Goal: Task Accomplishment & Management: Use online tool/utility

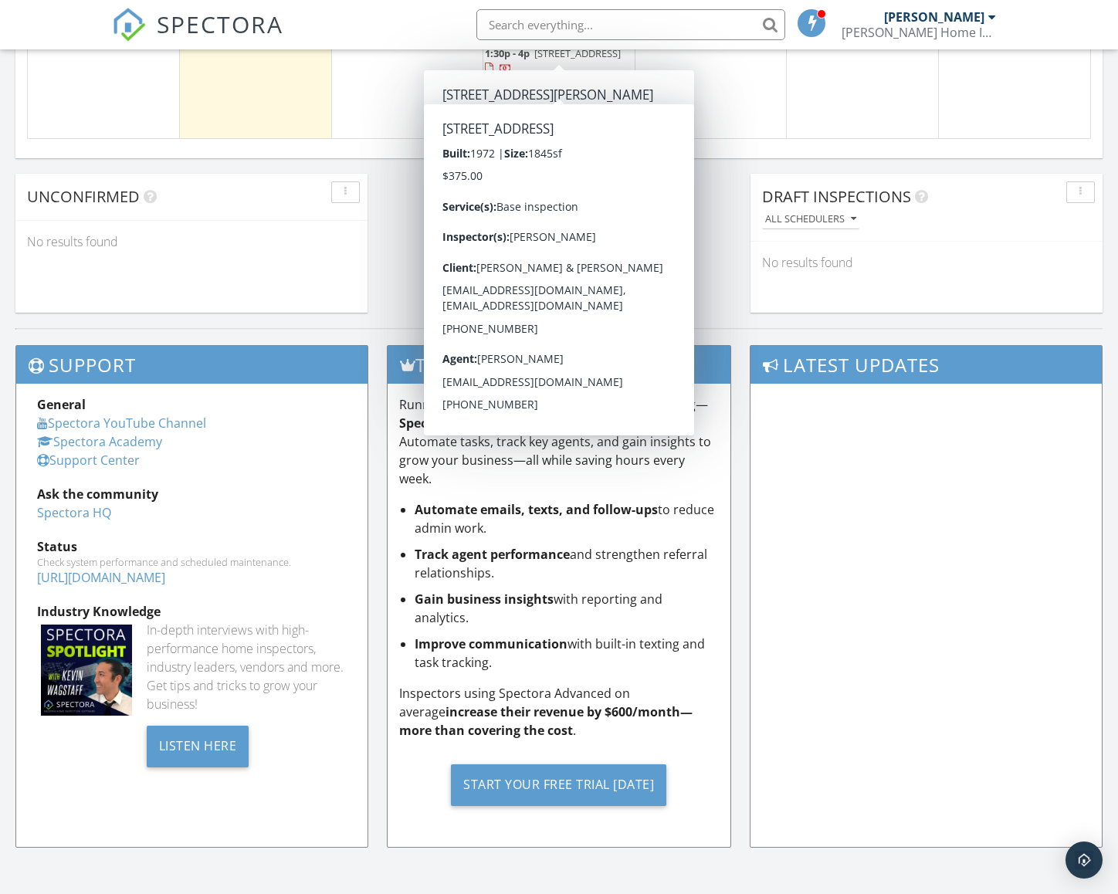
scroll to position [1271, 0]
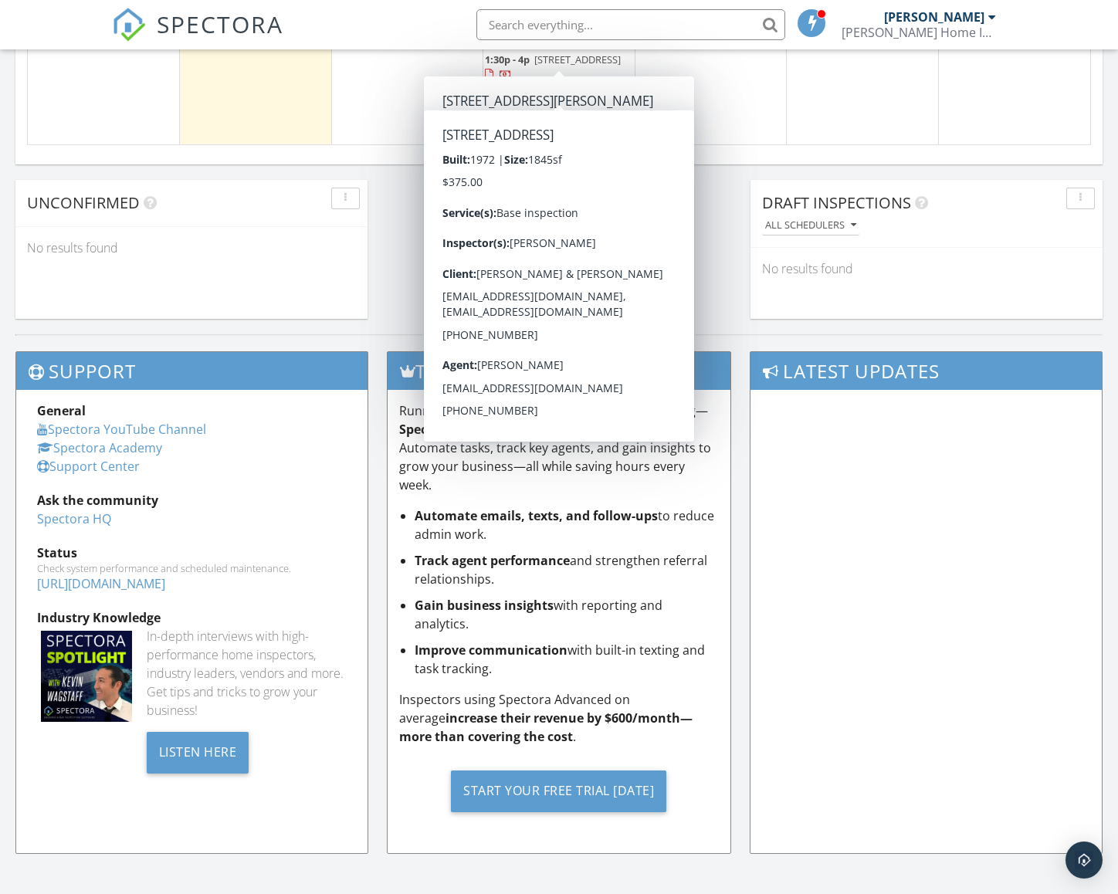
click at [279, 25] on span "SPECTORA" at bounding box center [220, 24] width 127 height 32
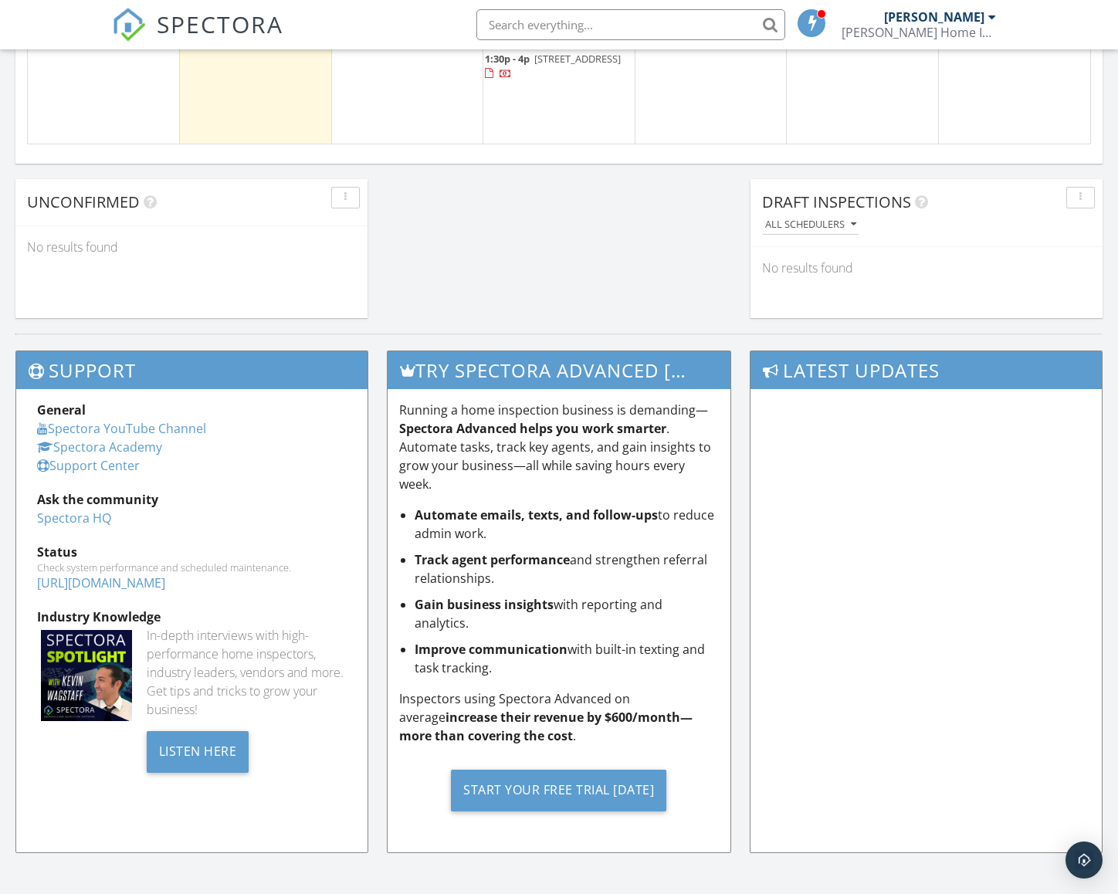
scroll to position [1272, 0]
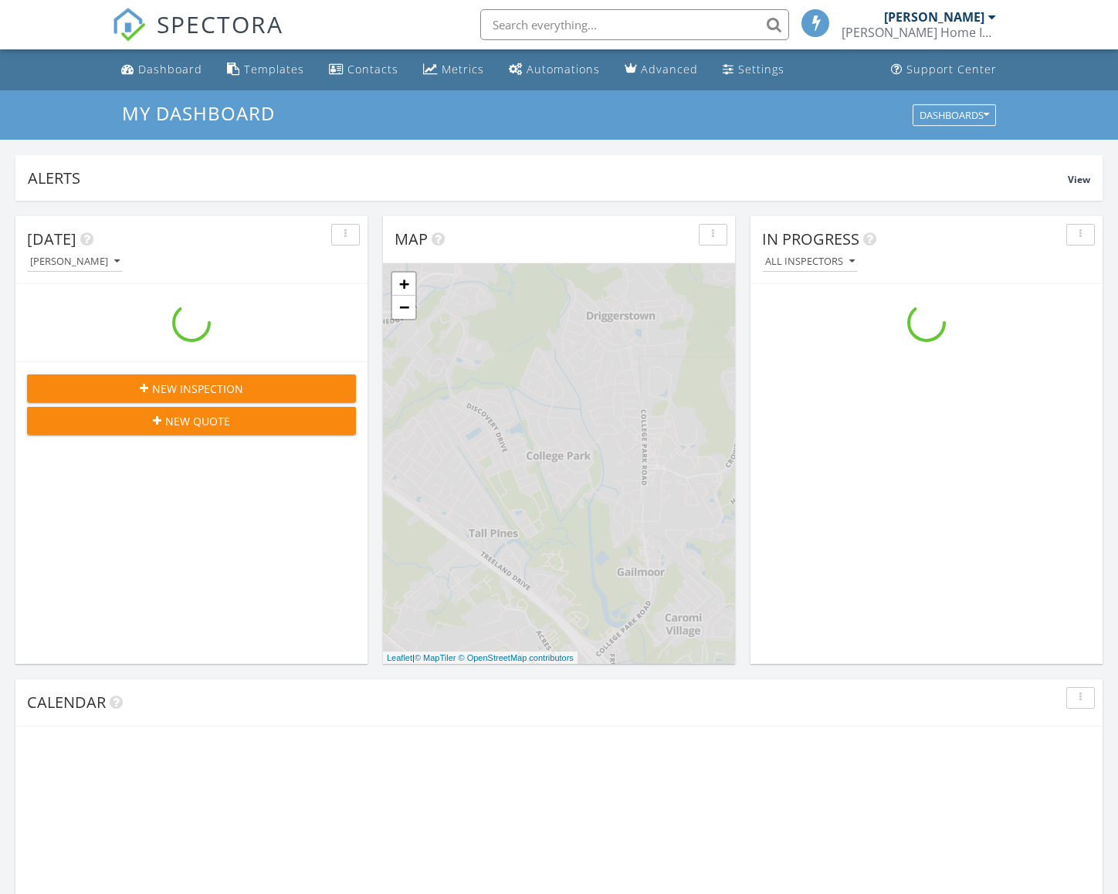
scroll to position [1405, 1118]
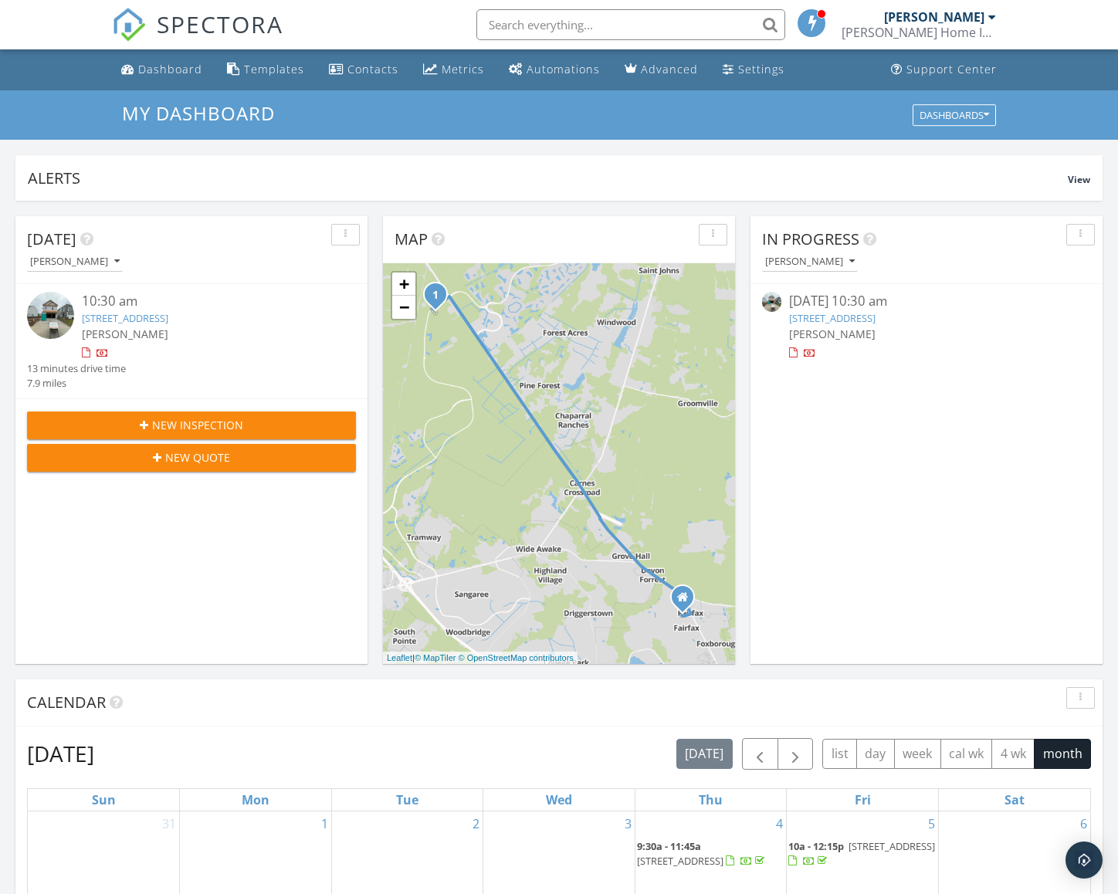
click at [96, 318] on link "182 Surfbird Rd, Summerville, SC 29486" at bounding box center [125, 318] width 86 height 14
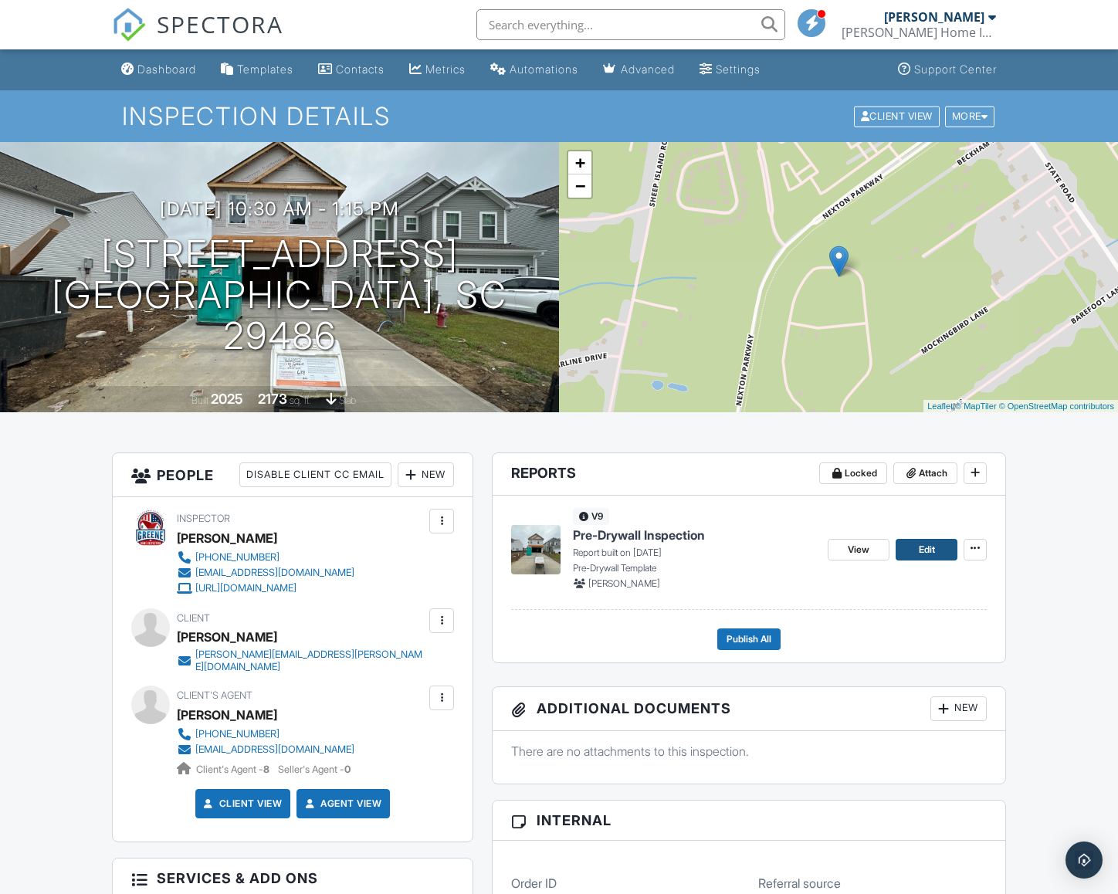
click at [922, 550] on span "Edit" at bounding box center [926, 549] width 16 height 15
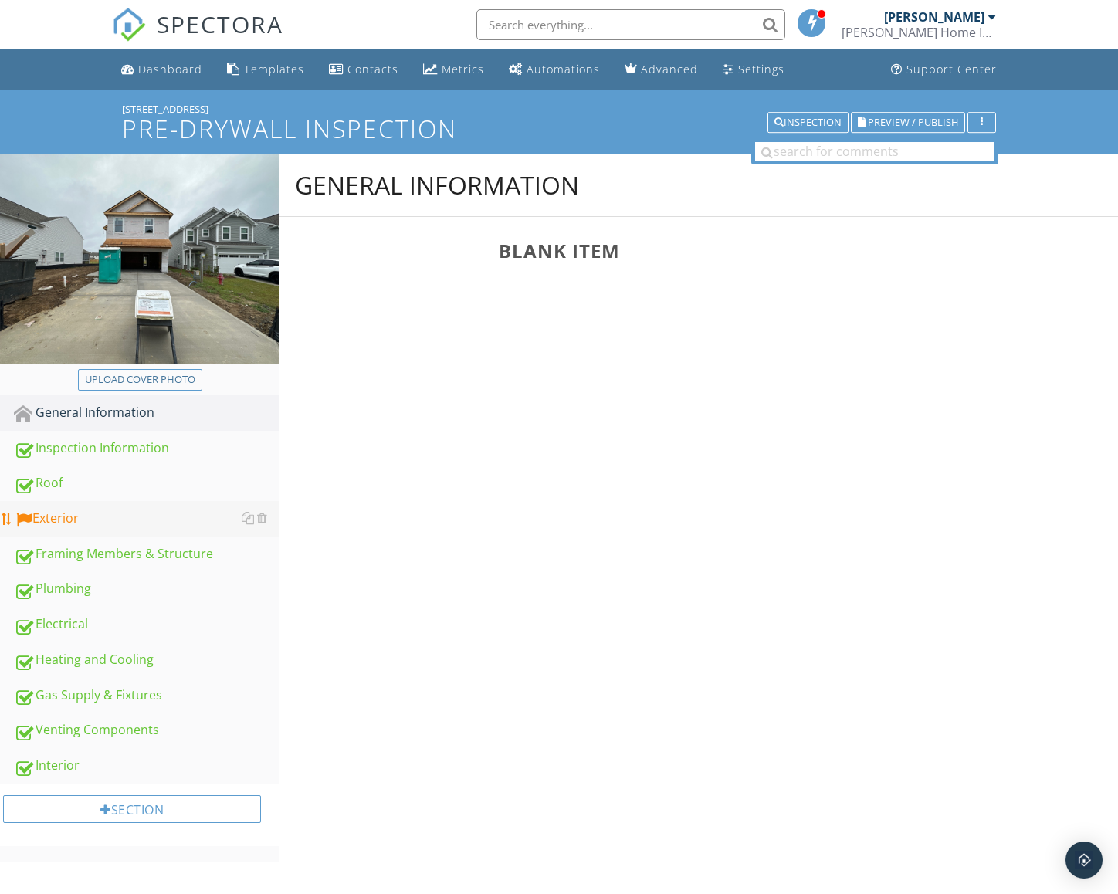
click at [78, 525] on div "Exterior" at bounding box center [147, 519] width 266 height 20
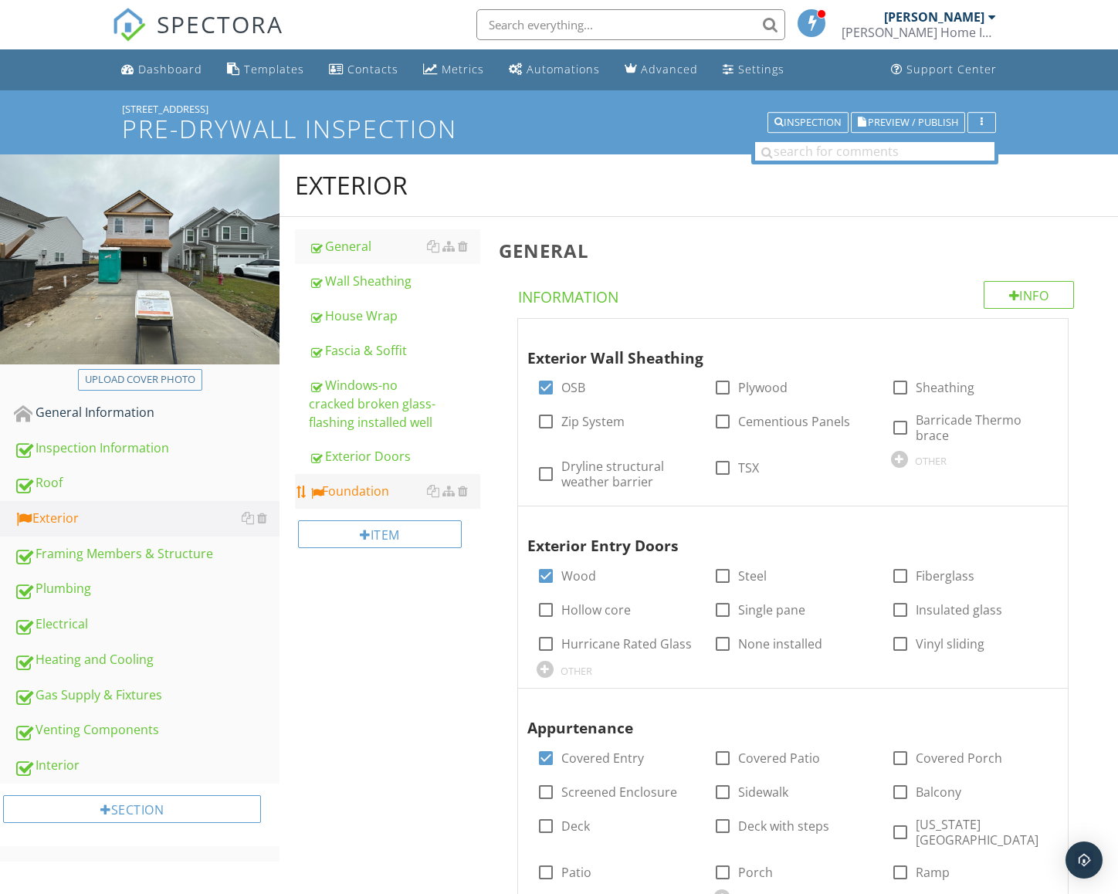
click at [367, 499] on div "Foundation" at bounding box center [394, 491] width 171 height 19
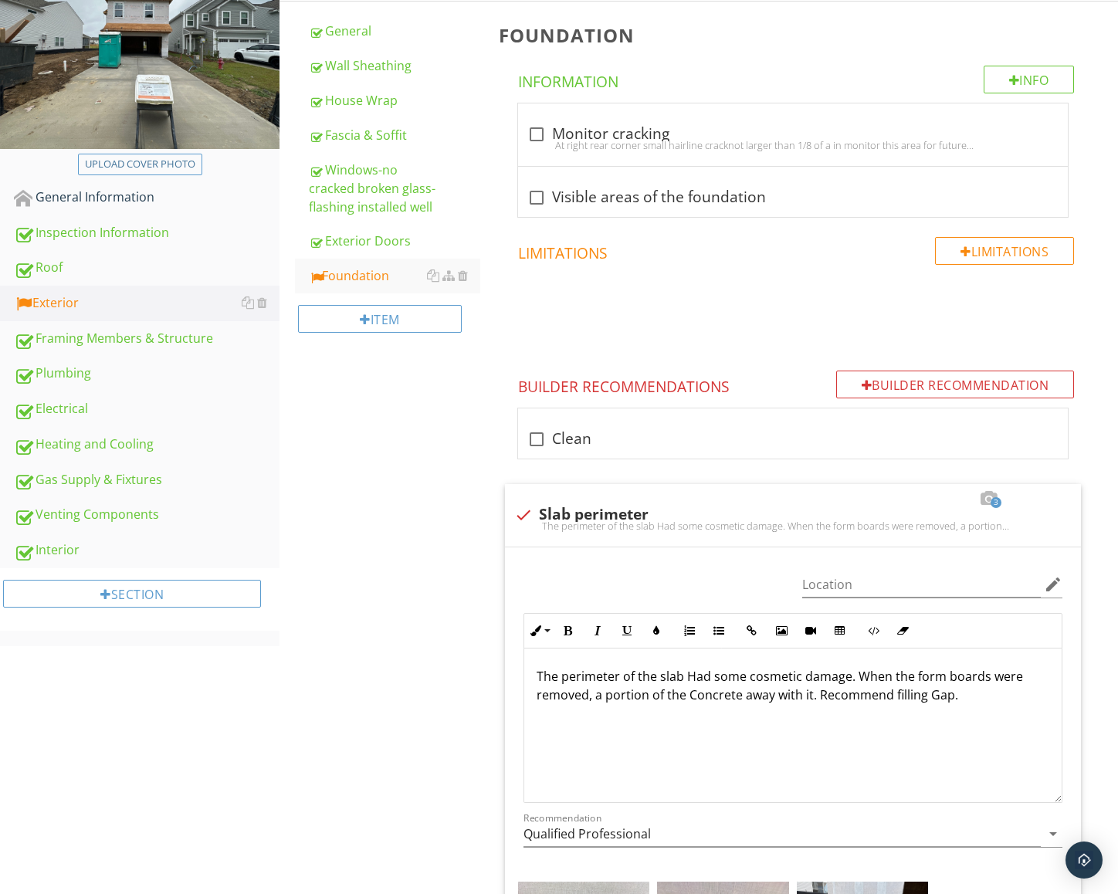
scroll to position [123, 0]
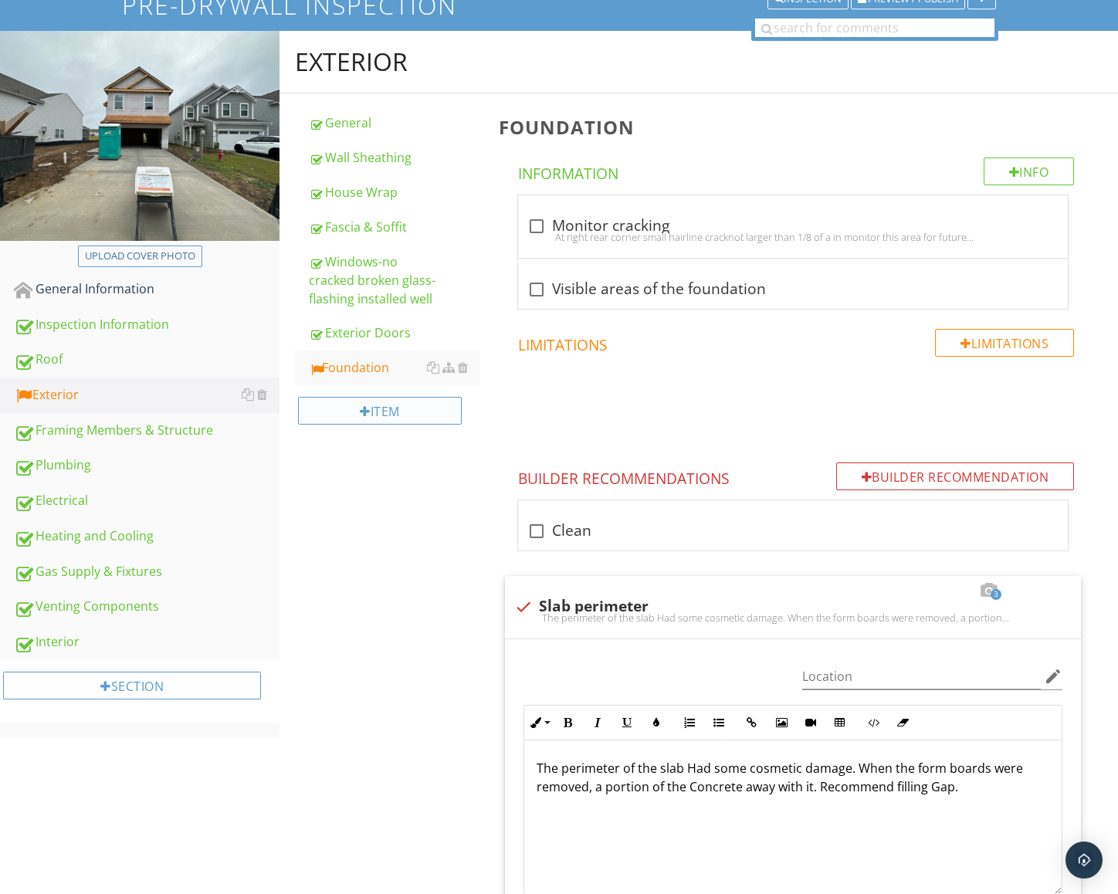
click at [388, 412] on div "Item" at bounding box center [380, 411] width 164 height 28
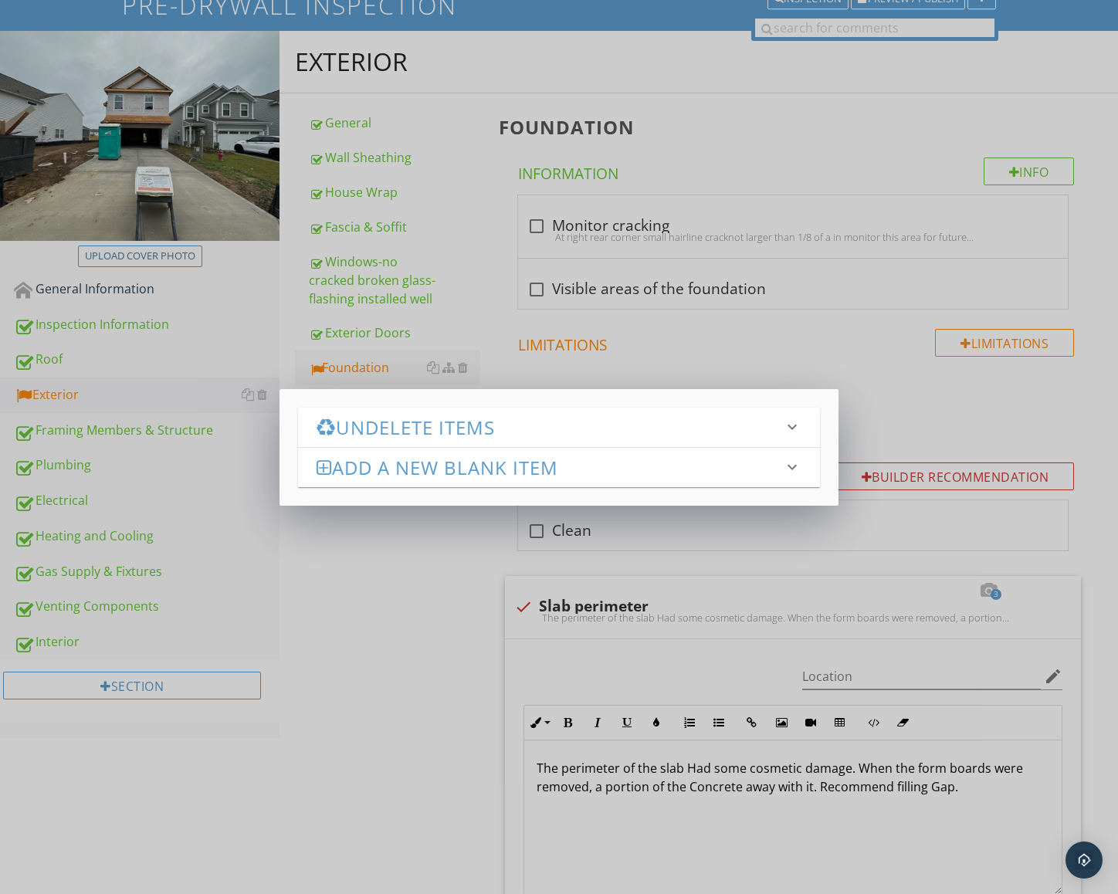
click at [381, 462] on h3 "Add a new Blank Item" at bounding box center [549, 467] width 466 height 21
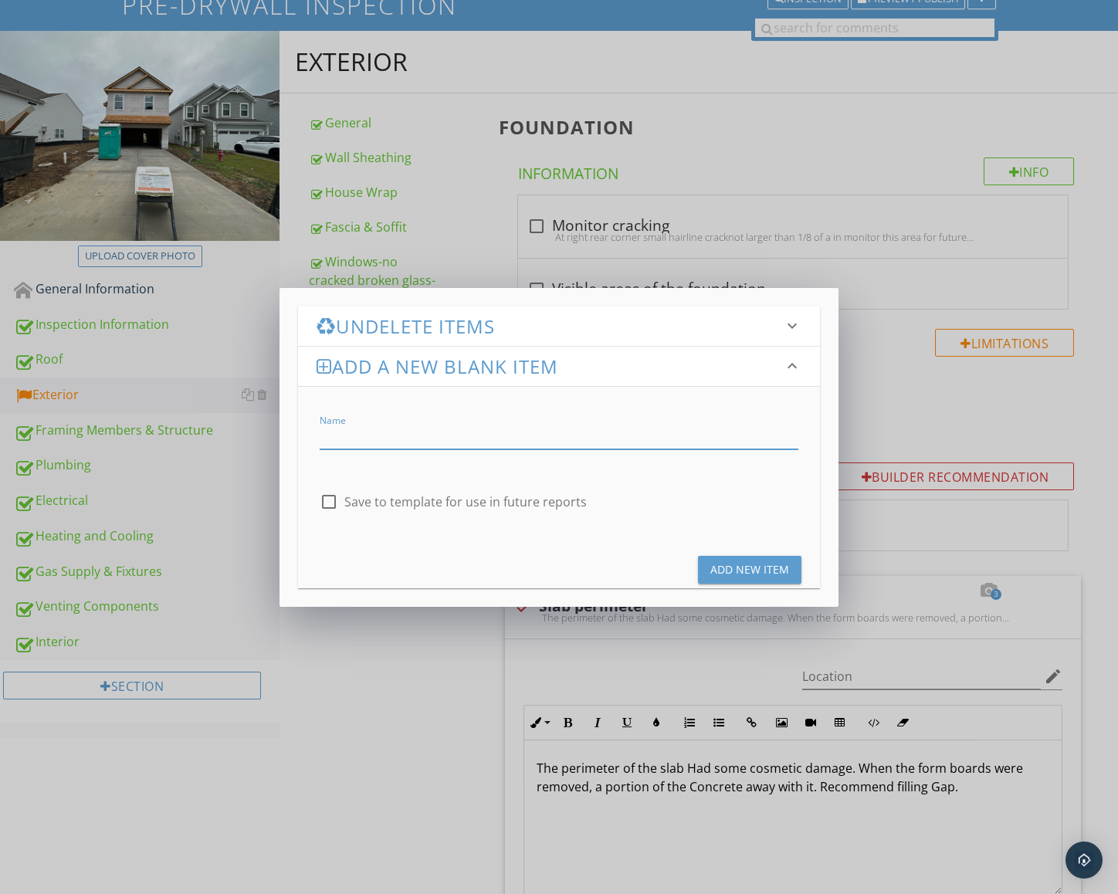
click at [345, 377] on div "Add a new Blank Item keyboard_arrow_down" at bounding box center [559, 366] width 522 height 39
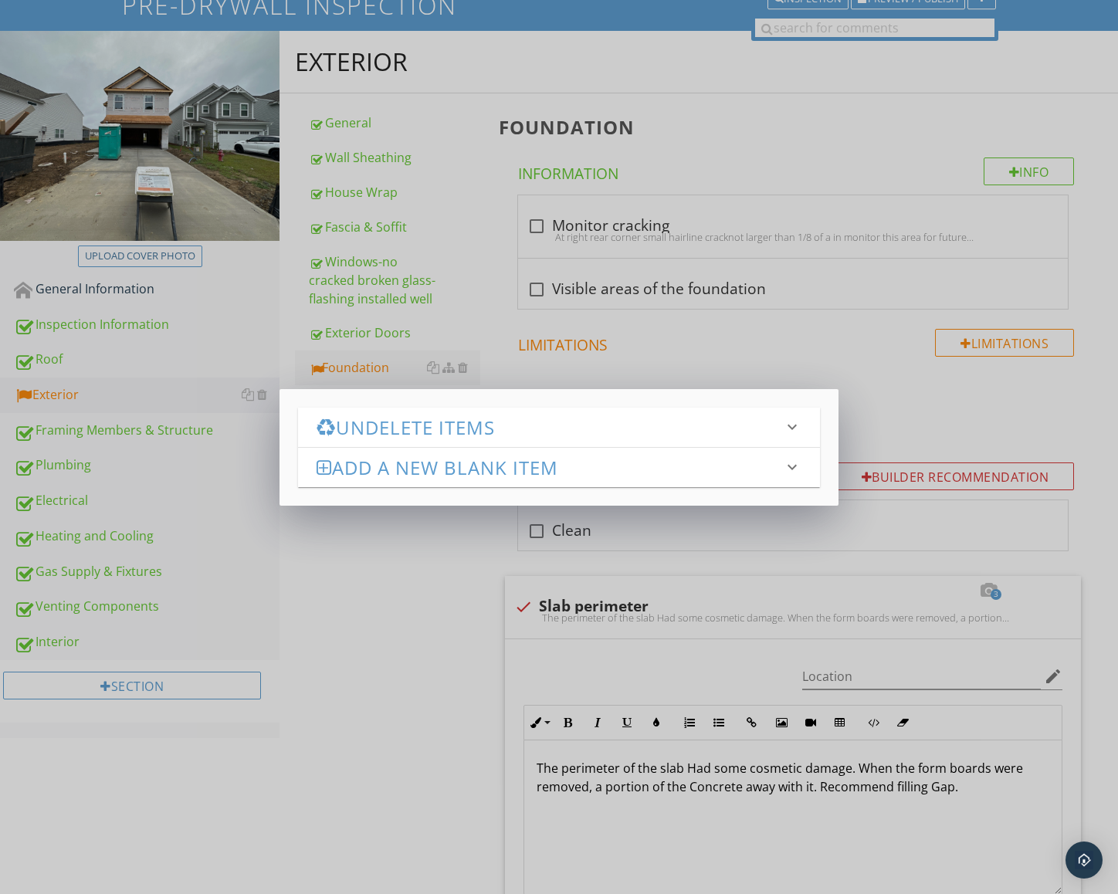
click at [380, 408] on div "Undelete Items keyboard_arrow_down" at bounding box center [559, 427] width 522 height 39
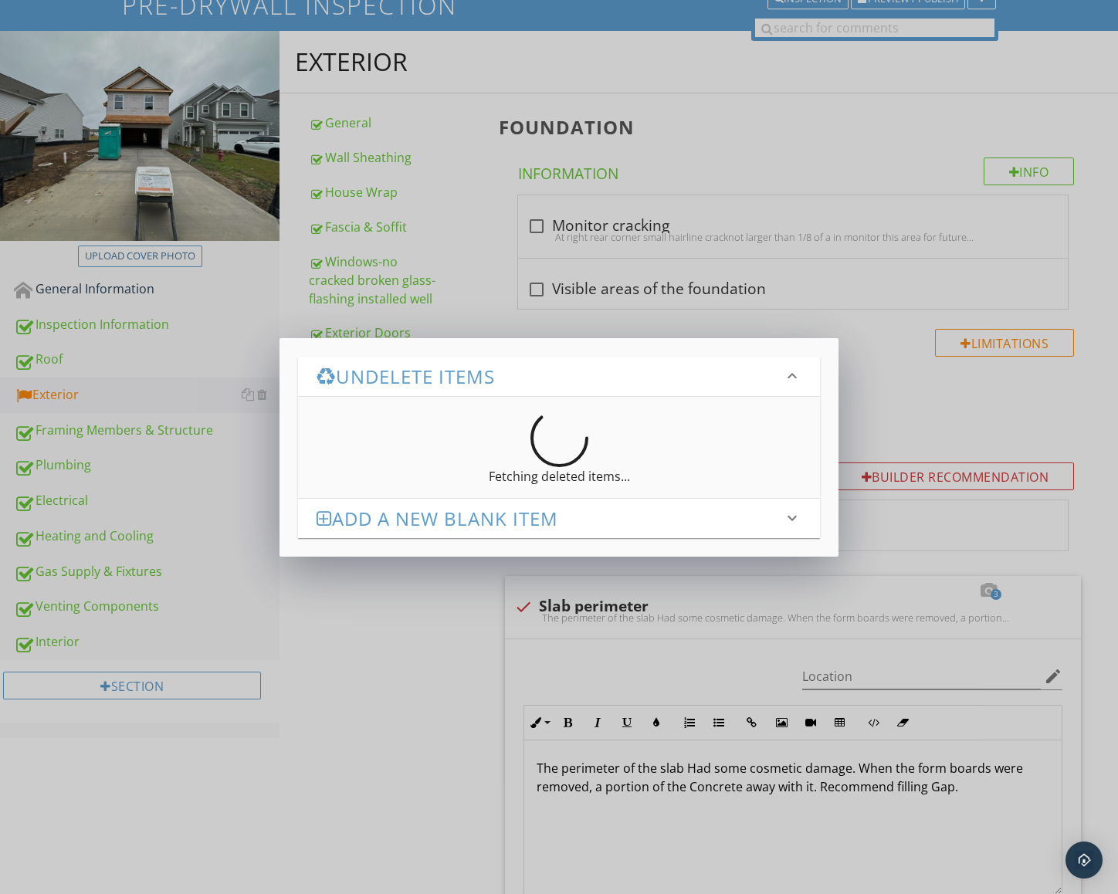
click at [393, 374] on h3 "Undelete Items" at bounding box center [549, 376] width 466 height 21
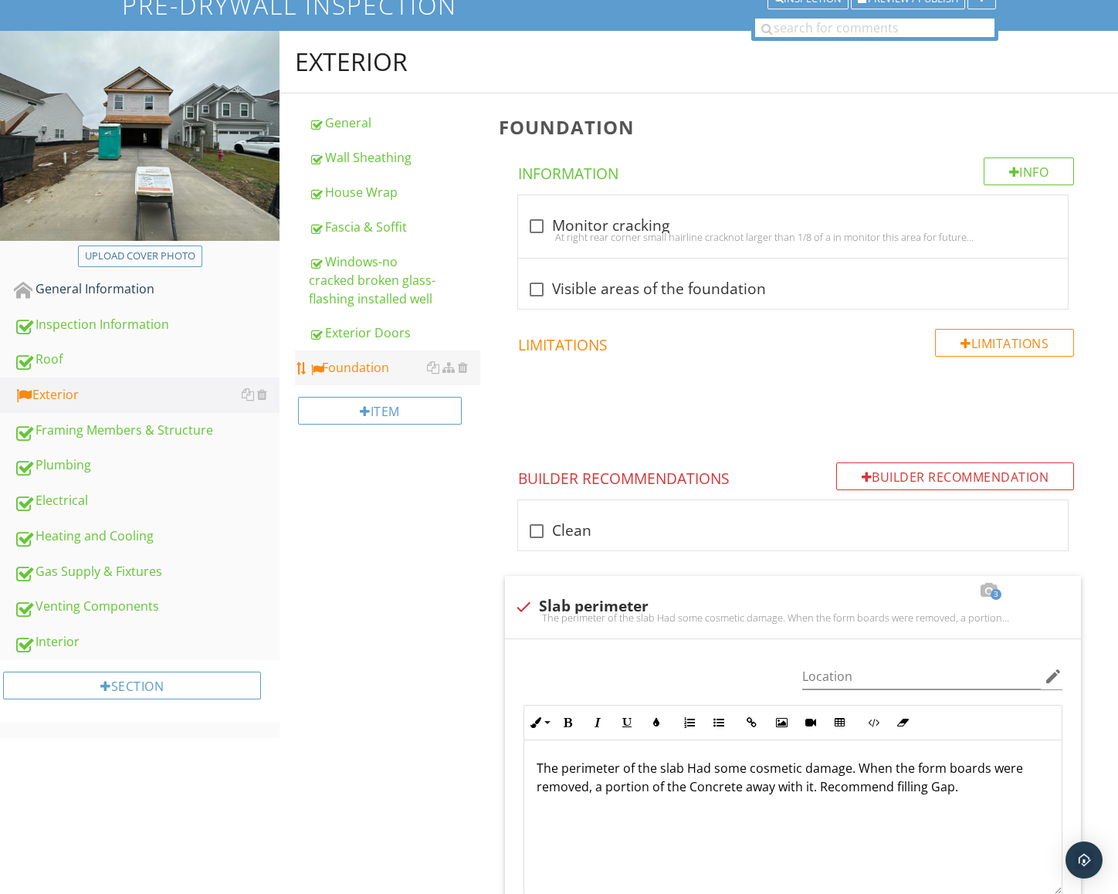
click at [372, 370] on div at bounding box center [559, 447] width 1118 height 894
click at [357, 367] on div "Foundation" at bounding box center [394, 367] width 171 height 19
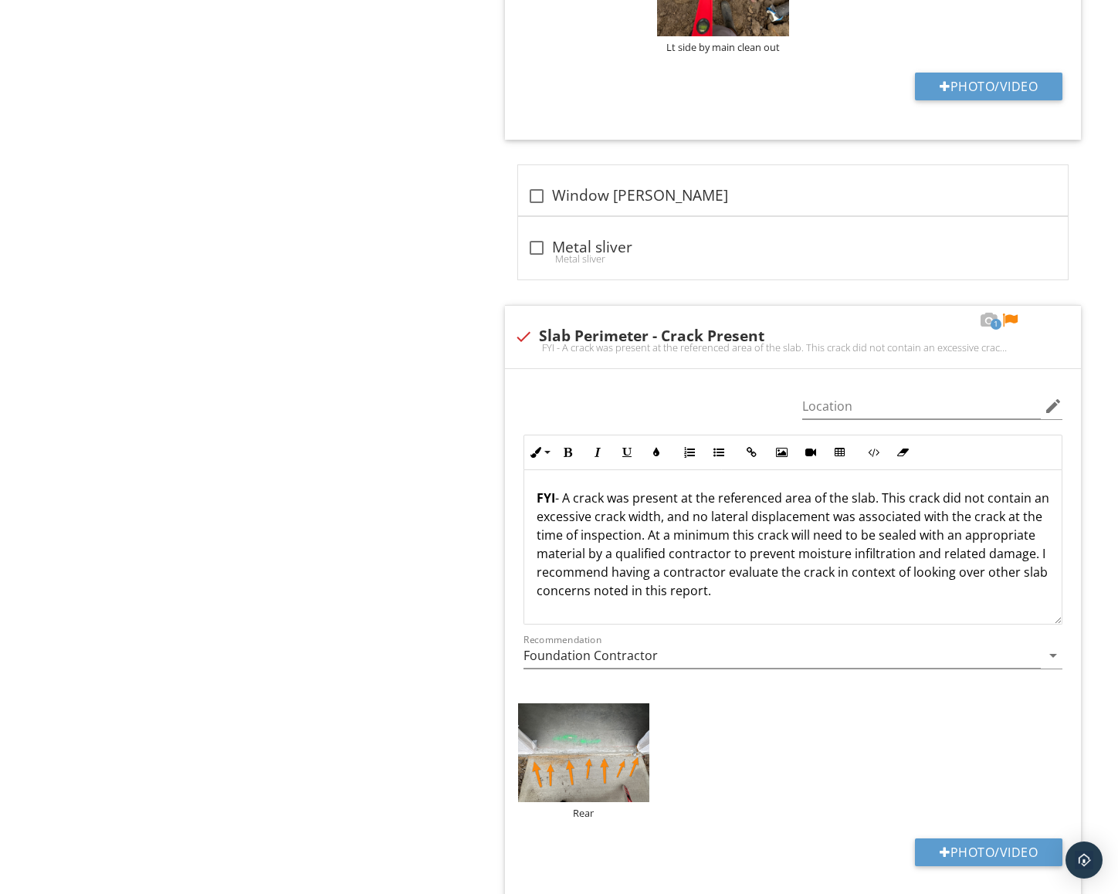
scroll to position [1245, 0]
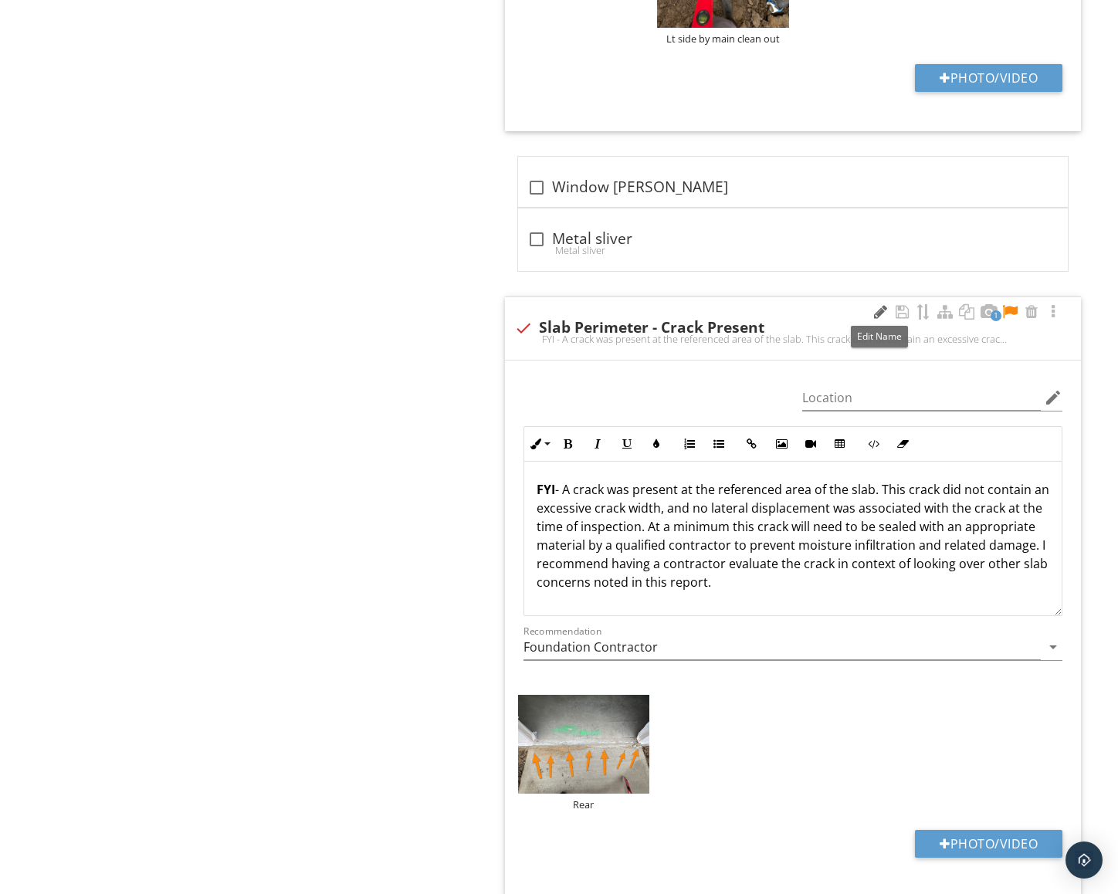
click at [871, 313] on div at bounding box center [880, 311] width 19 height 15
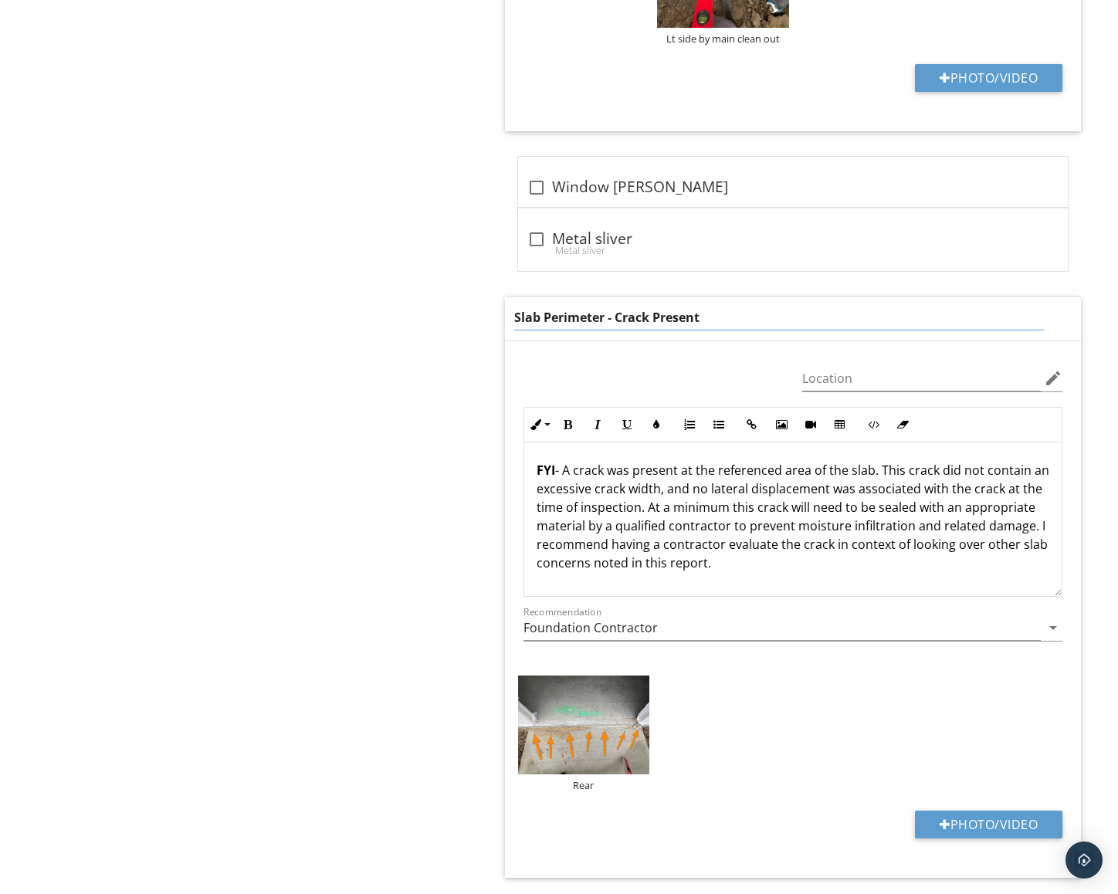
drag, startPoint x: 604, startPoint y: 313, endPoint x: 516, endPoint y: 307, distance: 89.0
click at [516, 307] on input "Slab Perimeter - Crack Present" at bounding box center [778, 317] width 529 height 25
type input "Concrete surface - Crack Present"
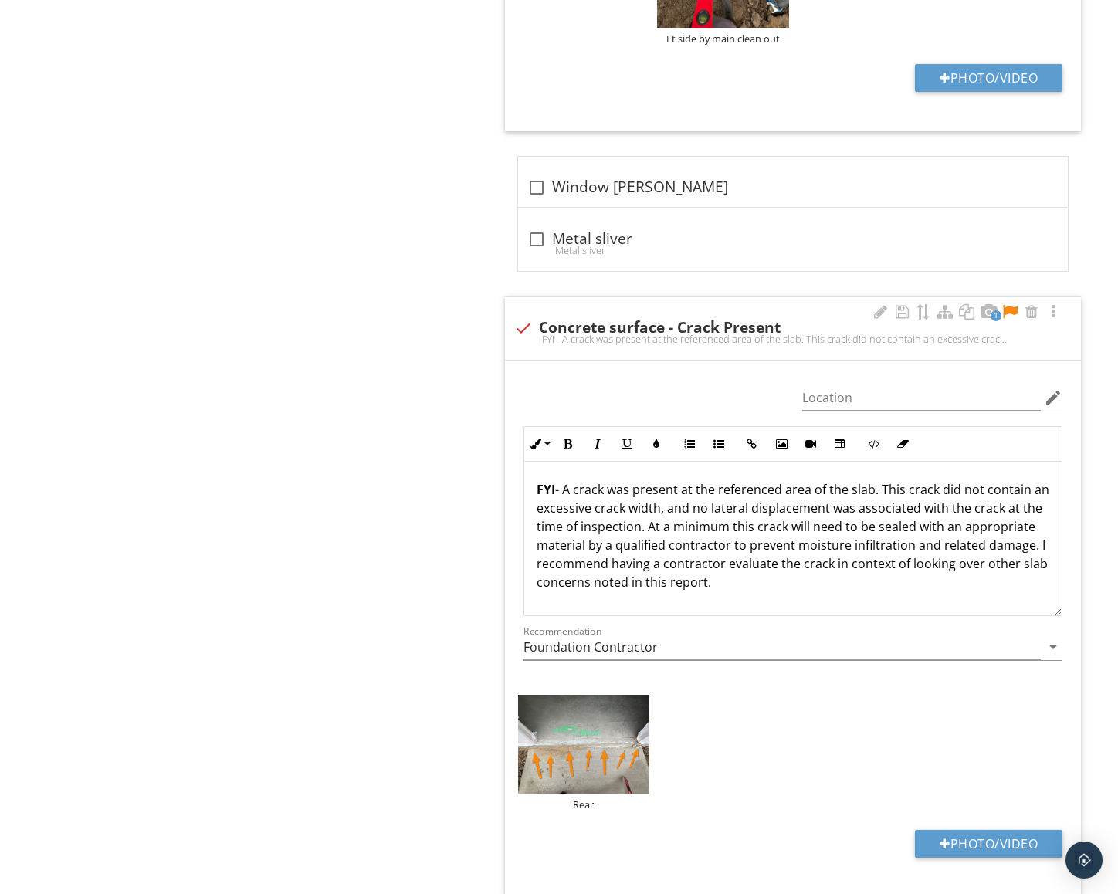
drag, startPoint x: 748, startPoint y: 584, endPoint x: 532, endPoint y: 492, distance: 235.1
click at [525, 492] on div "FYI - A crack was present at the referenced area of the slab. This crack did no…" at bounding box center [793, 539] width 538 height 154
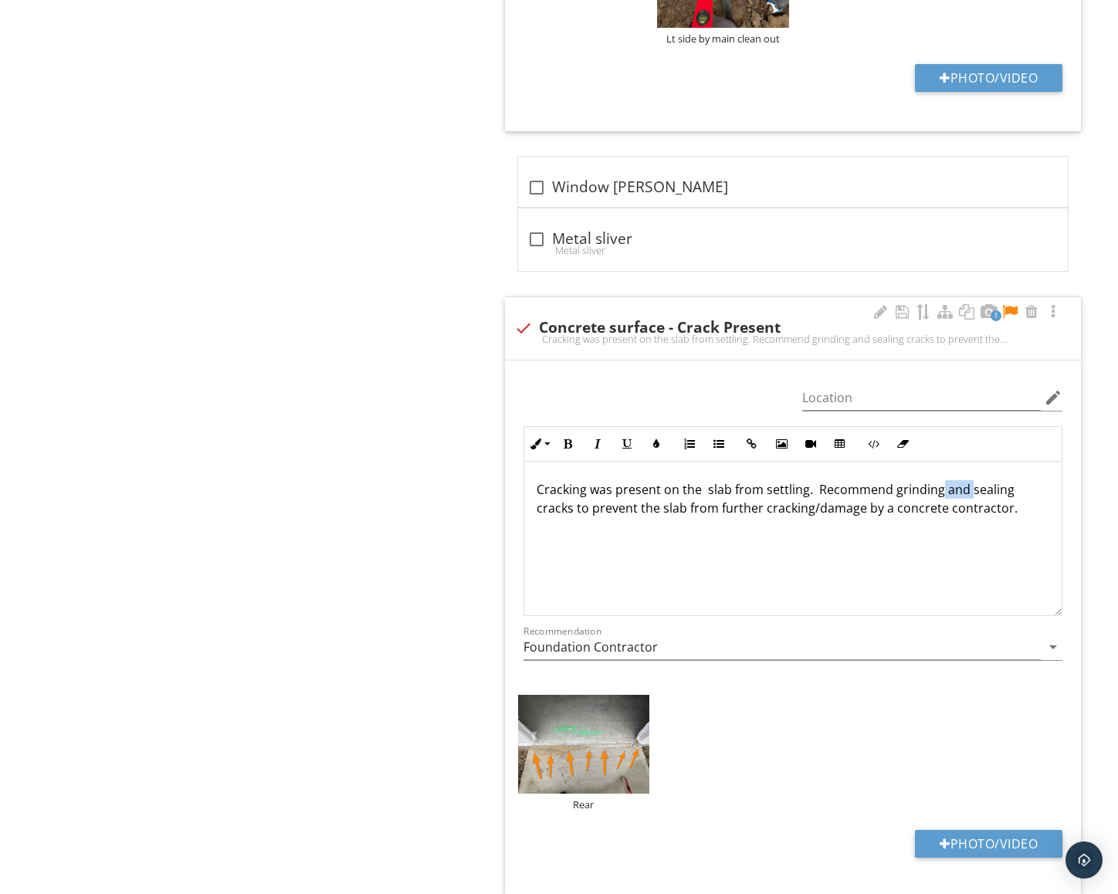
drag, startPoint x: 966, startPoint y: 487, endPoint x: 939, endPoint y: 488, distance: 27.0
click at [939, 488] on p "Cracking was present on the slab from settling. Recommend grinding and sealing …" at bounding box center [792, 498] width 513 height 37
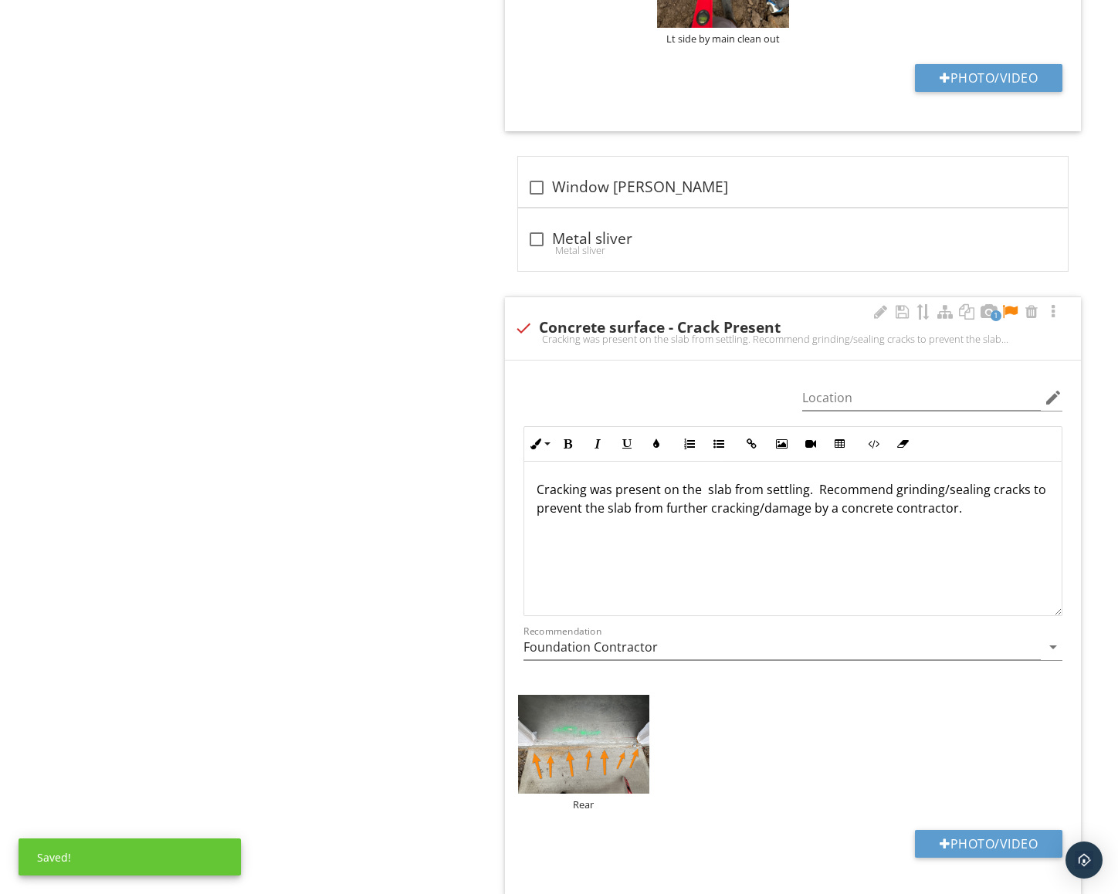
click at [1020, 490] on p "Cracking was present on the slab from settling. Recommend grinding/sealing crac…" at bounding box center [792, 498] width 513 height 37
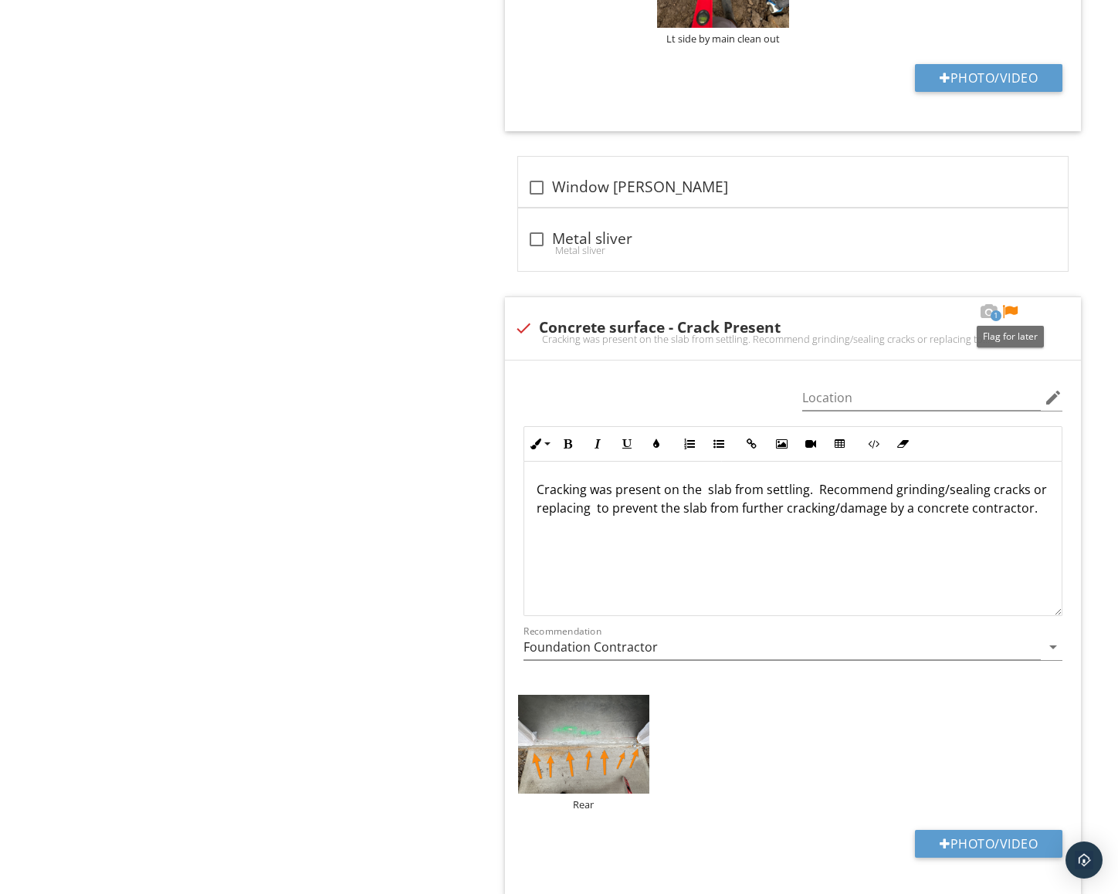
click at [1007, 308] on div at bounding box center [1009, 311] width 19 height 15
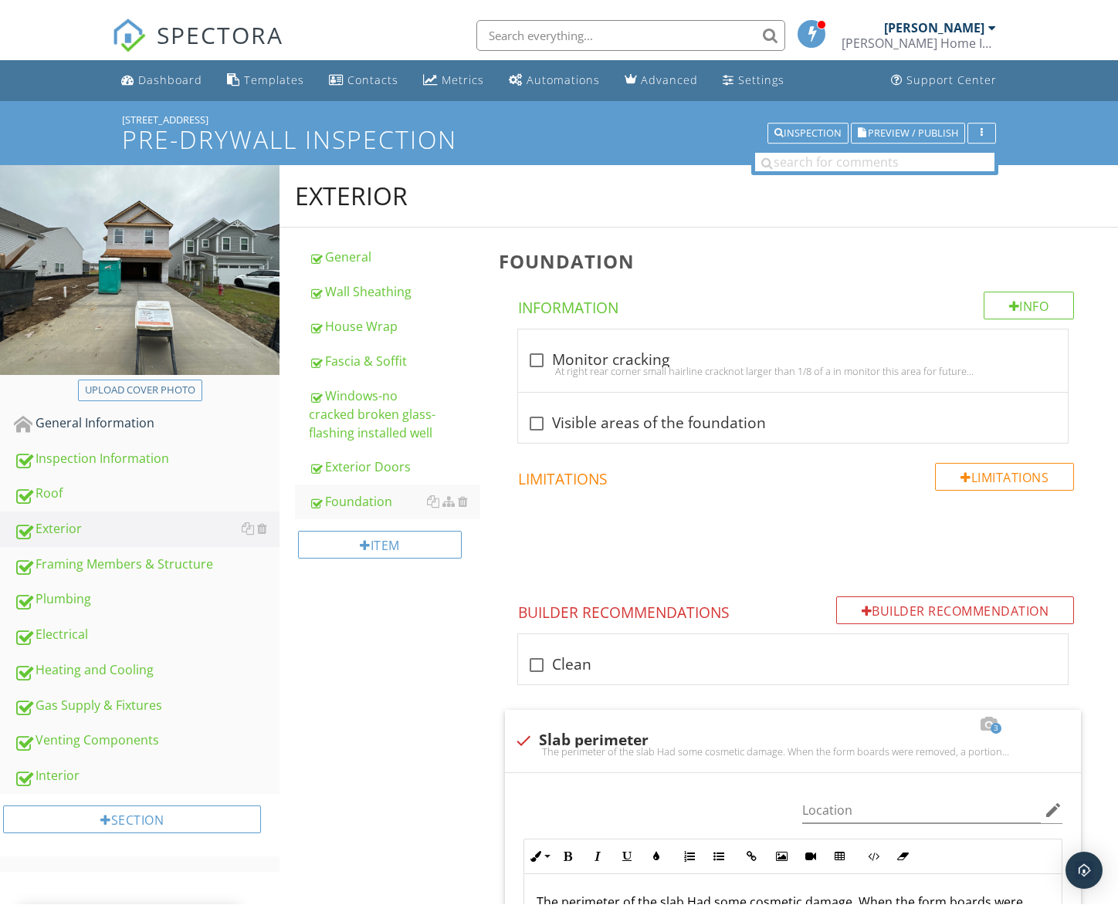
scroll to position [0, 0]
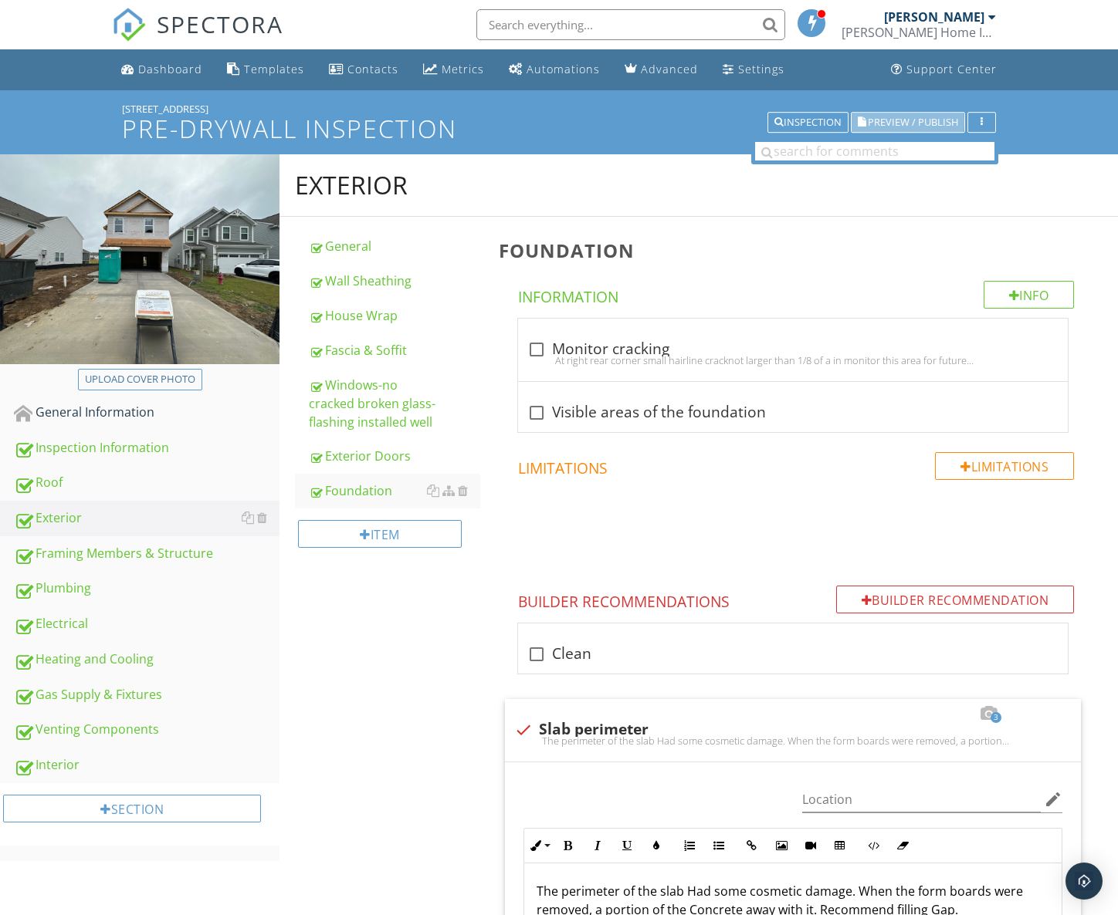
click at [915, 122] on span "Preview / Publish" at bounding box center [913, 122] width 90 height 10
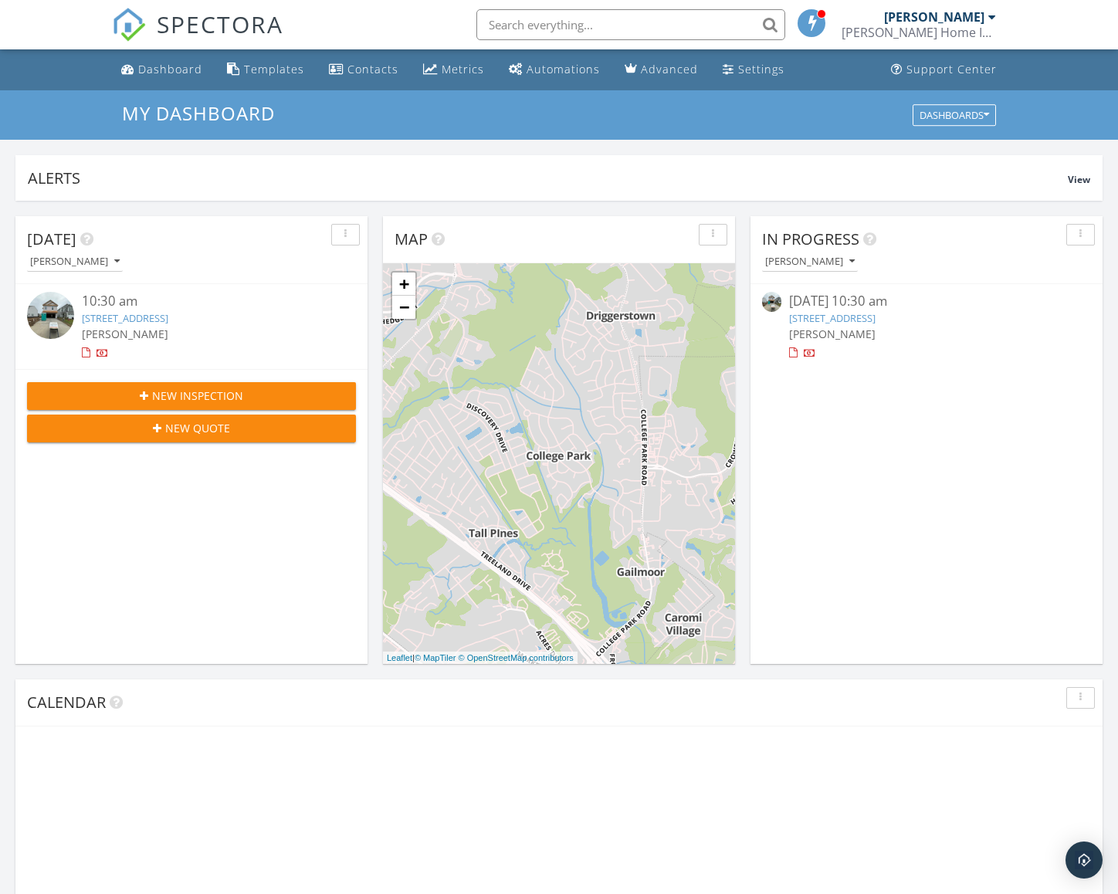
scroll to position [1405, 1118]
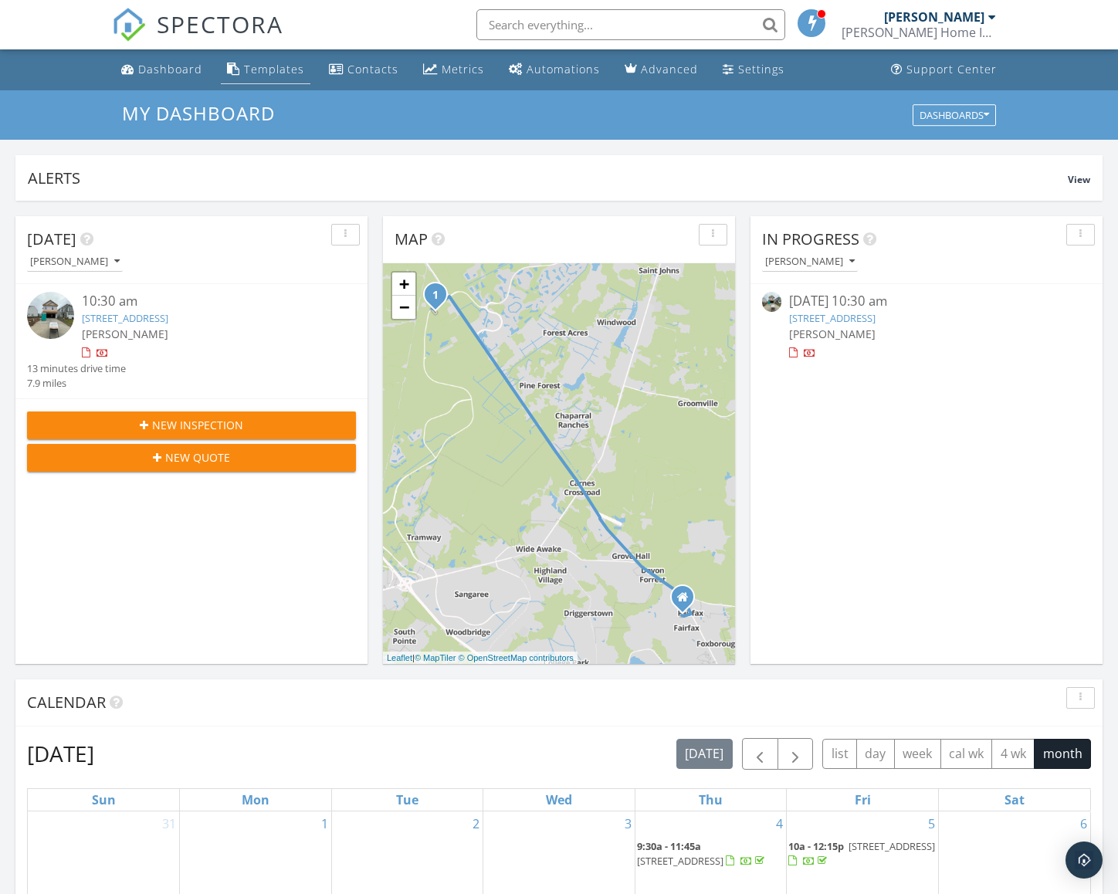
click at [281, 66] on div "Templates" at bounding box center [274, 69] width 60 height 15
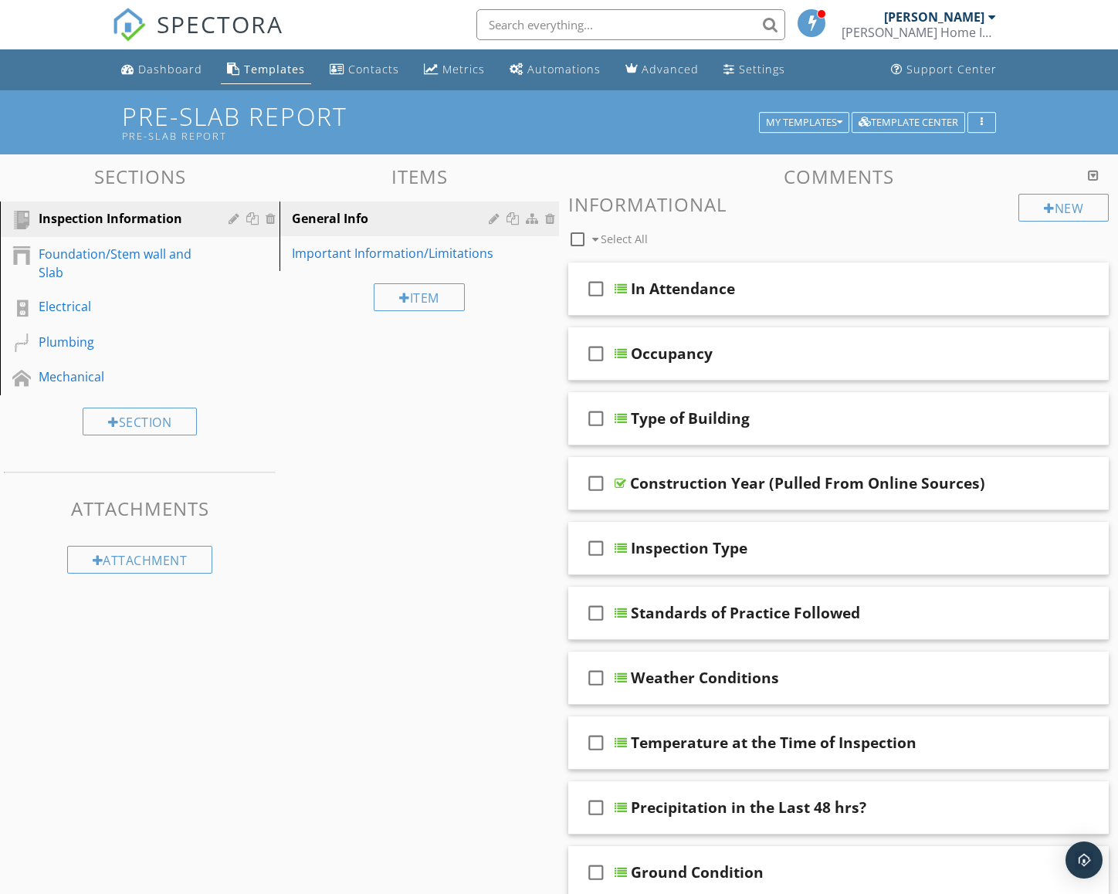
click at [850, 117] on div "My Templates Template Center" at bounding box center [877, 123] width 237 height 22
click at [837, 120] on icon "button" at bounding box center [839, 122] width 5 height 11
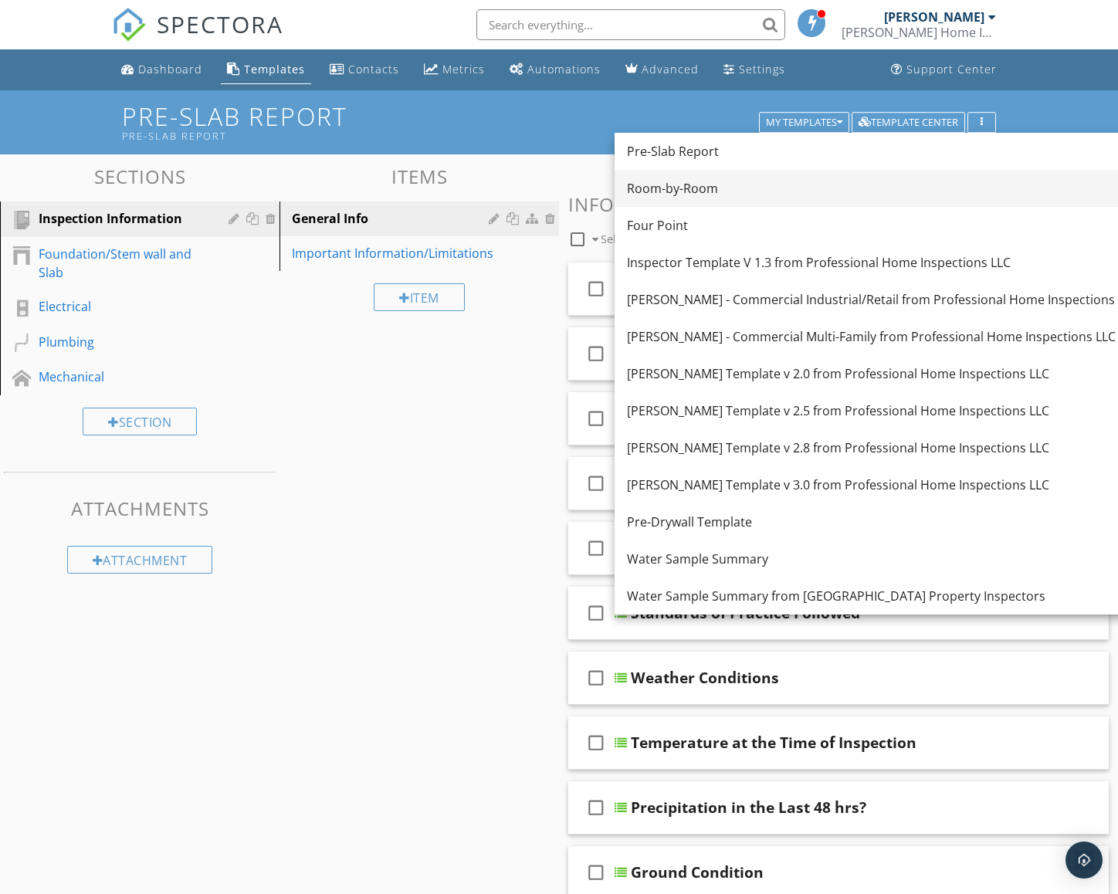
click at [705, 182] on div "Room-by-Room" at bounding box center [882, 188] width 511 height 19
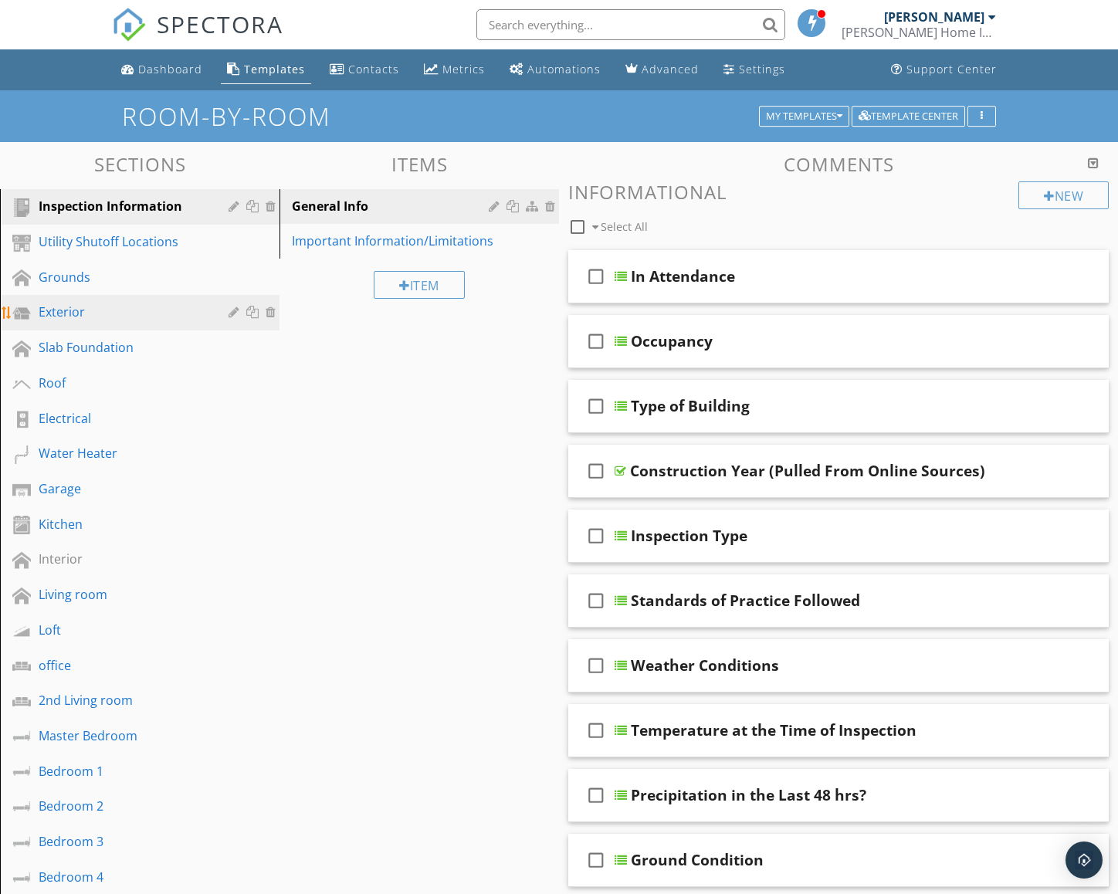
click at [67, 300] on link "Exterior" at bounding box center [142, 313] width 275 height 36
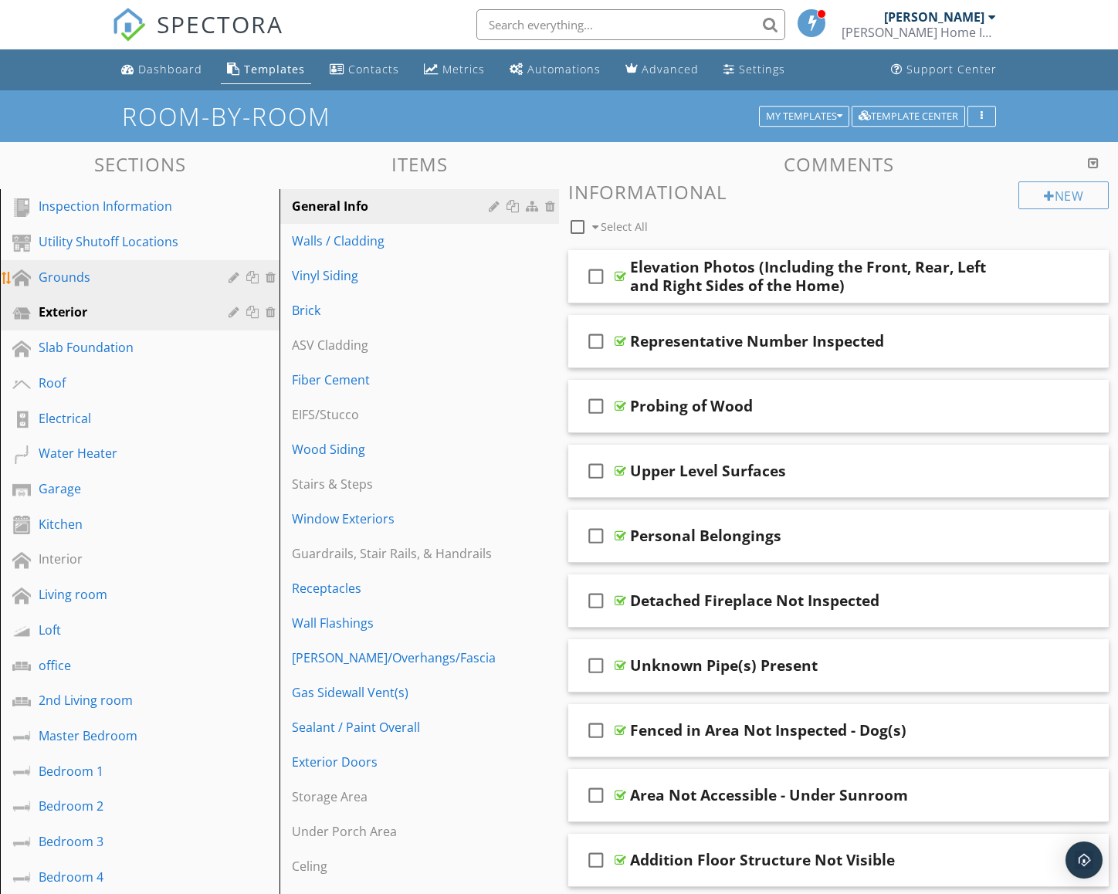
click at [78, 277] on div "Grounds" at bounding box center [122, 277] width 167 height 19
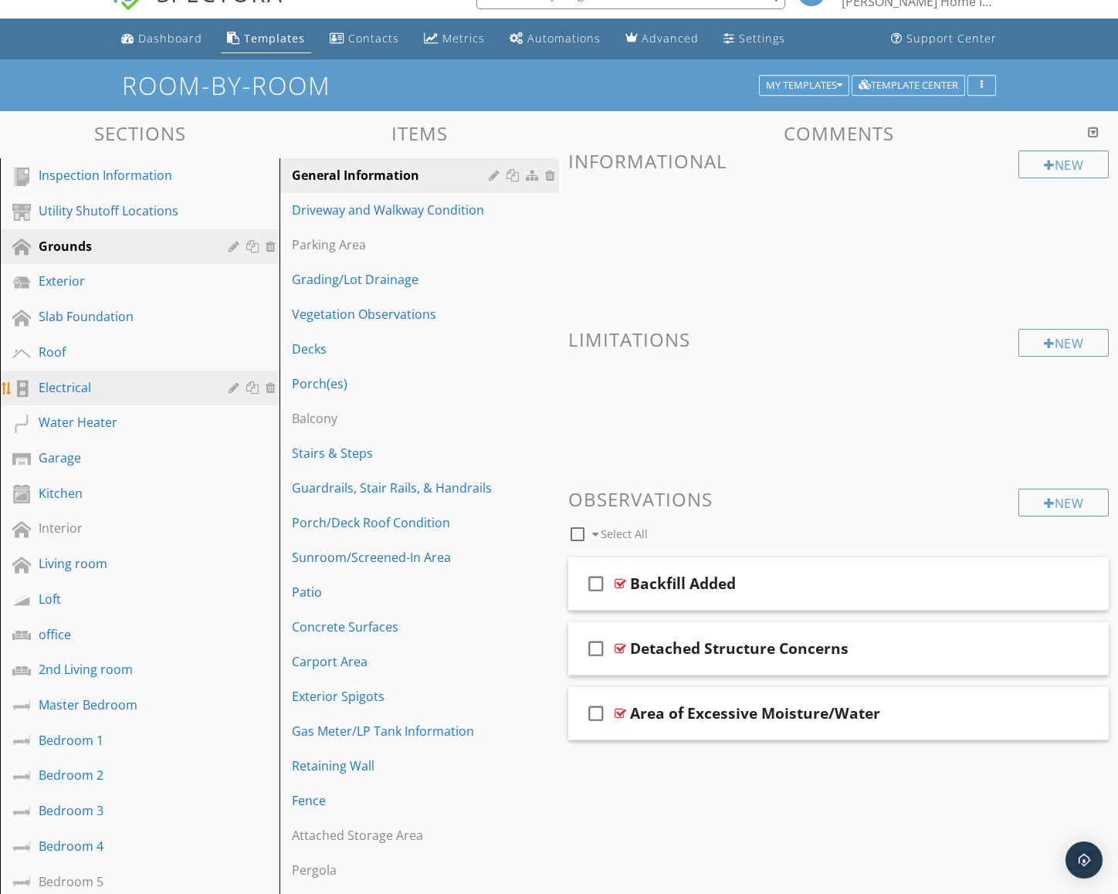
scroll to position [32, 0]
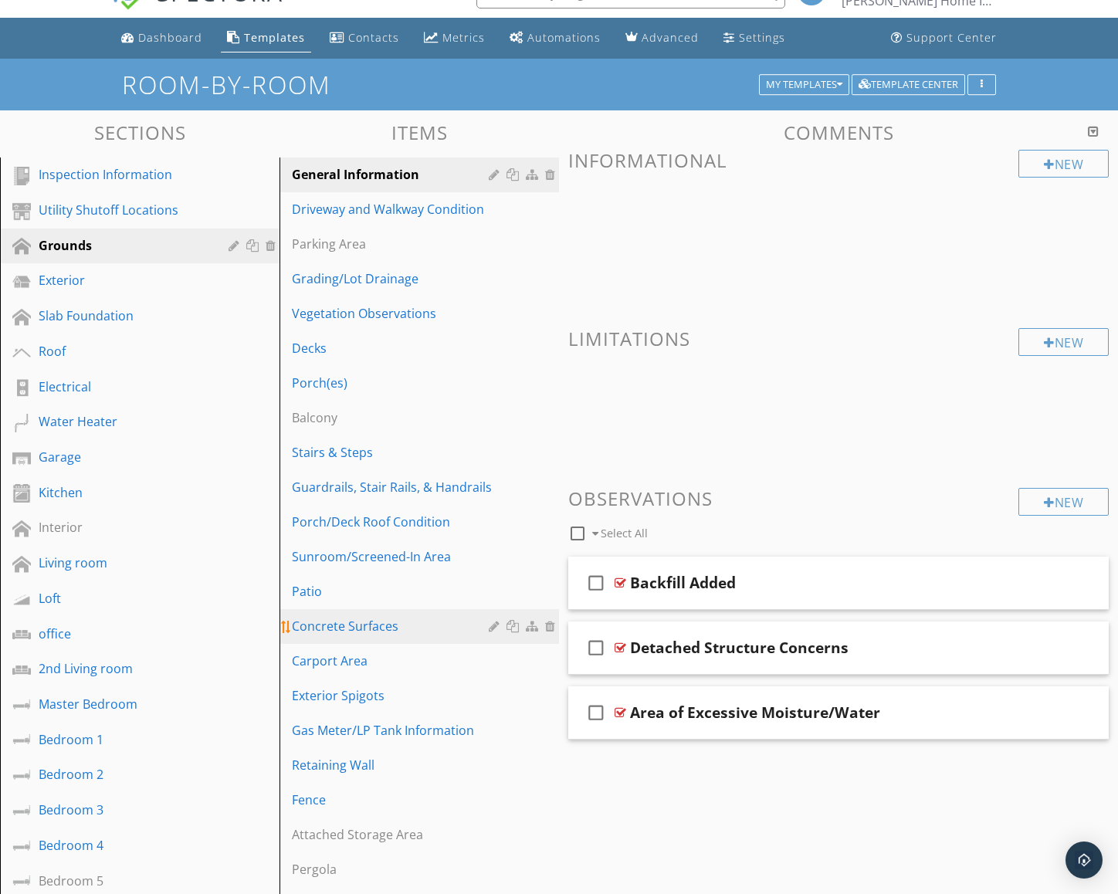
click at [365, 621] on div "Concrete Surfaces" at bounding box center [392, 626] width 201 height 19
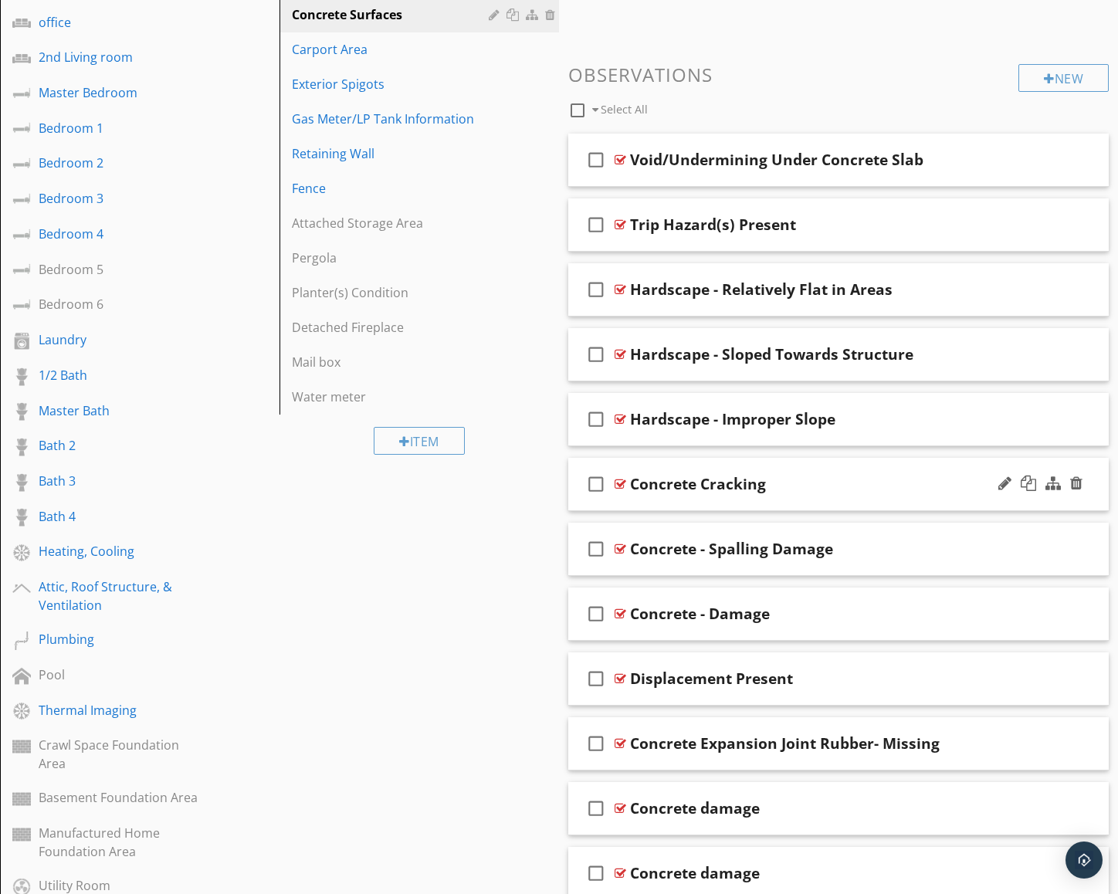
scroll to position [648, 0]
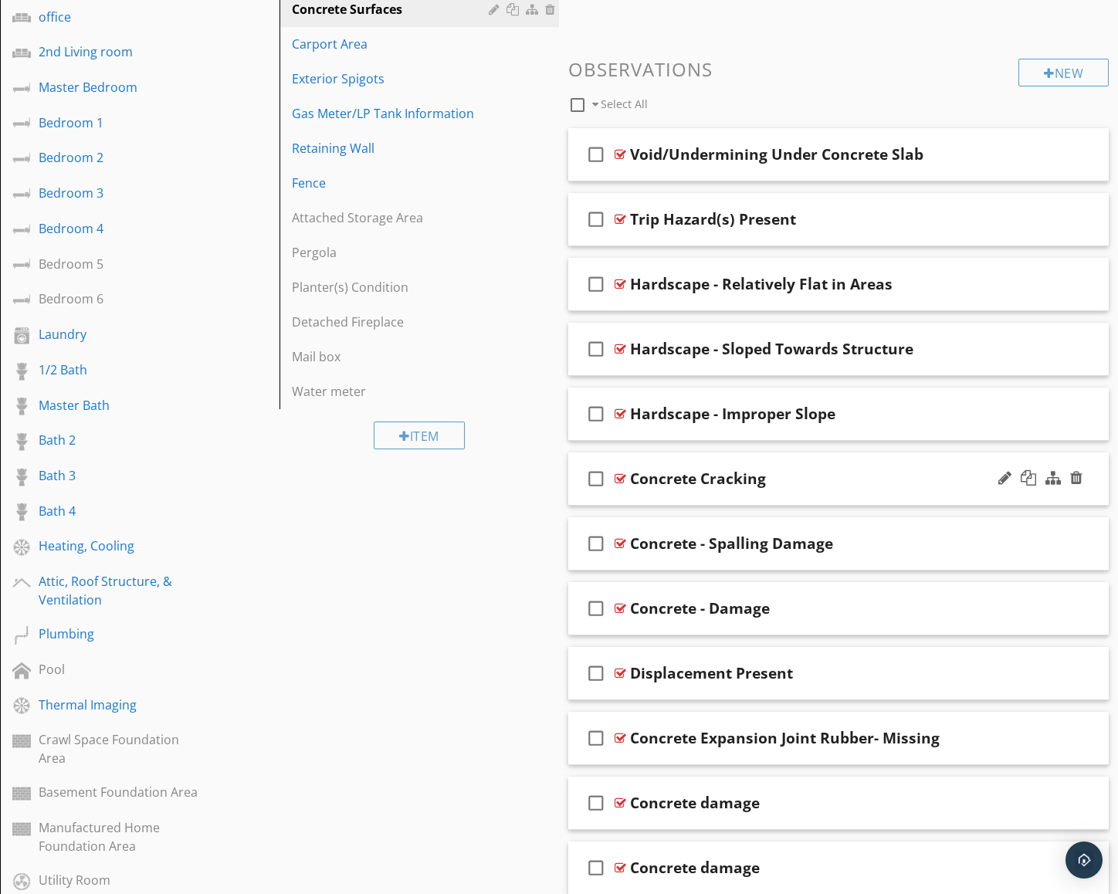
click at [709, 485] on div "Concrete Cracking" at bounding box center [698, 478] width 136 height 19
click at [619, 476] on div at bounding box center [620, 478] width 12 height 12
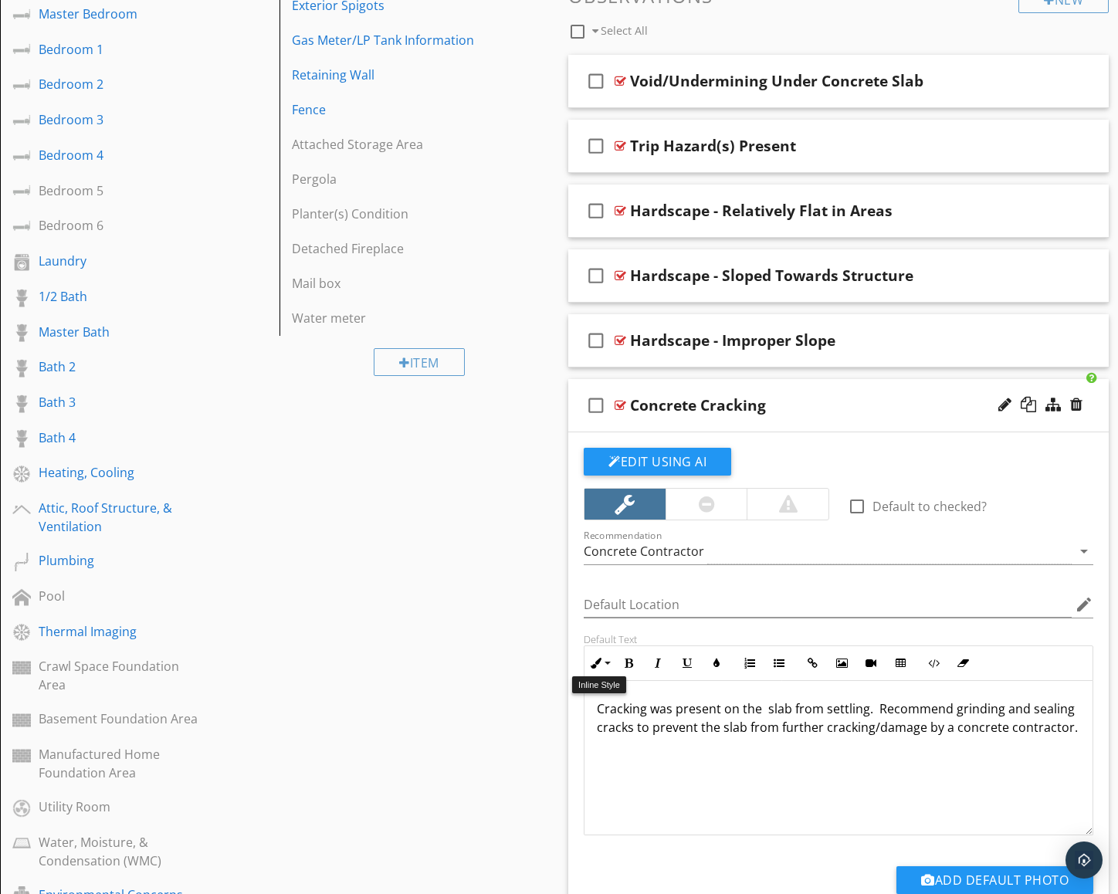
scroll to position [722, 0]
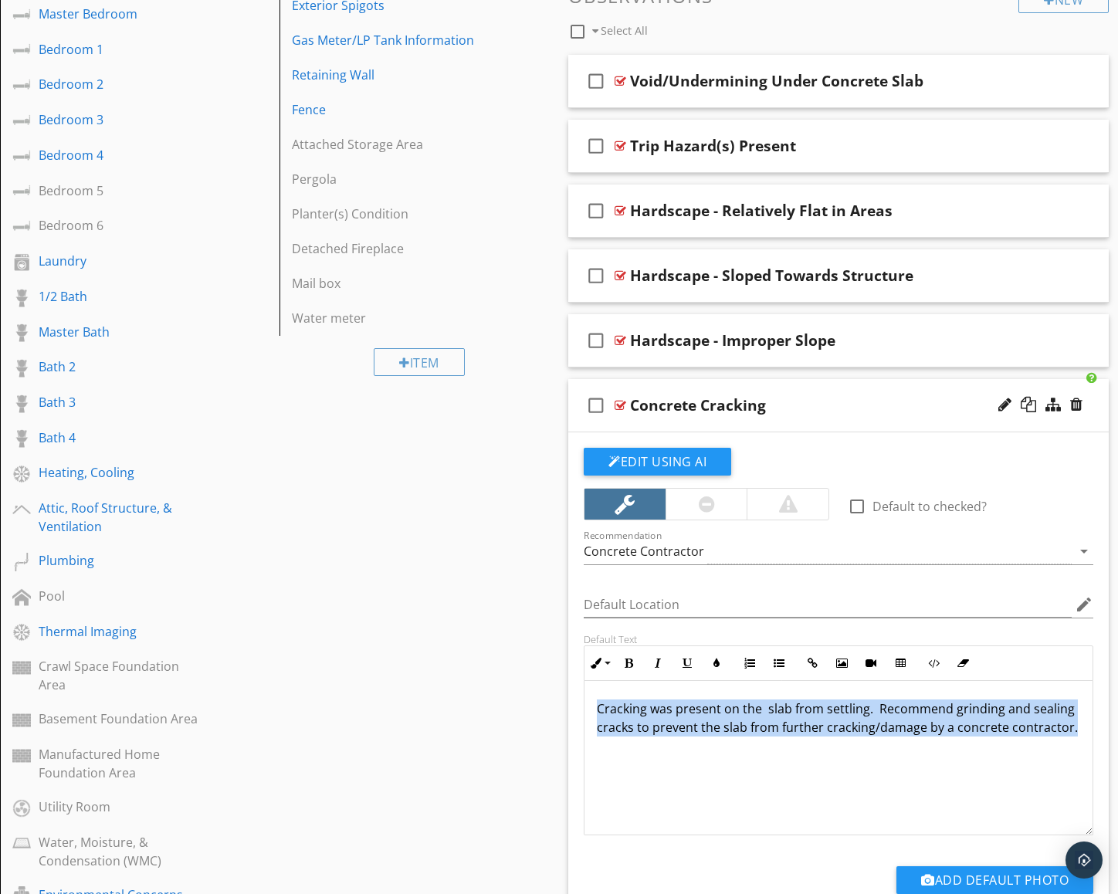
drag, startPoint x: 665, startPoint y: 704, endPoint x: 1063, endPoint y: 726, distance: 398.9
click at [1071, 727] on div "Cracking was present on the slab from settling. Recommend grinding and sealing …" at bounding box center [838, 758] width 508 height 154
copy p "Cracking was present on the slab from settling. Recommend grinding and sealing …"
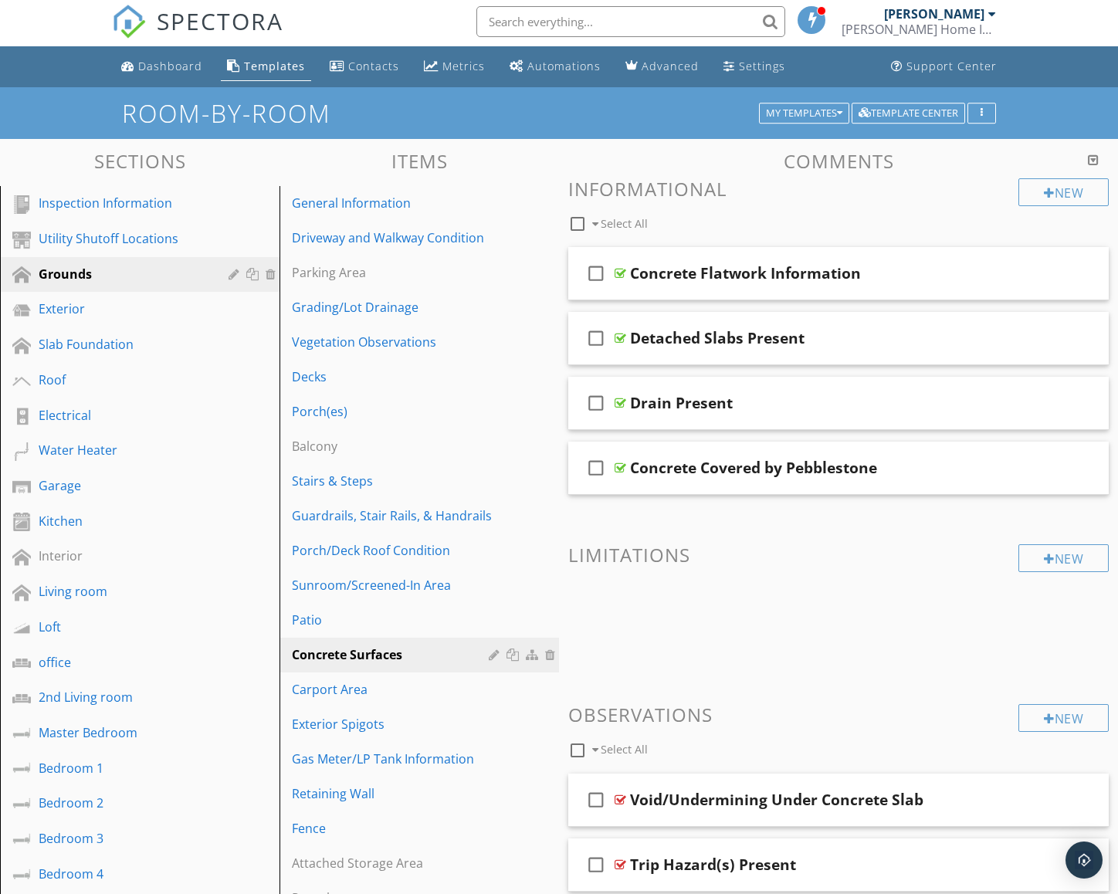
scroll to position [0, 0]
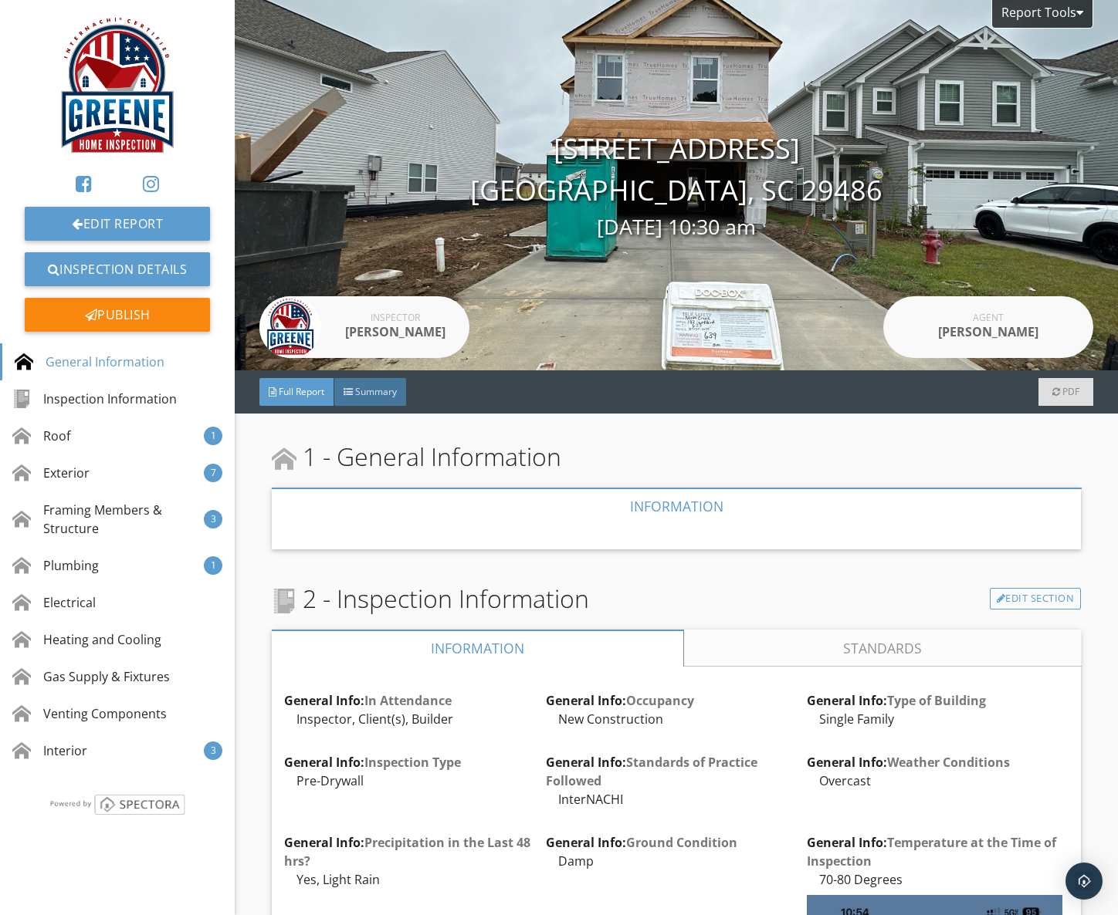
click at [389, 377] on div "Full Report Summary PDF" at bounding box center [676, 391] width 883 height 43
click at [390, 397] on span "Summary" at bounding box center [376, 391] width 42 height 13
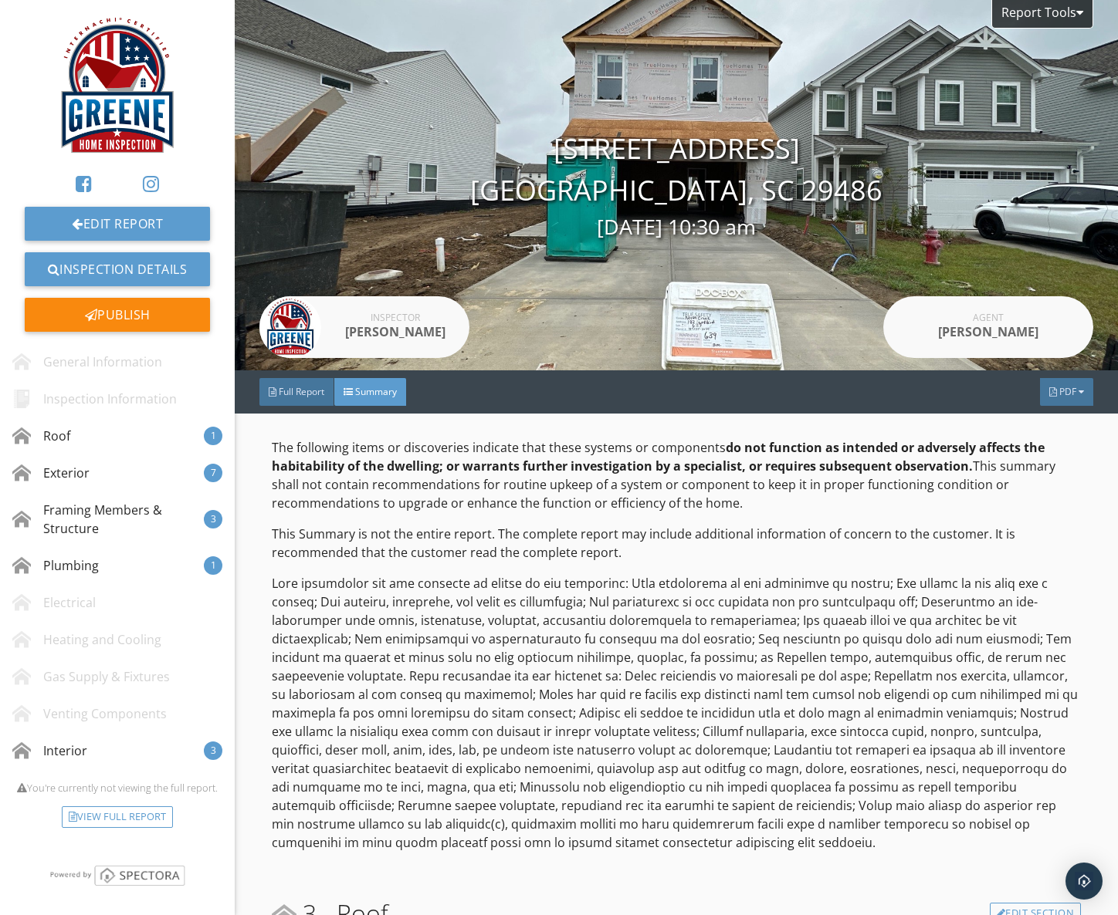
click at [1066, 401] on div "PDF" at bounding box center [1066, 392] width 53 height 28
click at [1050, 472] on link "Full Report" at bounding box center [1046, 462] width 123 height 37
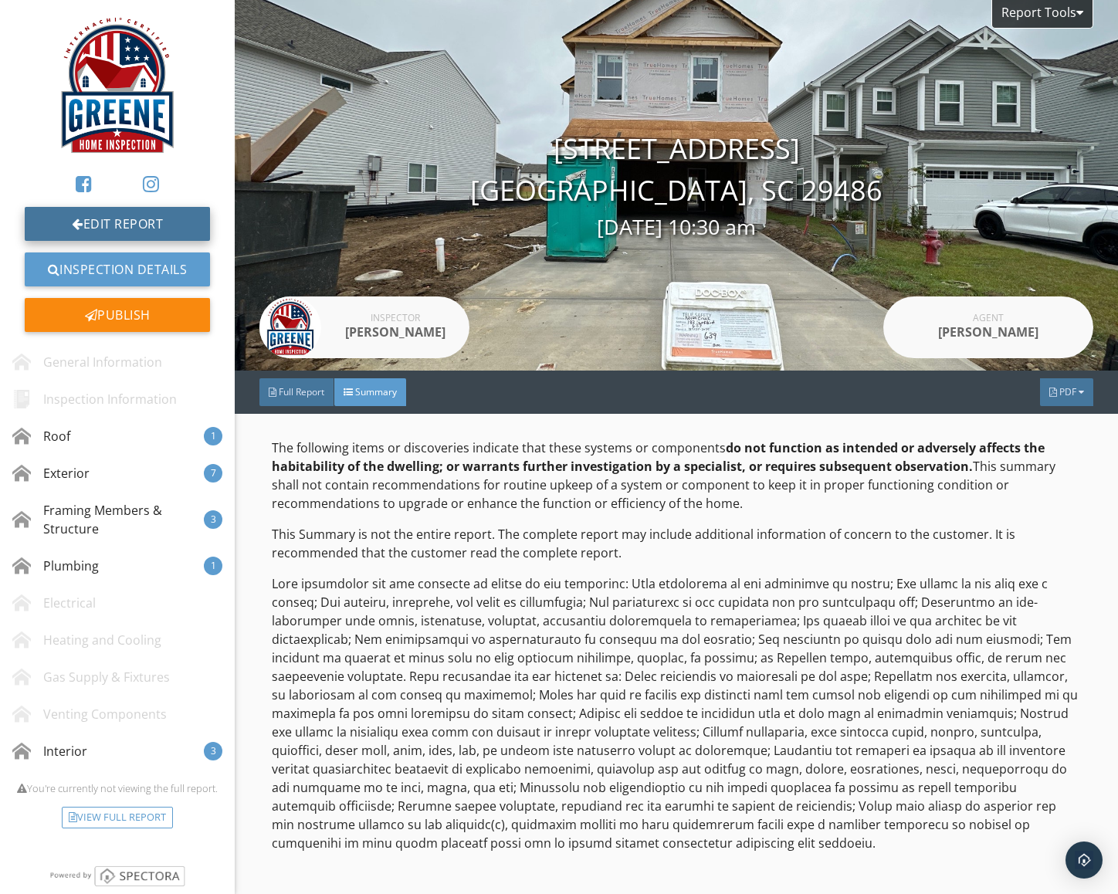
click at [174, 232] on link "Edit Report" at bounding box center [117, 224] width 185 height 34
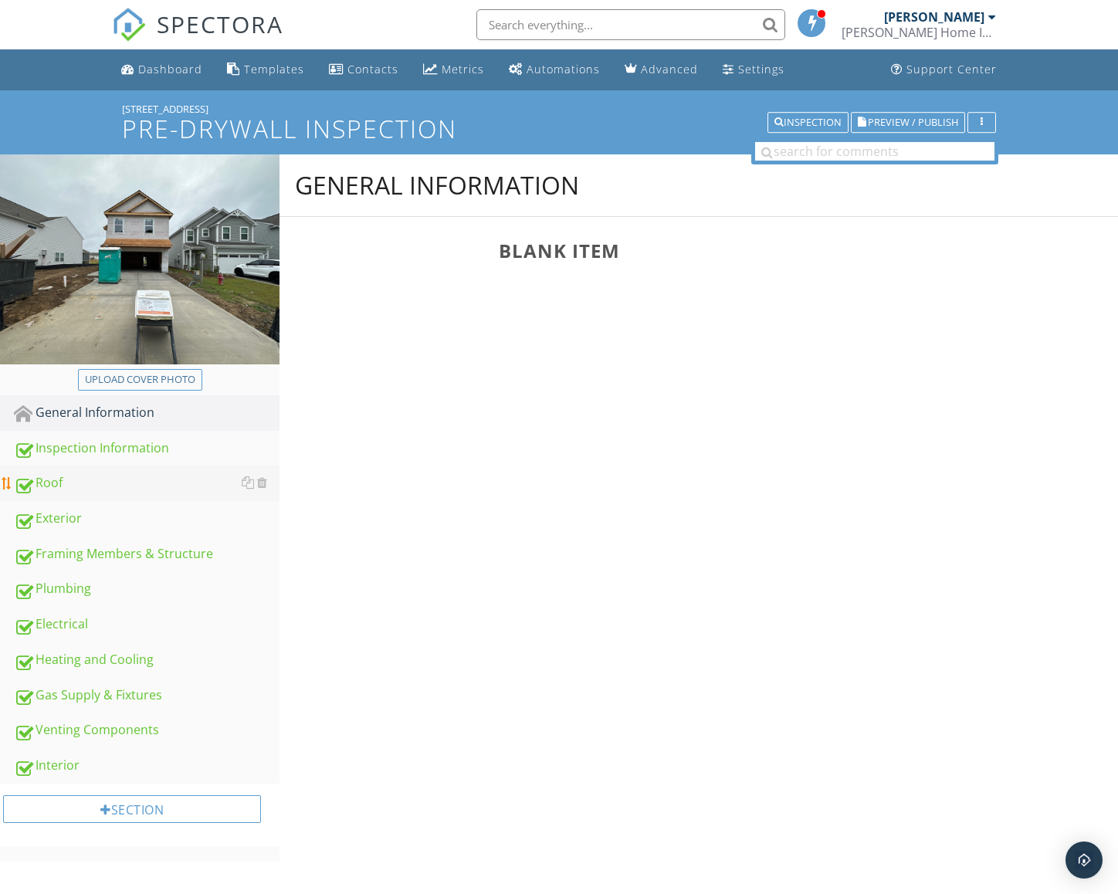
drag, startPoint x: 58, startPoint y: 478, endPoint x: 128, endPoint y: 478, distance: 70.2
click at [58, 478] on div "Roof" at bounding box center [147, 483] width 266 height 20
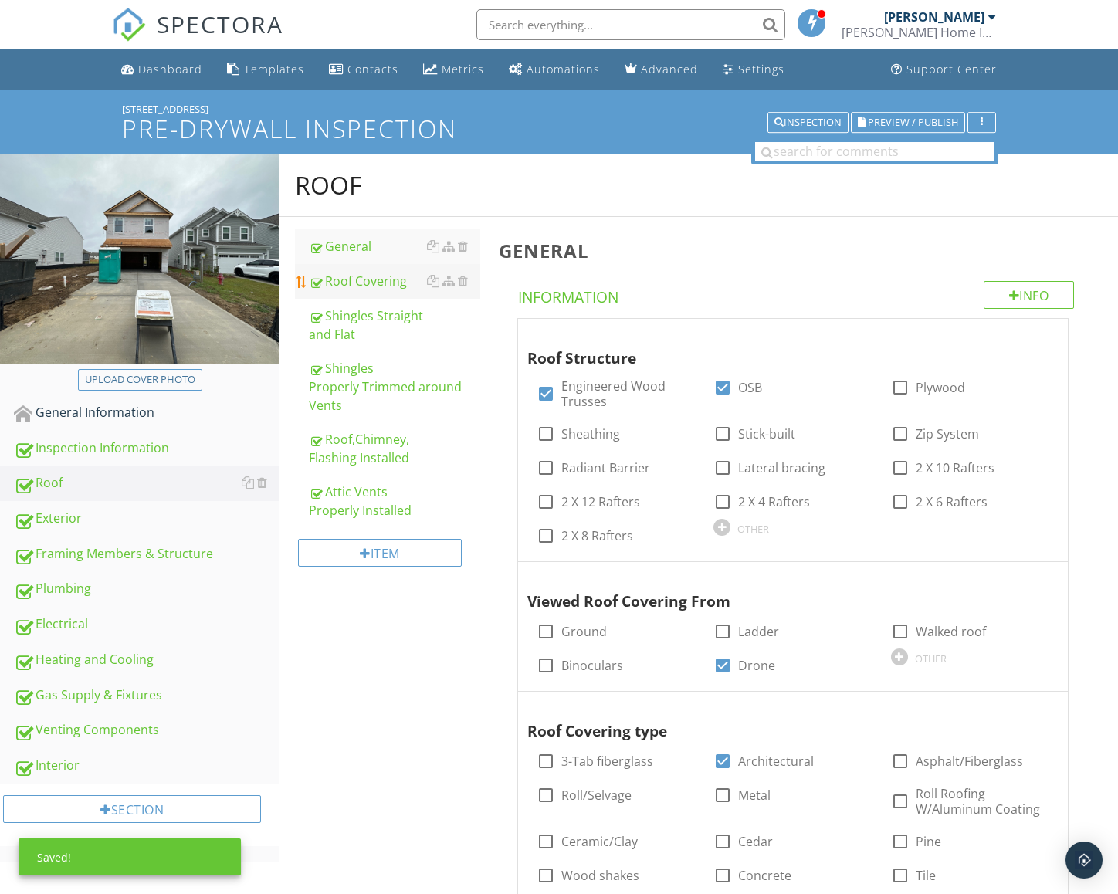
click at [373, 290] on link "Roof Covering" at bounding box center [394, 281] width 171 height 34
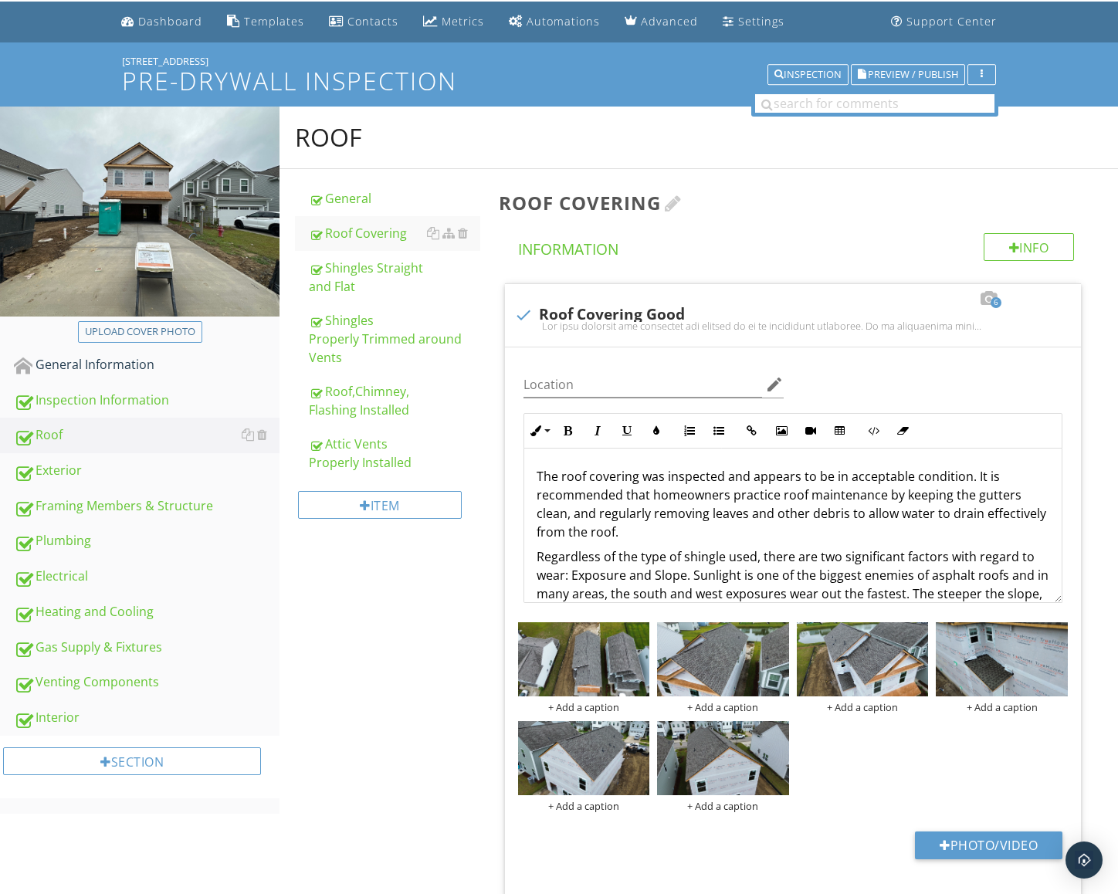
scroll to position [44, 0]
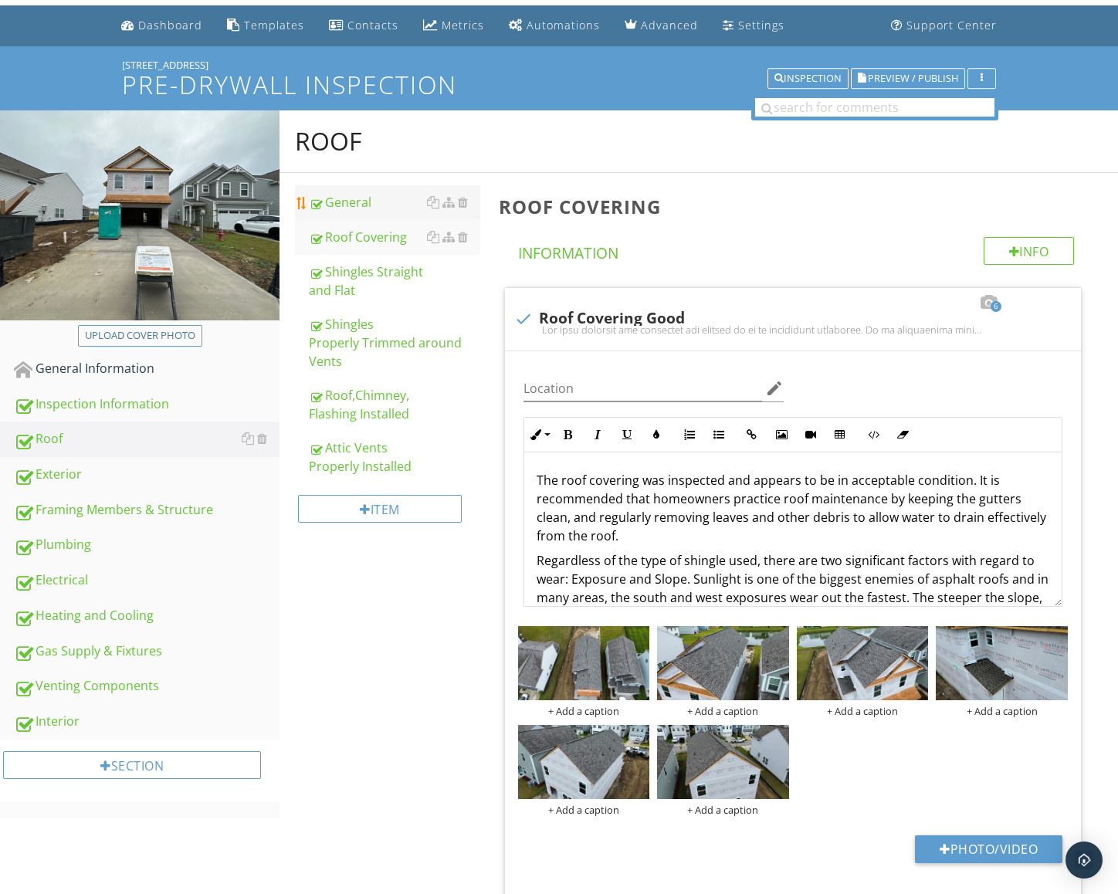
click at [387, 211] on div "General" at bounding box center [394, 202] width 171 height 19
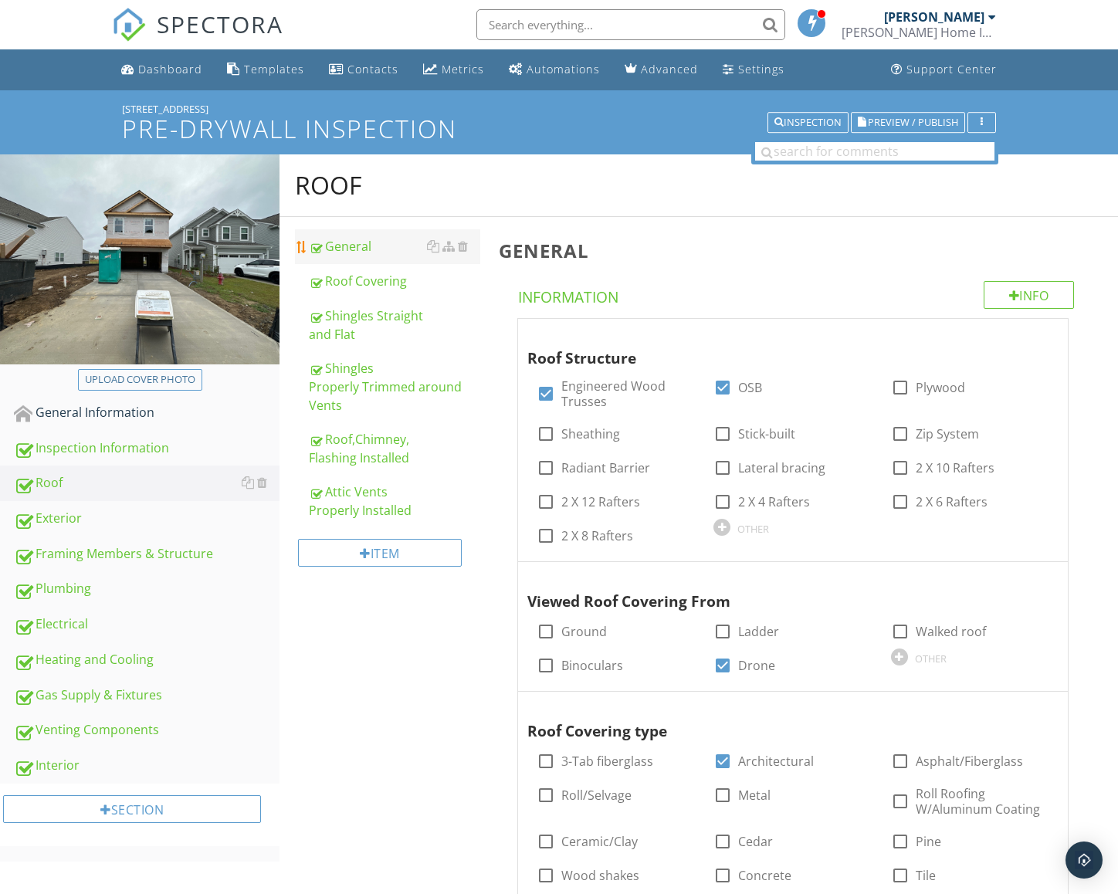
scroll to position [1, 0]
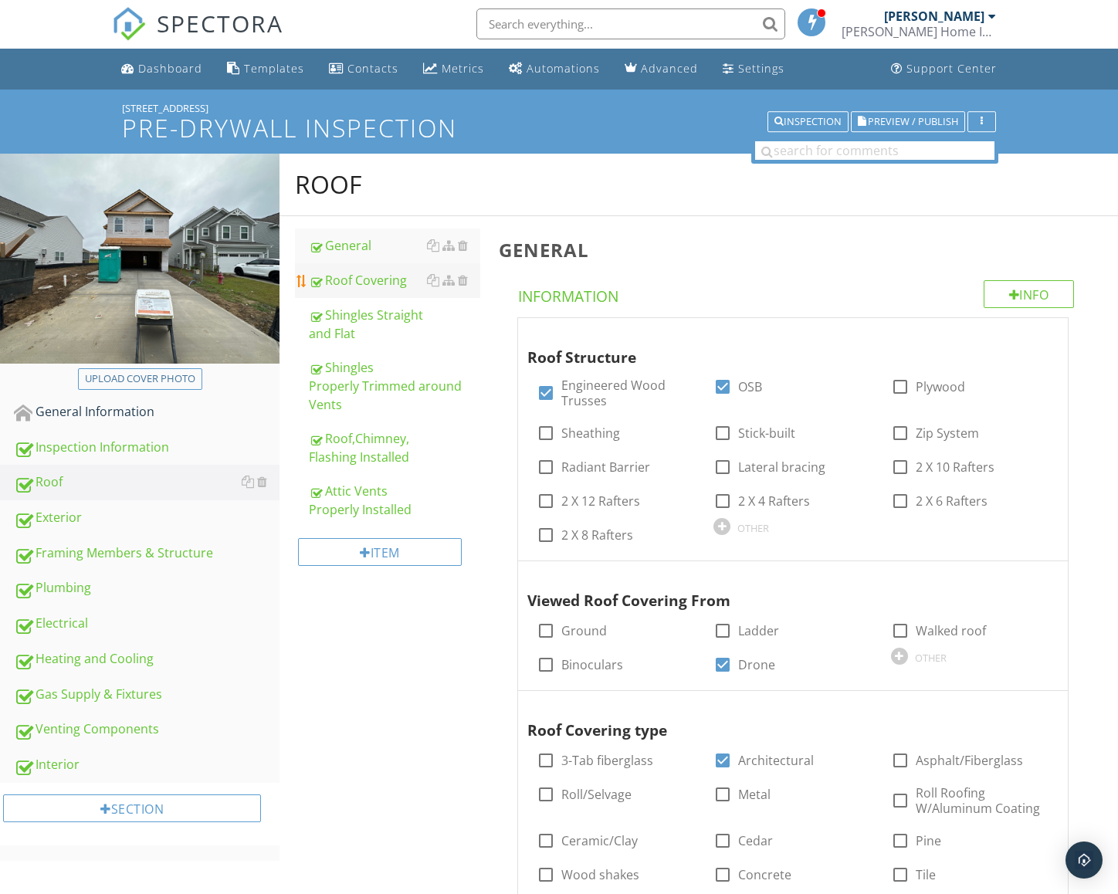
click at [367, 284] on div "Roof Covering" at bounding box center [394, 280] width 171 height 19
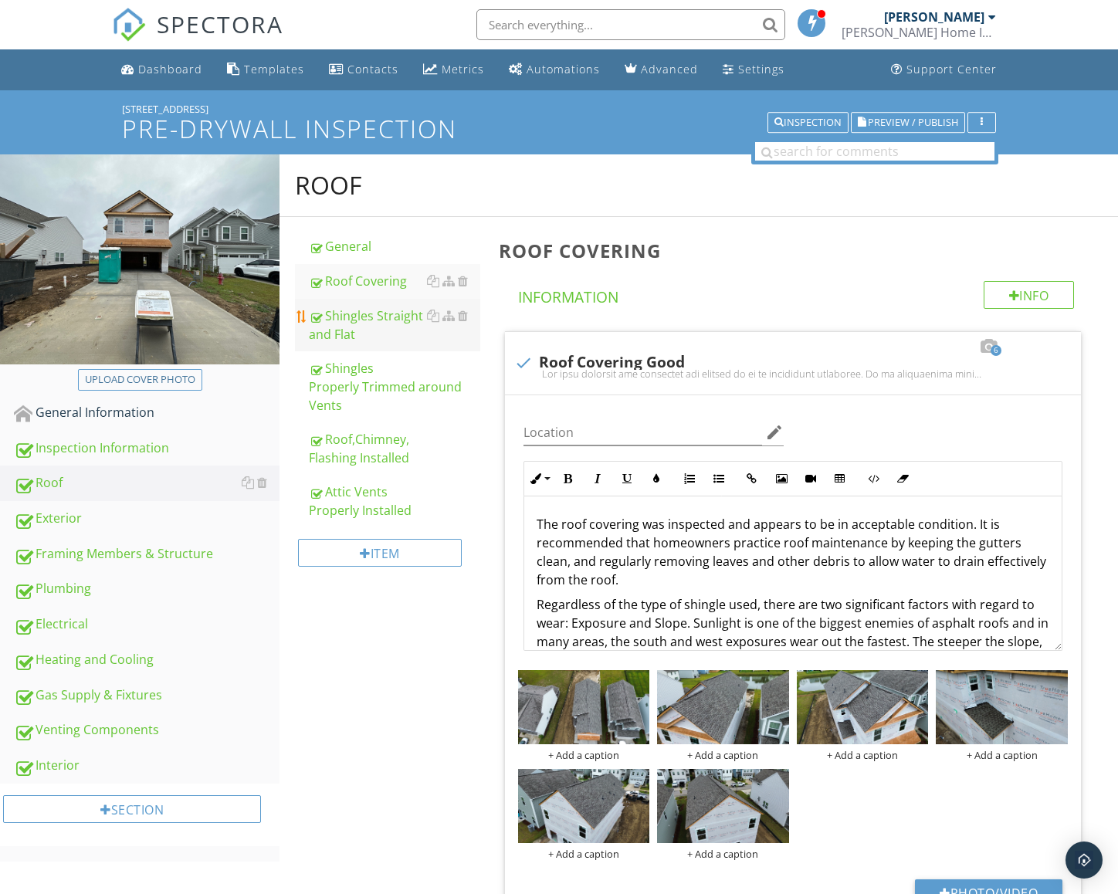
scroll to position [-1, 0]
click at [353, 313] on div "Shingles Straight and Flat" at bounding box center [394, 324] width 171 height 37
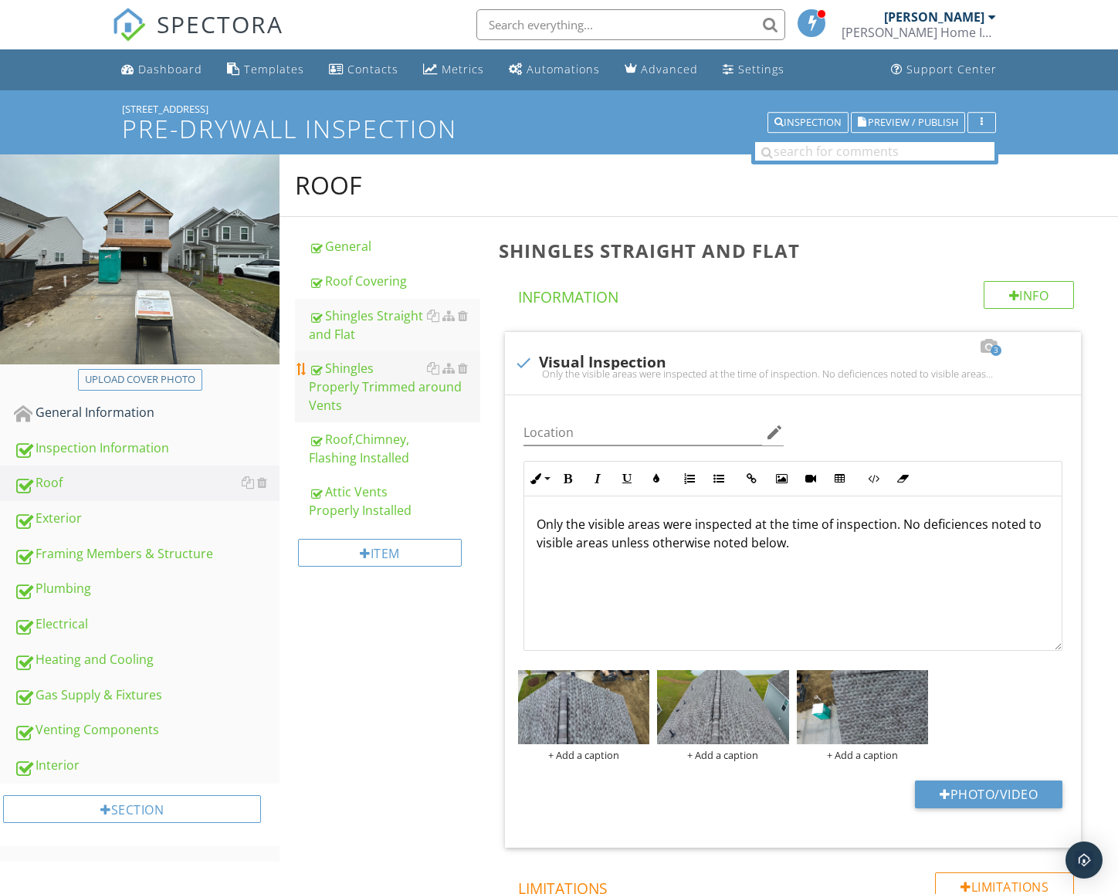
click at [357, 366] on div "Shingles Properly Trimmed around Vents" at bounding box center [394, 387] width 171 height 56
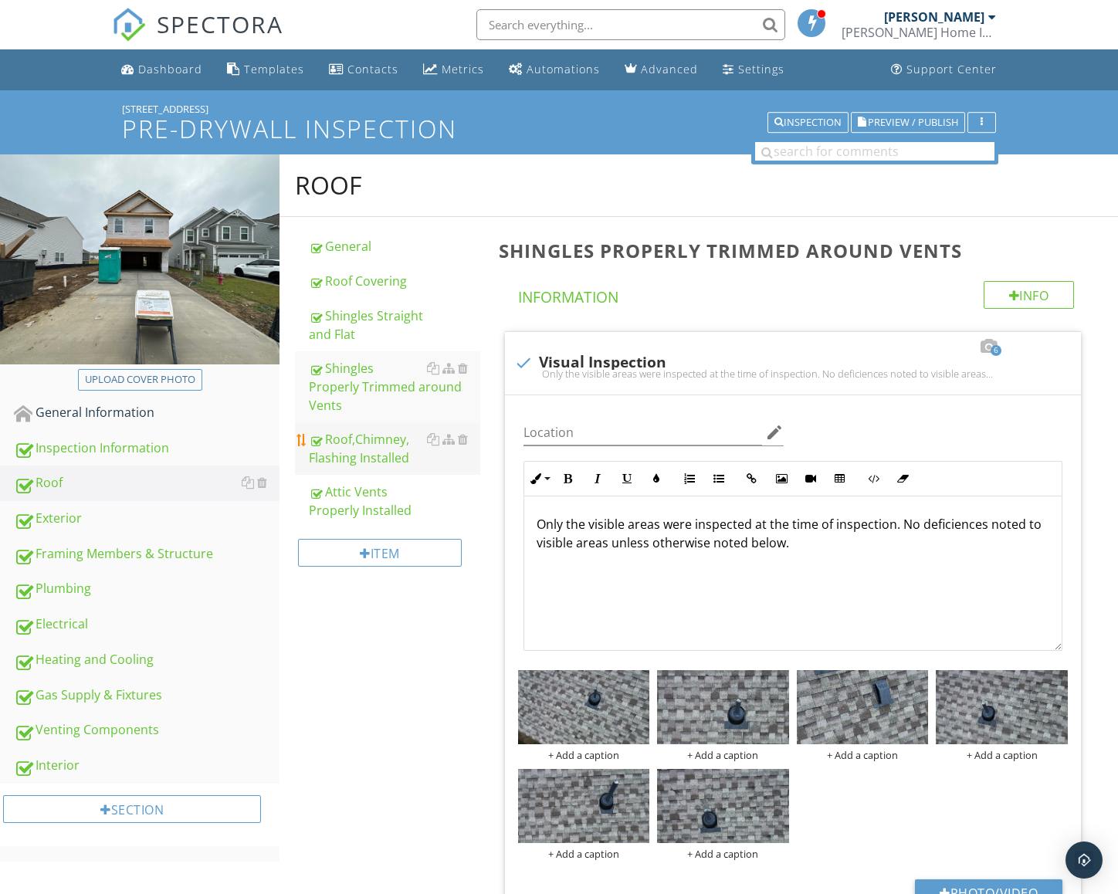
click at [365, 430] on div "Roof,Chimney, Flashing Installed" at bounding box center [394, 448] width 171 height 37
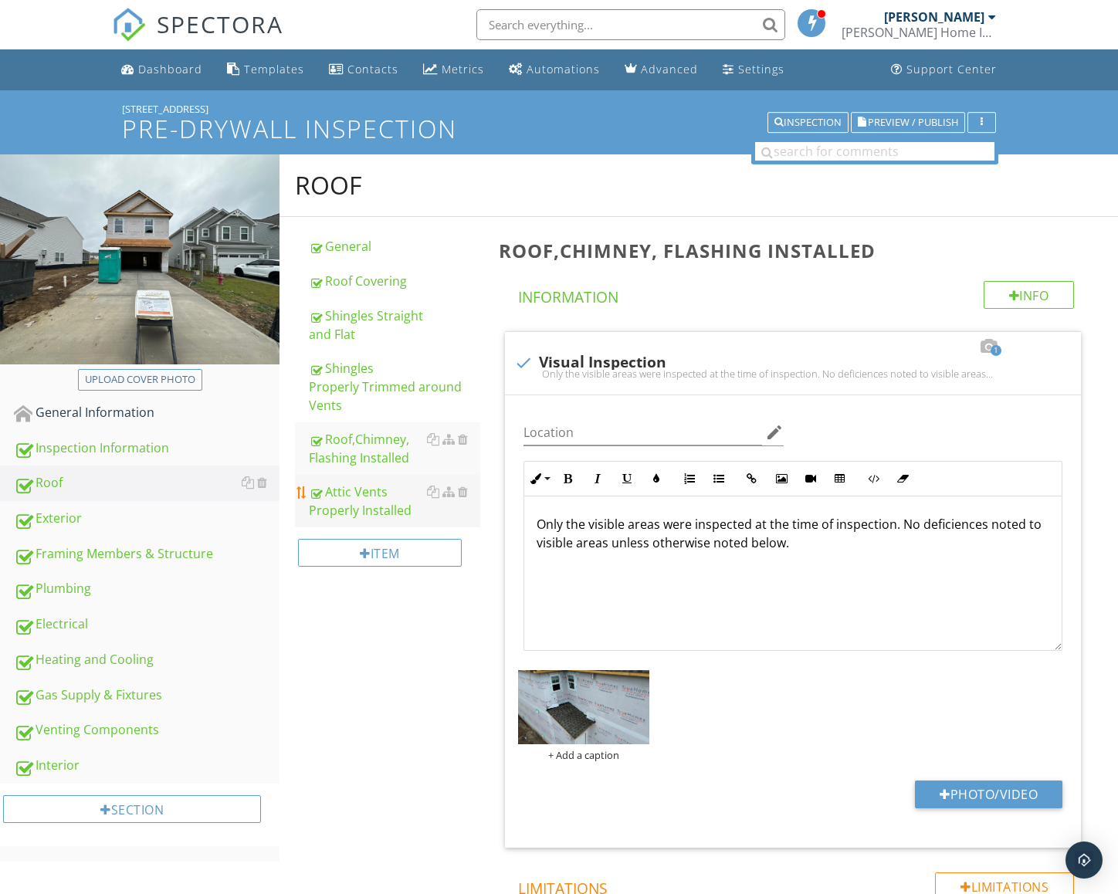
click at [372, 485] on div "Attic Vents Properly Installed" at bounding box center [394, 500] width 171 height 37
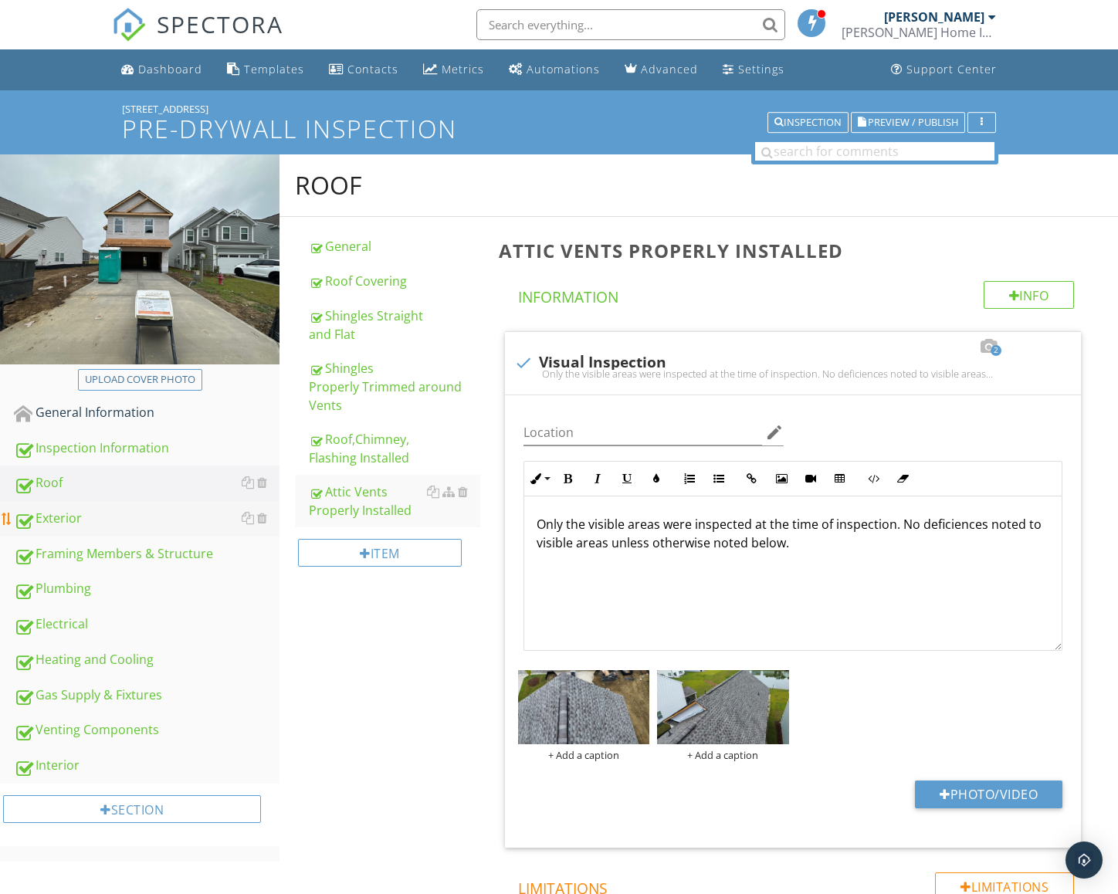
click at [107, 515] on div "Exterior" at bounding box center [147, 519] width 266 height 20
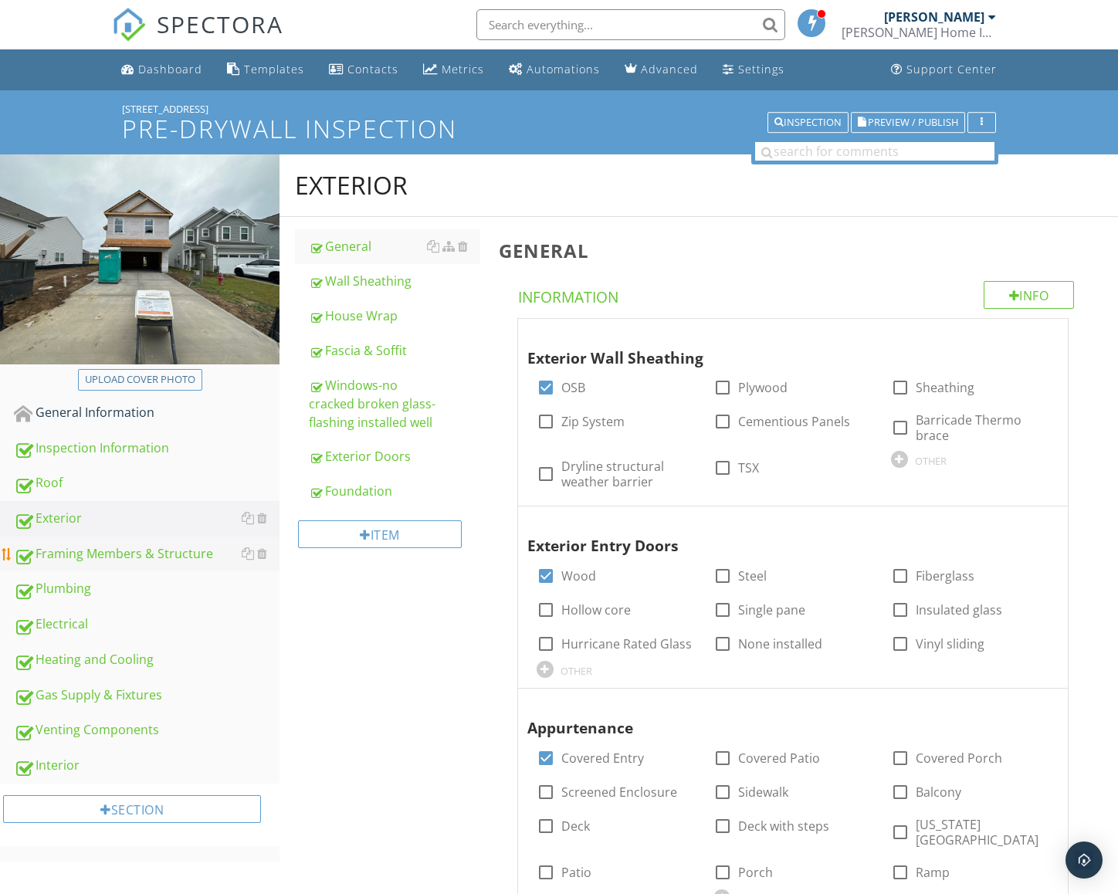
click at [88, 549] on div "Framing Members & Structure" at bounding box center [147, 554] width 266 height 20
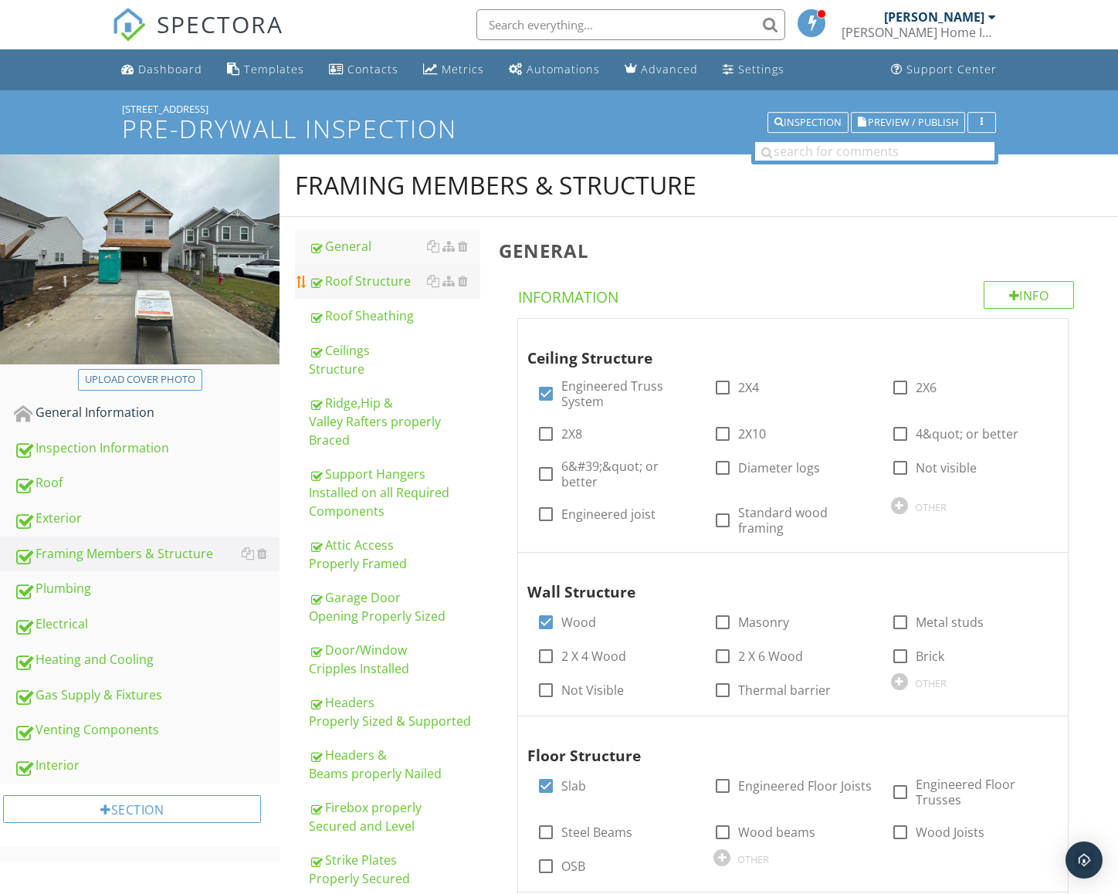
click at [379, 288] on div "Roof Structure" at bounding box center [394, 281] width 171 height 19
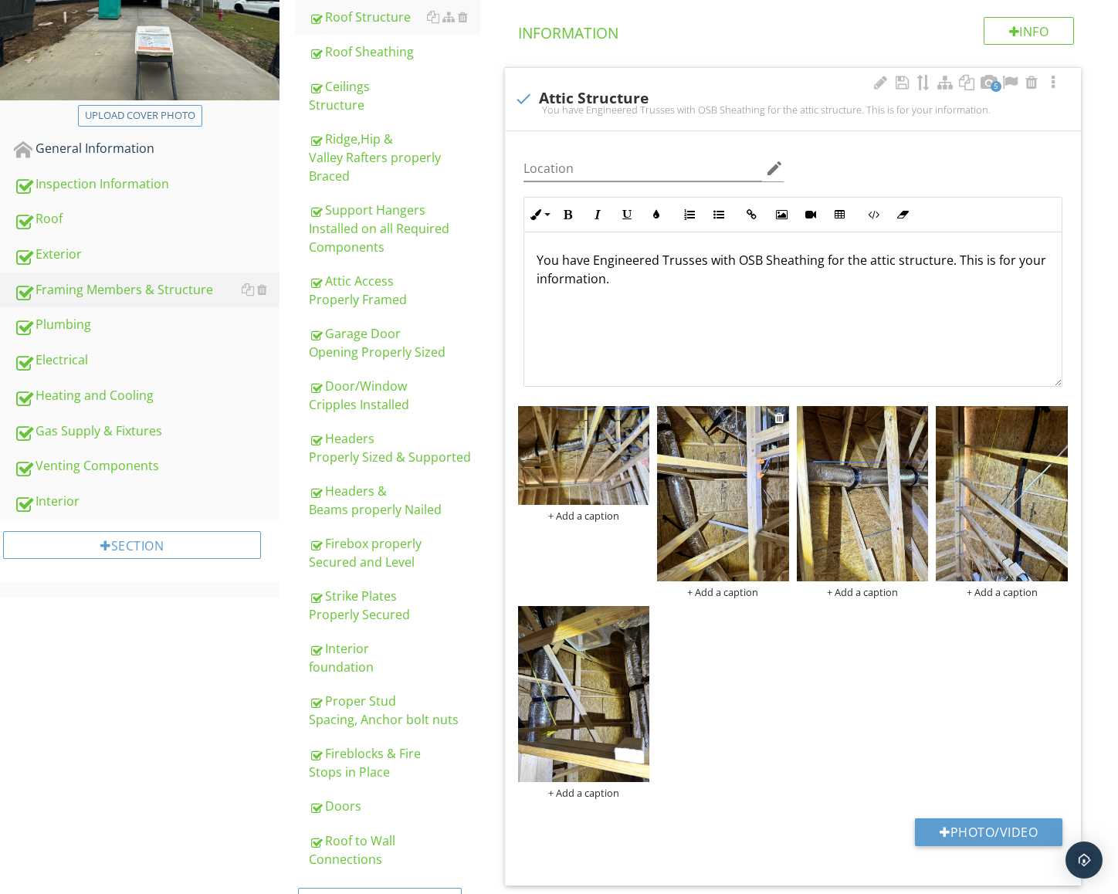
scroll to position [343, 0]
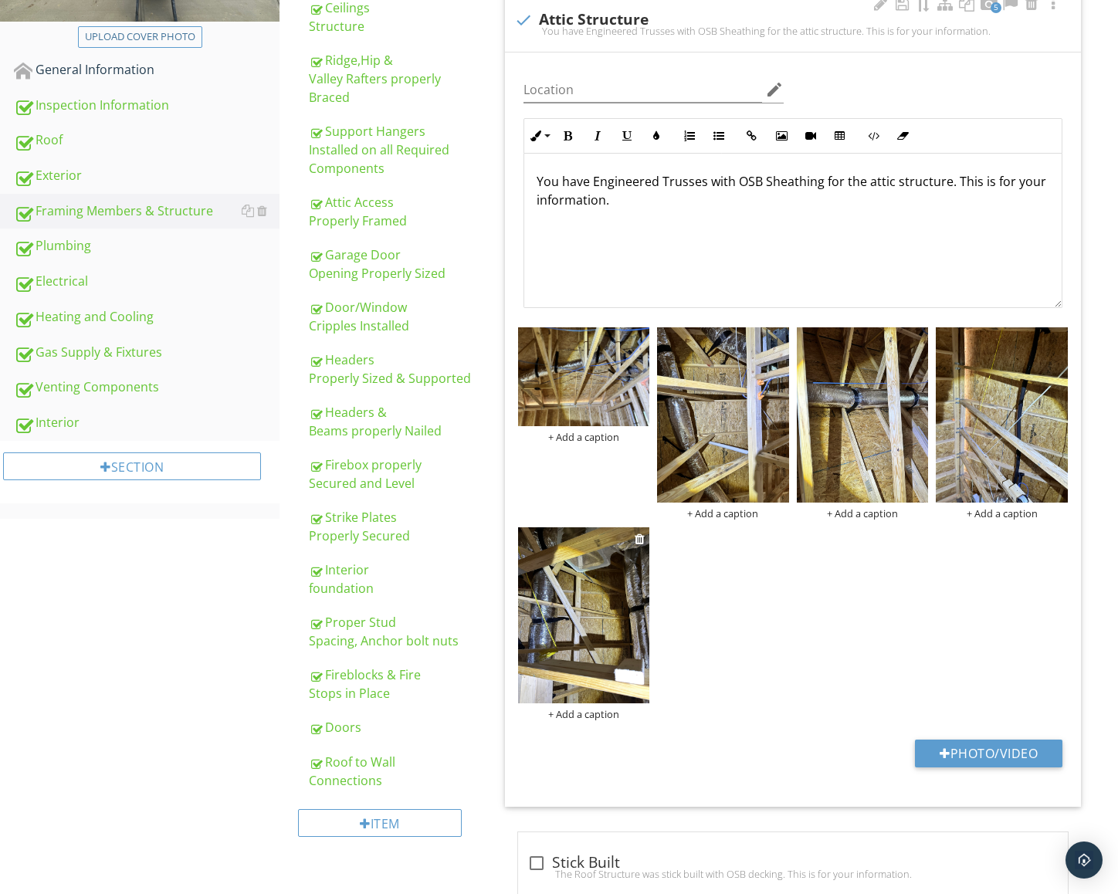
click at [631, 588] on img at bounding box center [584, 614] width 132 height 175
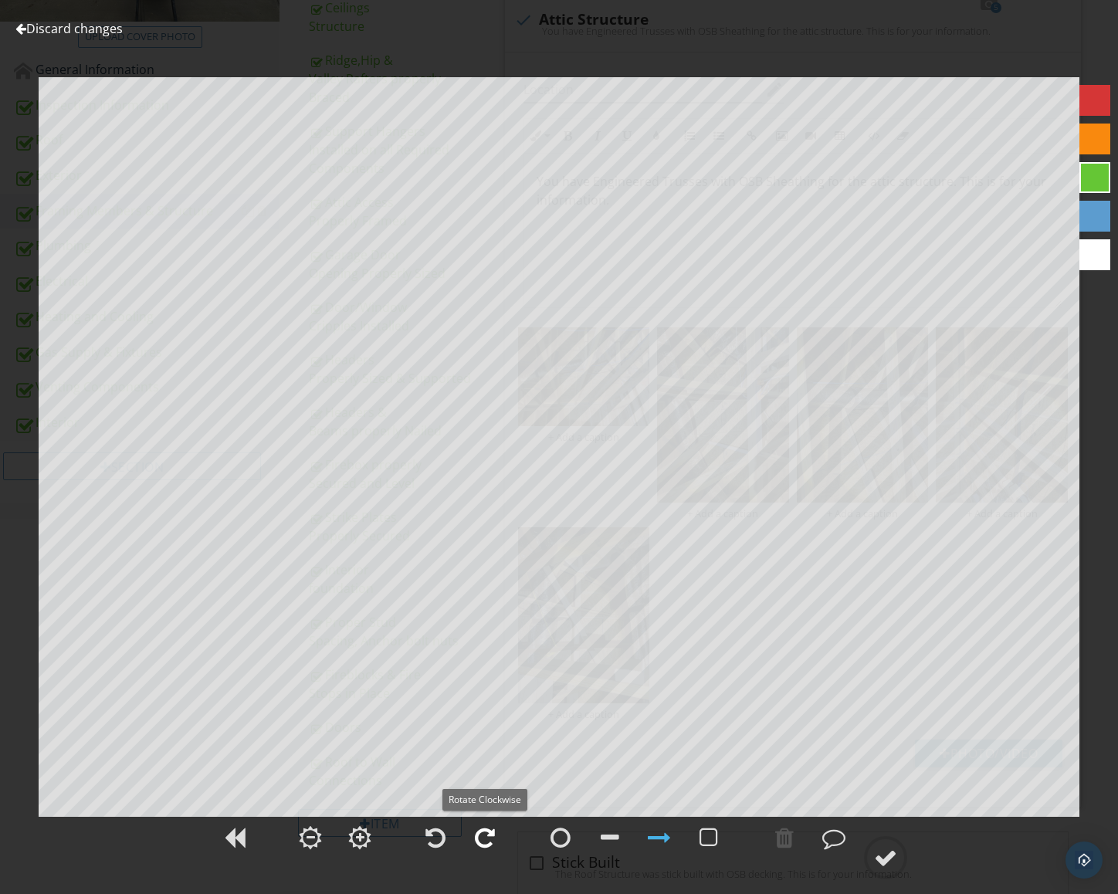
drag, startPoint x: 477, startPoint y: 828, endPoint x: 489, endPoint y: 830, distance: 12.6
click at [479, 829] on div at bounding box center [485, 837] width 20 height 23
click at [894, 861] on div at bounding box center [885, 857] width 23 height 23
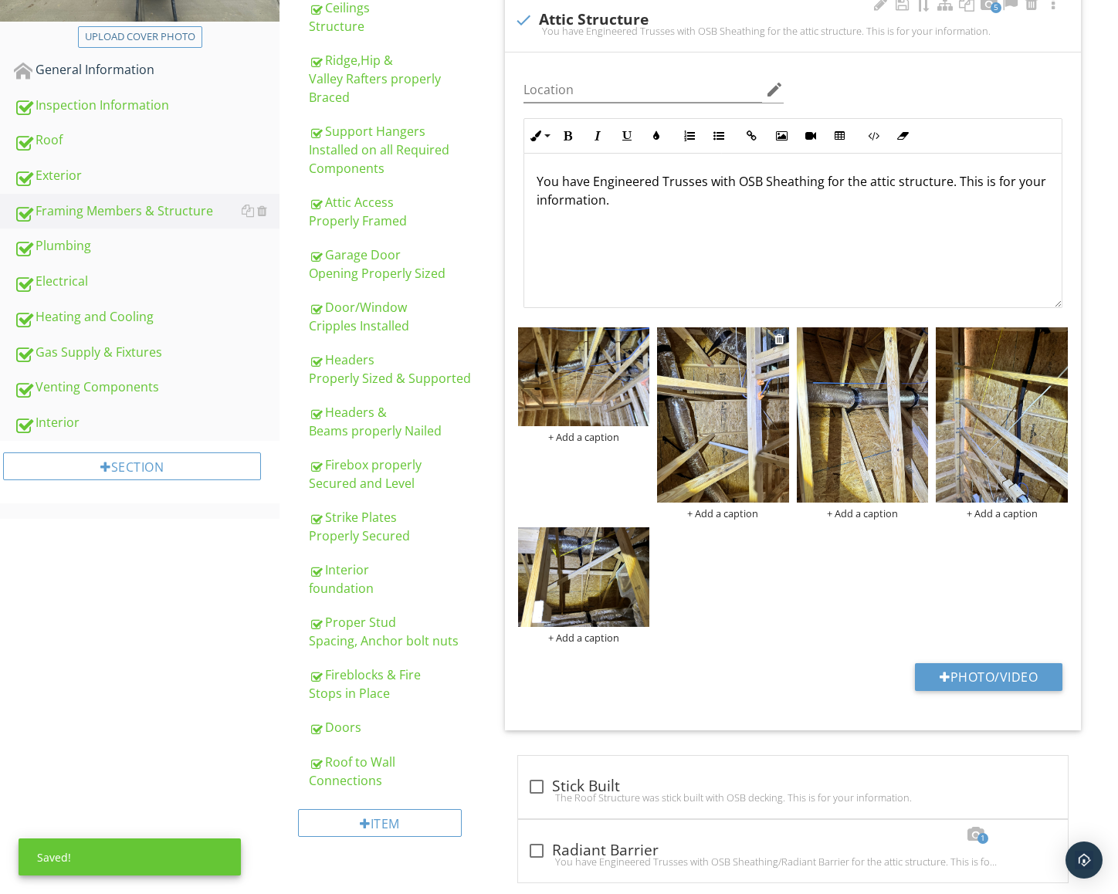
click at [699, 461] on img at bounding box center [723, 414] width 132 height 175
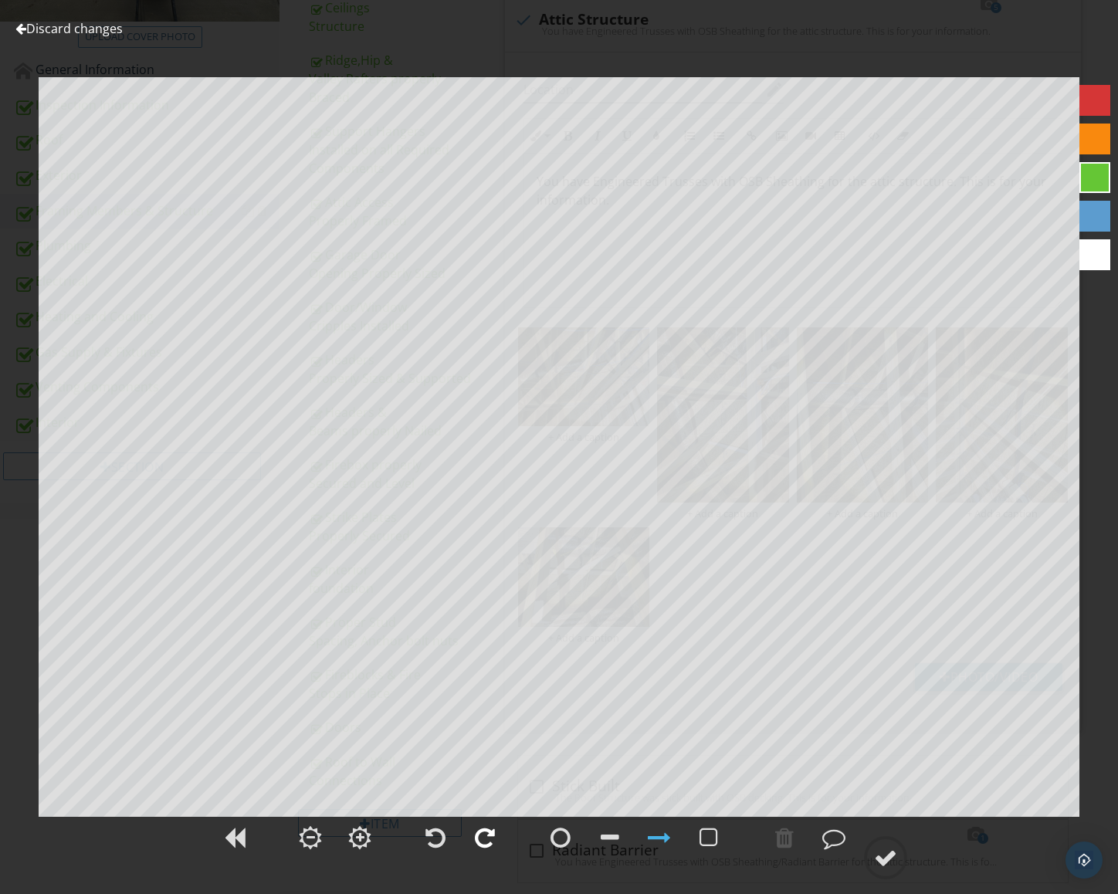
click at [496, 836] on div at bounding box center [484, 837] width 39 height 39
click at [882, 871] on circle at bounding box center [885, 857] width 40 height 40
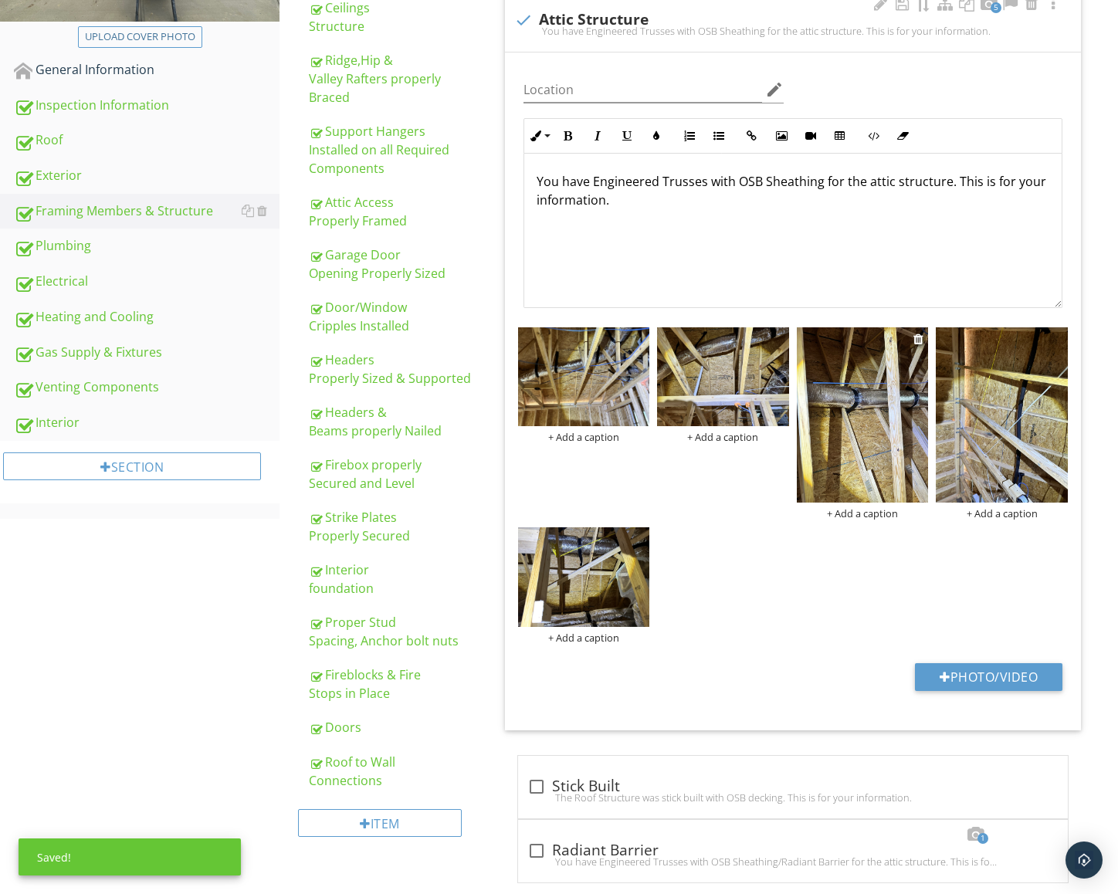
click at [881, 472] on img at bounding box center [863, 414] width 132 height 175
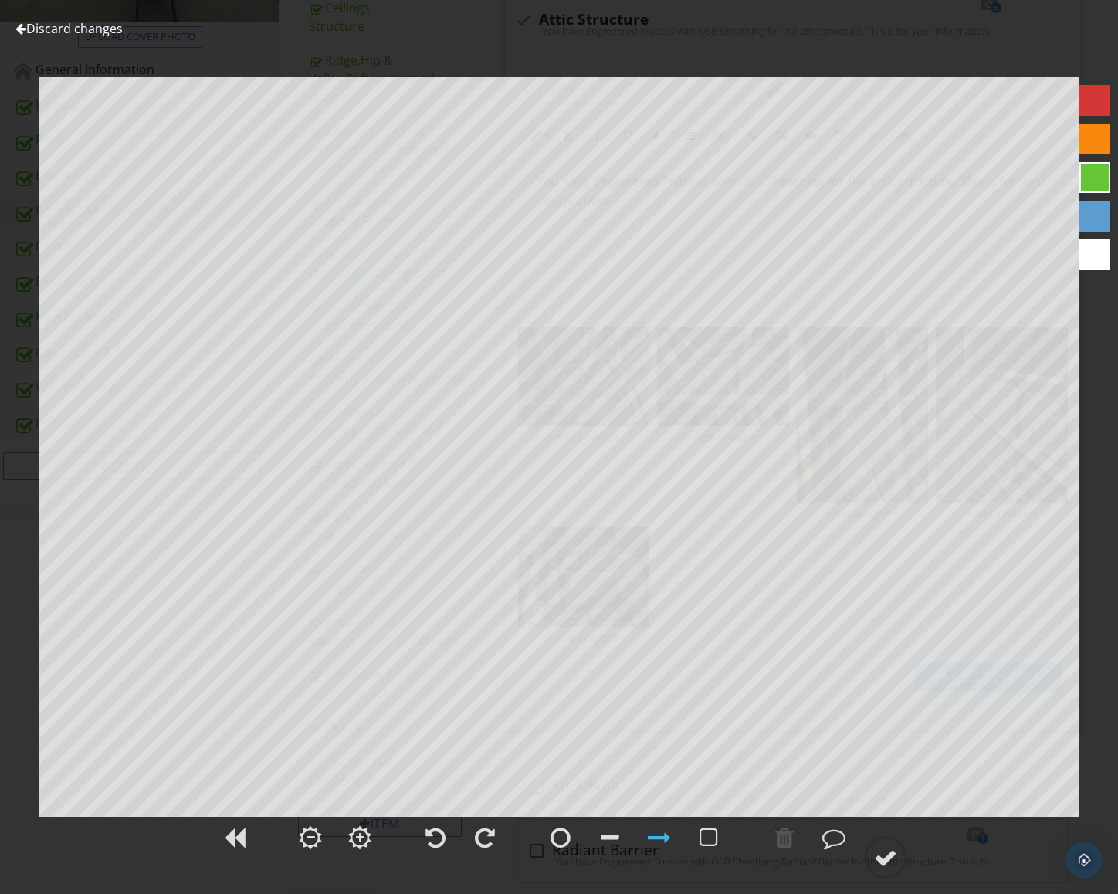
click at [504, 842] on div at bounding box center [460, 839] width 96 height 51
click at [501, 835] on div at bounding box center [484, 837] width 39 height 39
click at [894, 855] on div at bounding box center [885, 857] width 23 height 23
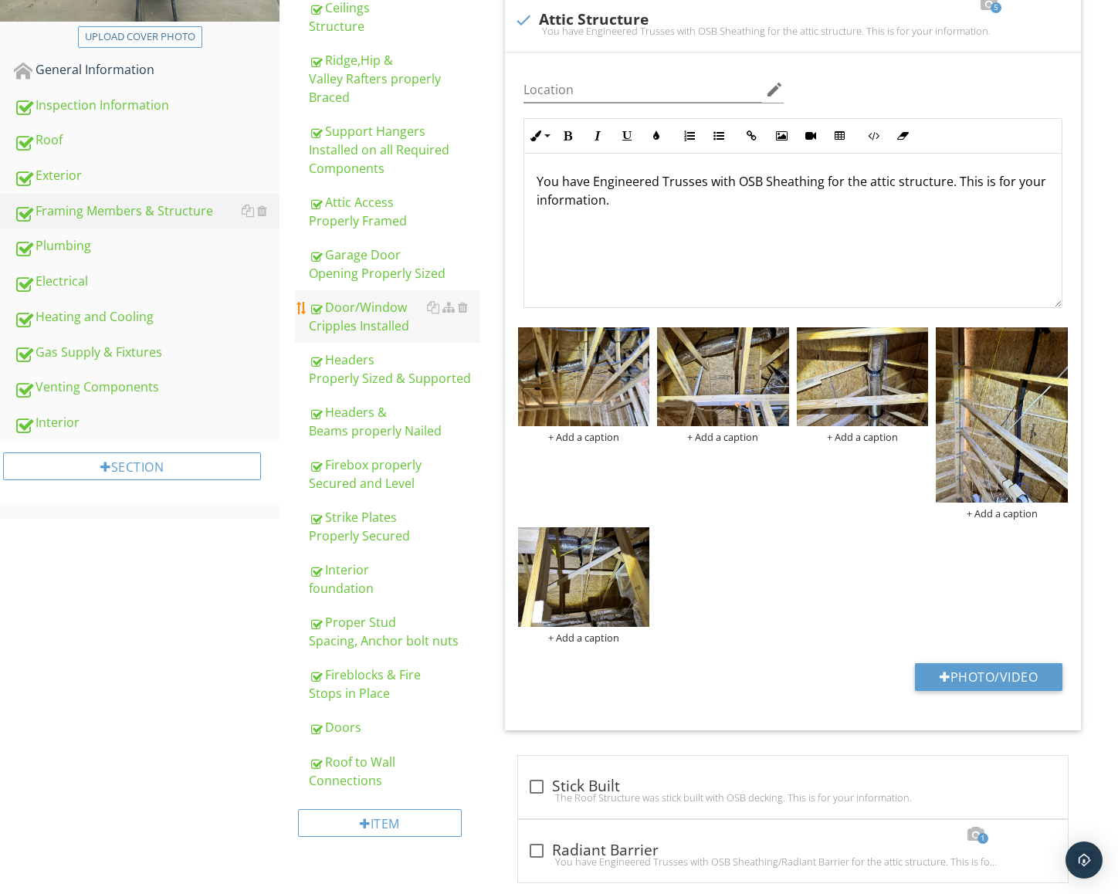
click at [405, 298] on div "Door/Window Cripples Installed" at bounding box center [394, 316] width 171 height 37
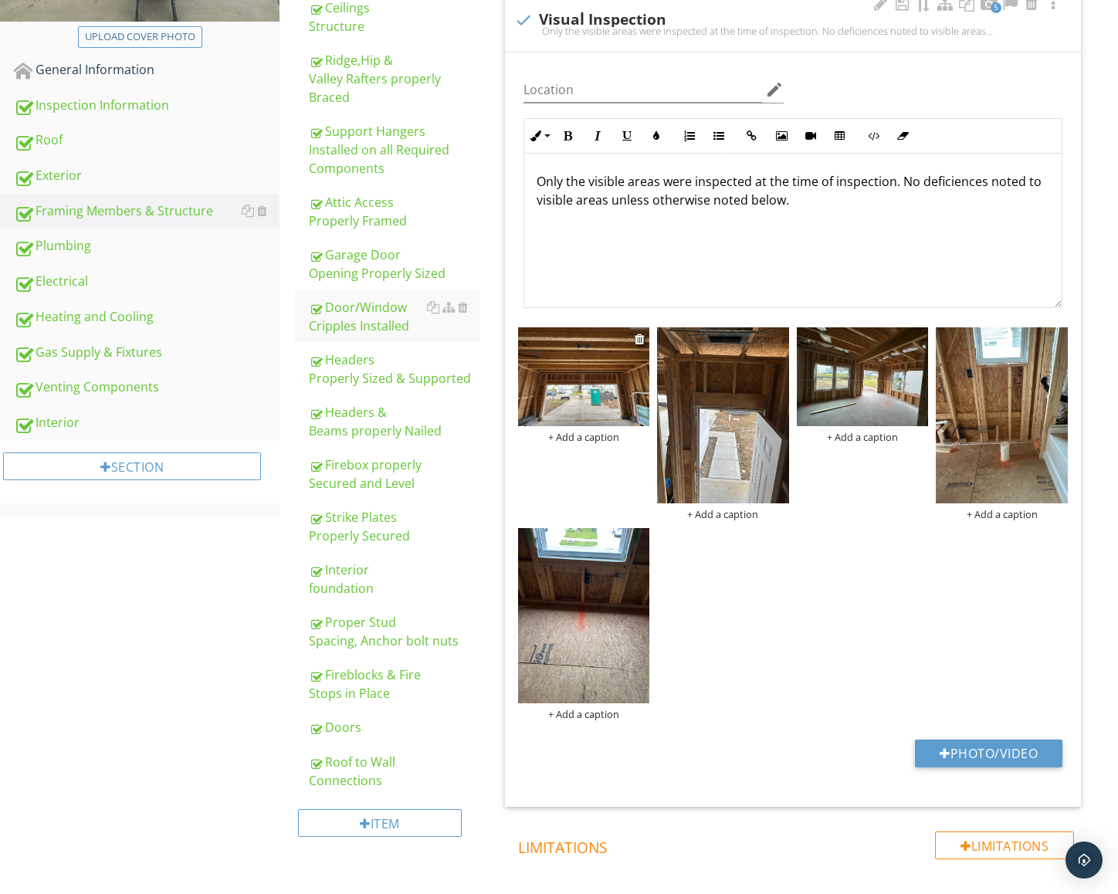
click at [554, 357] on img at bounding box center [584, 376] width 132 height 99
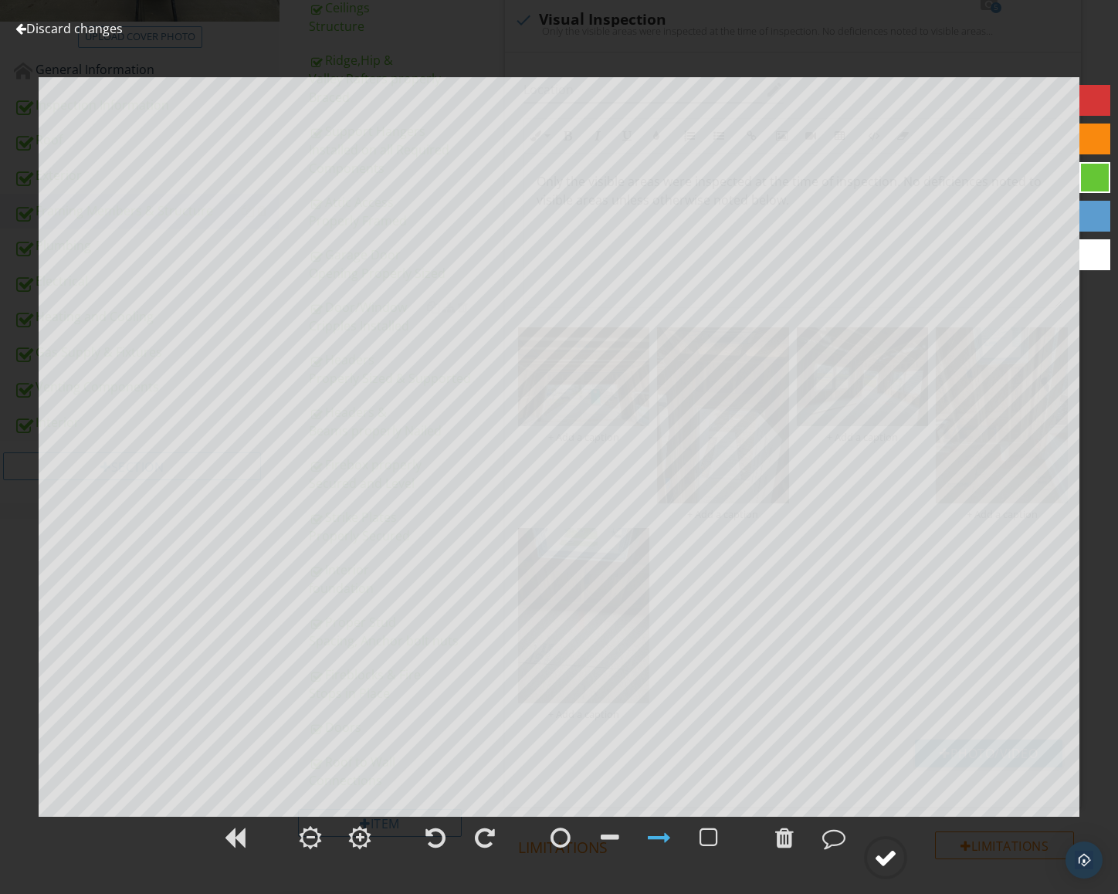
click at [882, 868] on div at bounding box center [885, 857] width 23 height 23
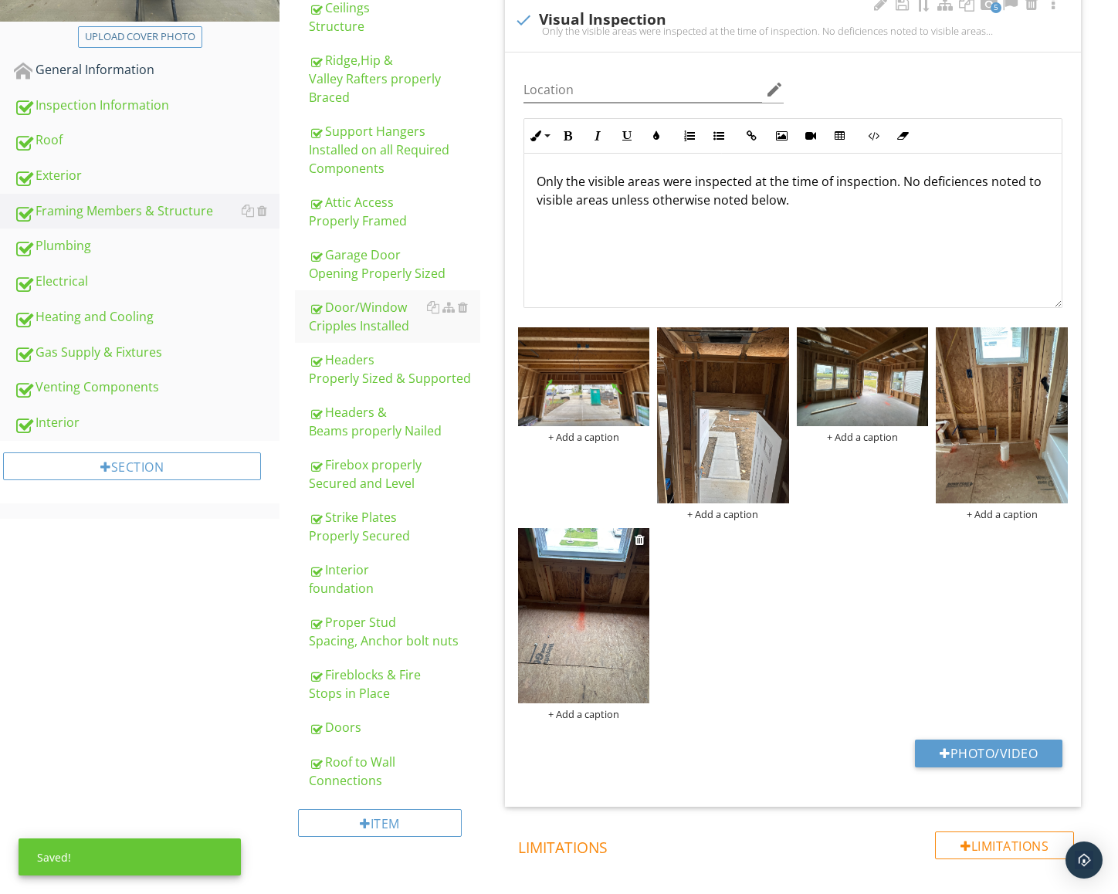
click at [596, 606] on img at bounding box center [584, 616] width 132 height 176
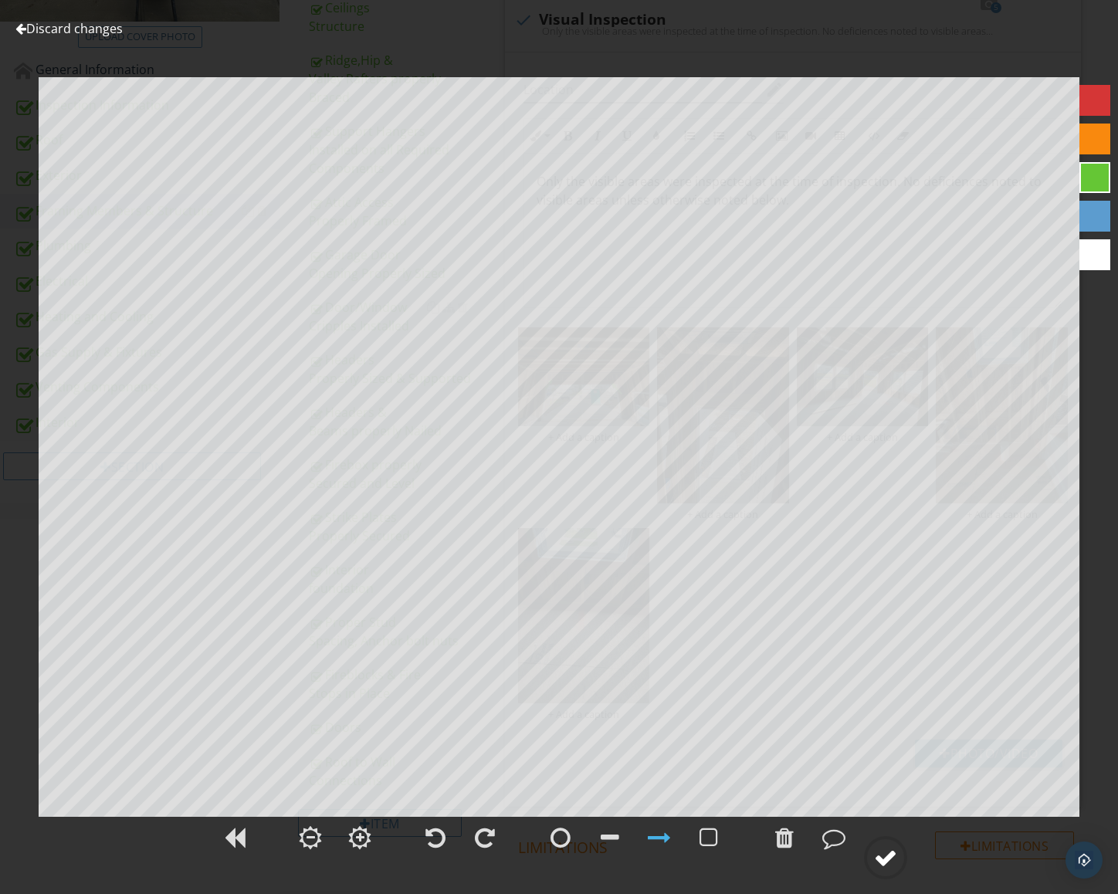
click at [887, 858] on div at bounding box center [885, 857] width 23 height 23
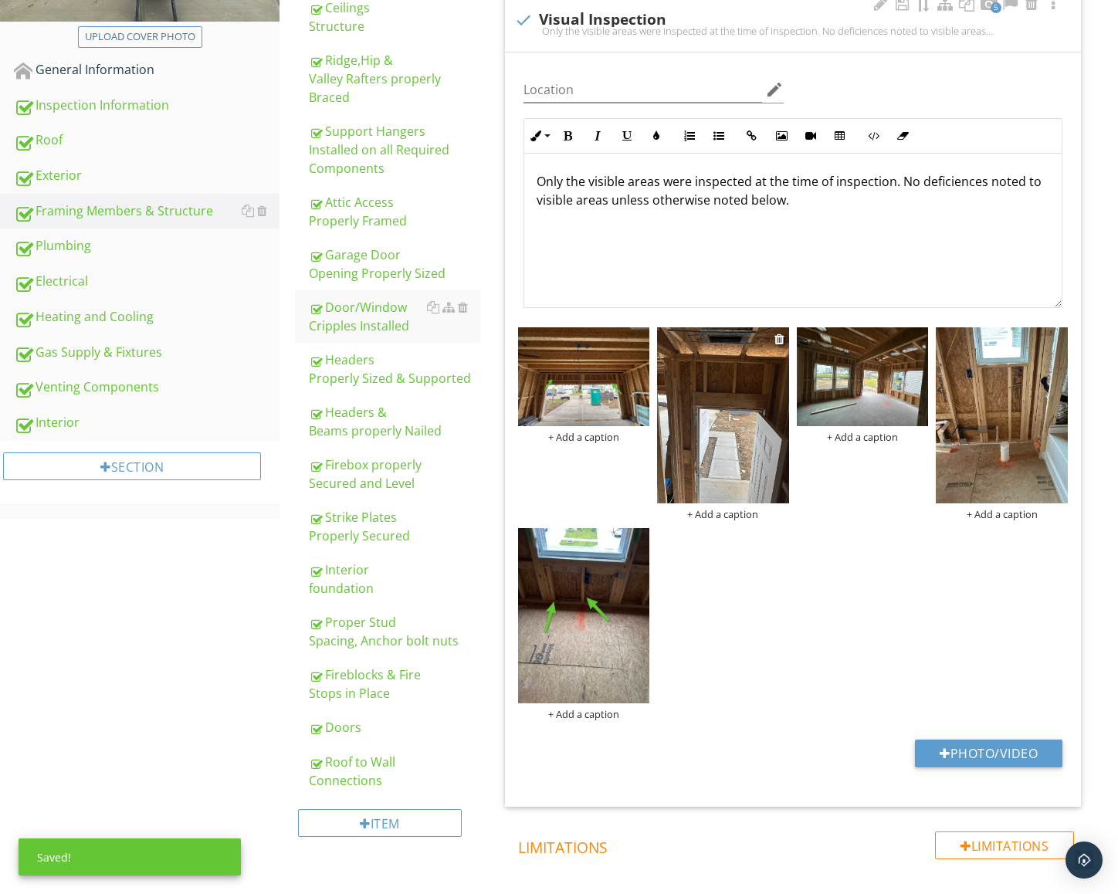
click at [746, 457] on img at bounding box center [723, 415] width 132 height 176
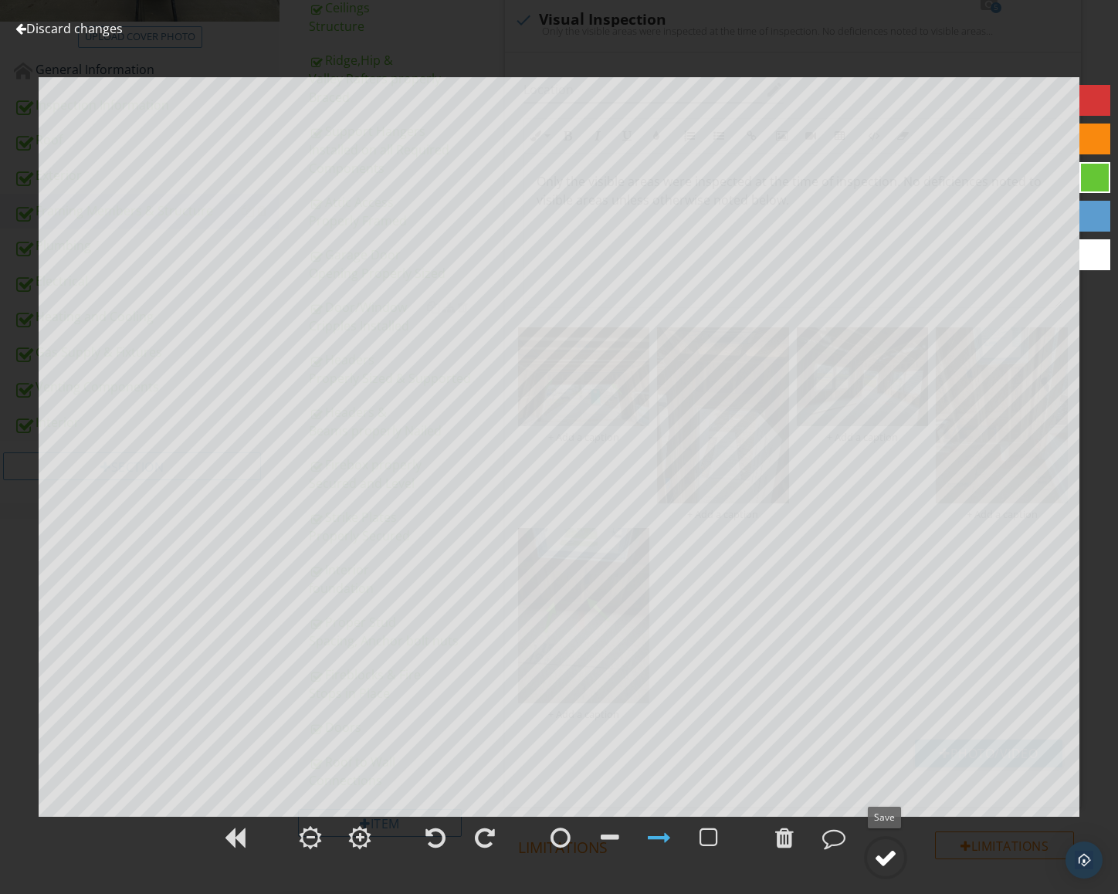
click at [881, 861] on div at bounding box center [885, 857] width 23 height 23
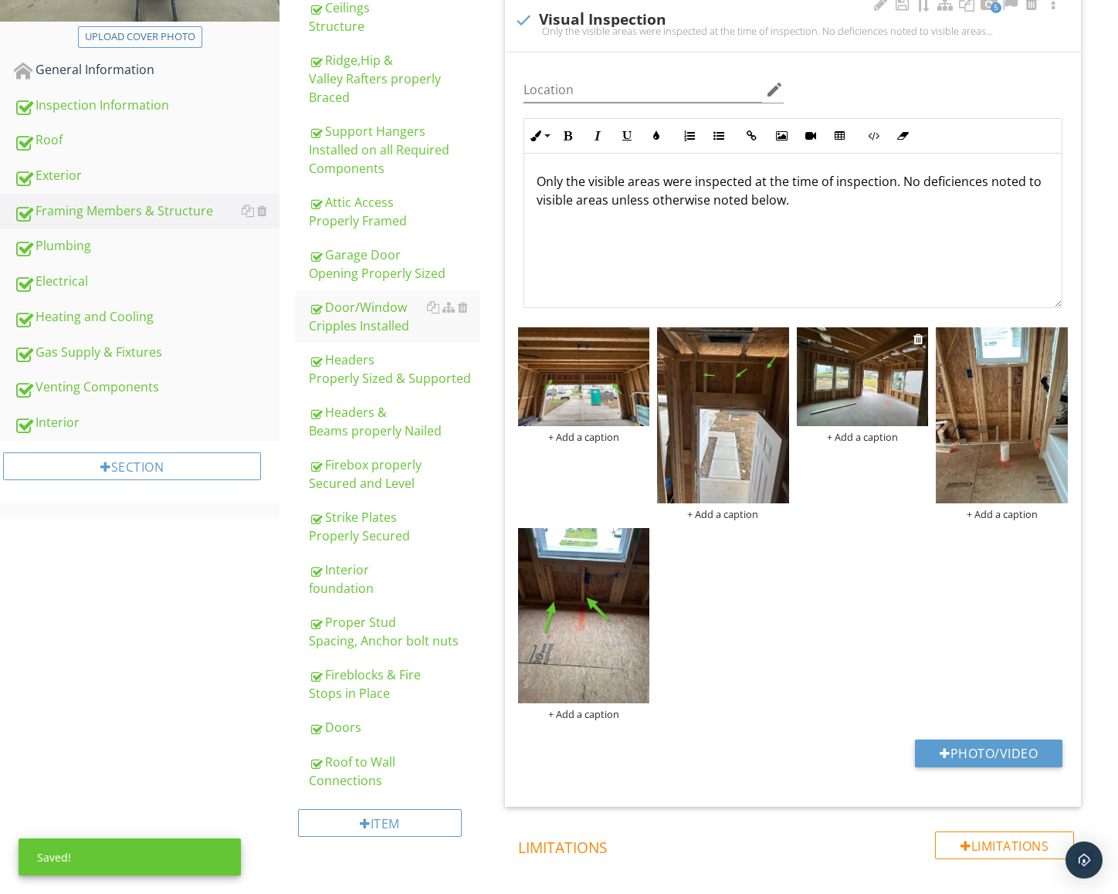
click at [844, 384] on img at bounding box center [863, 376] width 132 height 99
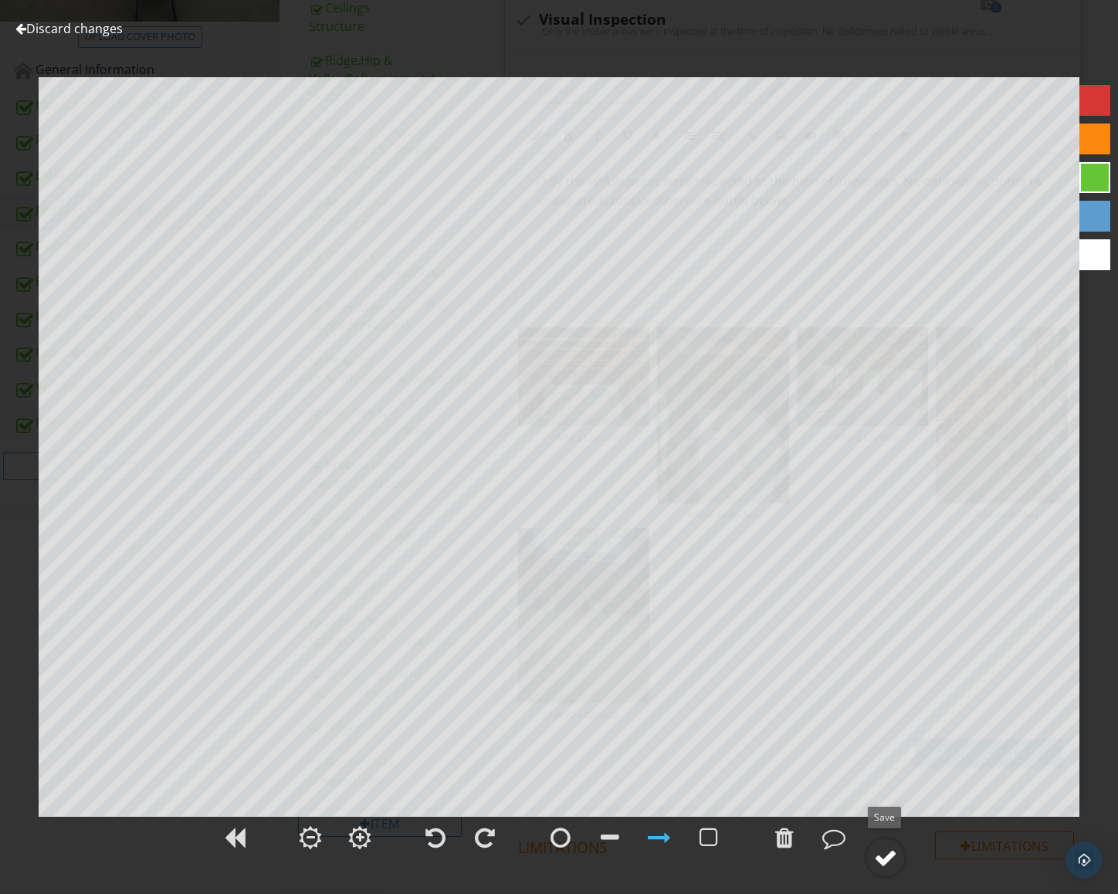
click at [898, 859] on circle at bounding box center [885, 857] width 40 height 40
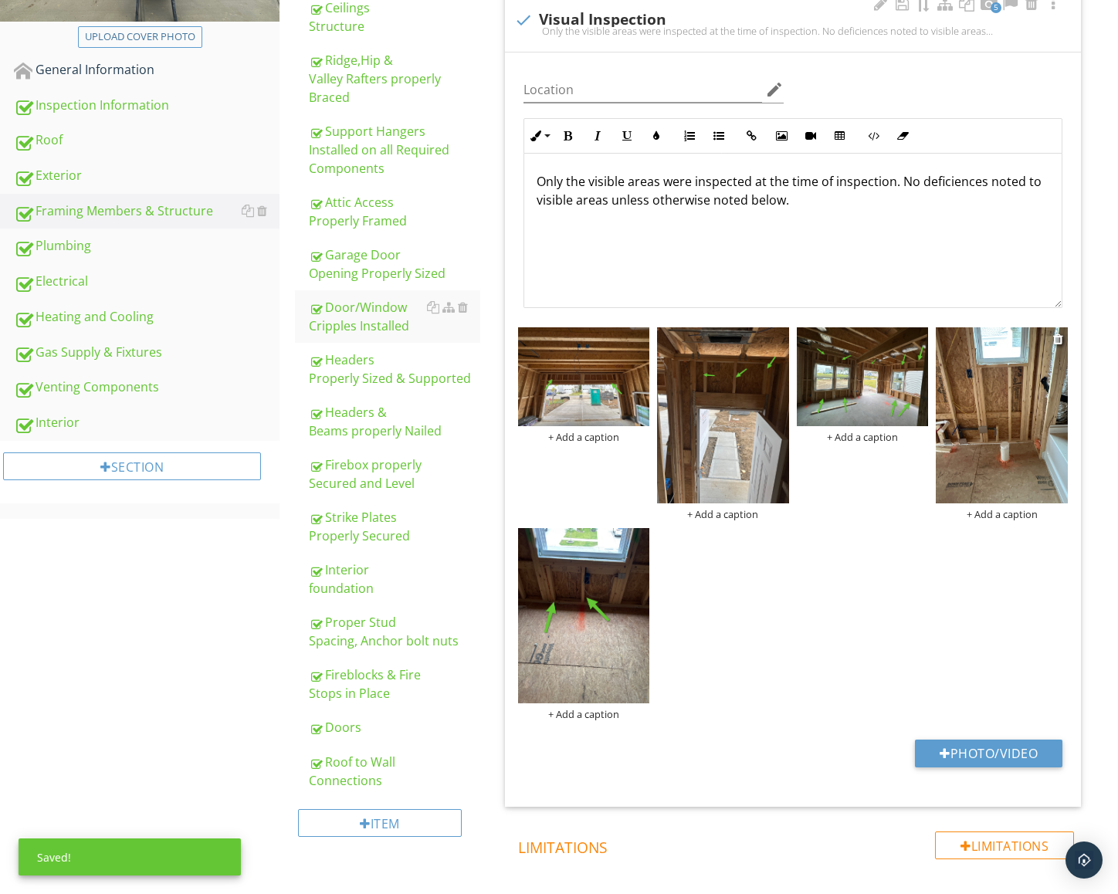
click at [1005, 428] on img at bounding box center [1001, 415] width 132 height 176
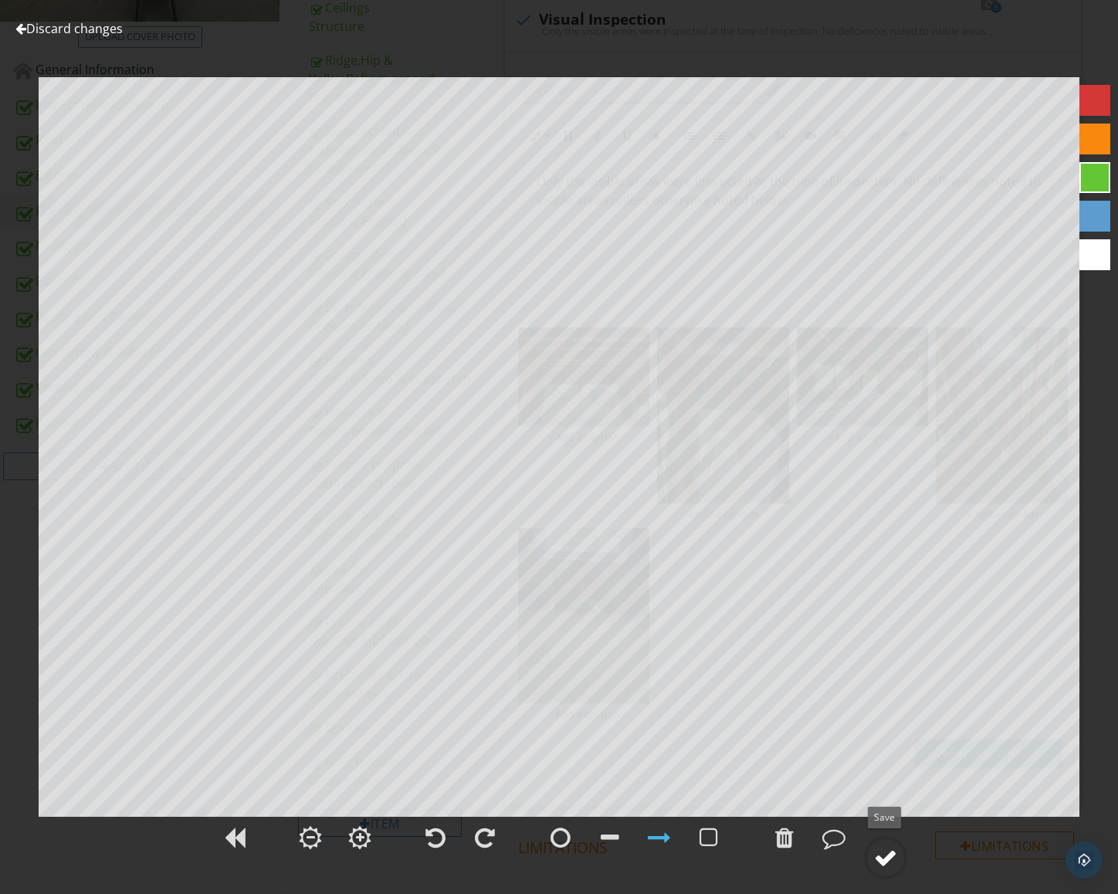
click at [890, 868] on div at bounding box center [885, 857] width 23 height 23
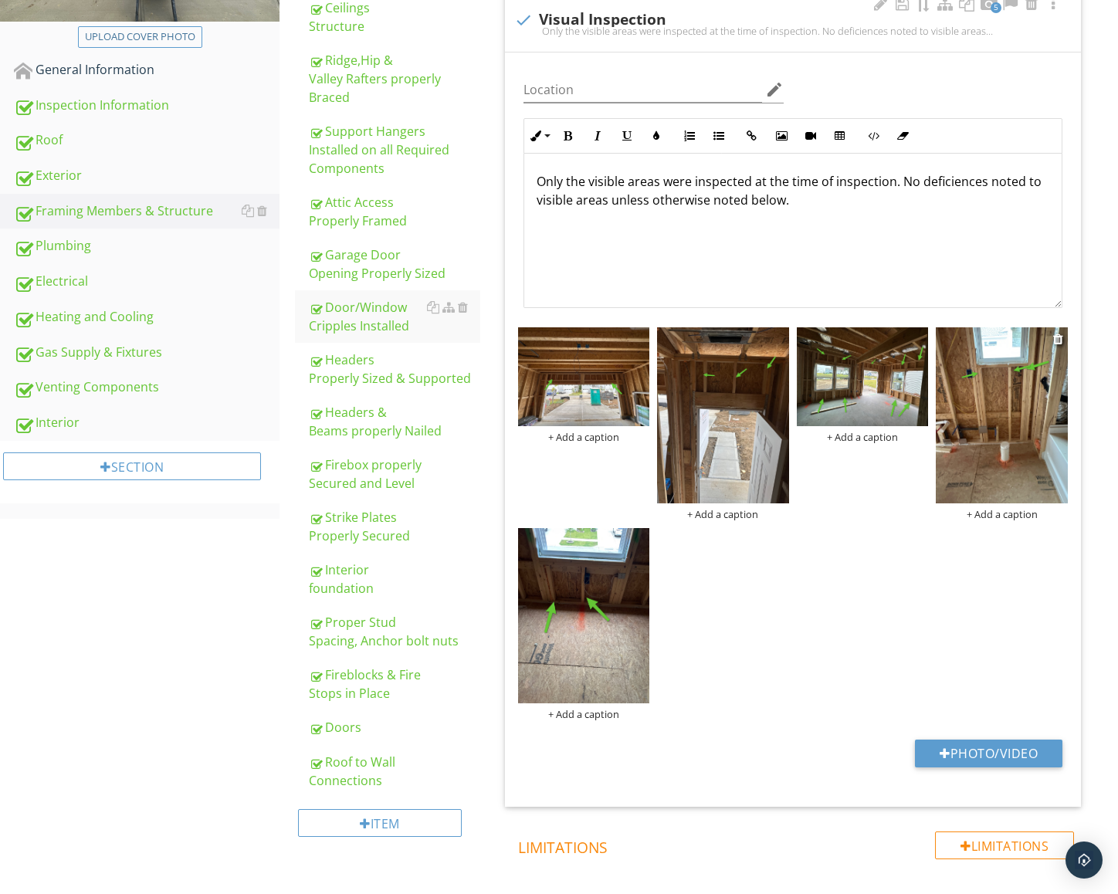
click at [1013, 408] on img at bounding box center [1001, 415] width 132 height 176
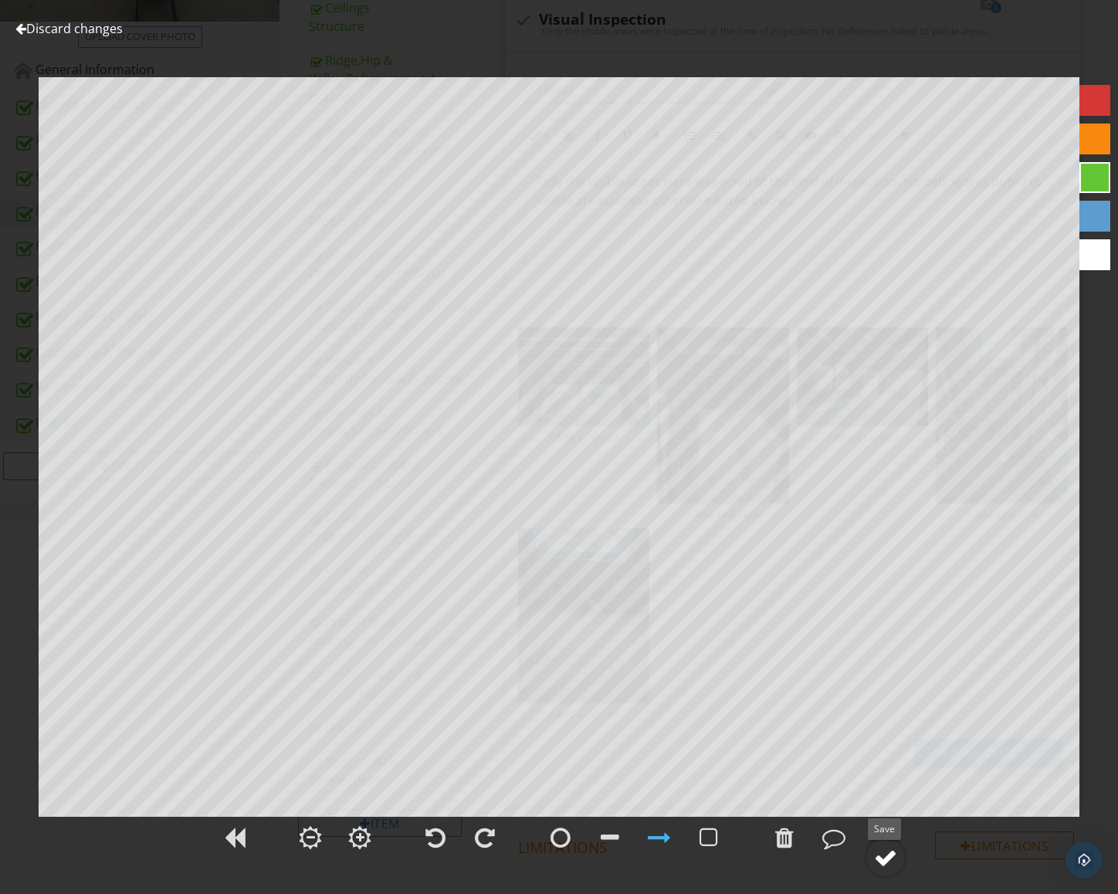
click at [896, 867] on div at bounding box center [885, 857] width 23 height 23
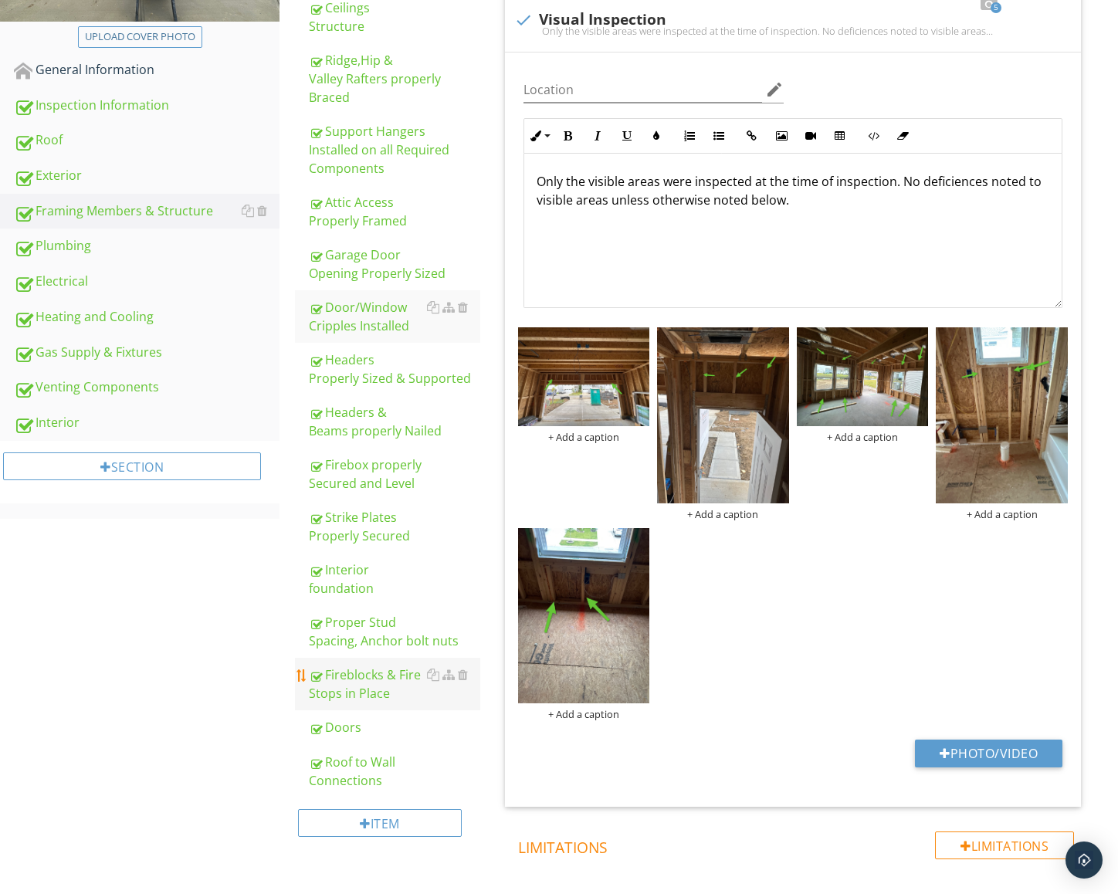
click at [374, 673] on div "Fireblocks & Fire Stops in Place" at bounding box center [394, 683] width 171 height 37
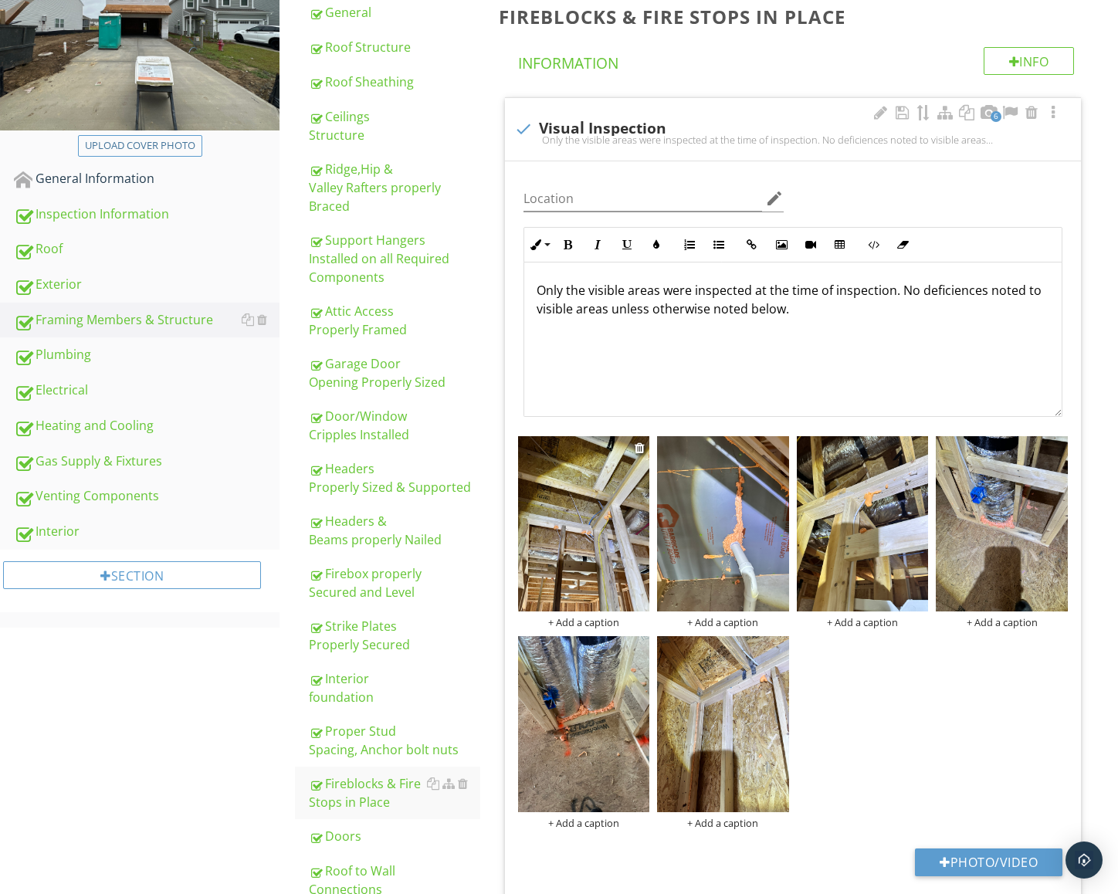
scroll to position [232, 0]
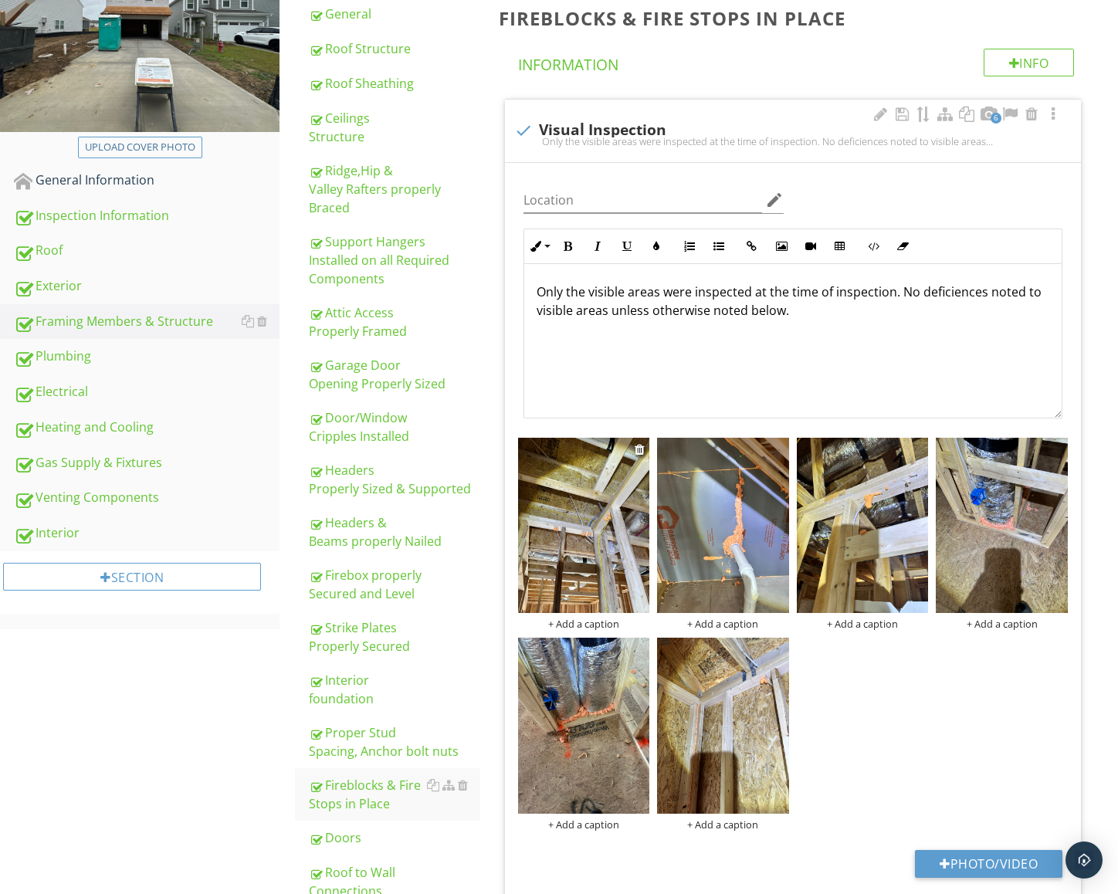
click at [607, 506] on img at bounding box center [584, 525] width 132 height 175
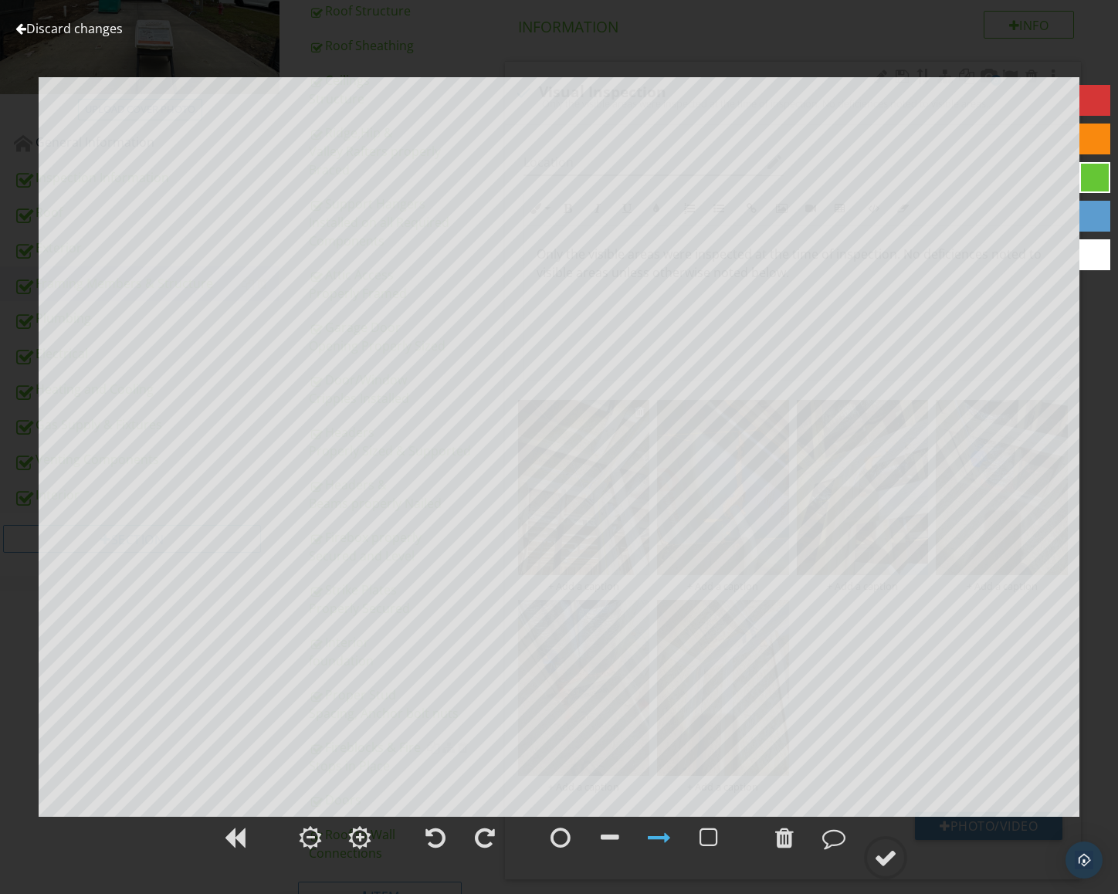
scroll to position [271, 0]
click at [895, 864] on div at bounding box center [885, 857] width 23 height 23
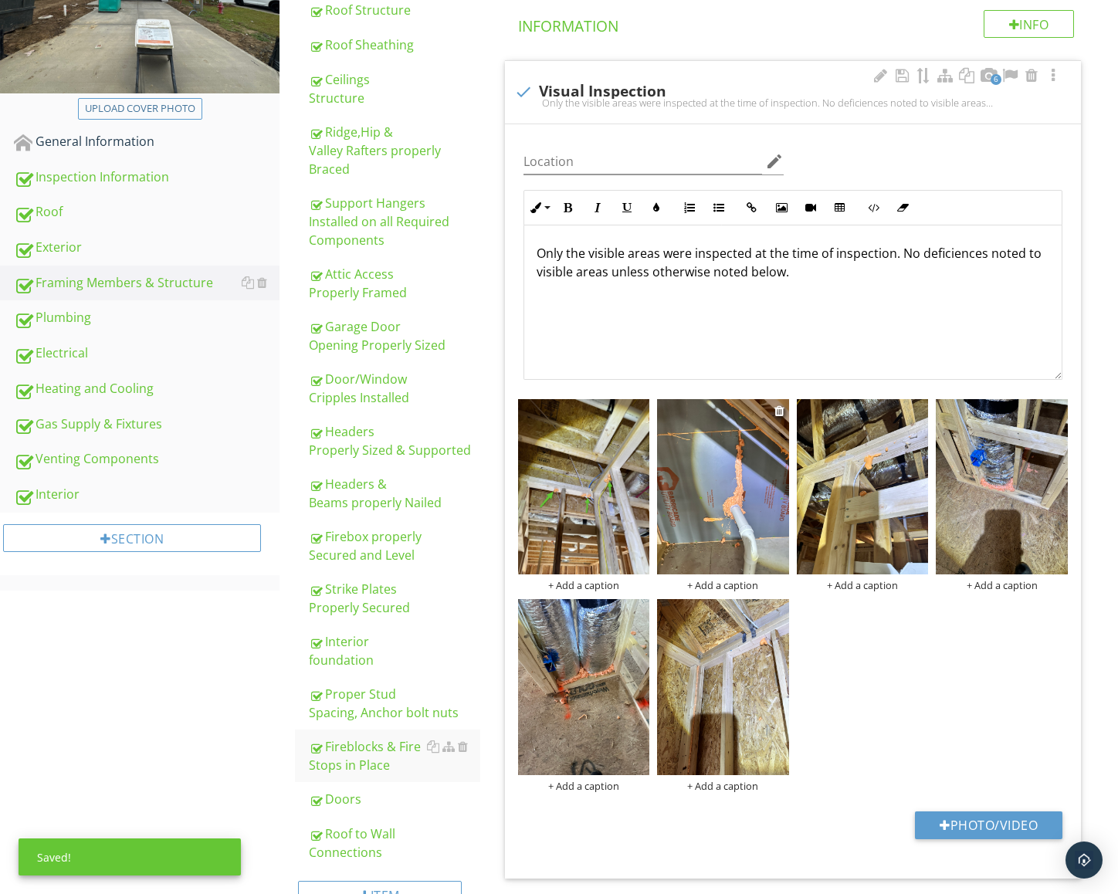
click at [759, 462] on img at bounding box center [723, 486] width 132 height 175
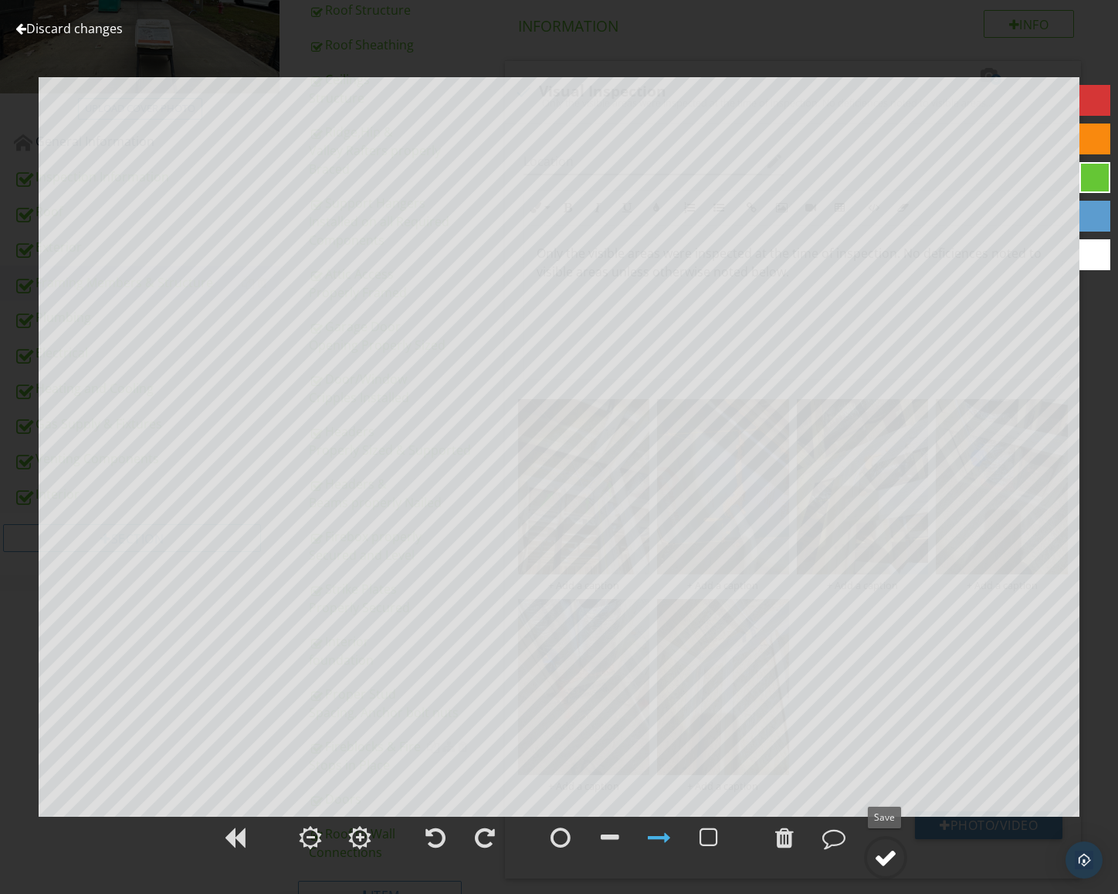
click at [876, 847] on div at bounding box center [885, 857] width 23 height 23
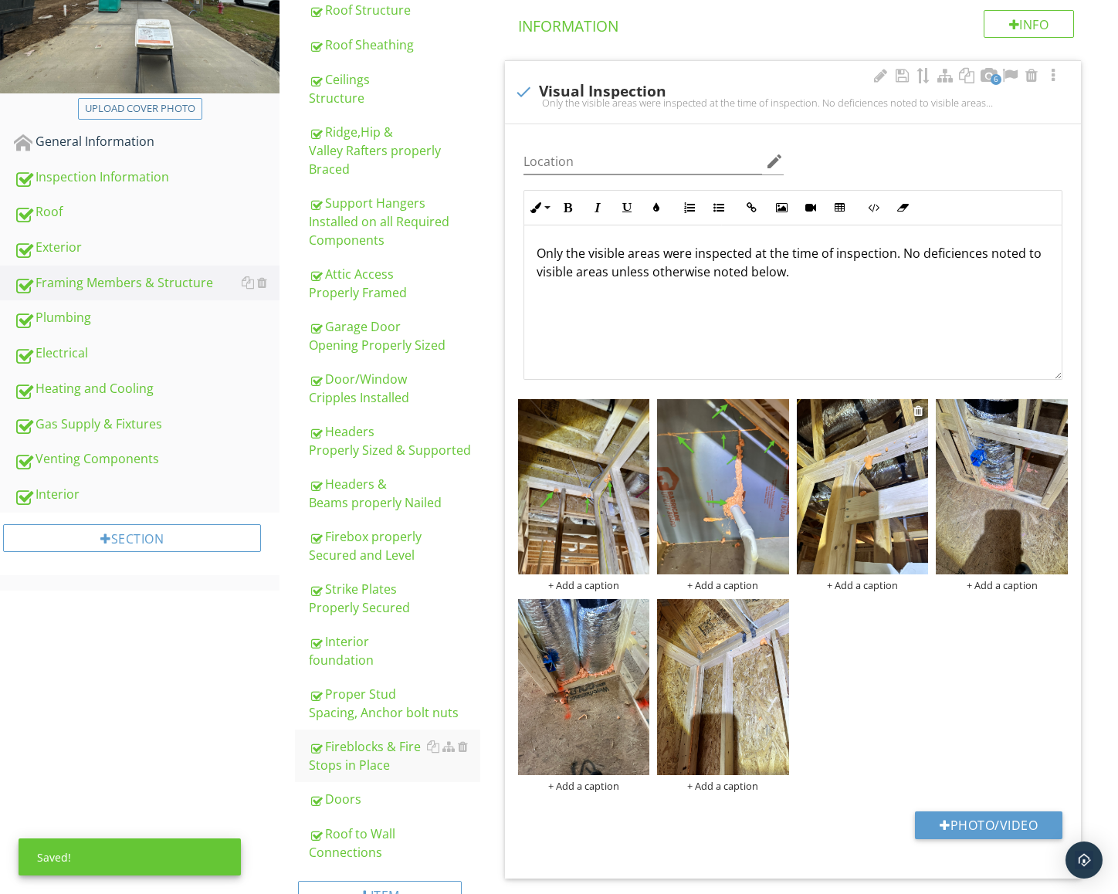
click at [891, 512] on img at bounding box center [863, 486] width 132 height 175
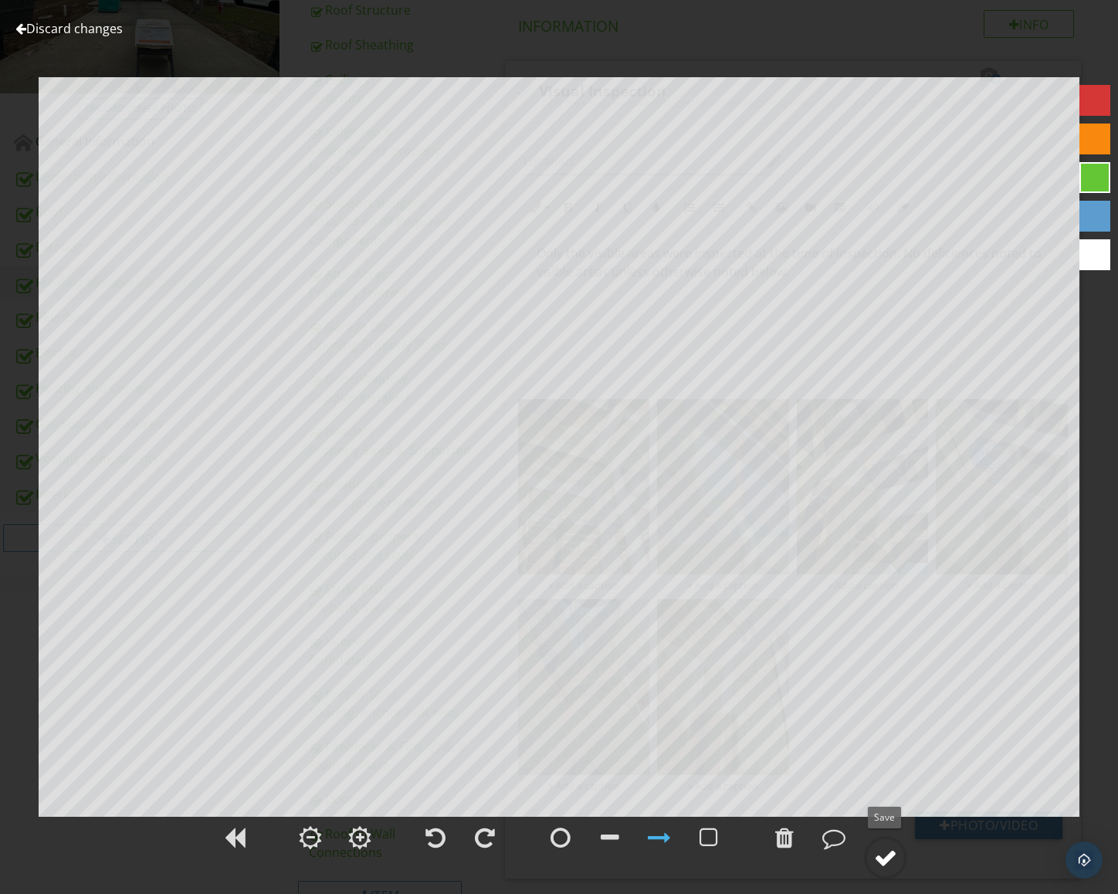
click at [890, 844] on circle at bounding box center [885, 857] width 40 height 40
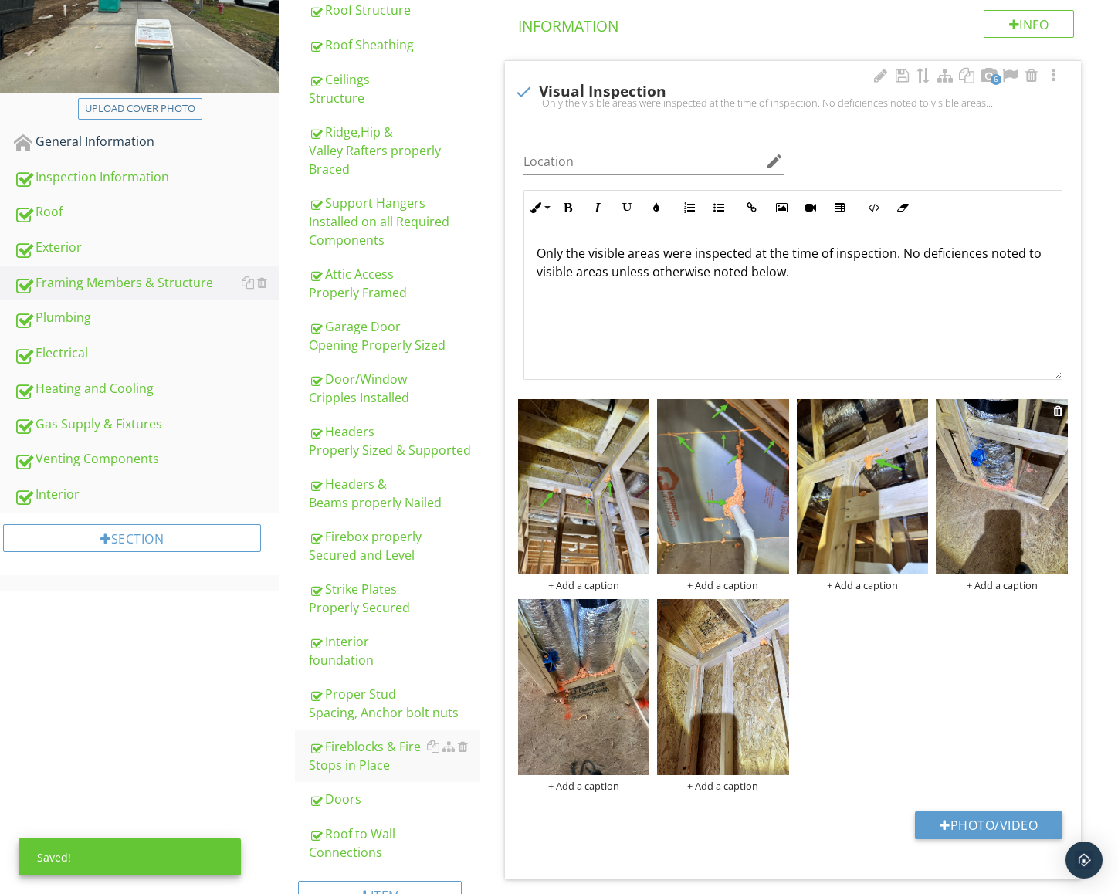
click at [973, 483] on img at bounding box center [1001, 486] width 132 height 175
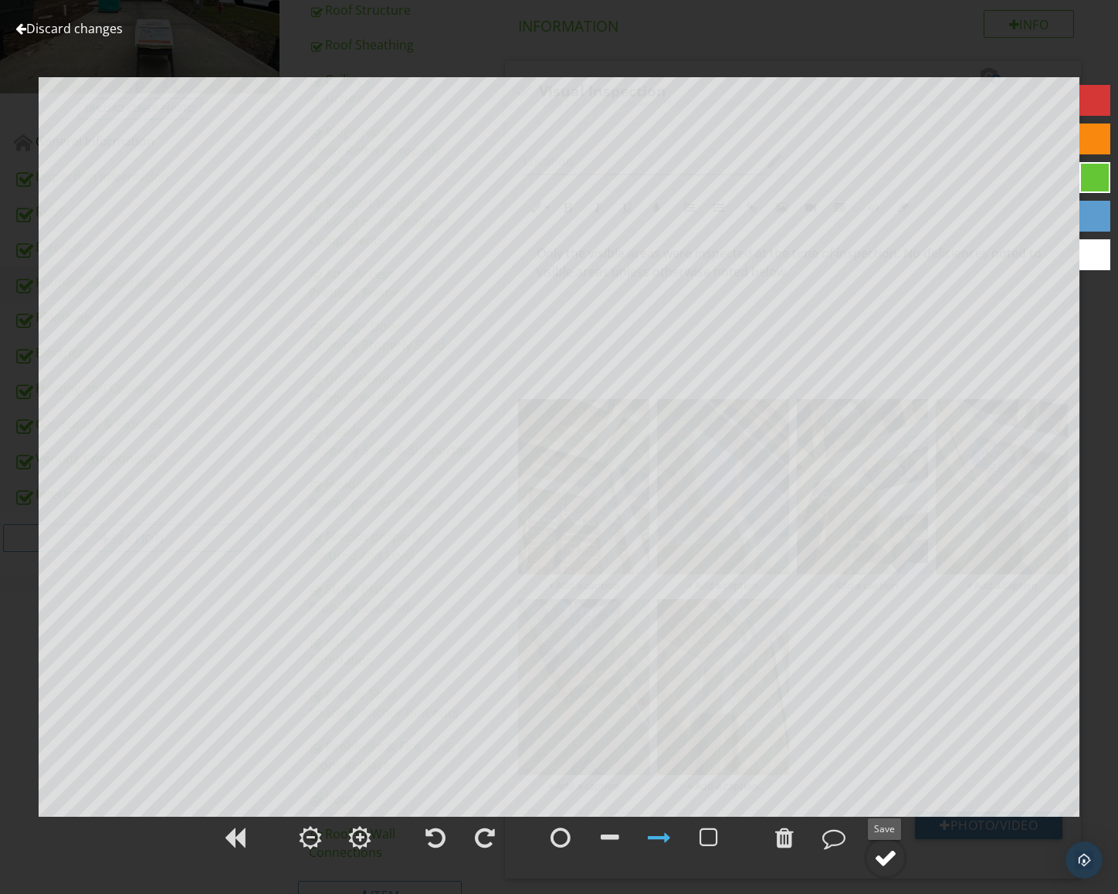
click at [897, 861] on div at bounding box center [885, 857] width 23 height 23
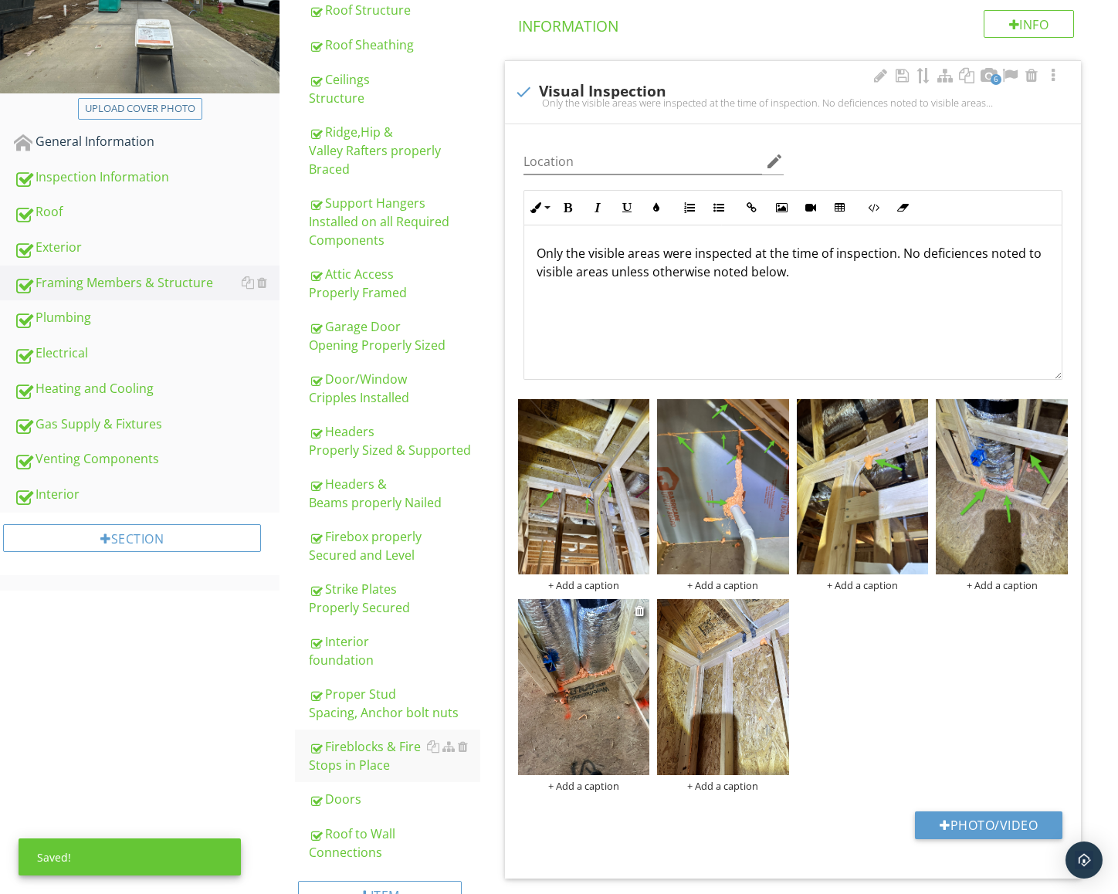
click at [594, 724] on img at bounding box center [584, 686] width 132 height 175
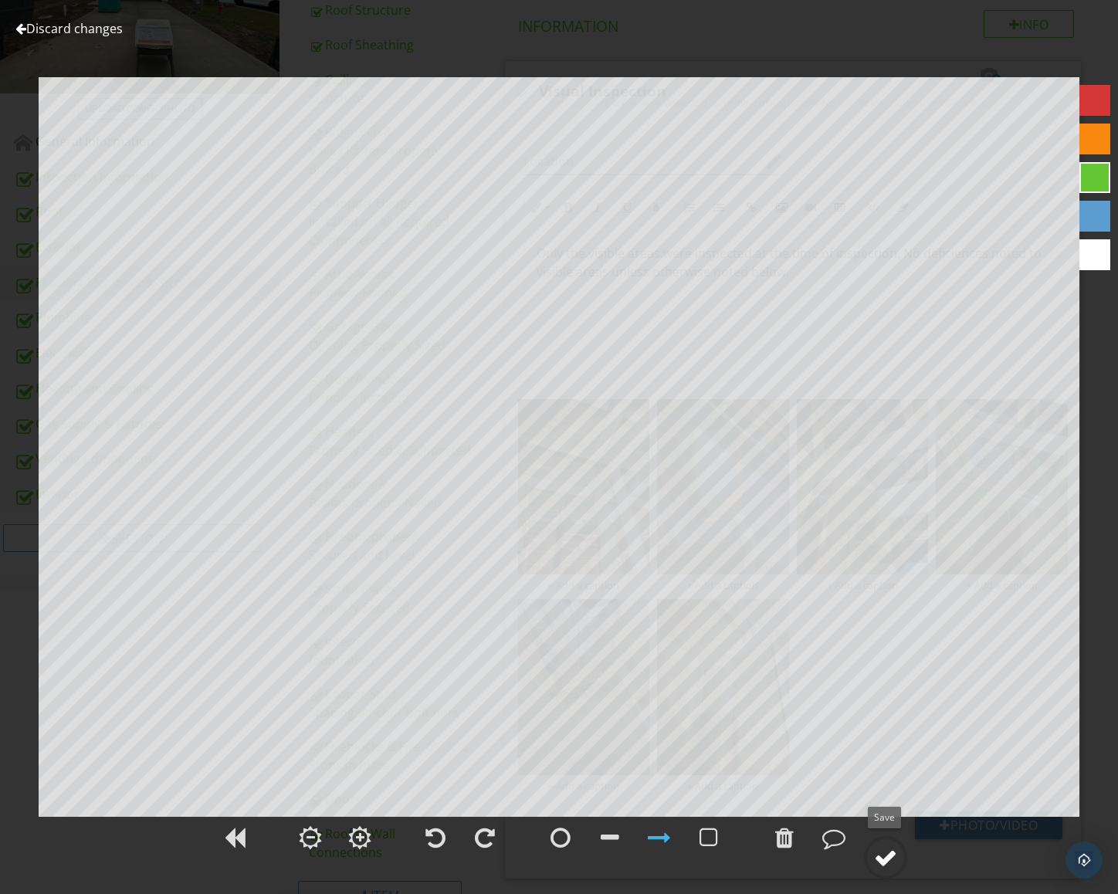
click at [881, 851] on div at bounding box center [885, 857] width 23 height 23
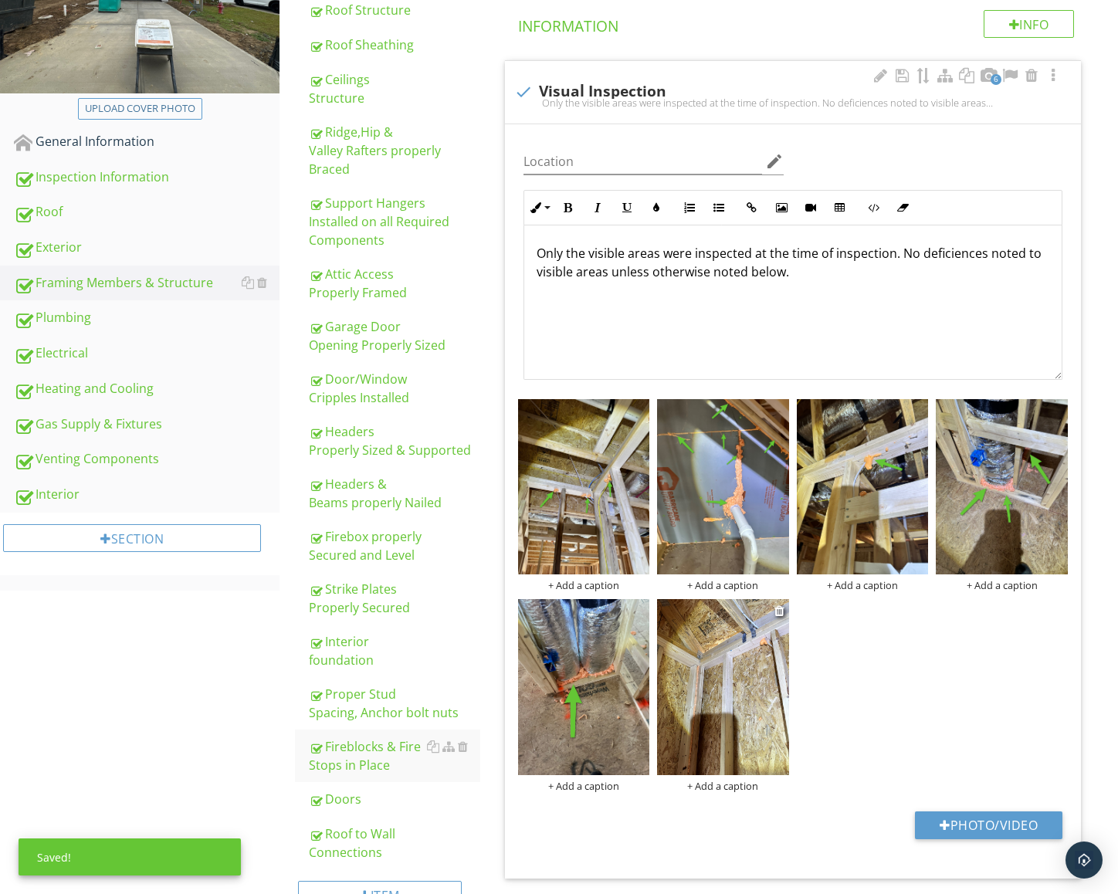
click at [766, 668] on img at bounding box center [723, 686] width 132 height 175
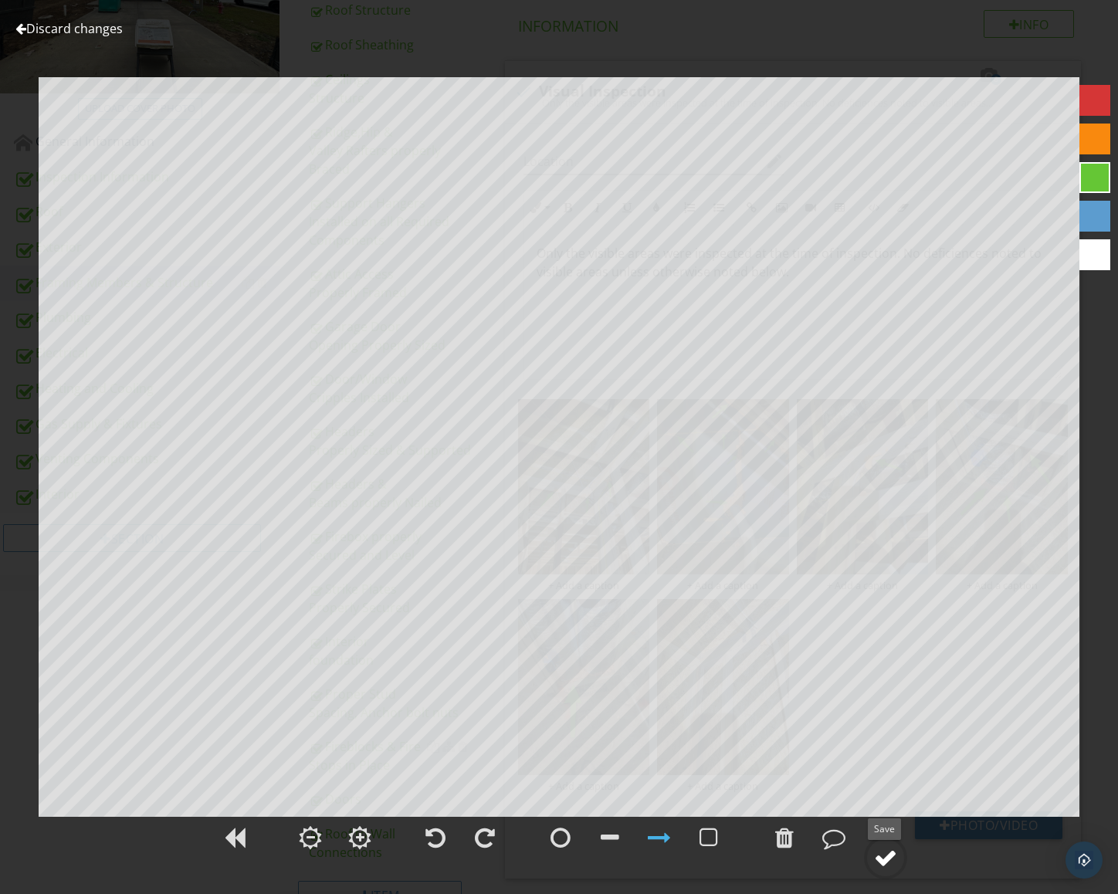
click at [882, 852] on div at bounding box center [885, 857] width 23 height 23
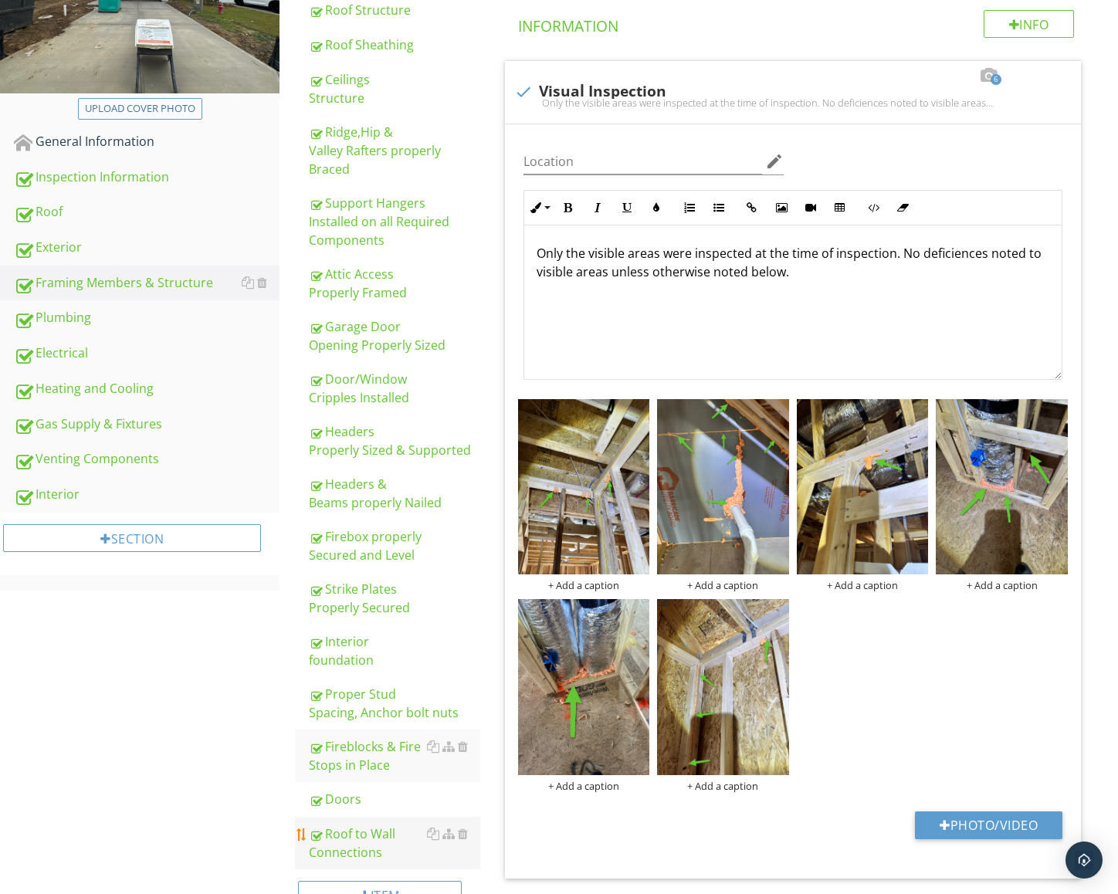
click at [361, 827] on div "Roof to Wall Connections" at bounding box center [394, 842] width 171 height 37
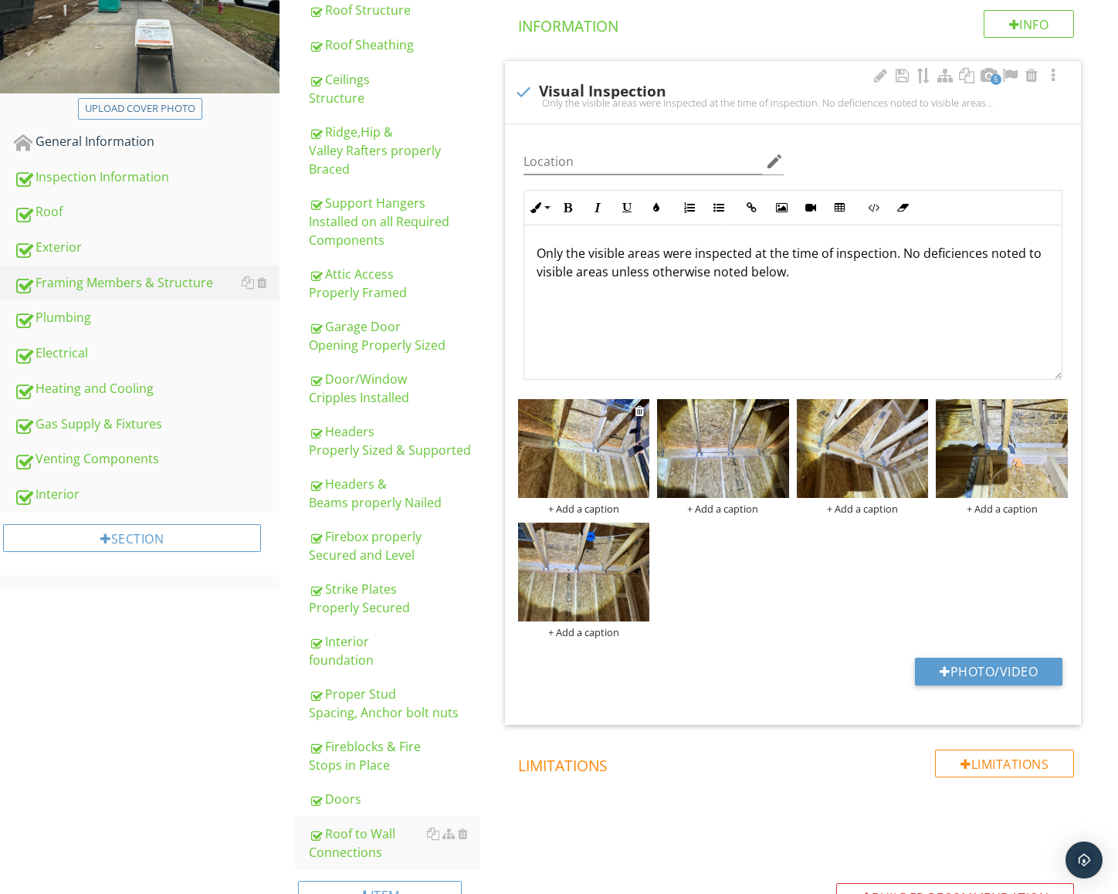
click at [590, 446] on img at bounding box center [584, 448] width 132 height 99
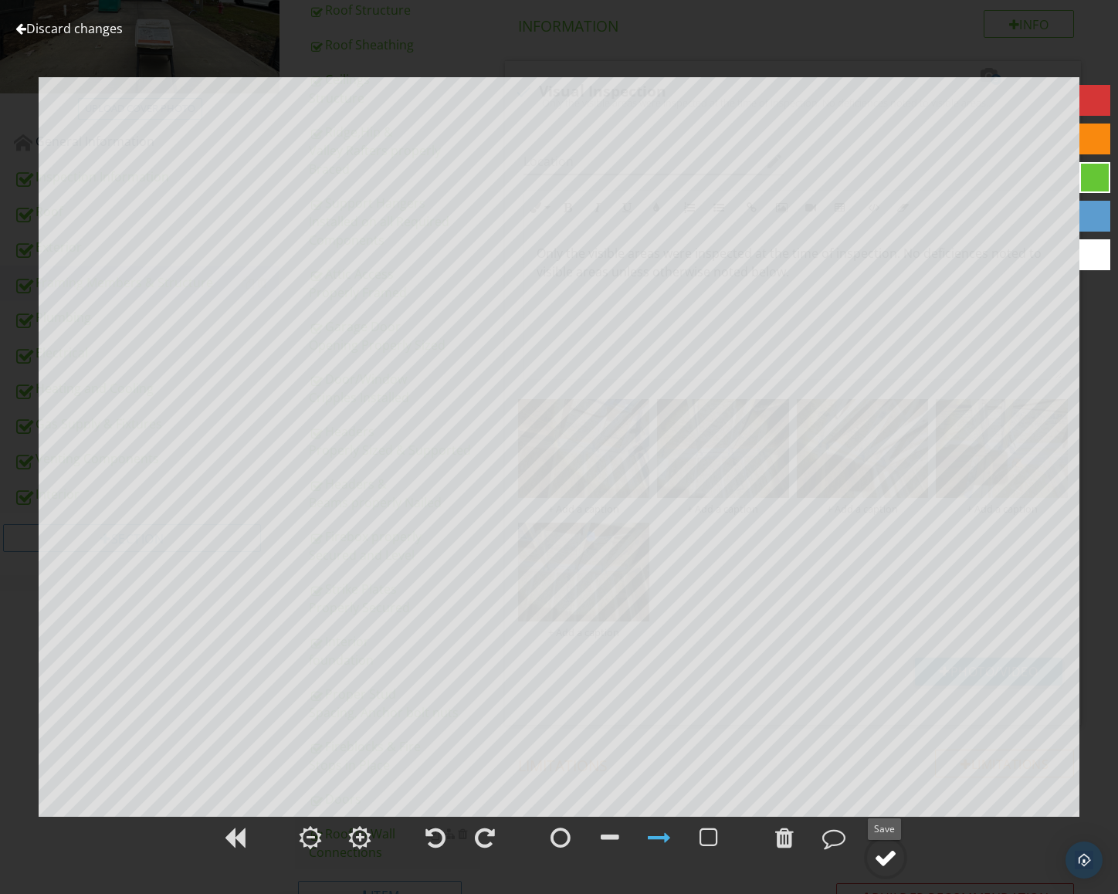
click at [886, 867] on div at bounding box center [885, 857] width 23 height 23
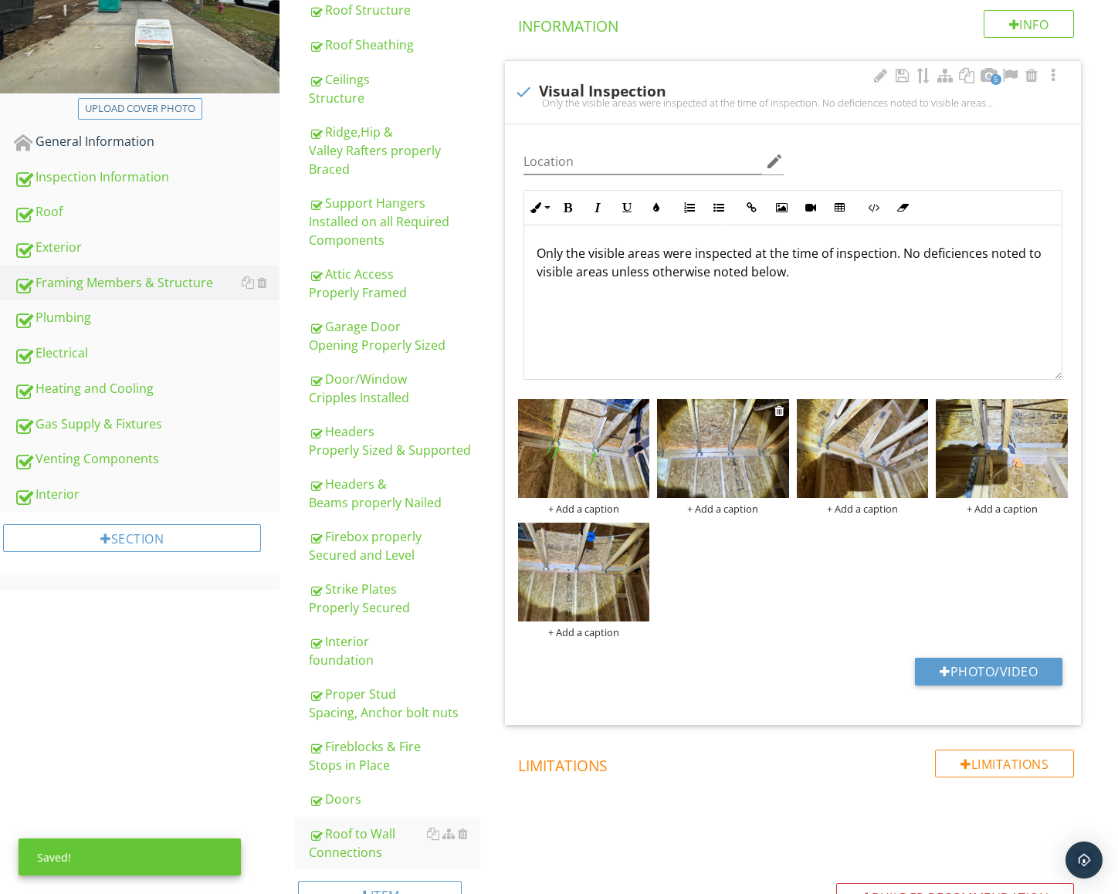
click at [718, 482] on img at bounding box center [723, 448] width 132 height 99
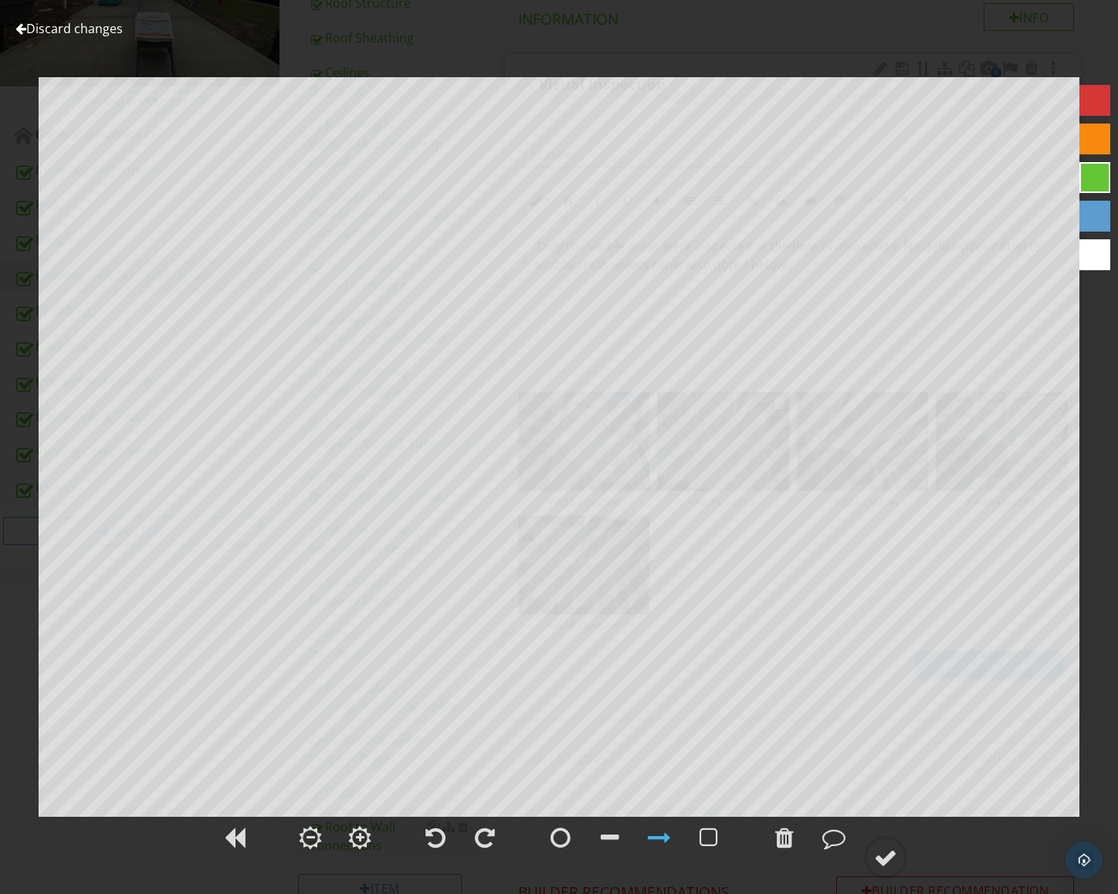
scroll to position [281, 0]
click at [872, 857] on circle at bounding box center [885, 857] width 40 height 40
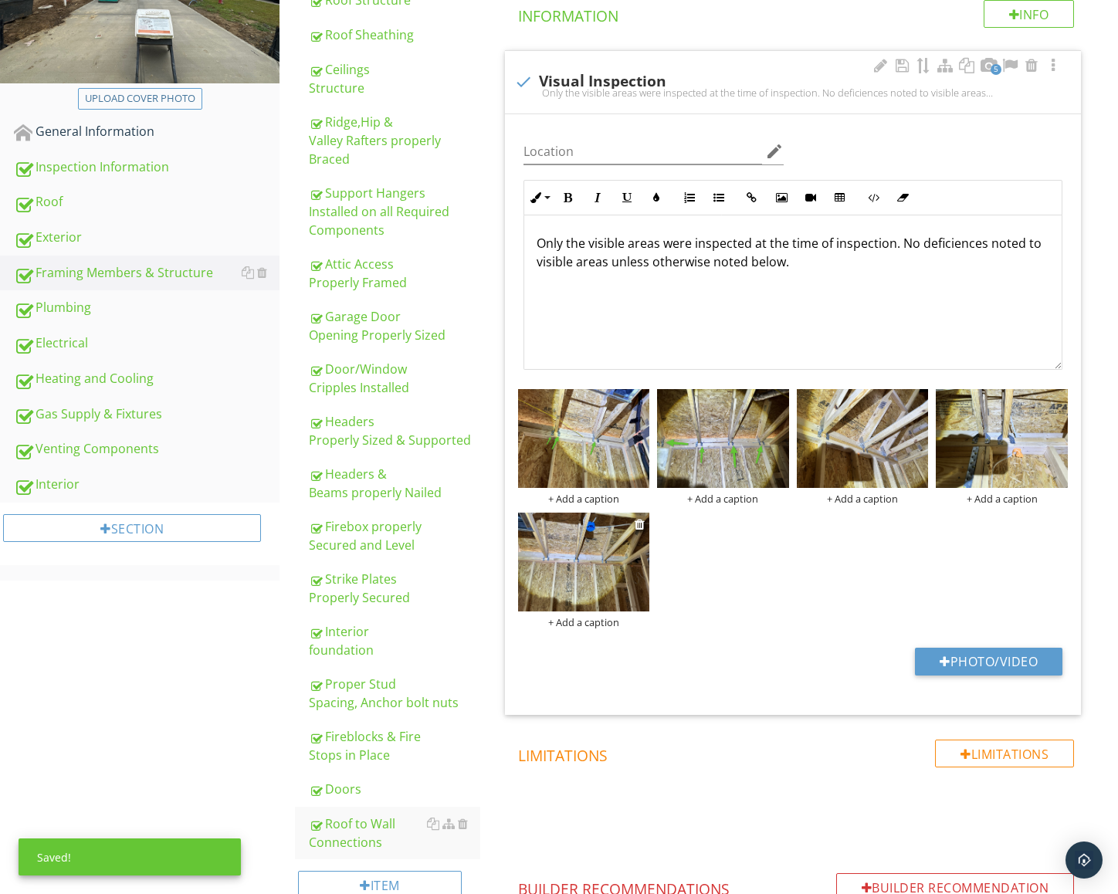
click at [599, 541] on img at bounding box center [584, 561] width 132 height 99
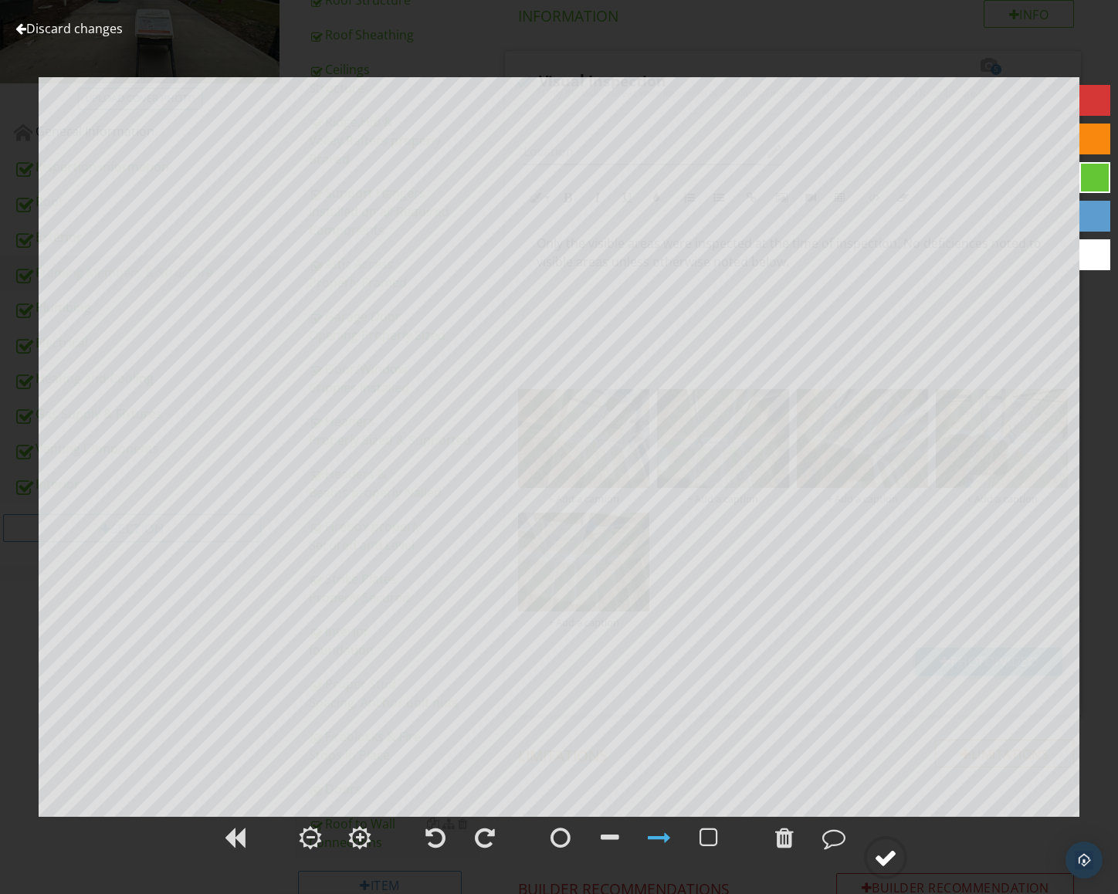
click at [888, 851] on div at bounding box center [885, 857] width 23 height 23
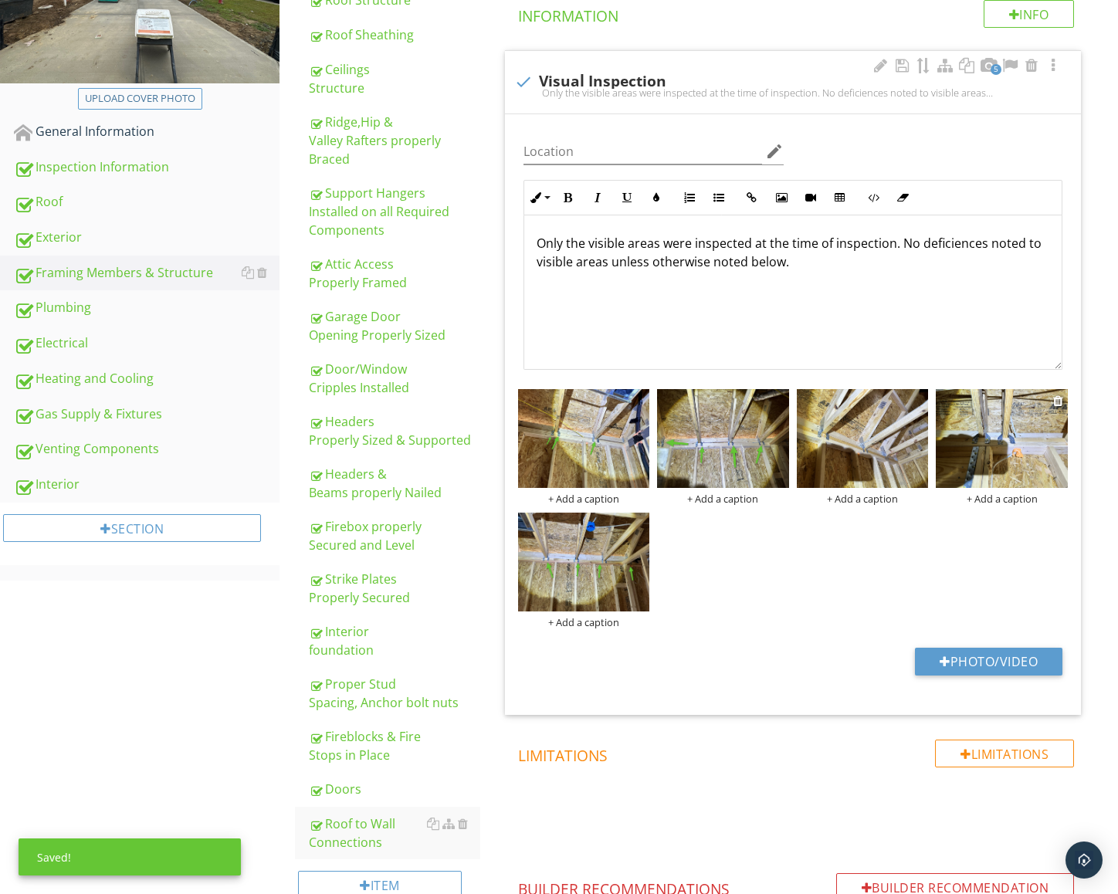
click at [989, 478] on img at bounding box center [1001, 438] width 132 height 99
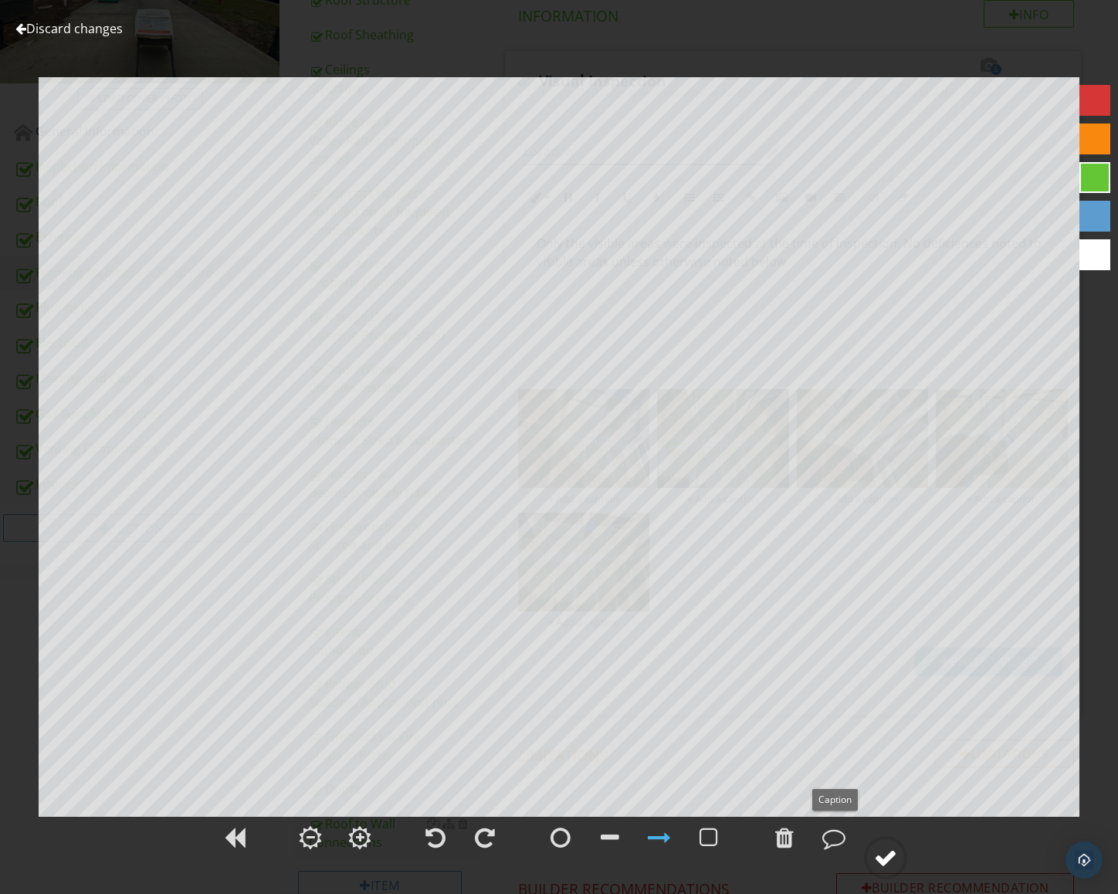
click at [881, 847] on div at bounding box center [885, 857] width 23 height 23
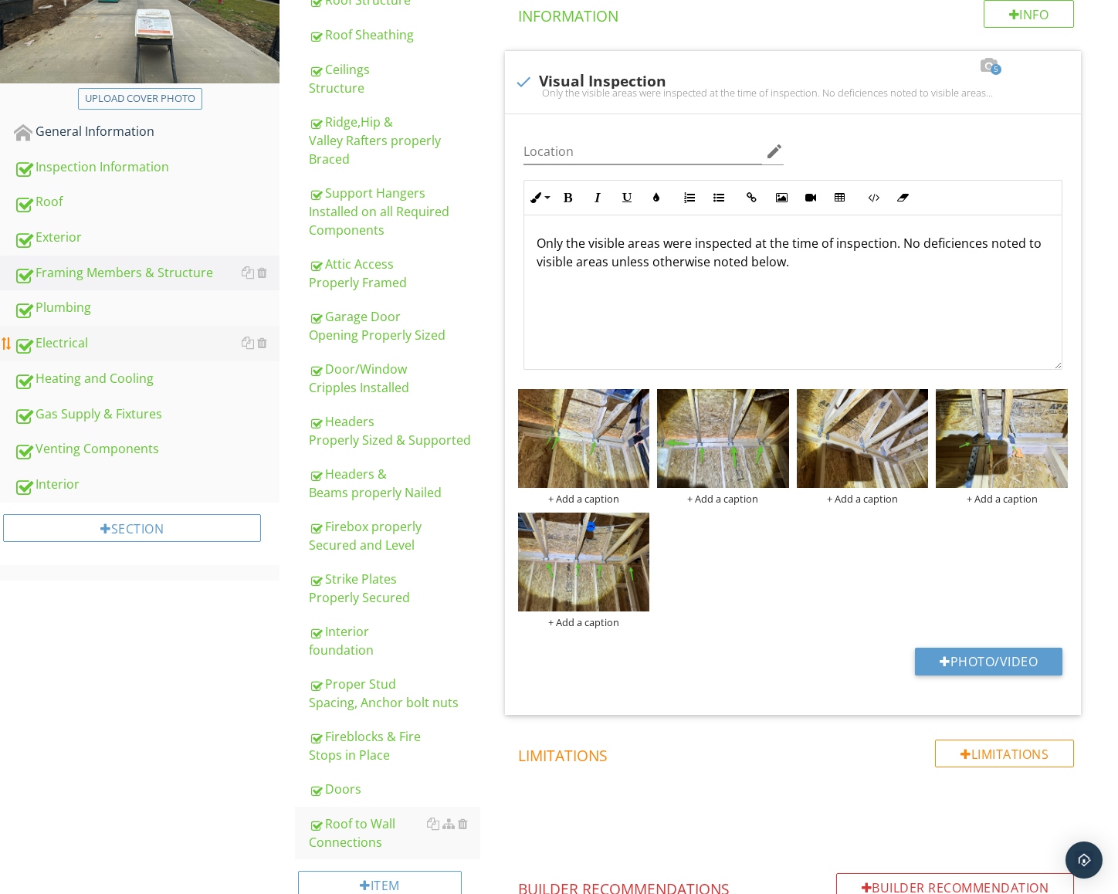
click at [75, 343] on div "Electrical" at bounding box center [147, 343] width 266 height 20
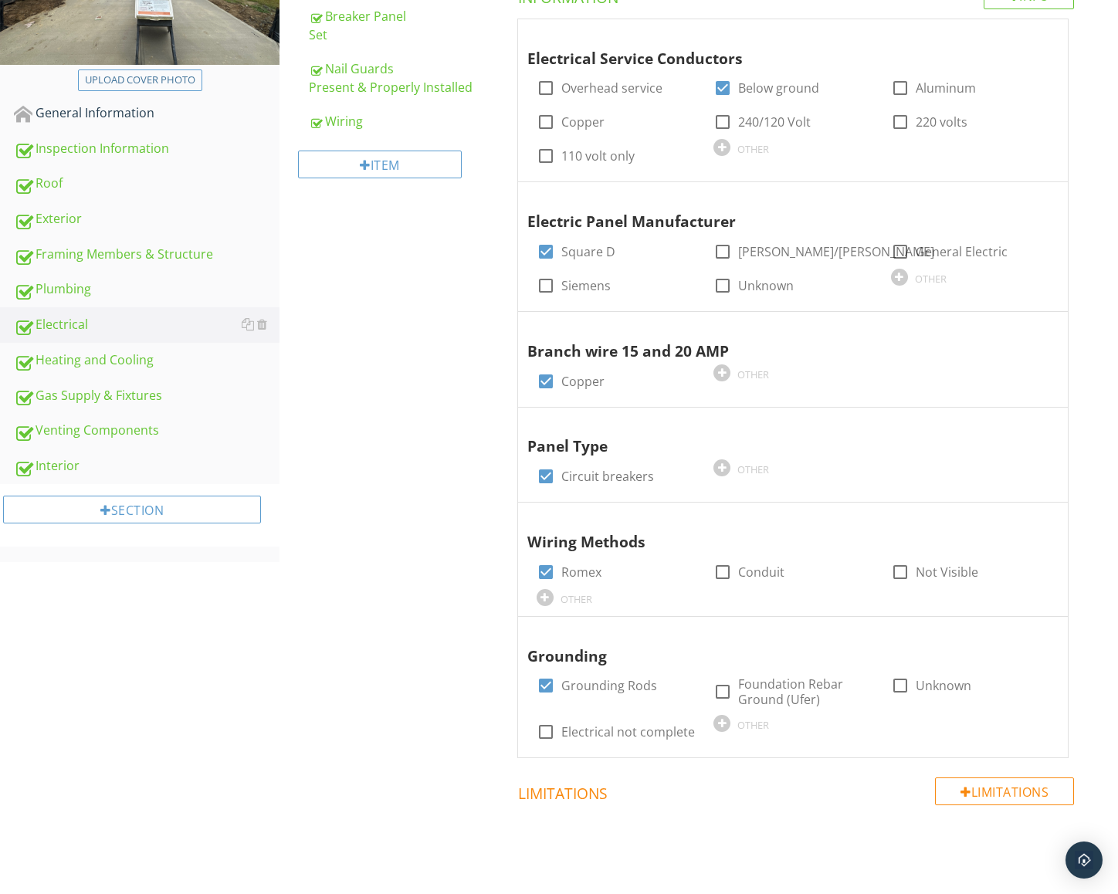
scroll to position [311, 0]
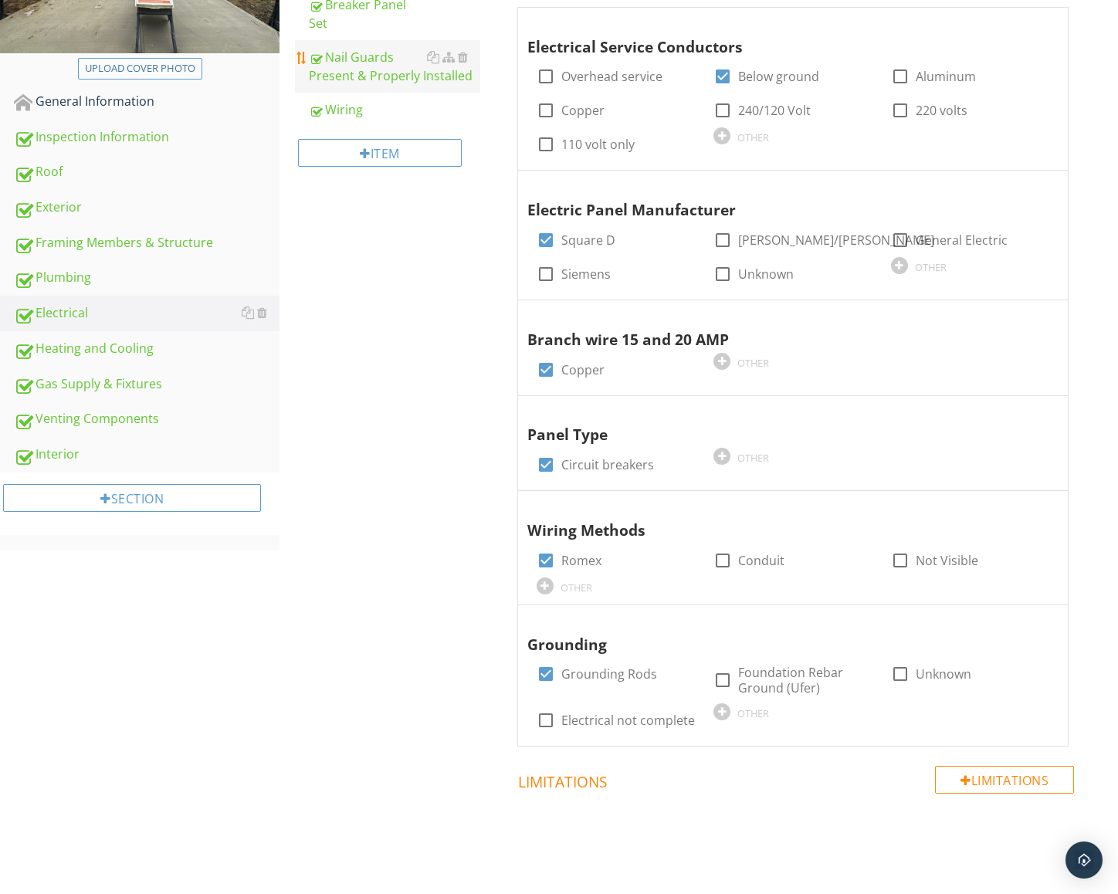
click at [372, 81] on div "Nail Guards Present & Properly Installed" at bounding box center [394, 66] width 171 height 37
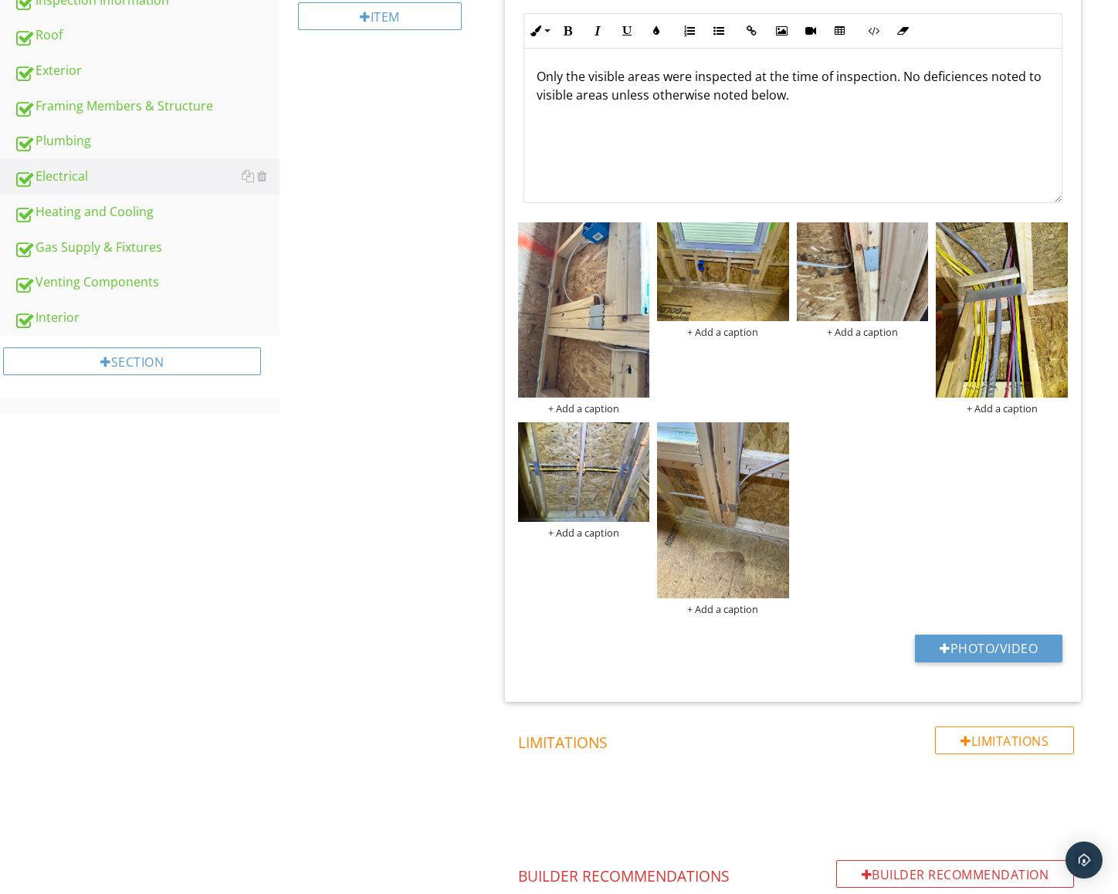
scroll to position [496, 0]
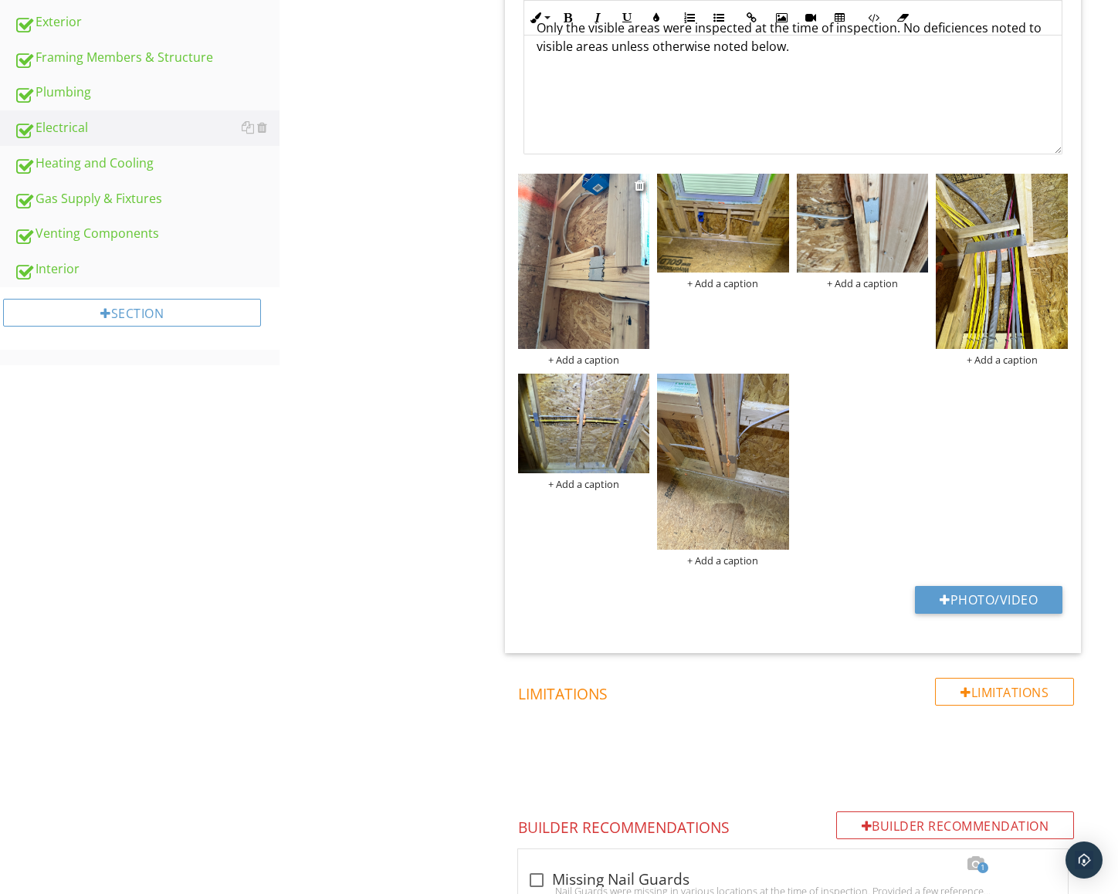
click at [554, 305] on img at bounding box center [584, 261] width 132 height 175
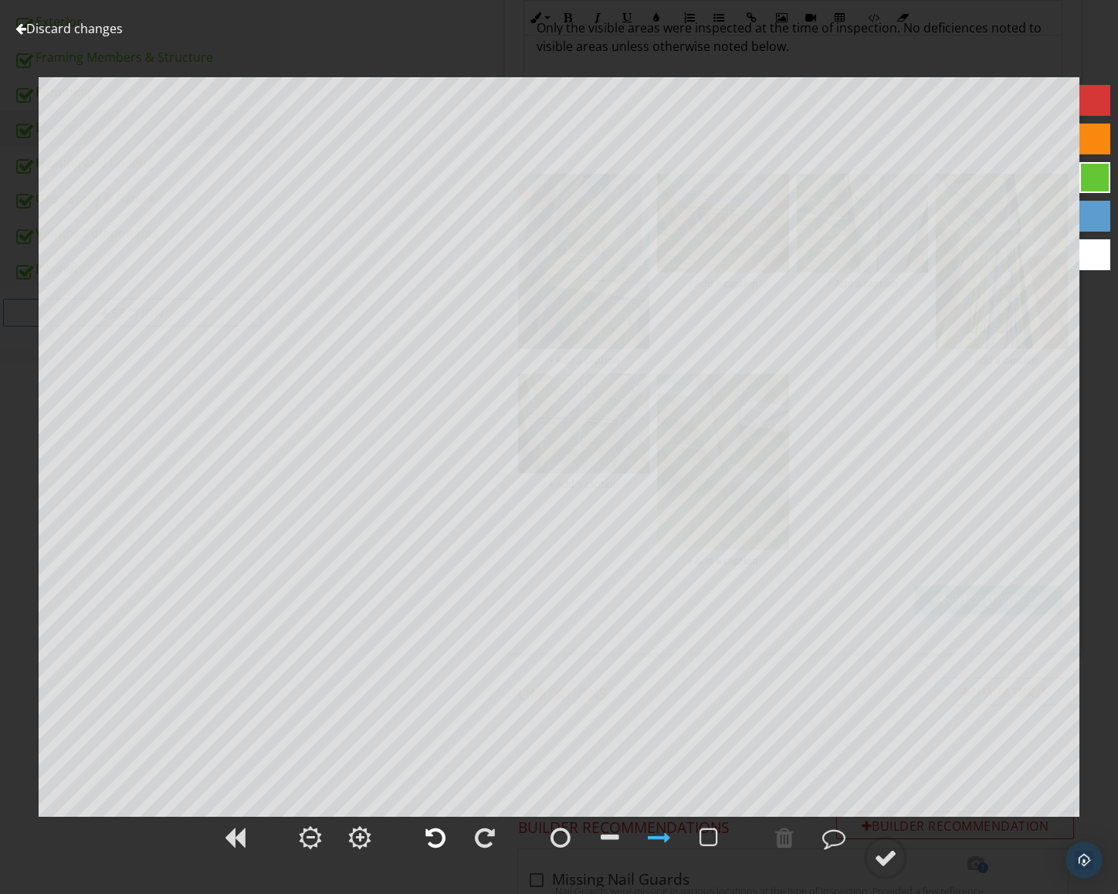
click at [439, 840] on div at bounding box center [435, 837] width 20 height 23
click at [884, 871] on circle at bounding box center [885, 857] width 40 height 40
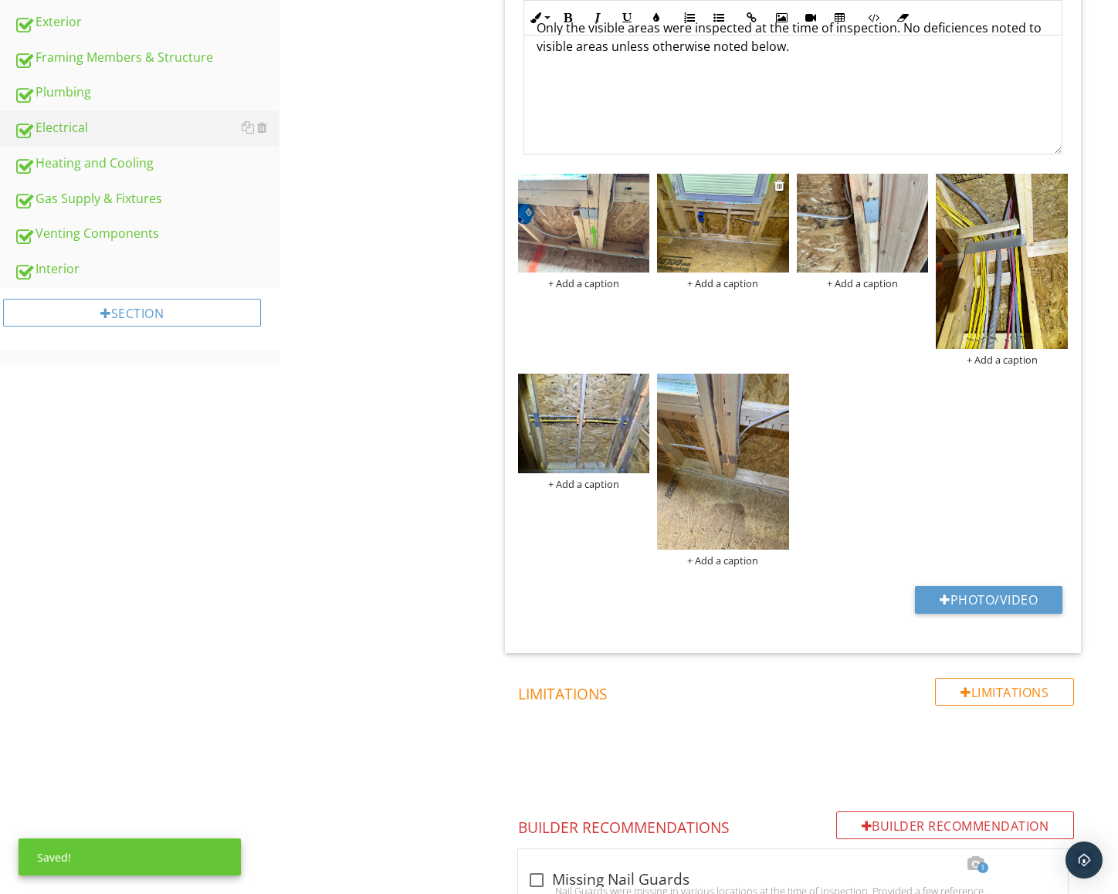
click at [688, 222] on img at bounding box center [723, 223] width 132 height 99
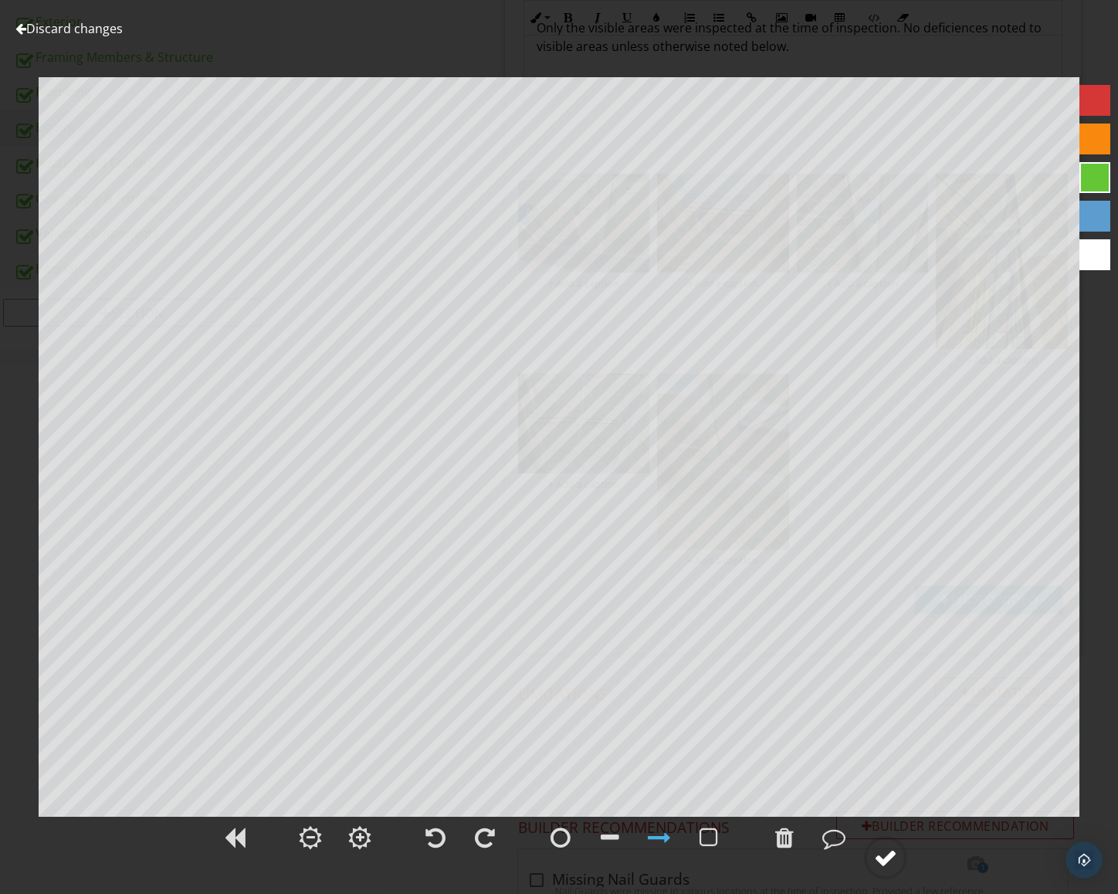
click at [887, 851] on div at bounding box center [885, 857] width 23 height 23
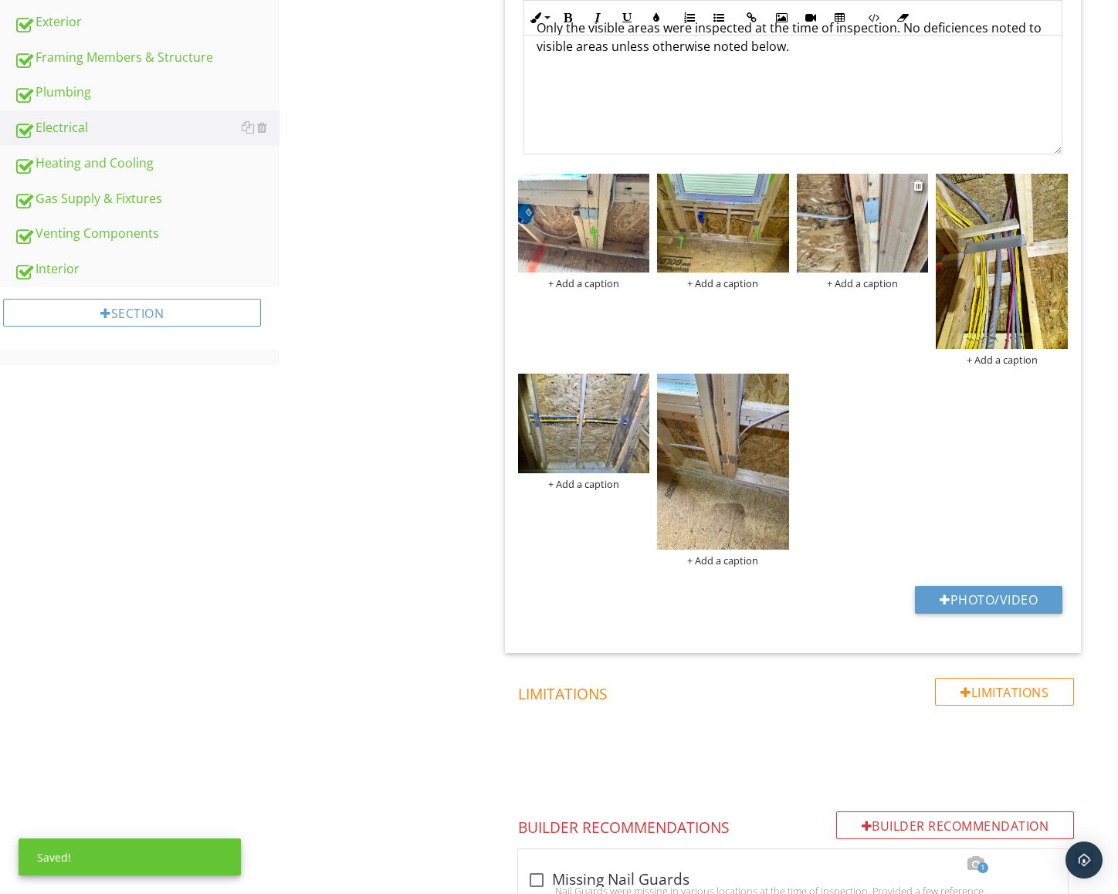
click at [841, 222] on img at bounding box center [863, 223] width 132 height 99
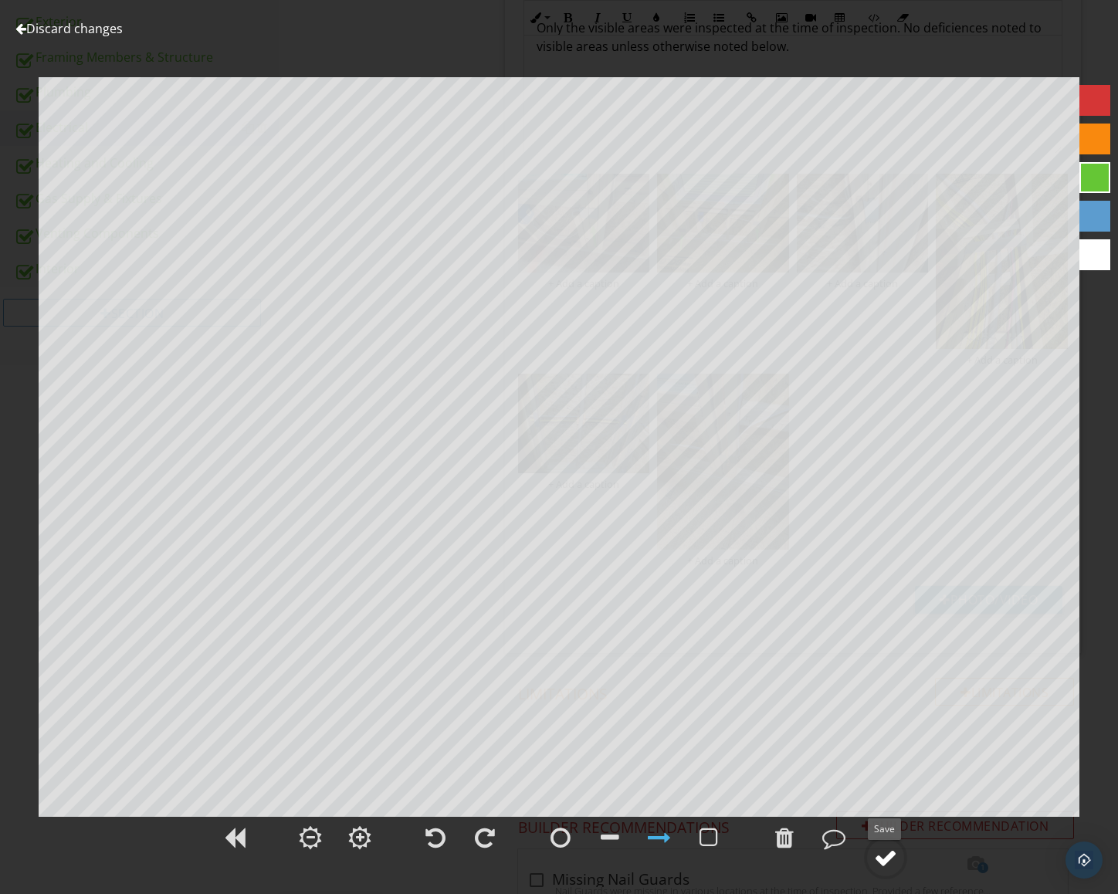
click at [898, 869] on circle at bounding box center [885, 857] width 40 height 40
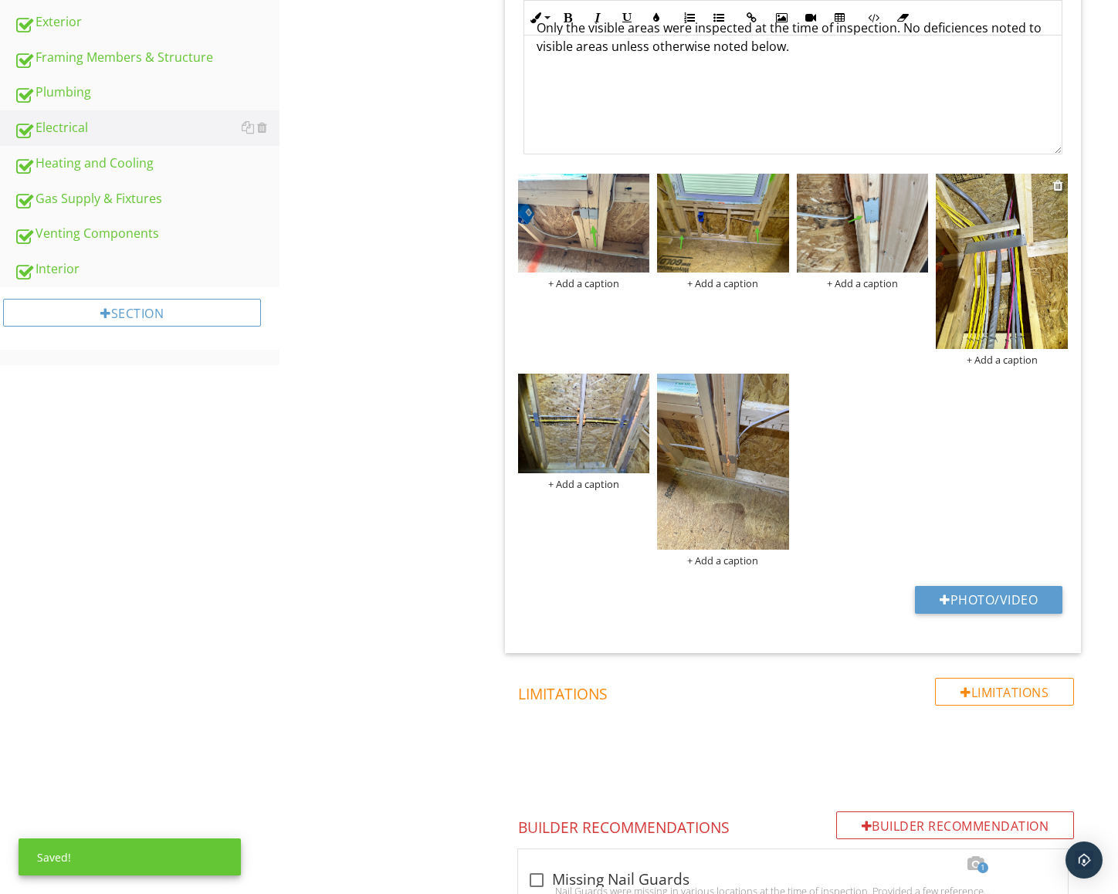
click at [1013, 278] on img at bounding box center [1001, 261] width 132 height 175
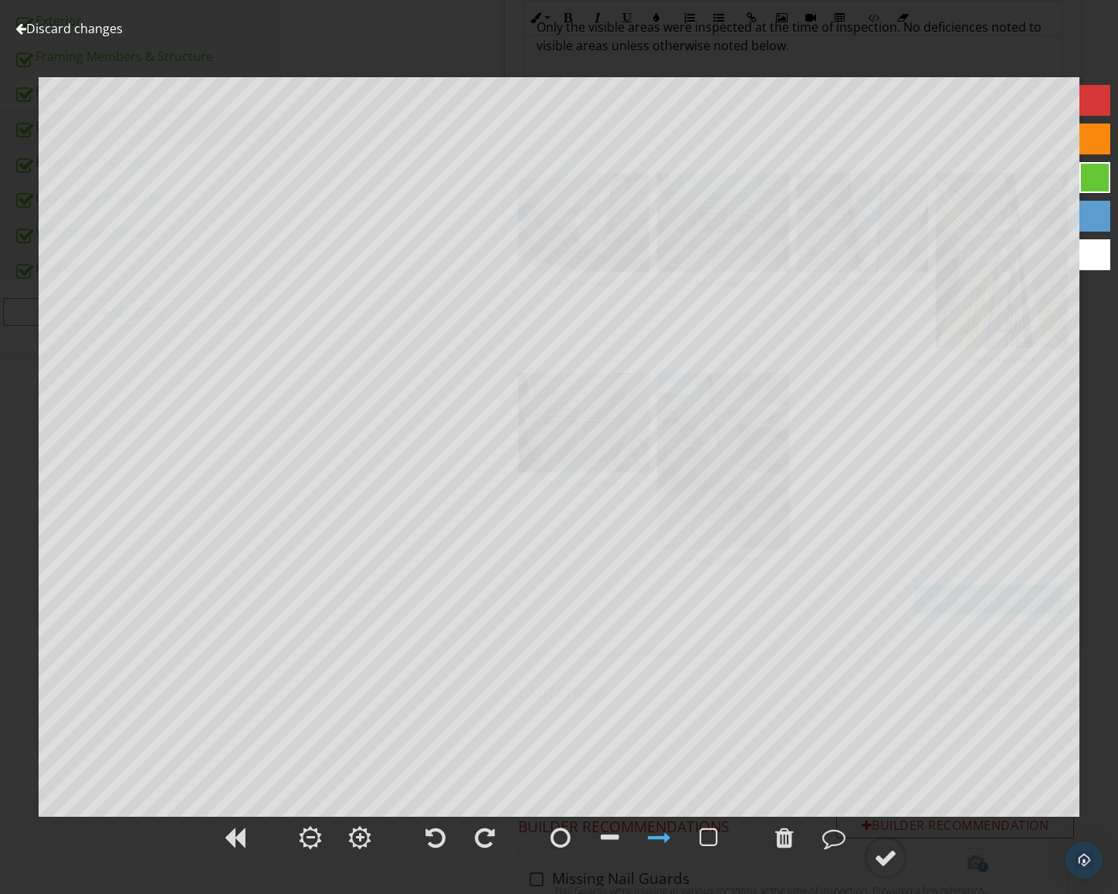
scroll to position [499, 0]
click at [895, 878] on icon at bounding box center [885, 857] width 43 height 43
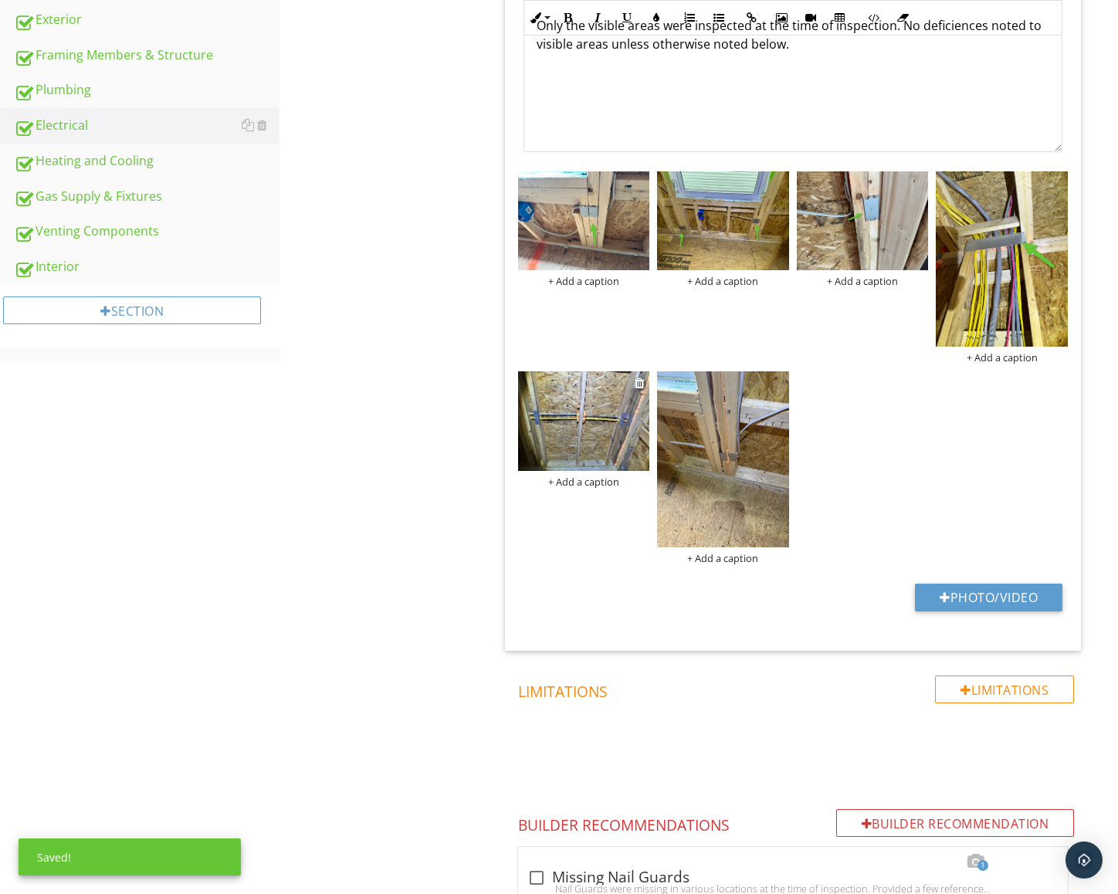
click at [600, 390] on img at bounding box center [584, 420] width 132 height 99
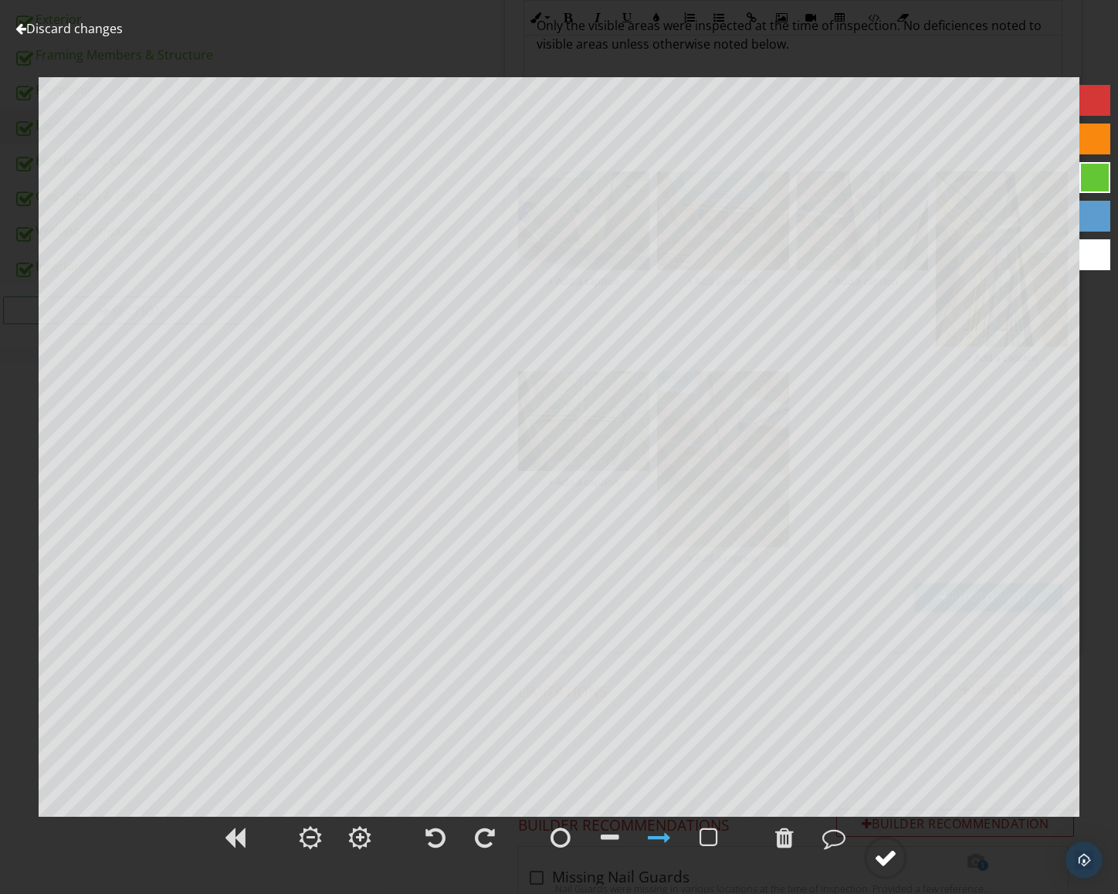
click at [885, 864] on div at bounding box center [885, 857] width 23 height 23
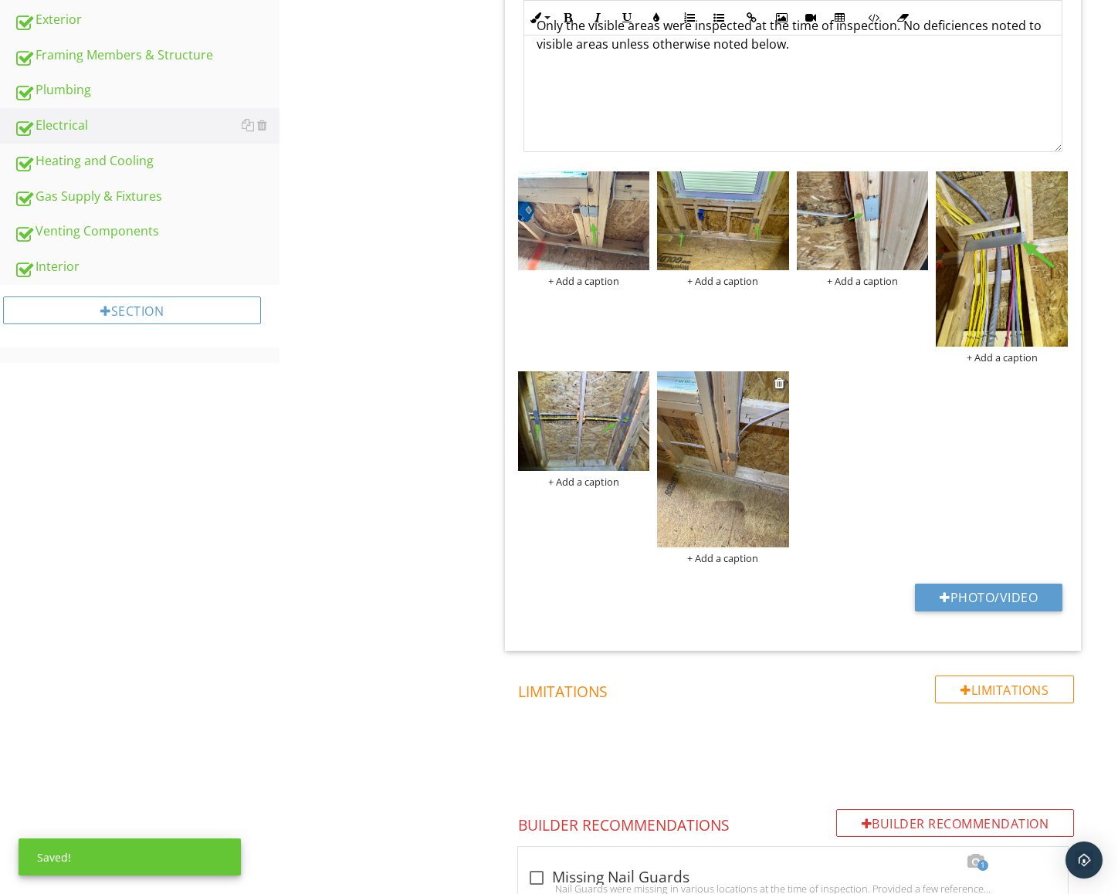
click at [742, 432] on img at bounding box center [723, 459] width 132 height 176
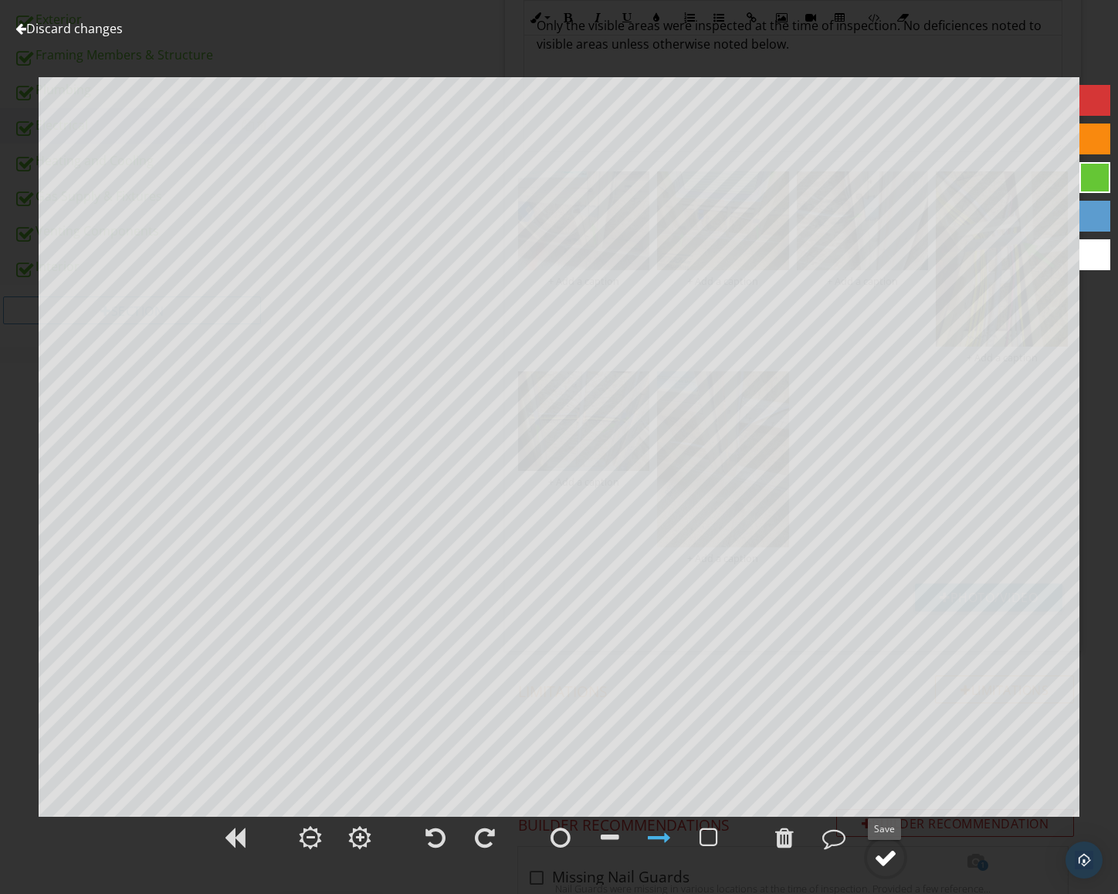
click at [892, 857] on div at bounding box center [885, 857] width 23 height 23
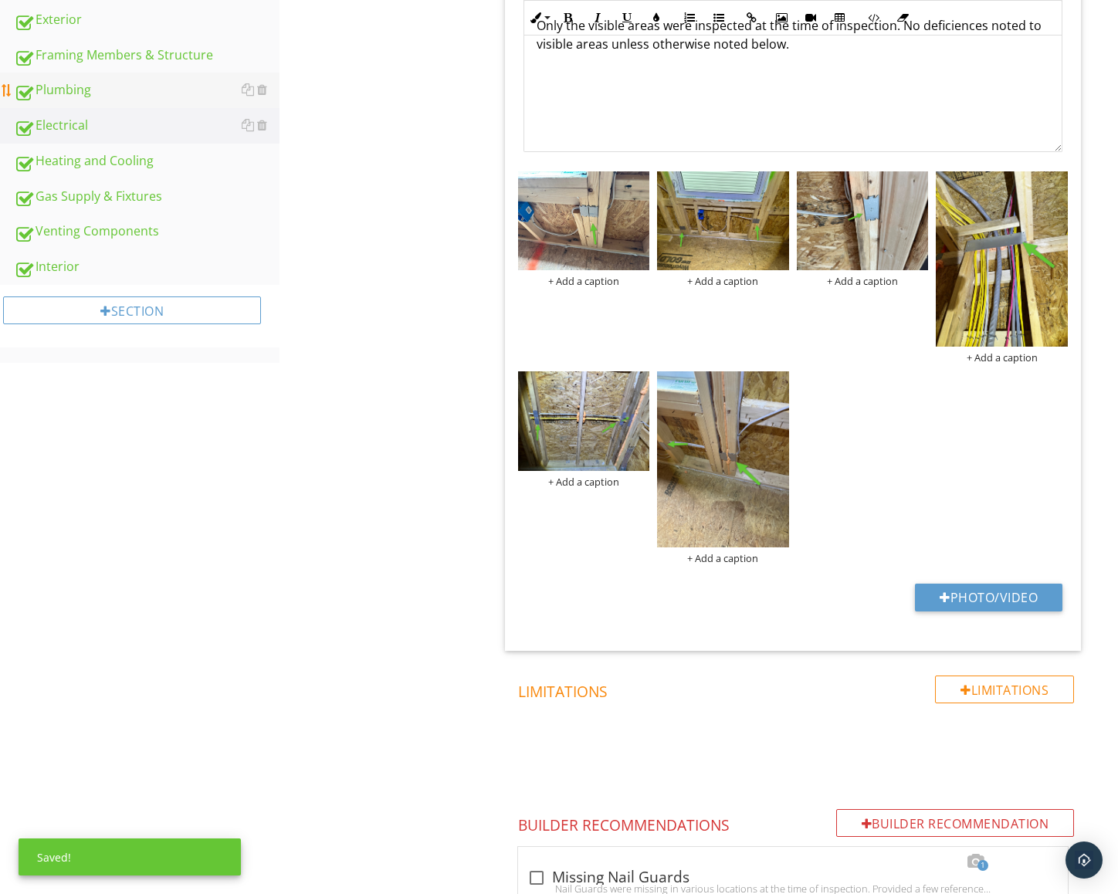
click at [75, 90] on div "Plumbing" at bounding box center [147, 90] width 266 height 20
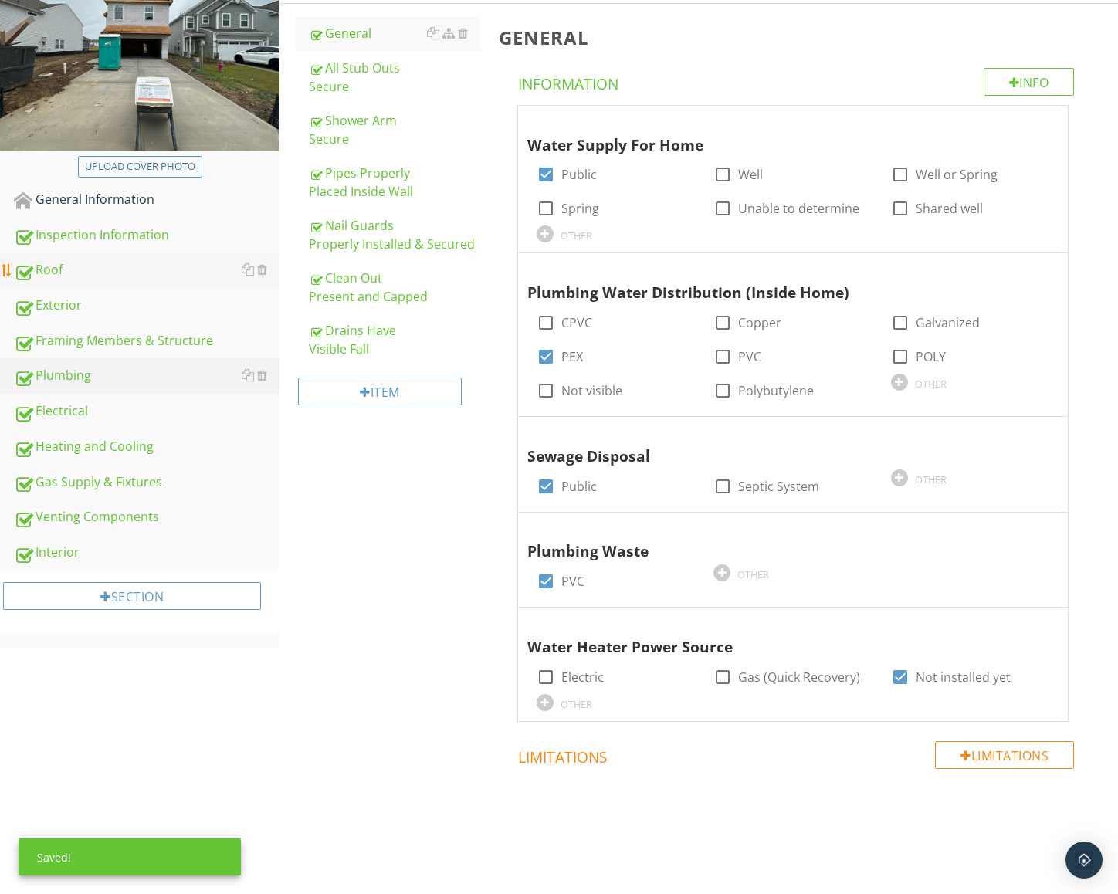
scroll to position [205, 0]
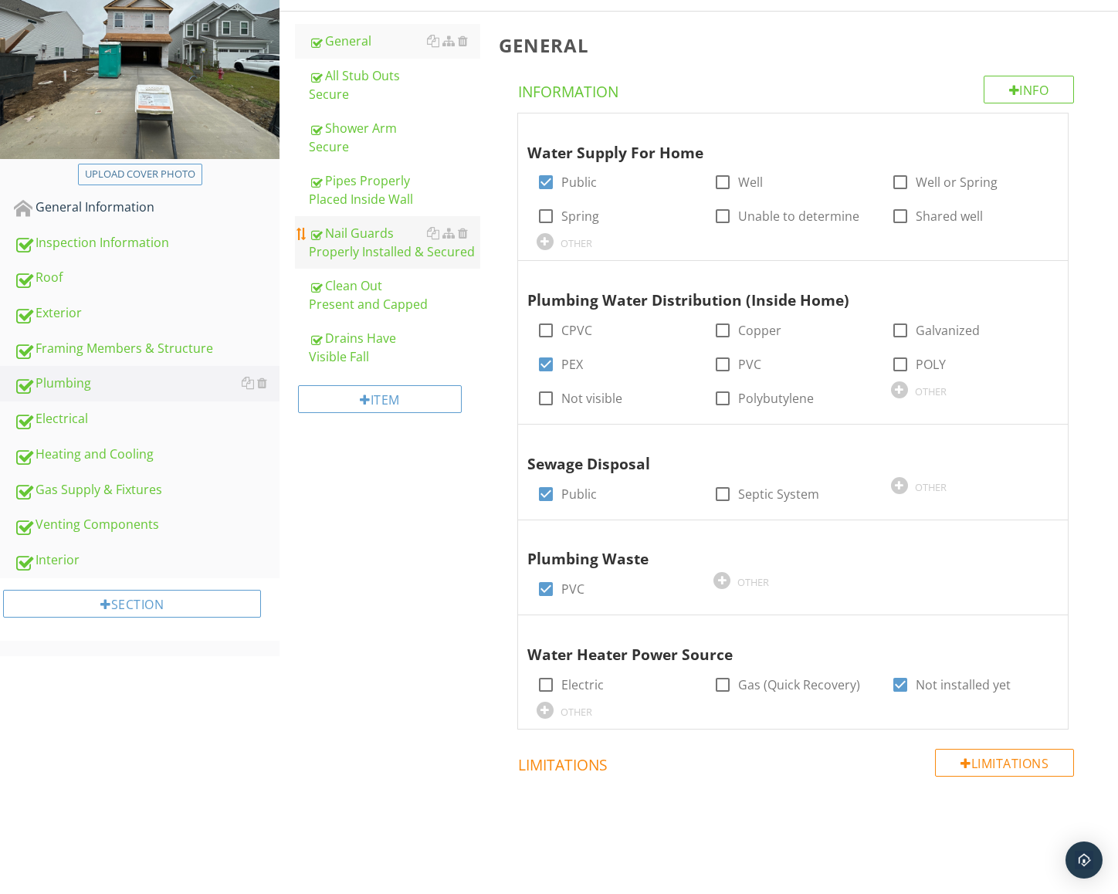
click at [384, 242] on div "Nail Guards Properly Installed & Secured" at bounding box center [394, 242] width 171 height 37
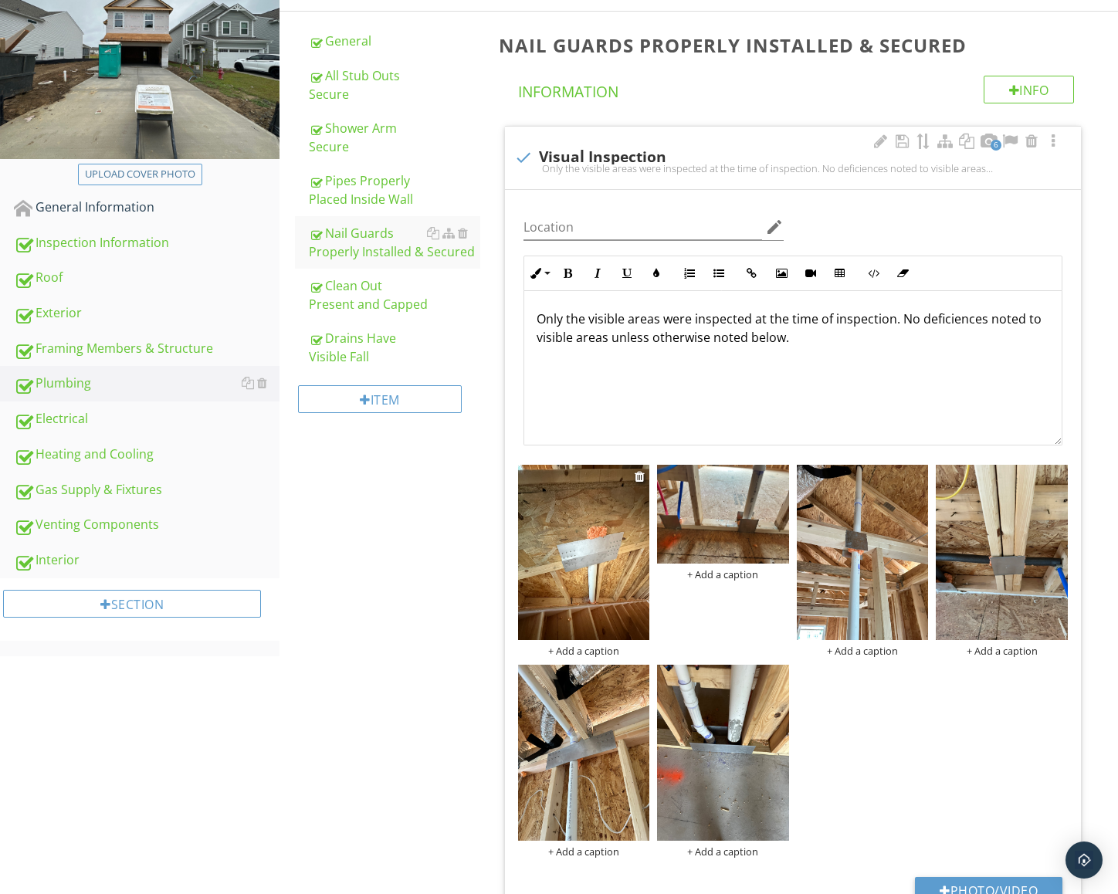
click at [570, 564] on img at bounding box center [584, 552] width 132 height 175
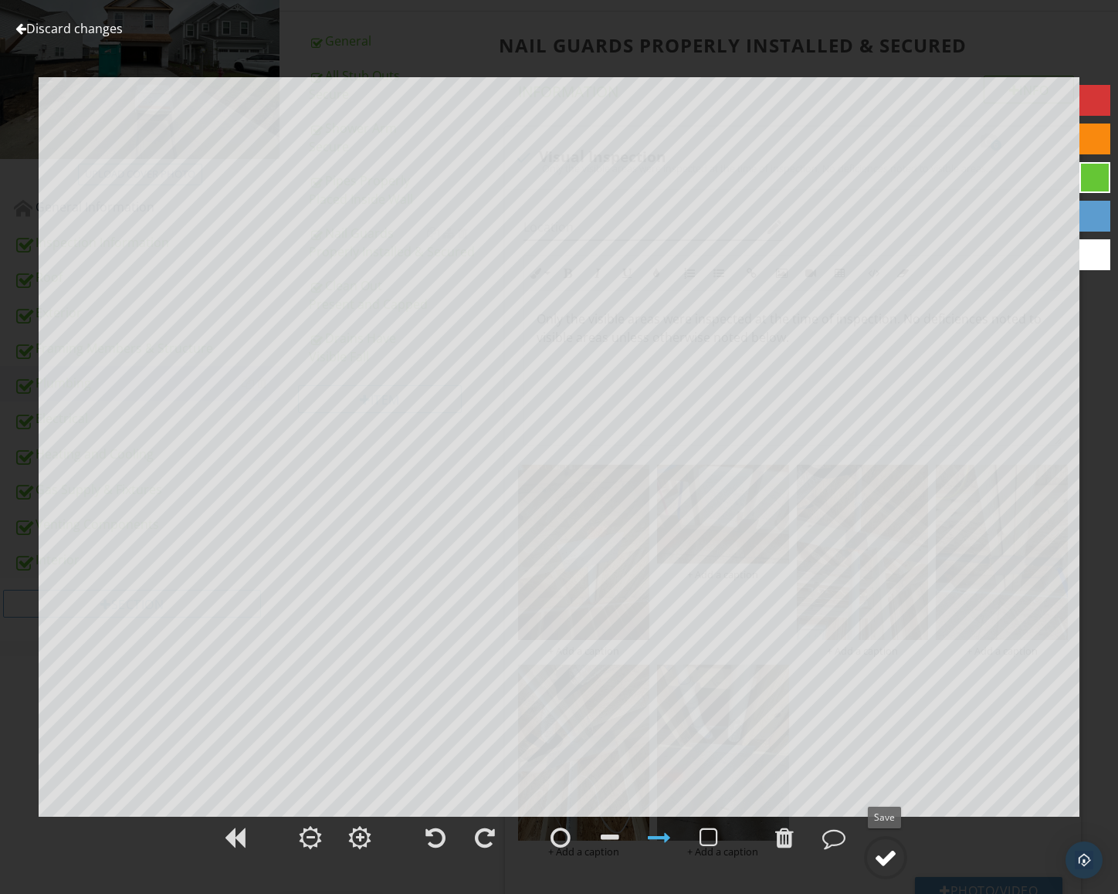
click at [875, 850] on div at bounding box center [885, 857] width 23 height 23
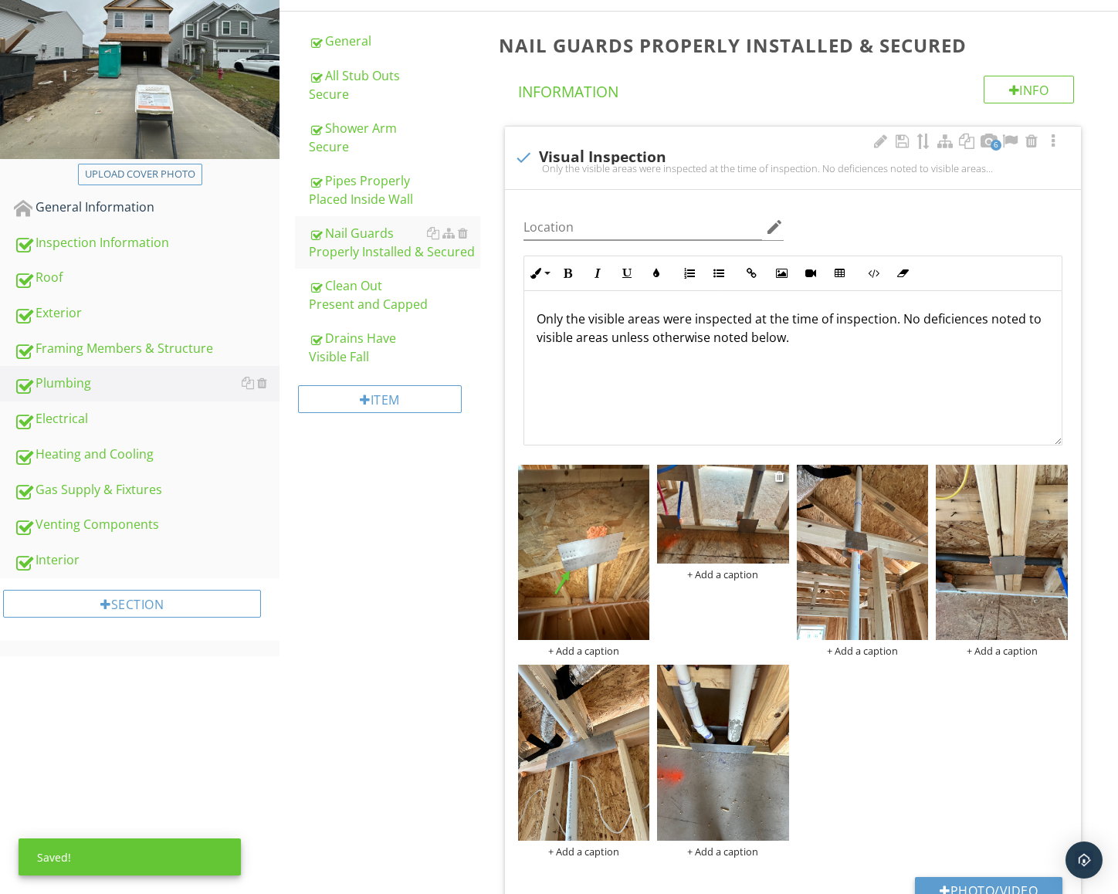
click at [715, 537] on img at bounding box center [723, 514] width 132 height 99
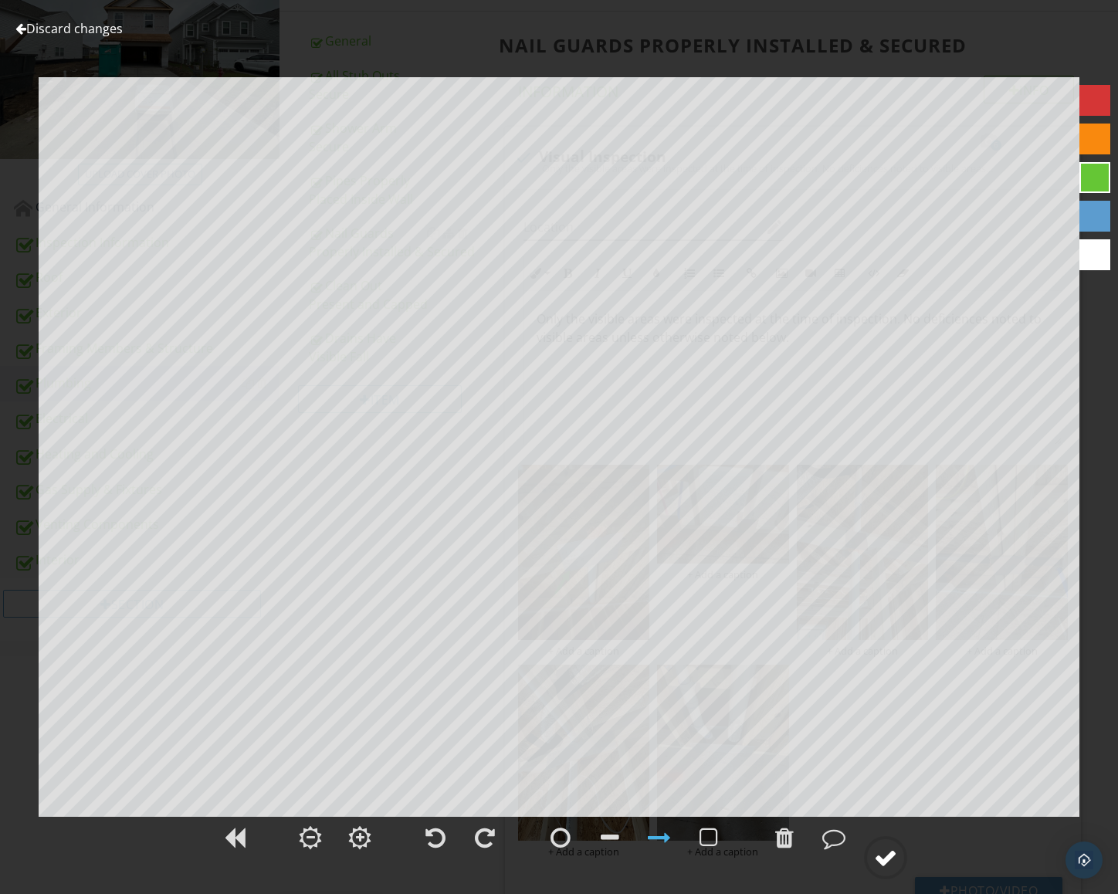
click at [891, 856] on div at bounding box center [885, 857] width 23 height 23
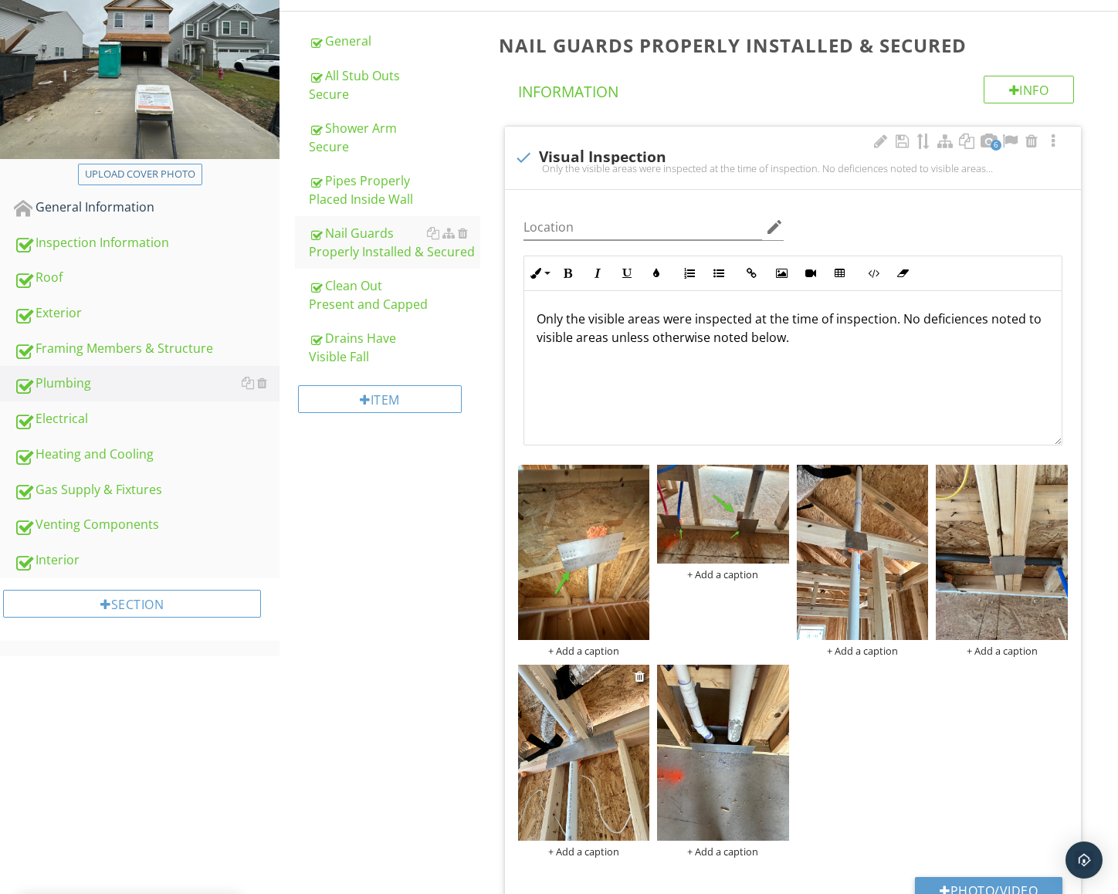
click at [540, 757] on img at bounding box center [584, 752] width 132 height 175
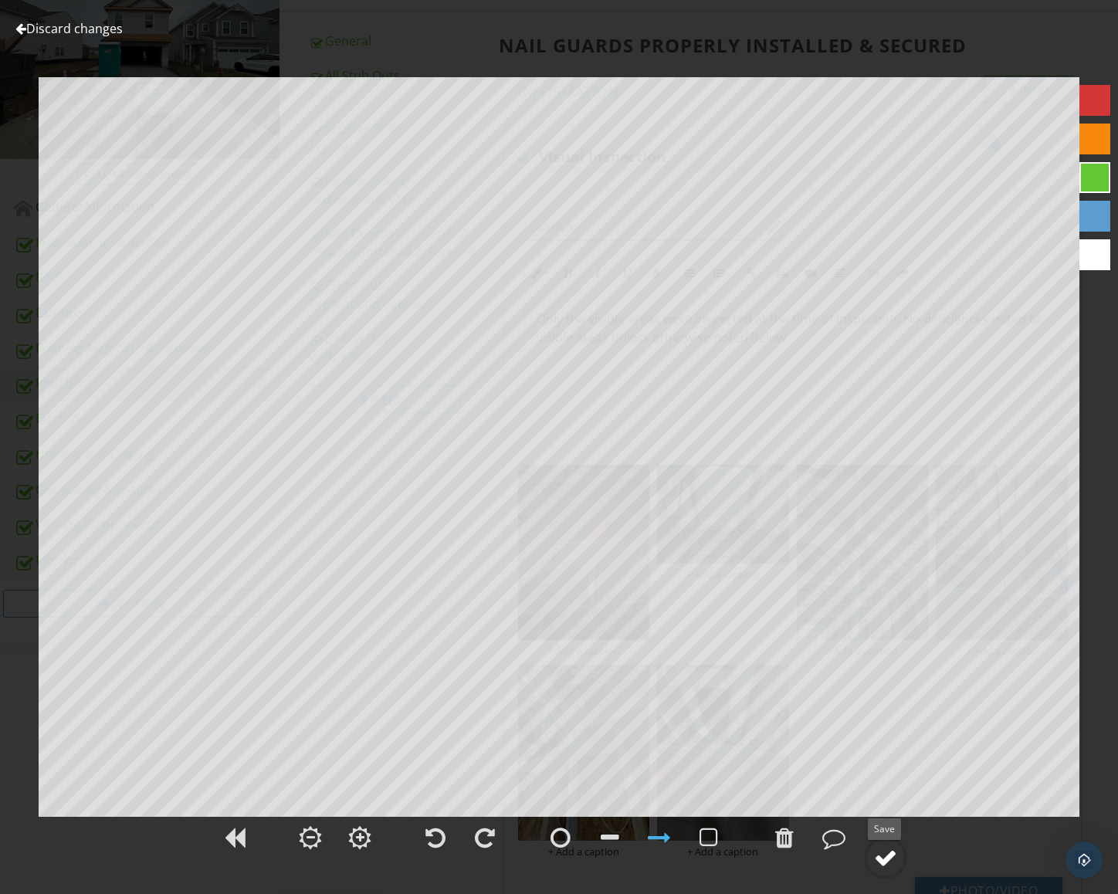
click at [872, 852] on circle at bounding box center [885, 857] width 40 height 40
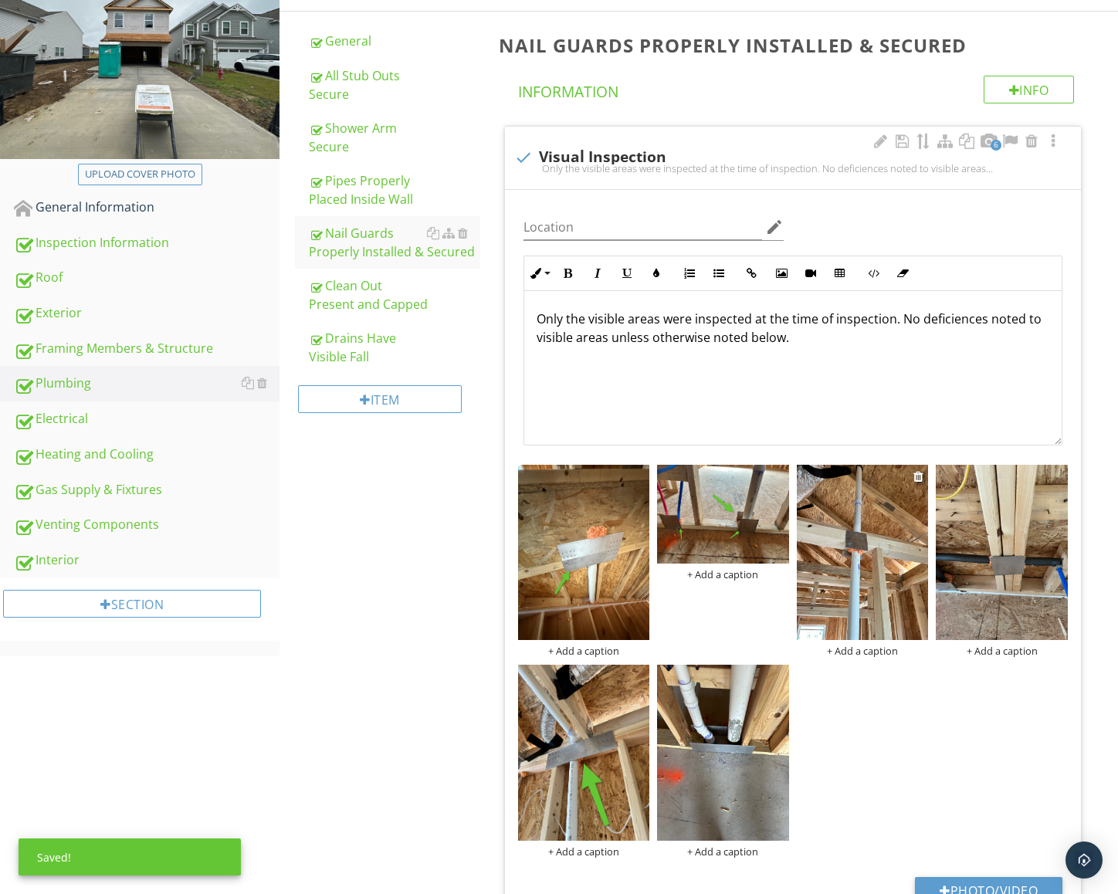
click at [880, 577] on img at bounding box center [863, 552] width 132 height 175
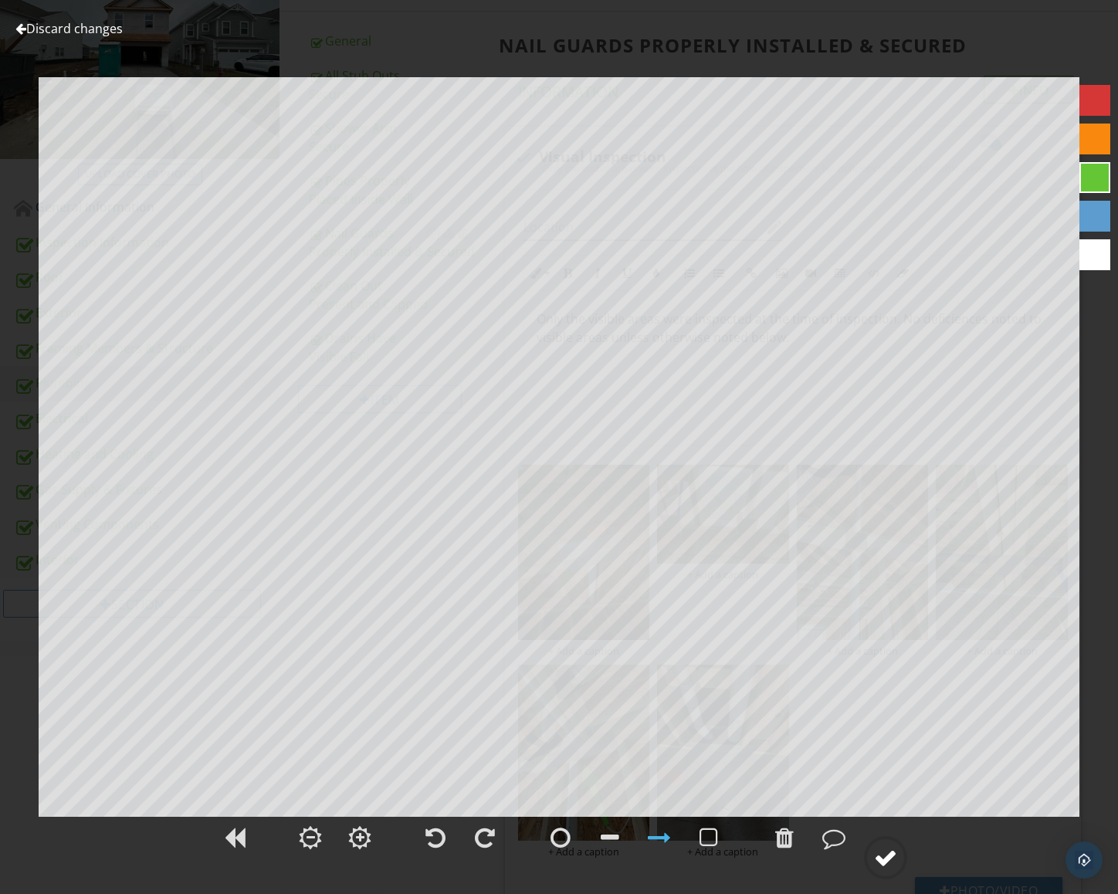
click at [888, 859] on div at bounding box center [885, 857] width 23 height 23
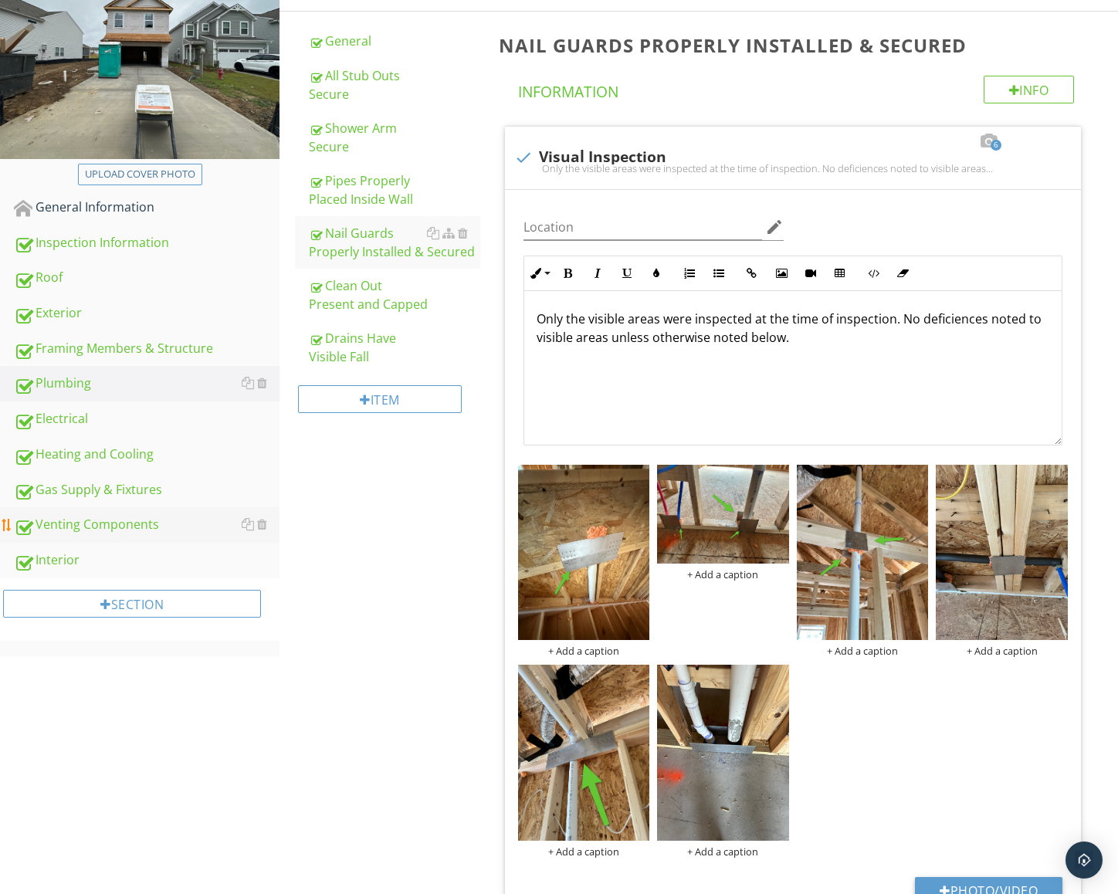
click at [105, 527] on div "Venting Components" at bounding box center [147, 525] width 266 height 20
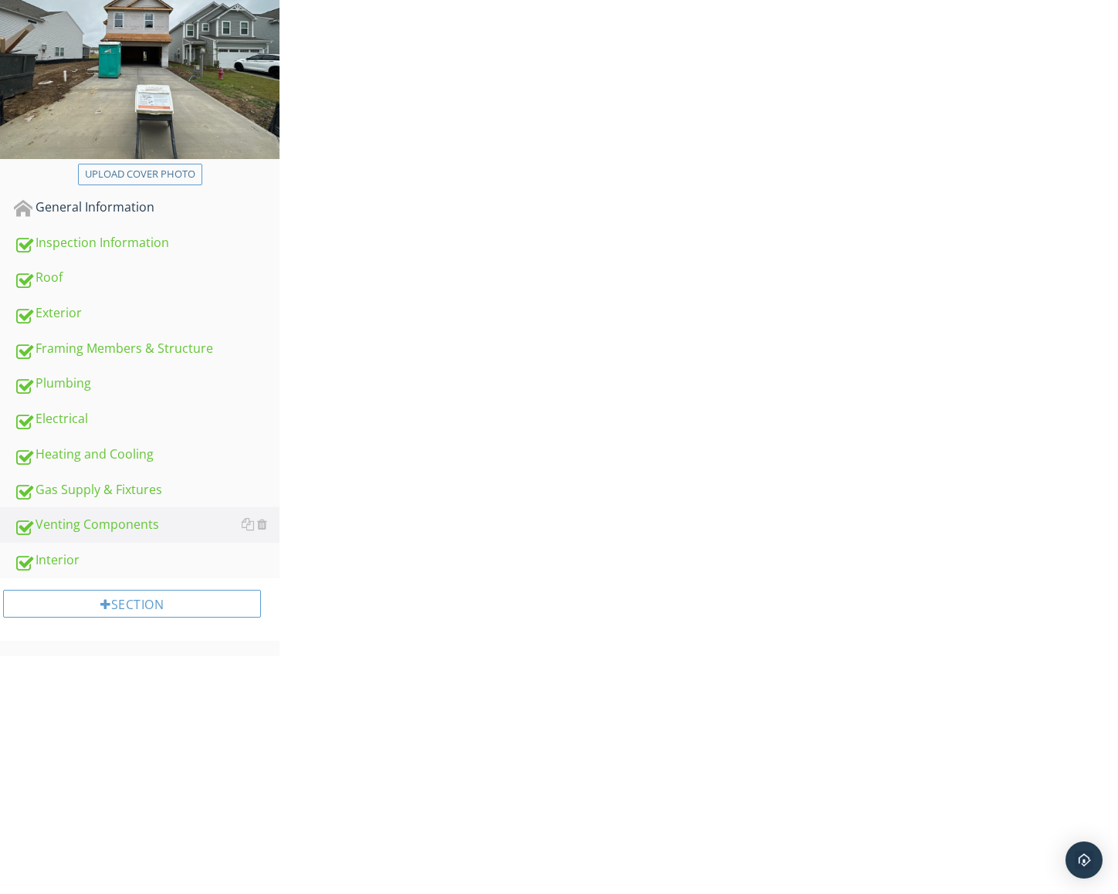
scroll to position [90, 0]
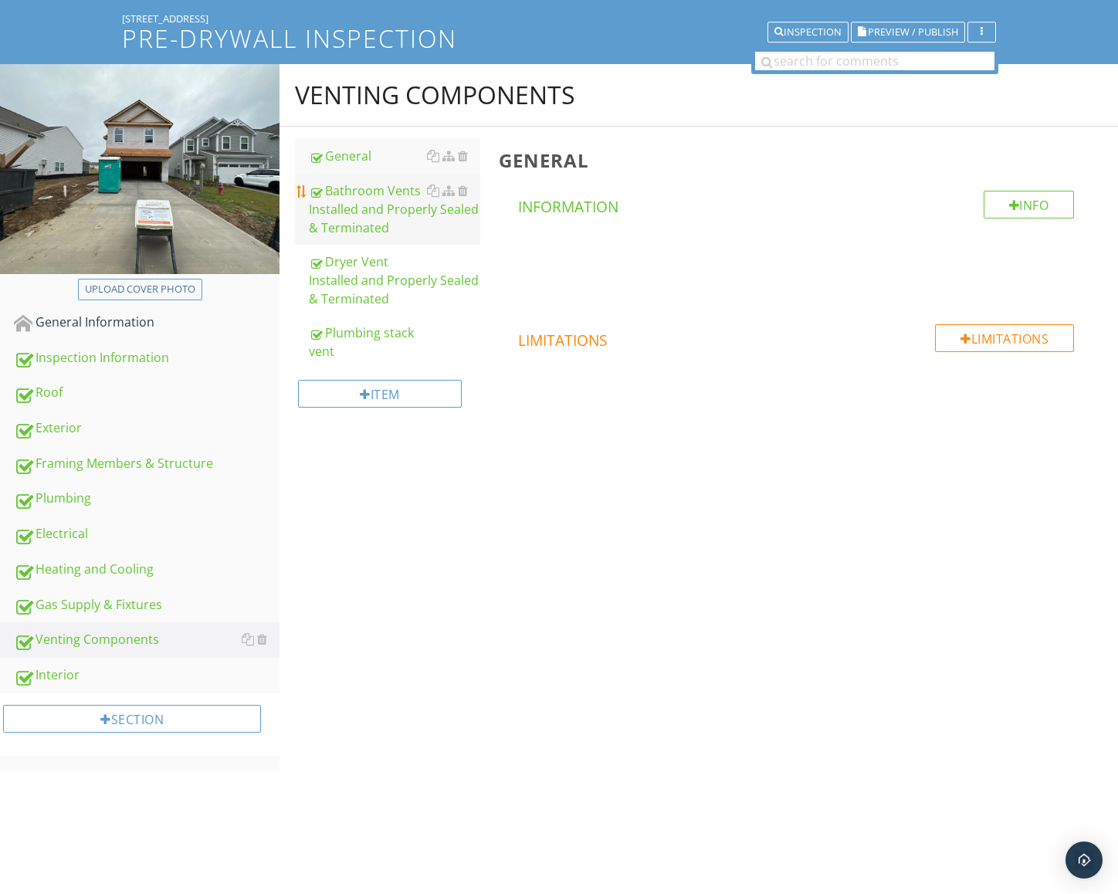
click at [359, 221] on div "Bathroom Vents Installed and Properly Sealed & Terminated" at bounding box center [394, 209] width 171 height 56
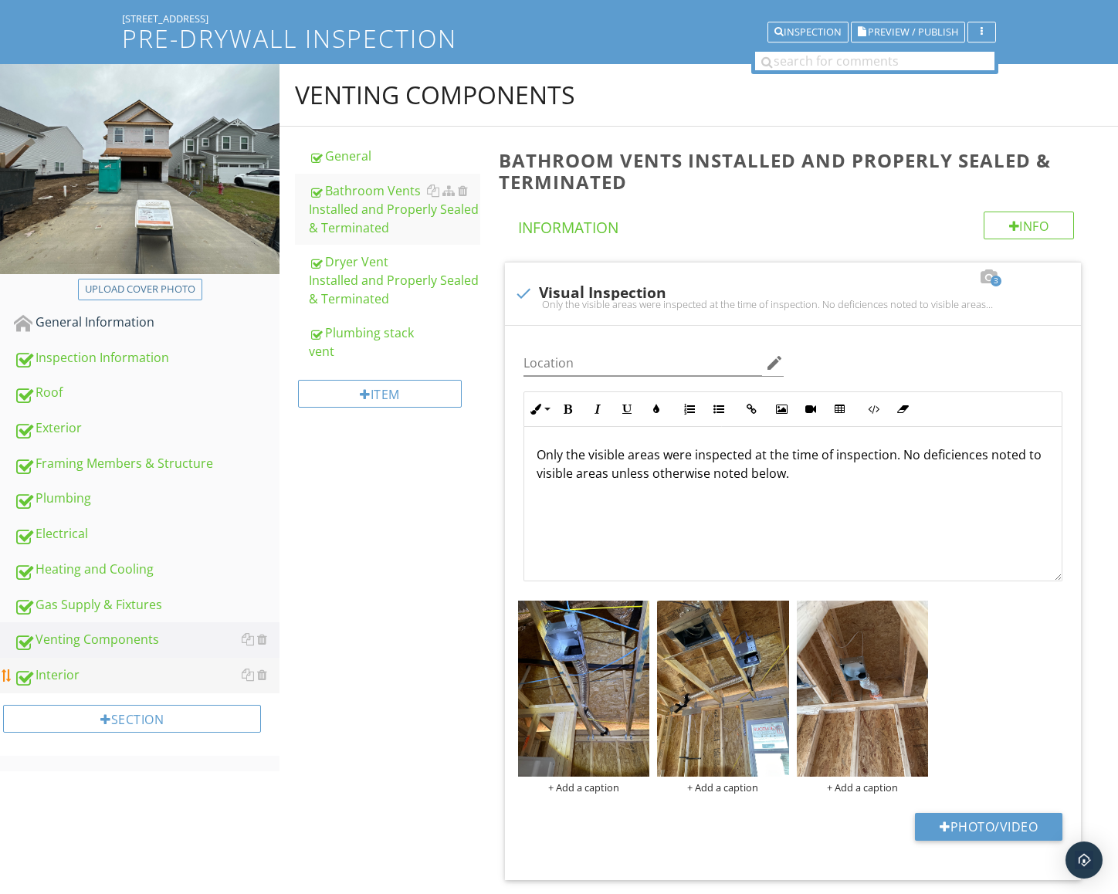
click at [85, 665] on link "Interior" at bounding box center [147, 676] width 266 height 36
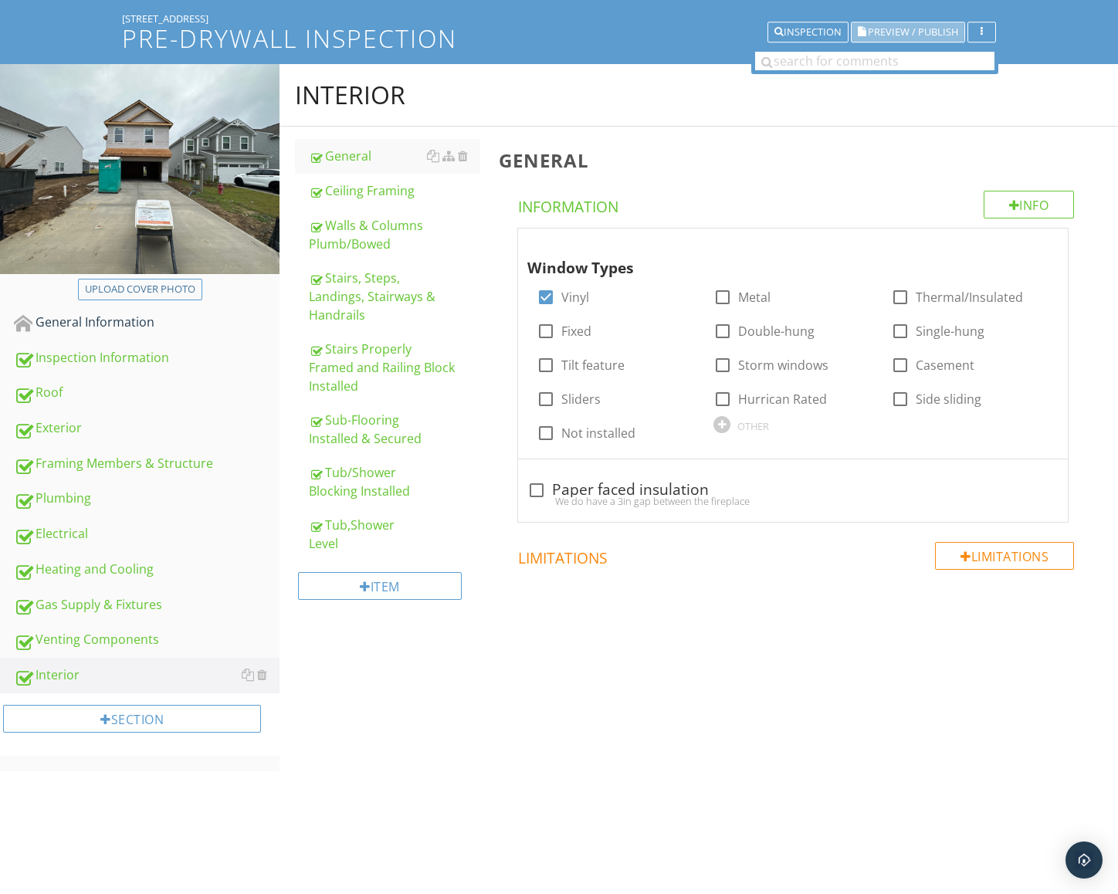
click at [917, 29] on span "Preview / Publish" at bounding box center [913, 32] width 90 height 10
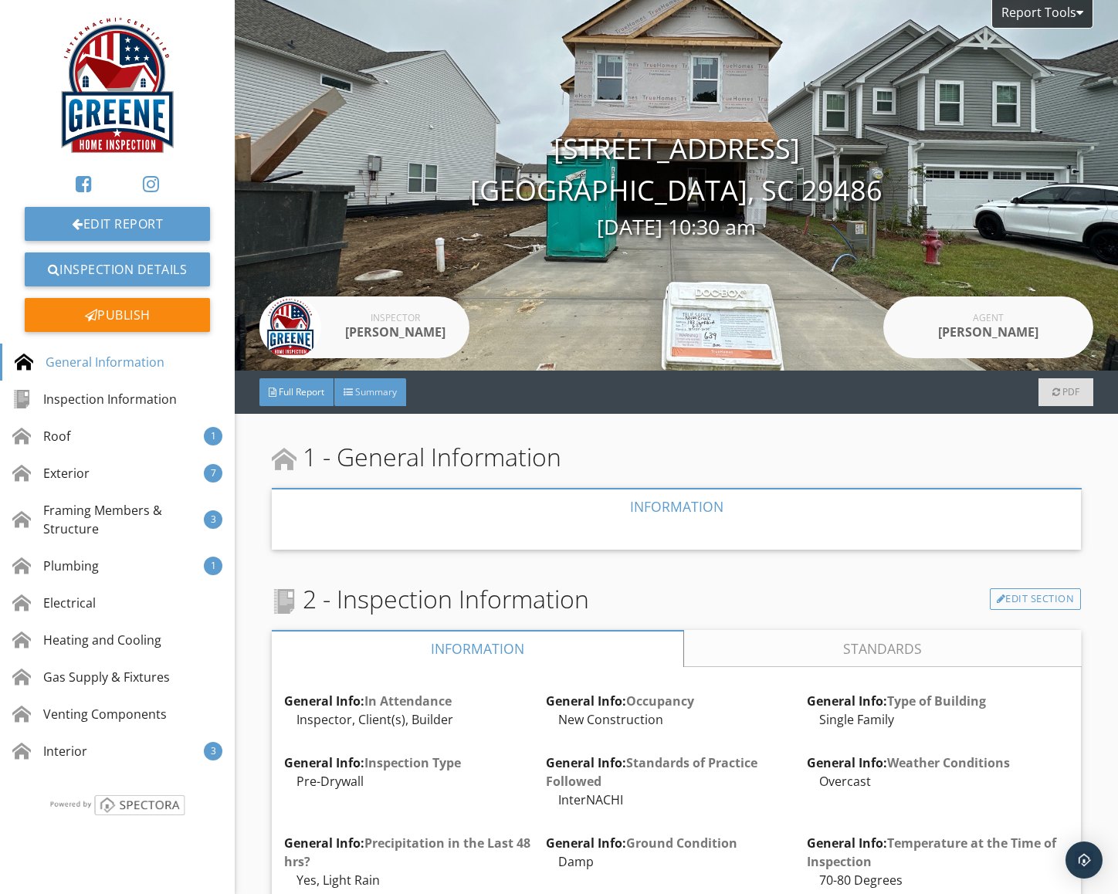
click at [365, 384] on div "Summary" at bounding box center [370, 392] width 72 height 28
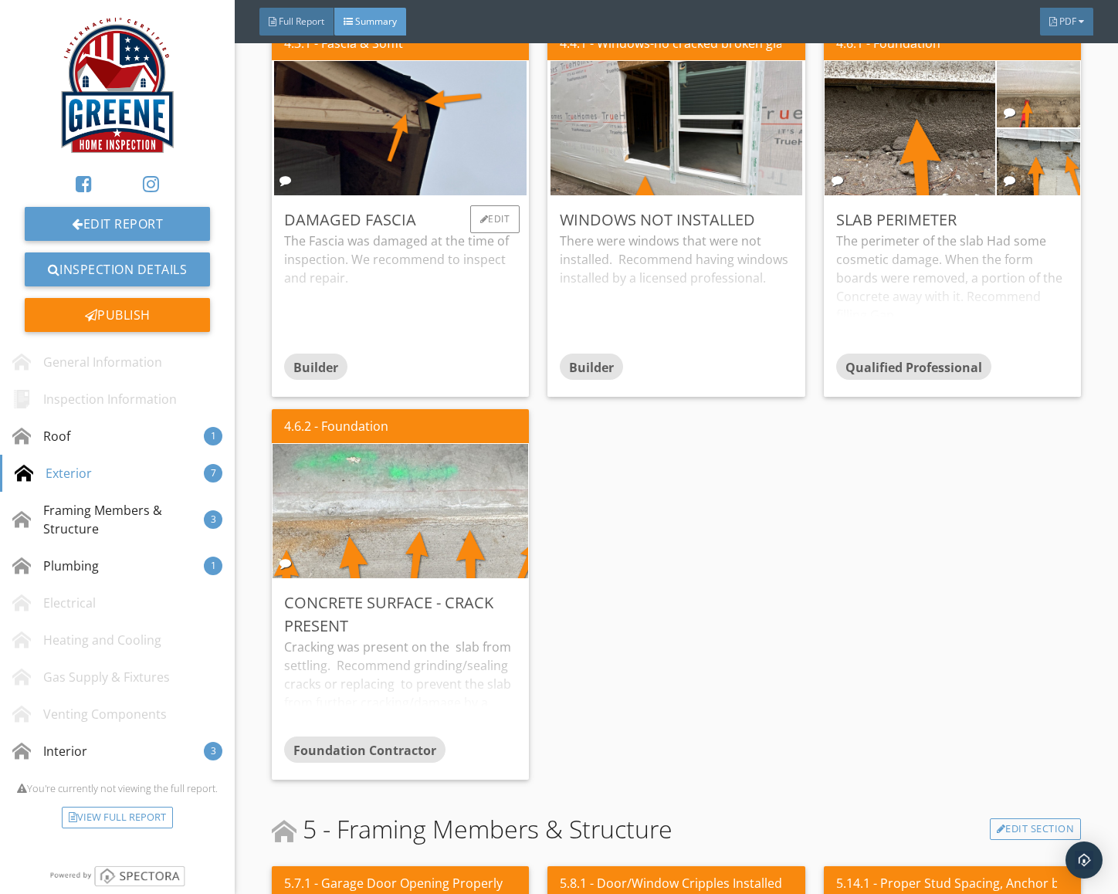
scroll to position [1688, 0]
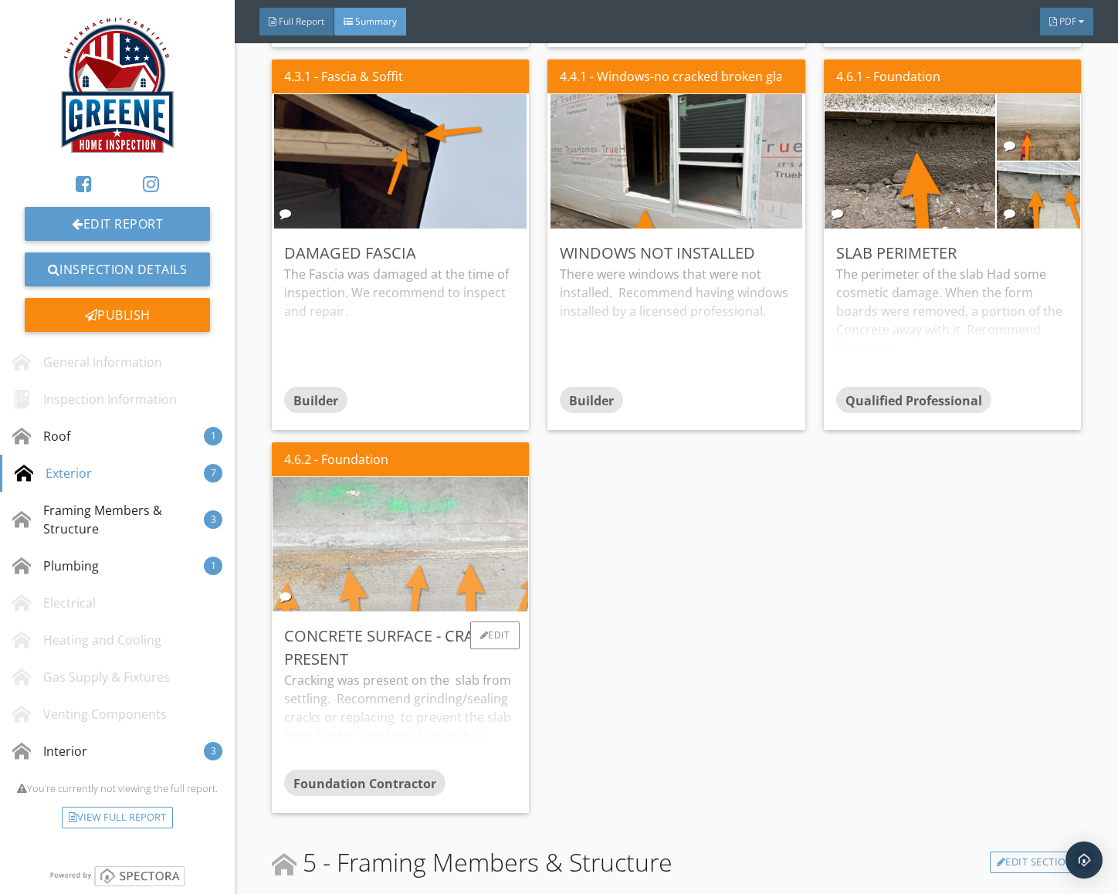
click at [413, 523] on img at bounding box center [400, 545] width 448 height 336
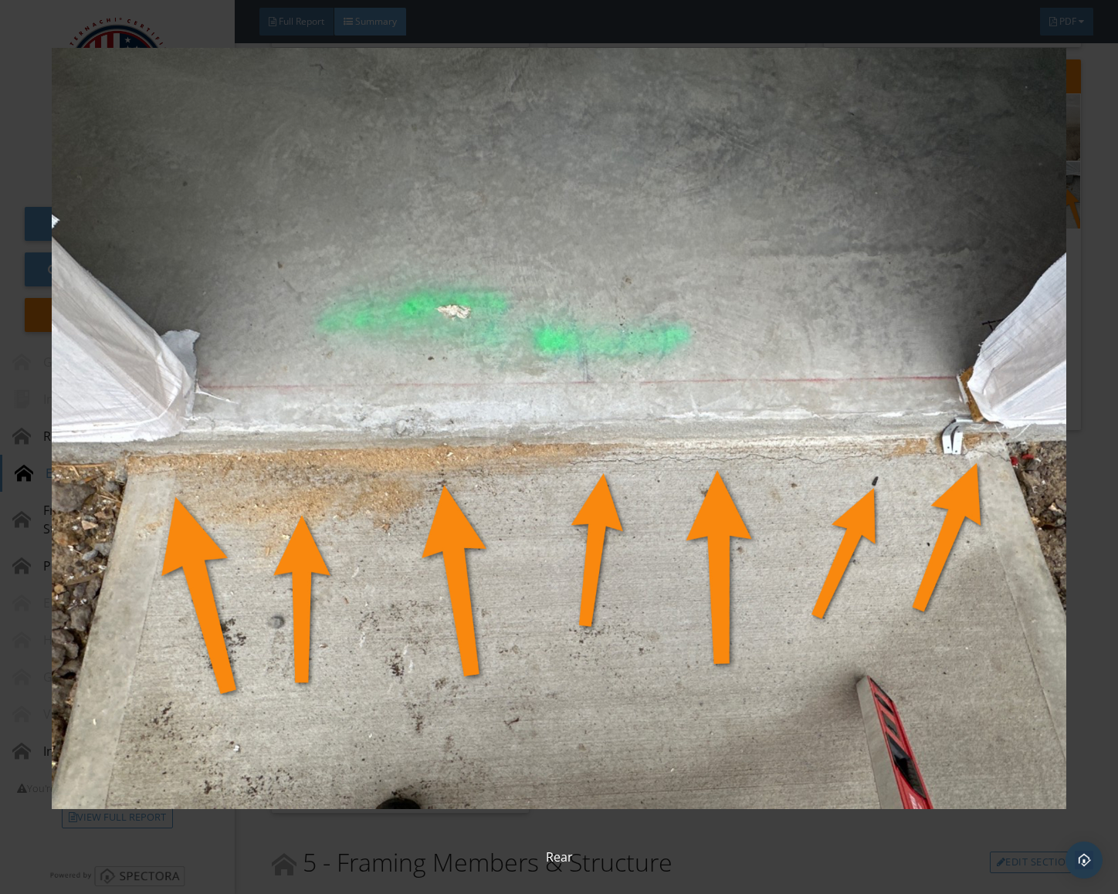
click at [408, 509] on img at bounding box center [559, 429] width 1015 height 802
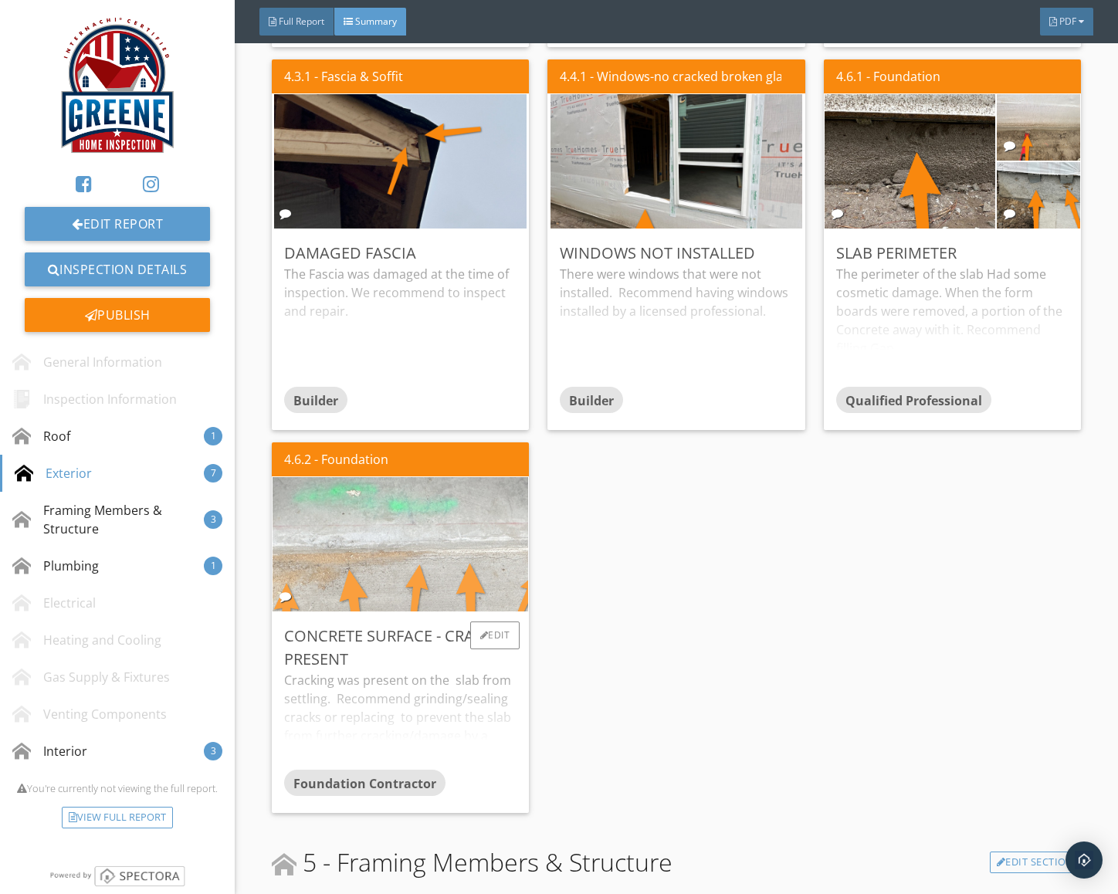
click at [413, 513] on img at bounding box center [400, 545] width 448 height 336
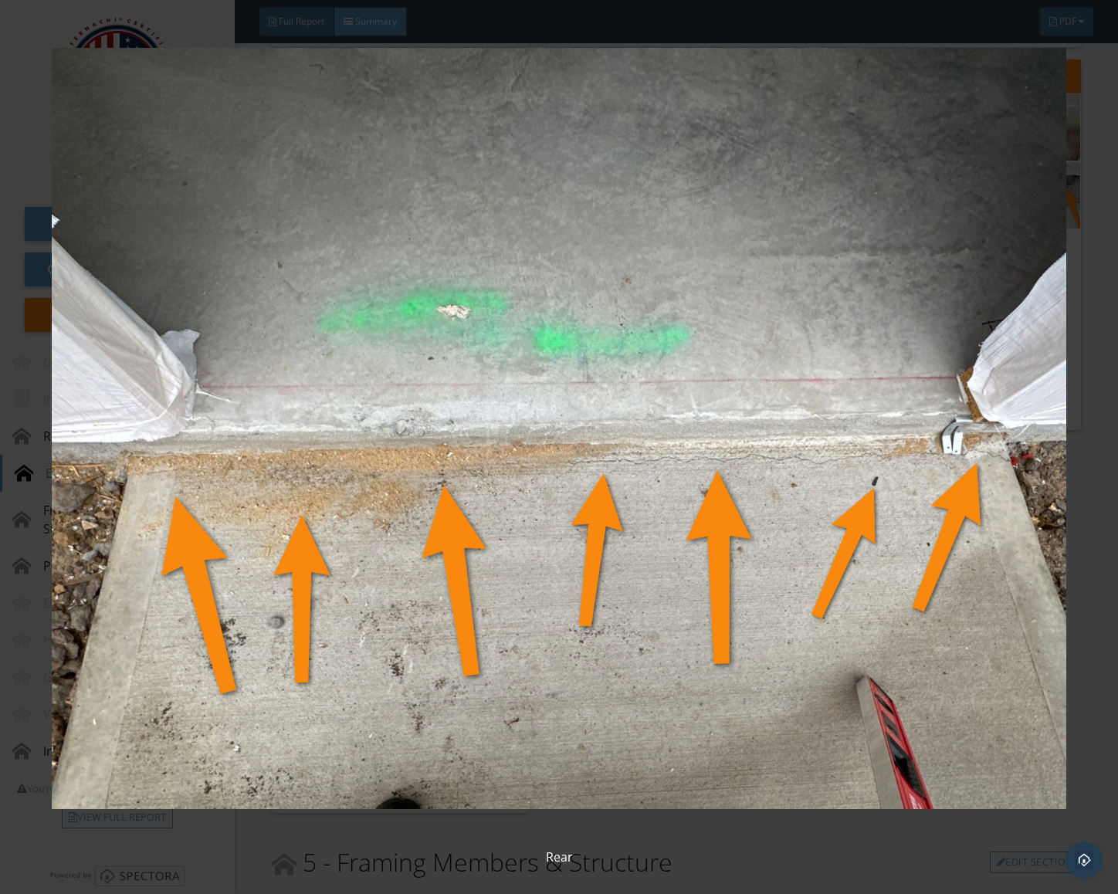
click at [413, 513] on img at bounding box center [559, 429] width 1015 height 802
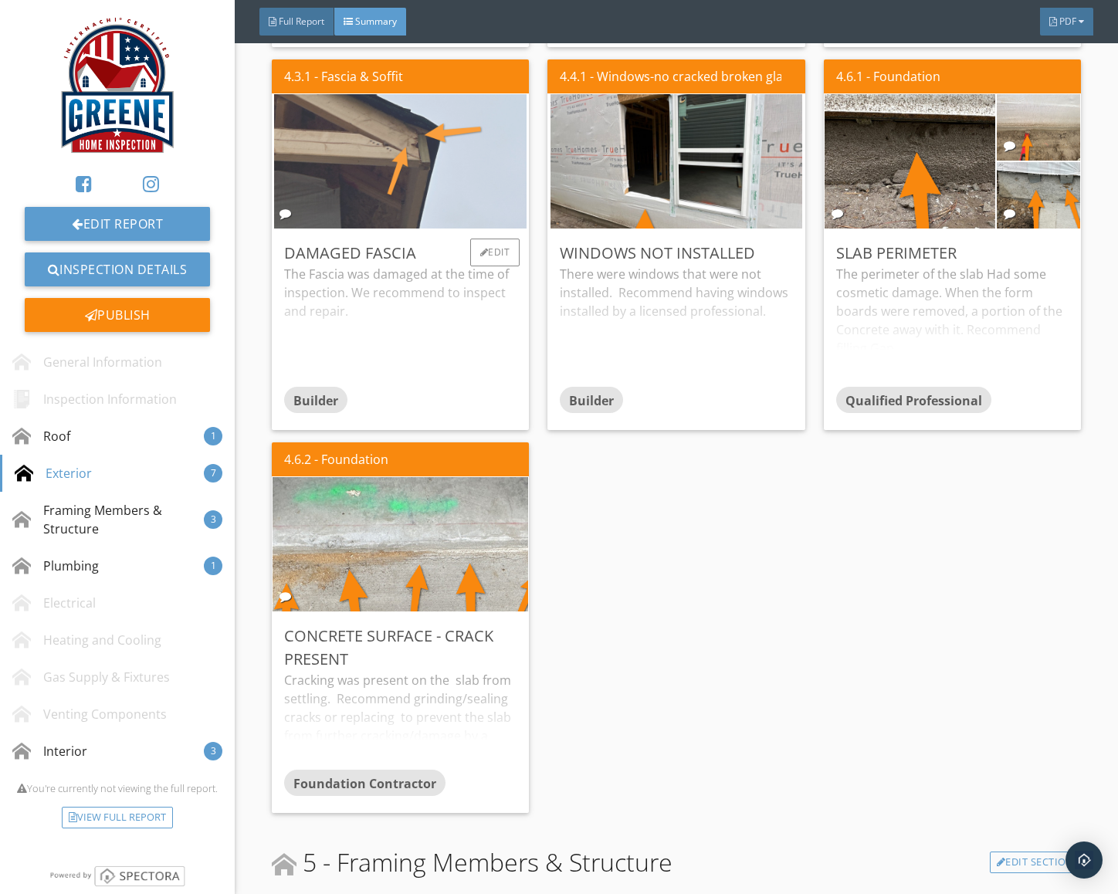
click at [384, 184] on img at bounding box center [400, 162] width 252 height 336
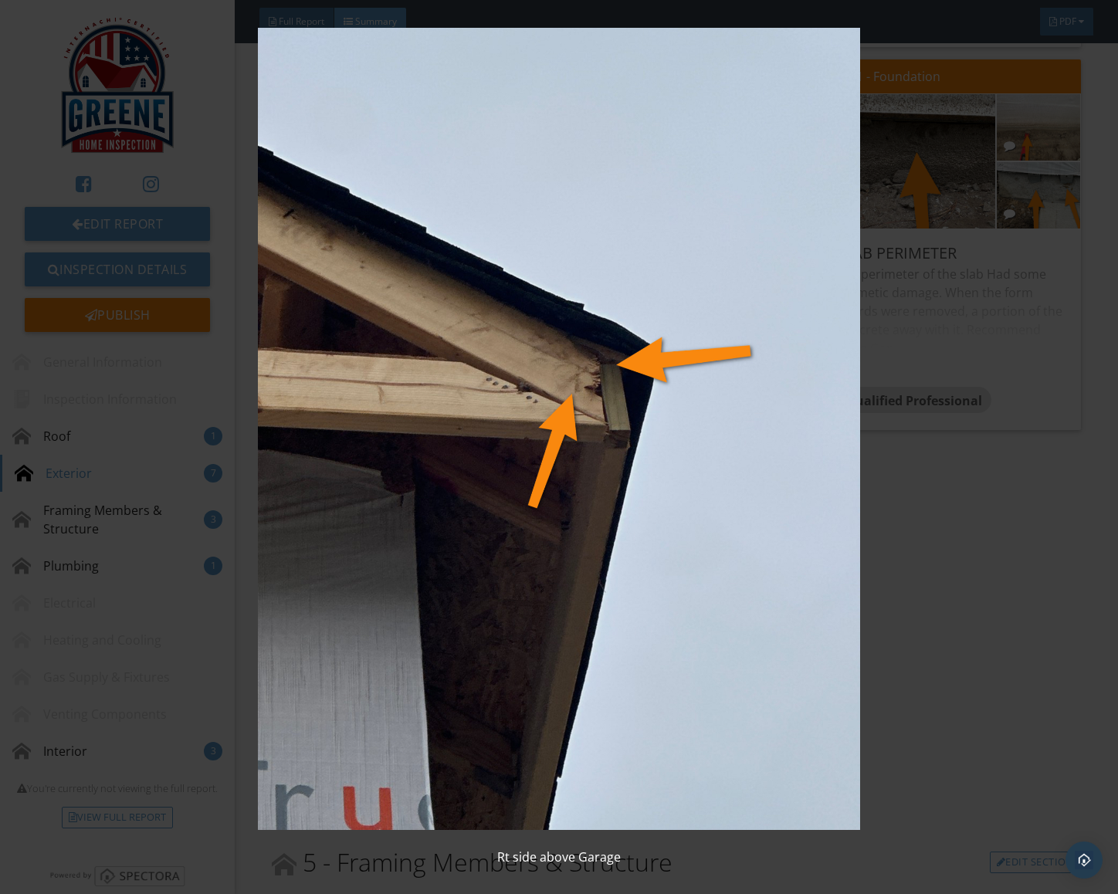
click at [385, 185] on img at bounding box center [559, 429] width 1015 height 802
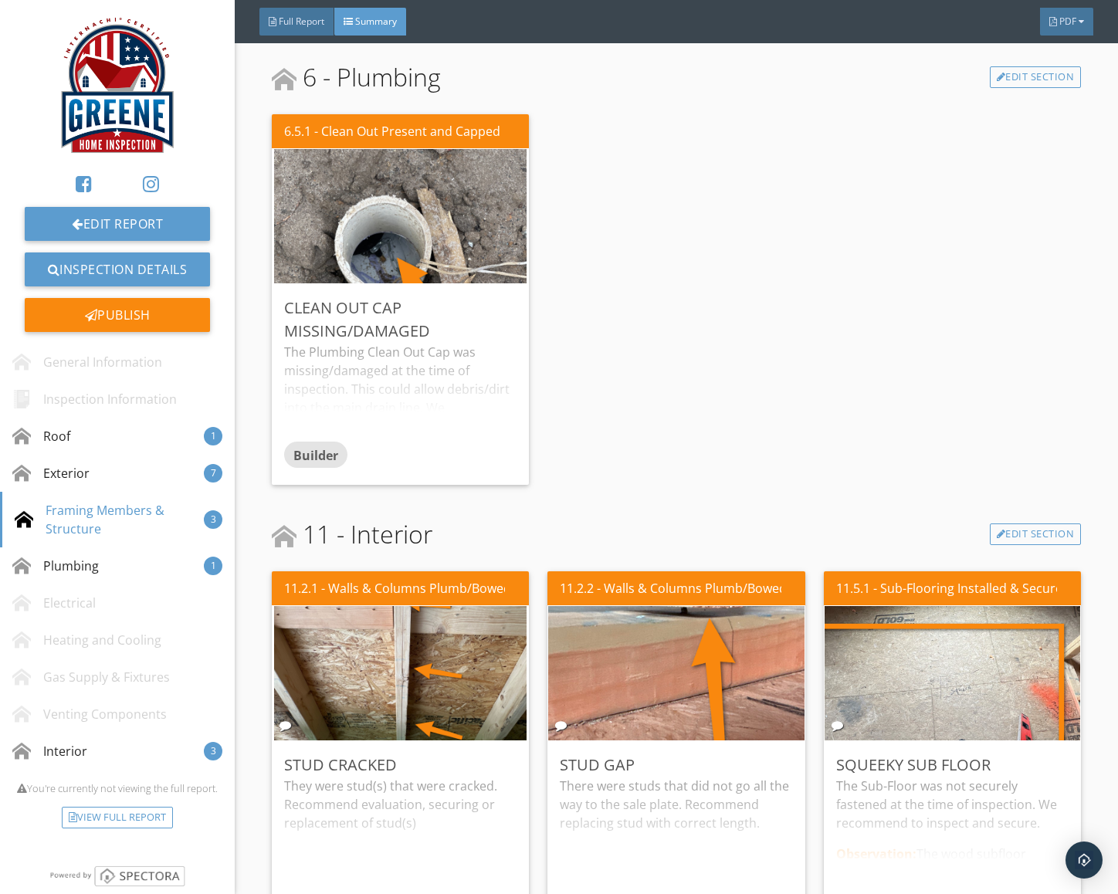
scroll to position [2948, 0]
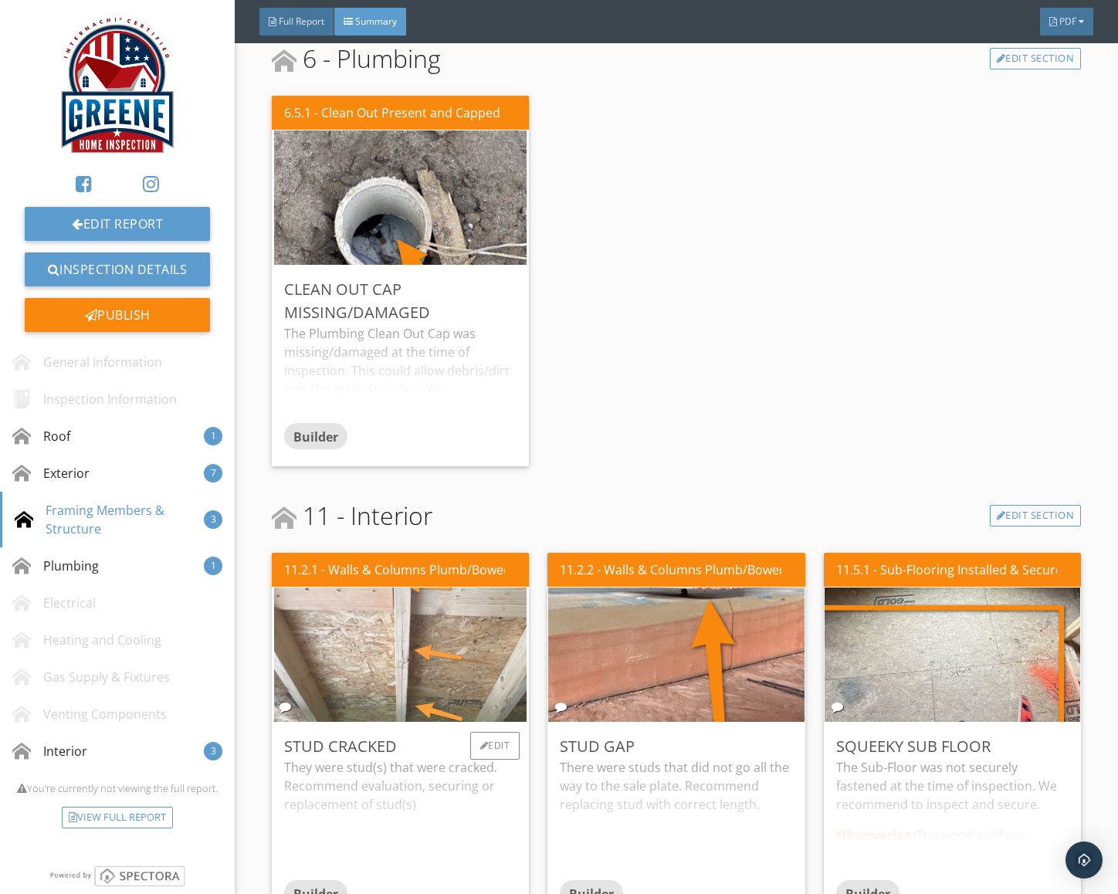
click at [448, 641] on img at bounding box center [400, 655] width 252 height 336
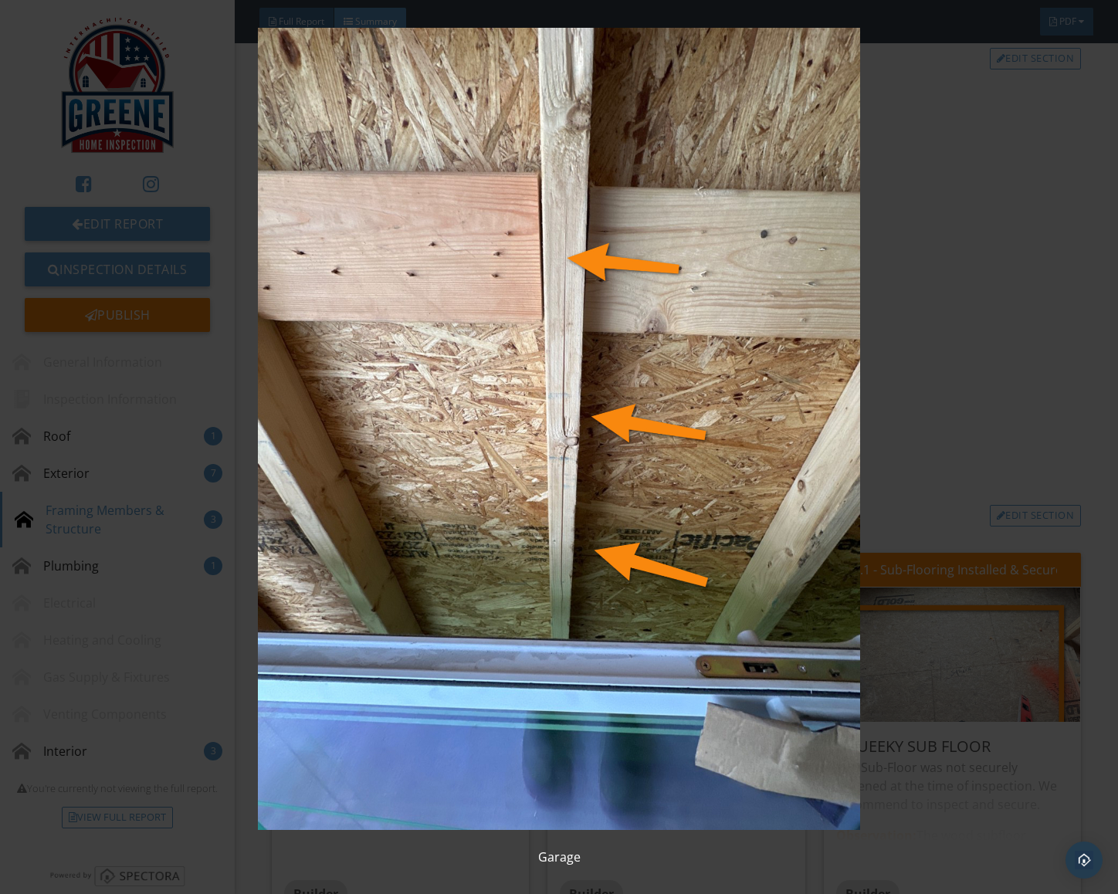
click at [450, 641] on img at bounding box center [559, 429] width 1015 height 802
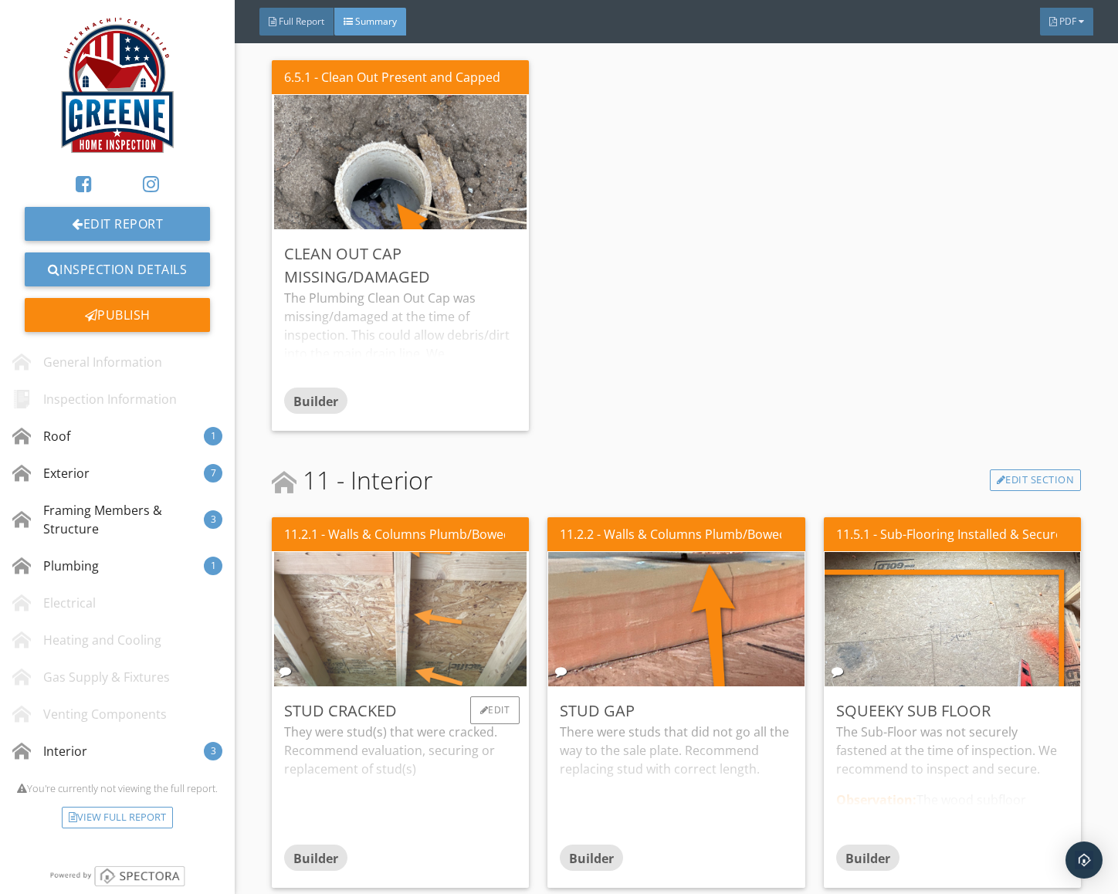
scroll to position [2984, 0]
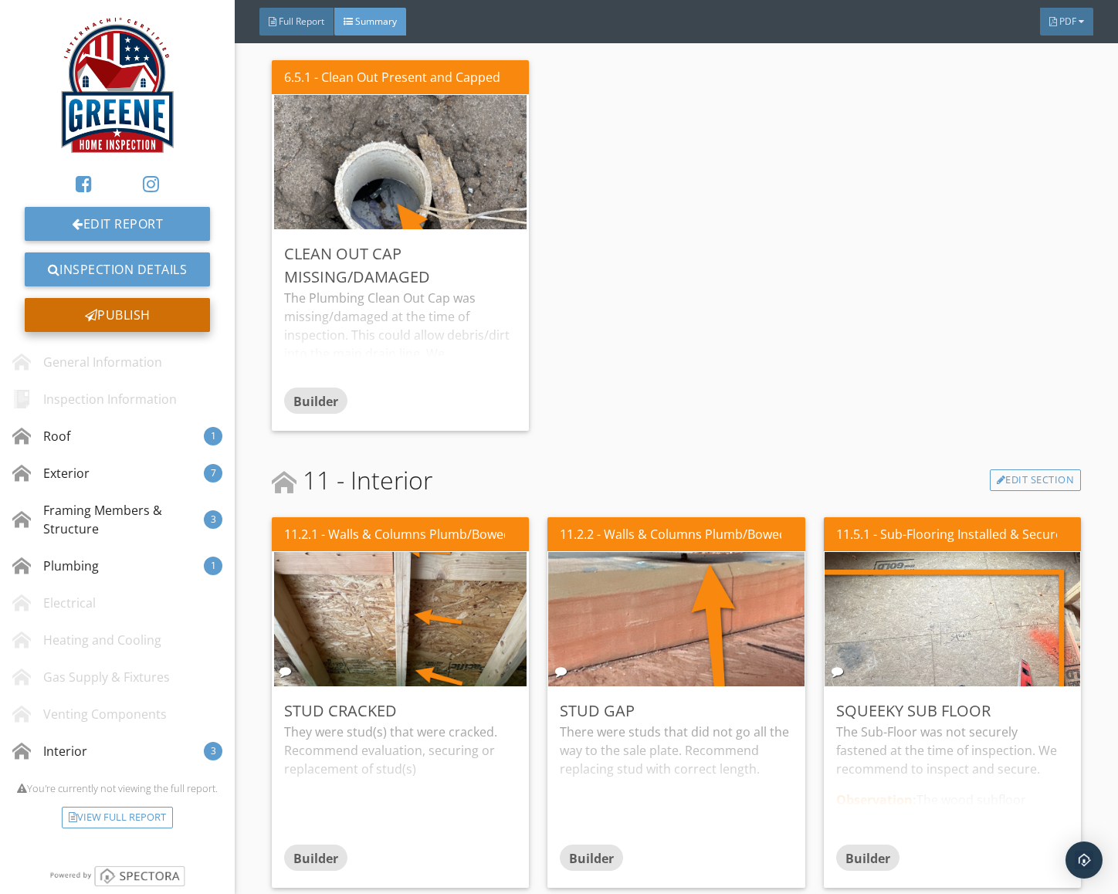
click at [171, 326] on div "Publish" at bounding box center [117, 315] width 185 height 34
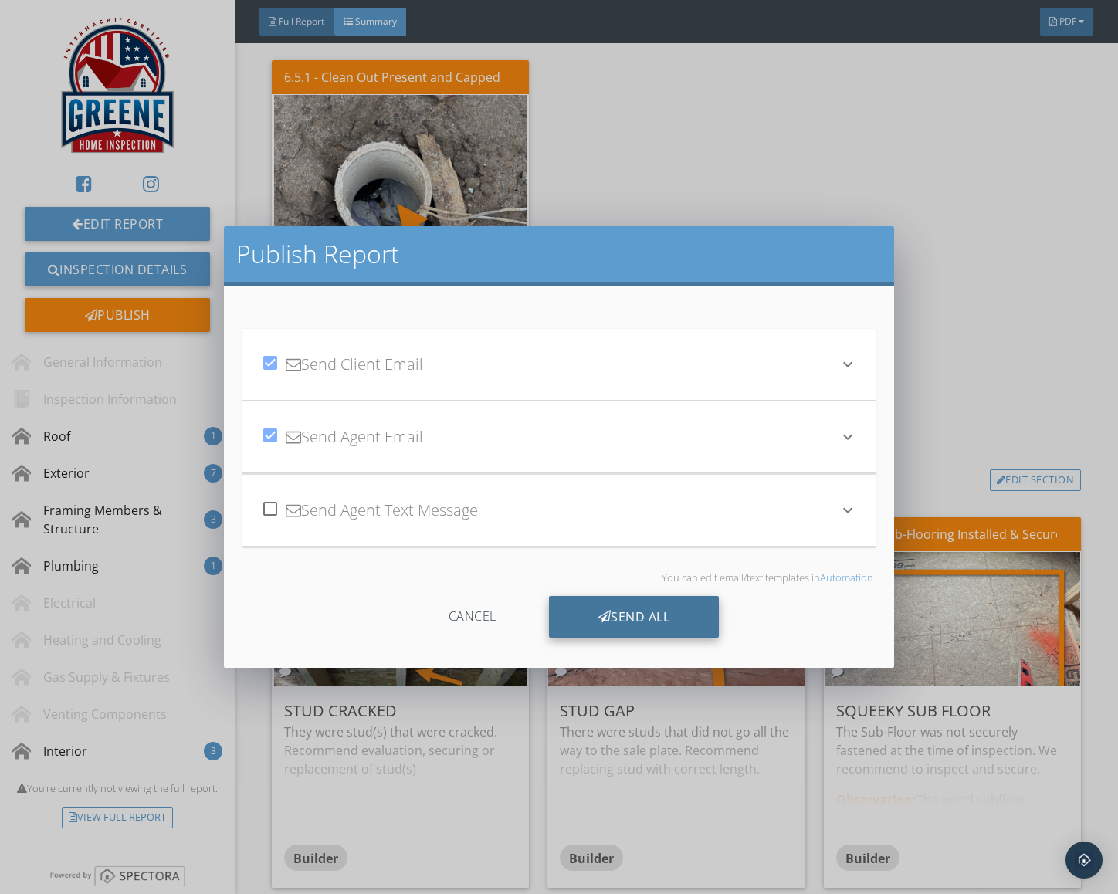
drag, startPoint x: 652, startPoint y: 614, endPoint x: 637, endPoint y: 616, distance: 15.5
click at [651, 614] on div "Send All" at bounding box center [634, 617] width 171 height 42
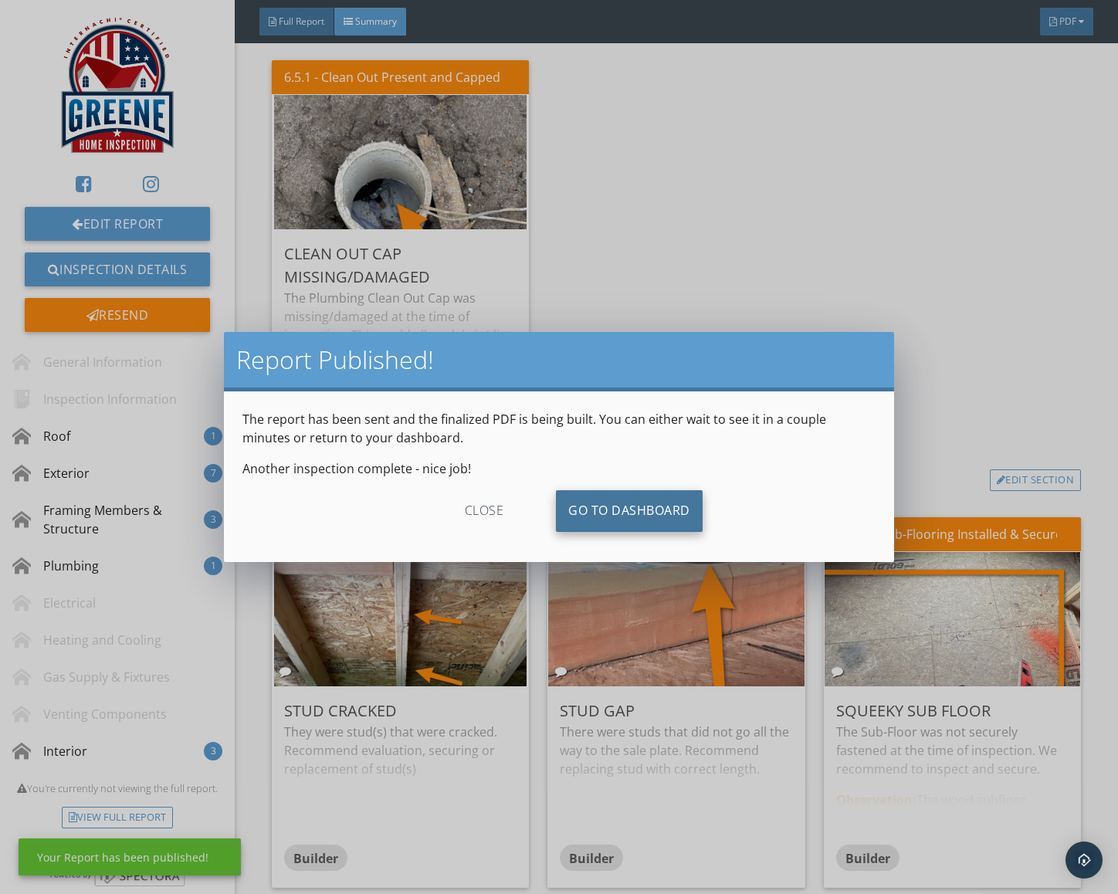
click at [655, 502] on link "Go To Dashboard" at bounding box center [629, 511] width 147 height 42
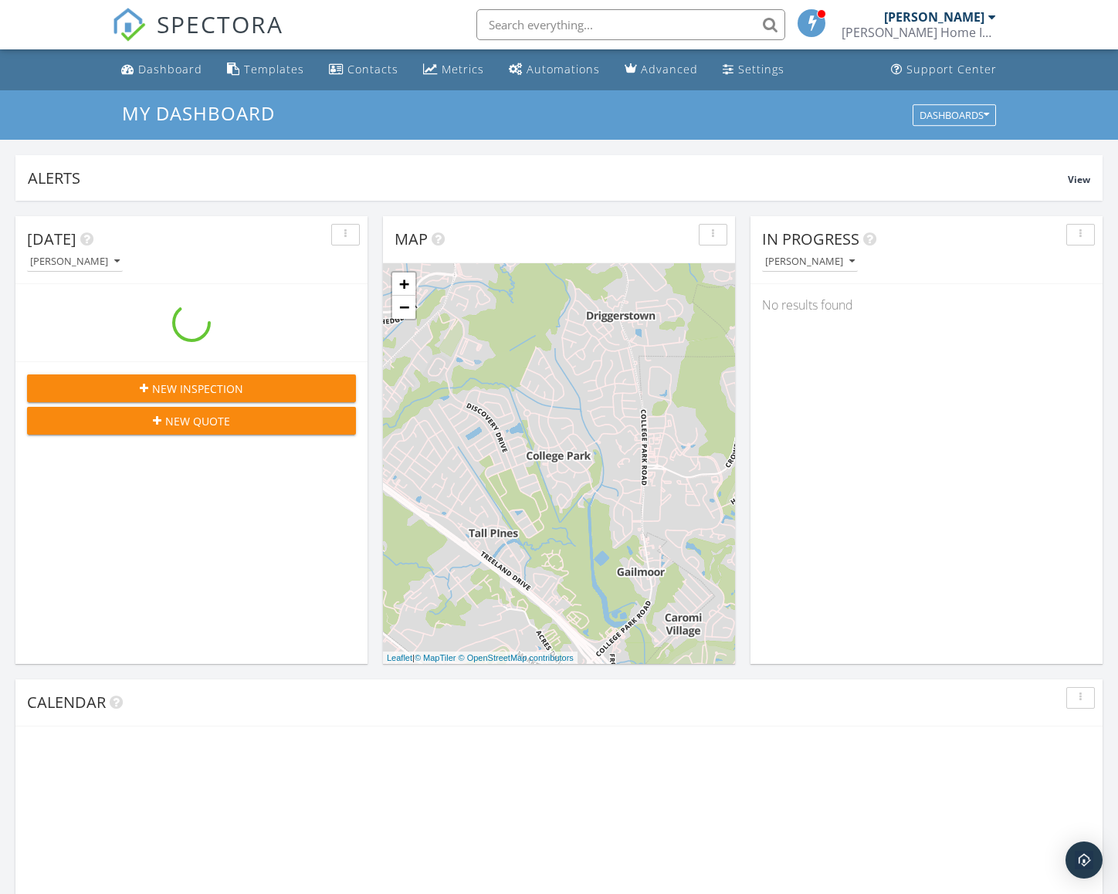
scroll to position [1405, 1118]
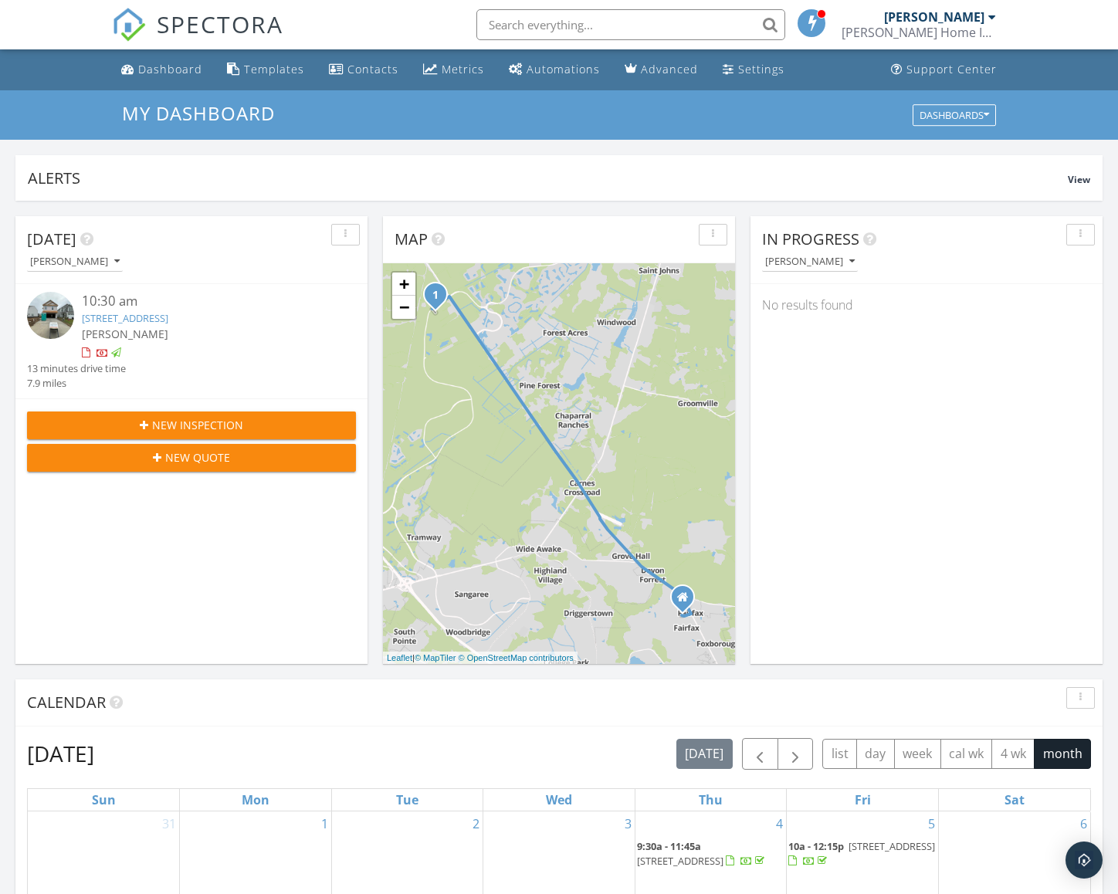
click at [213, 24] on span "SPECTORA" at bounding box center [220, 24] width 127 height 32
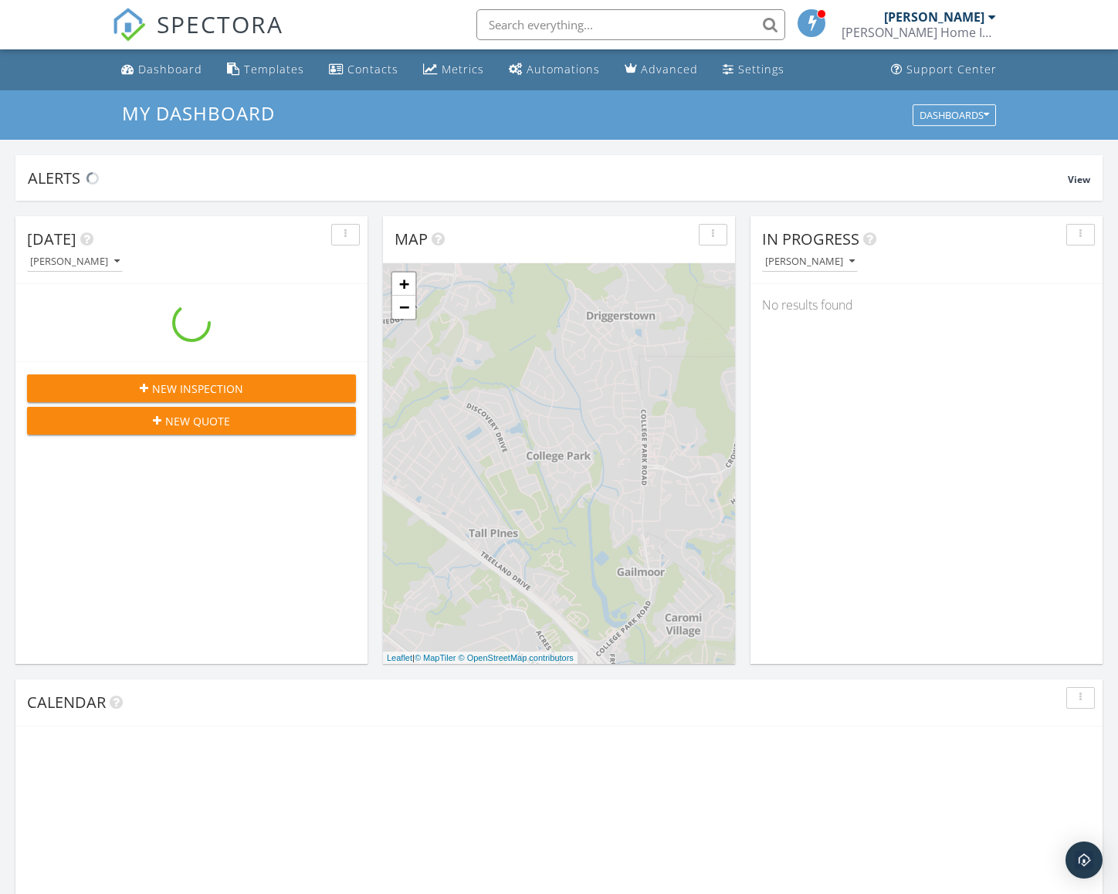
scroll to position [1405, 1118]
